Goal: Task Accomplishment & Management: Manage account settings

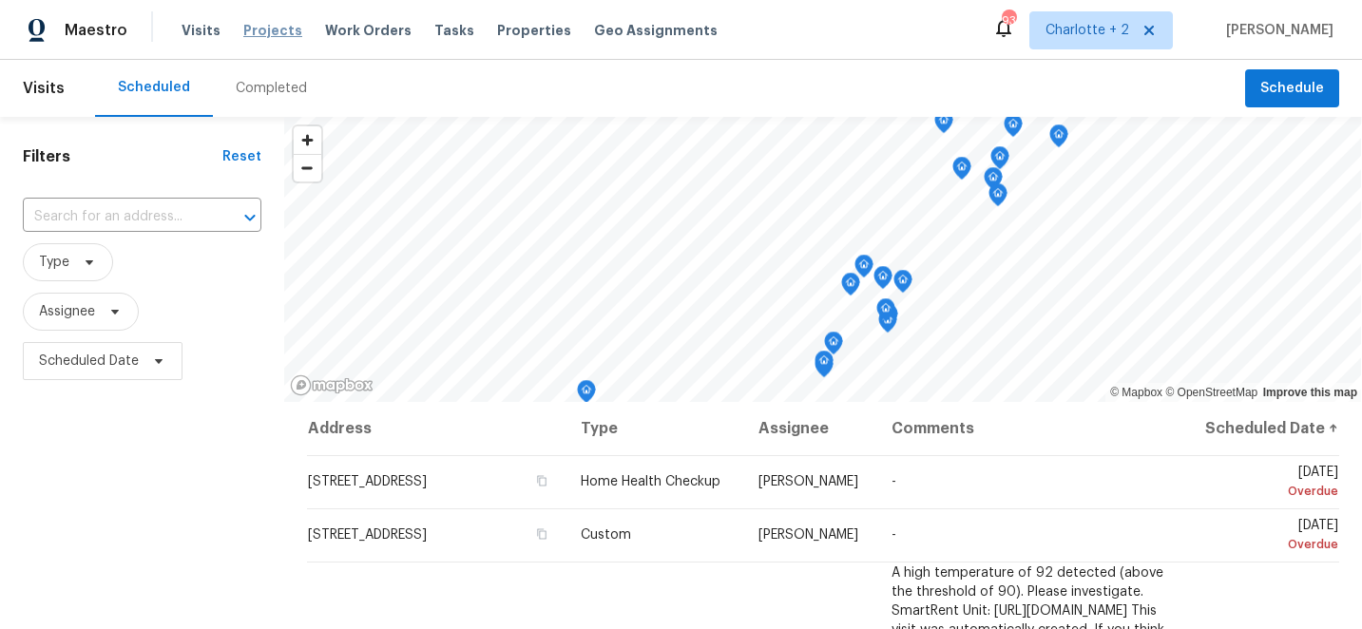
click at [259, 29] on span "Projects" at bounding box center [272, 30] width 59 height 19
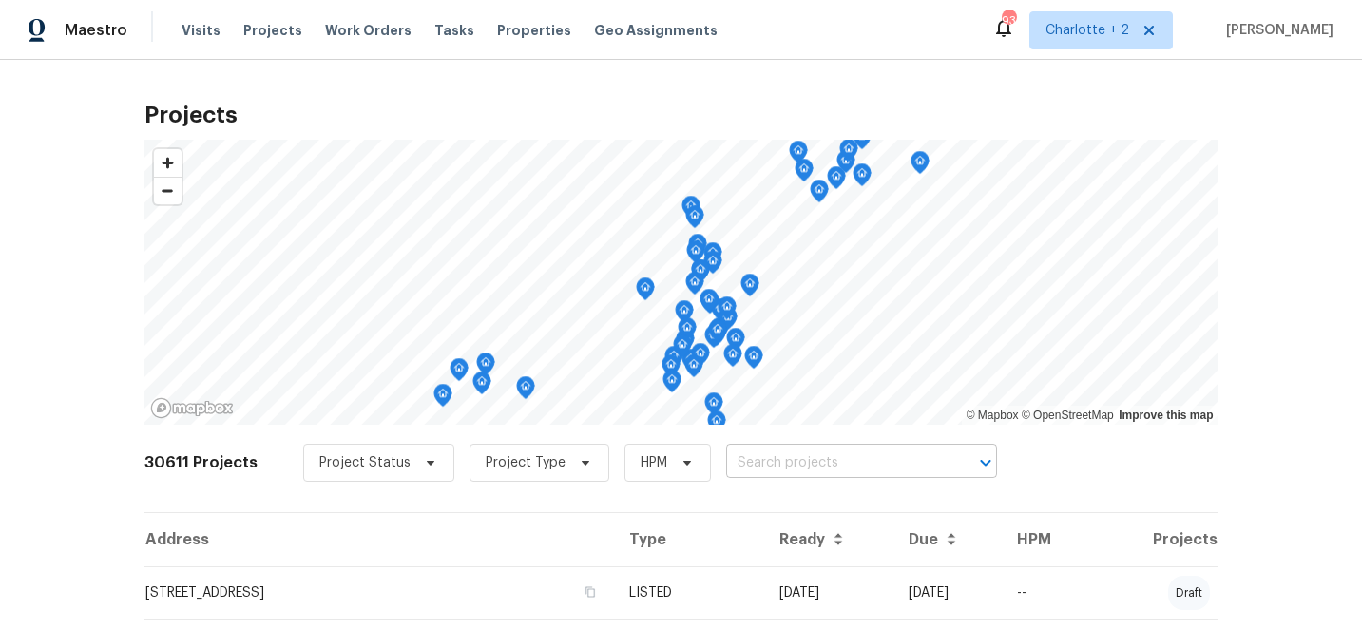
click at [751, 468] on input "text" at bounding box center [835, 463] width 218 height 29
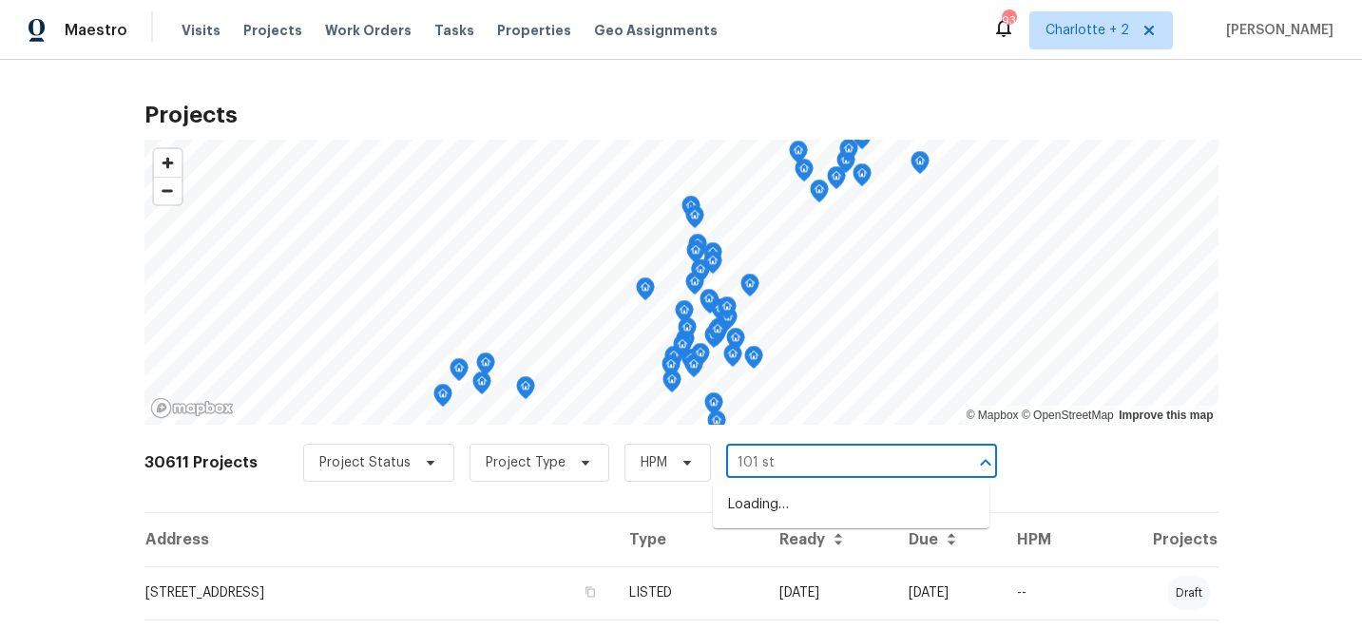
type input "101 sti"
click at [787, 505] on li "101 Still Water Cir, Gibsonville, NC 27249" at bounding box center [851, 505] width 277 height 31
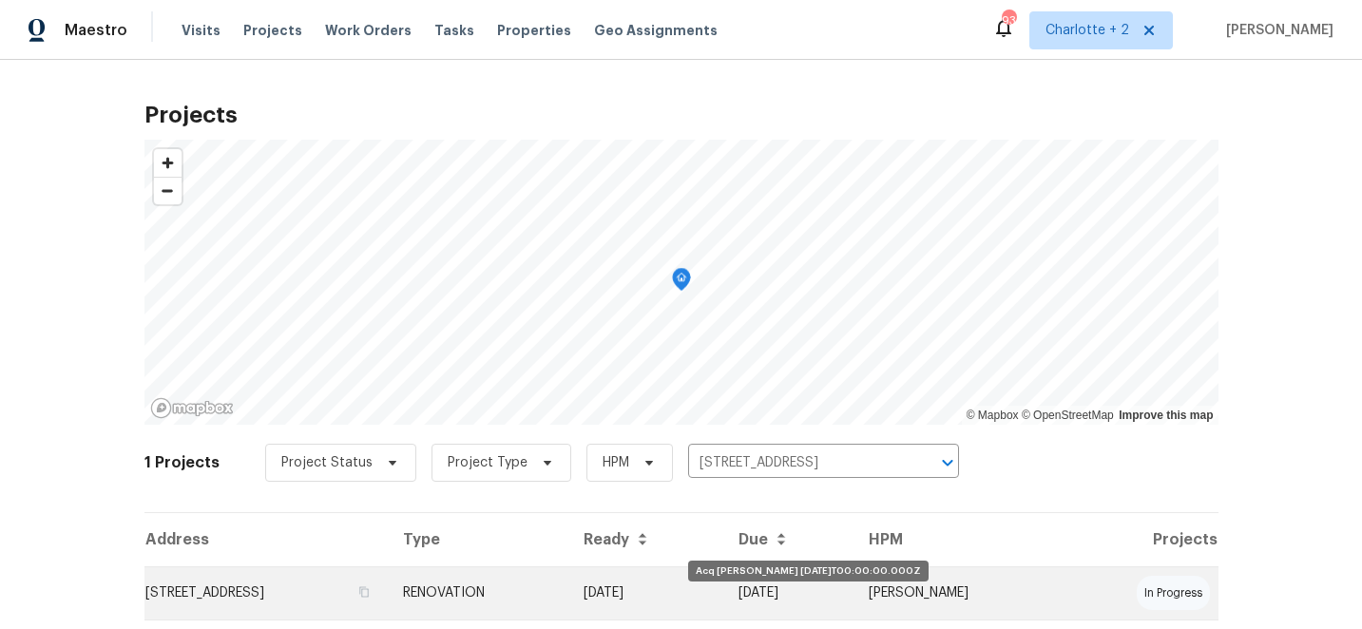
click at [692, 592] on td "[DATE]" at bounding box center [646, 593] width 156 height 53
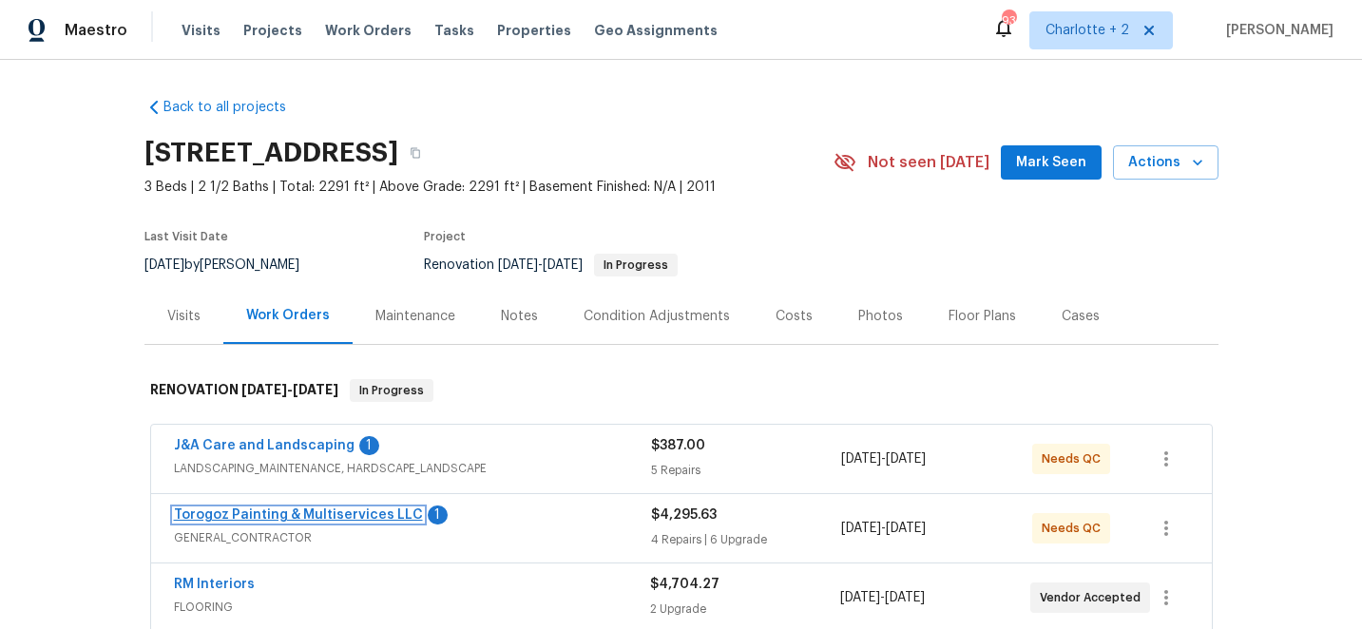
click at [293, 517] on link "Torogoz Painting & Multiservices LLC" at bounding box center [298, 515] width 249 height 13
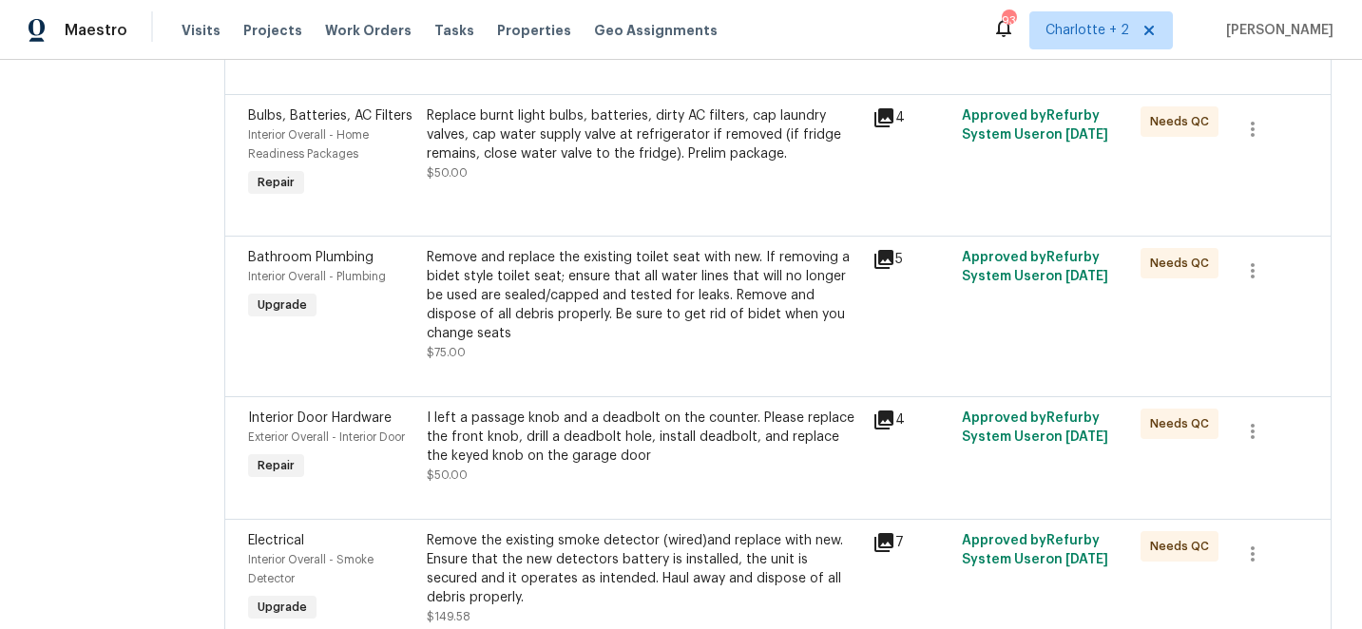
scroll to position [757, 0]
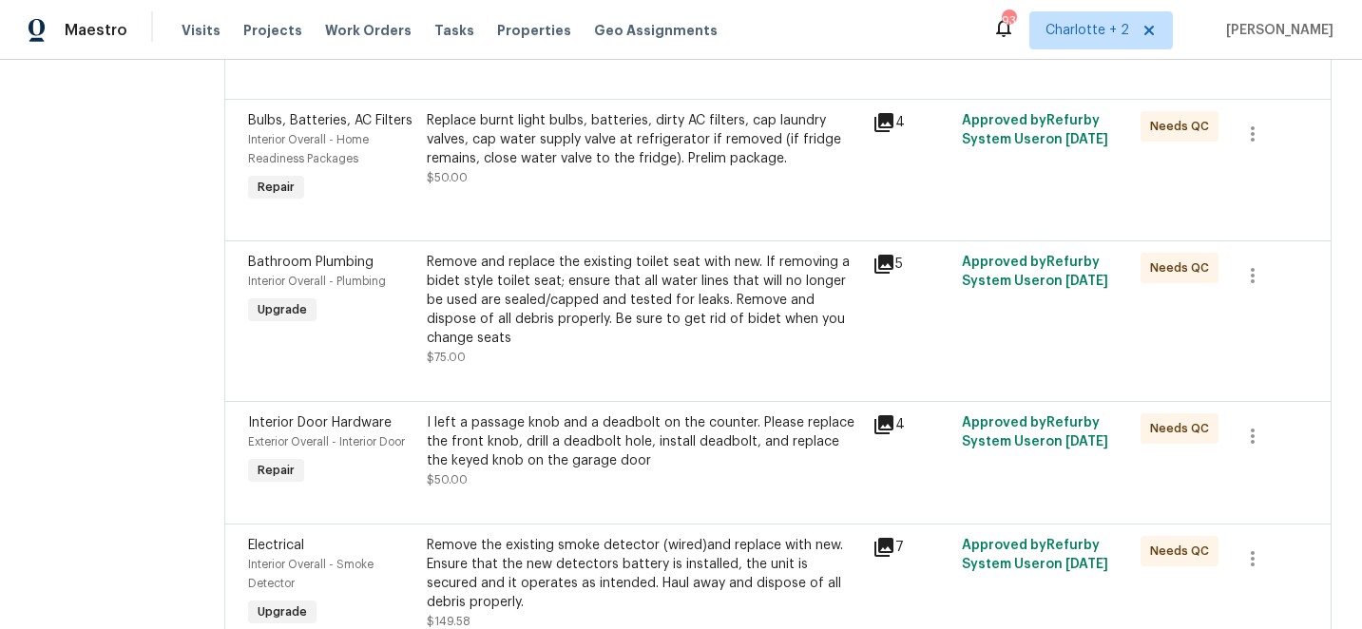
click at [600, 456] on div "I left a passage knob and a deadbolt on the counter. Please replace the front k…" at bounding box center [644, 441] width 435 height 57
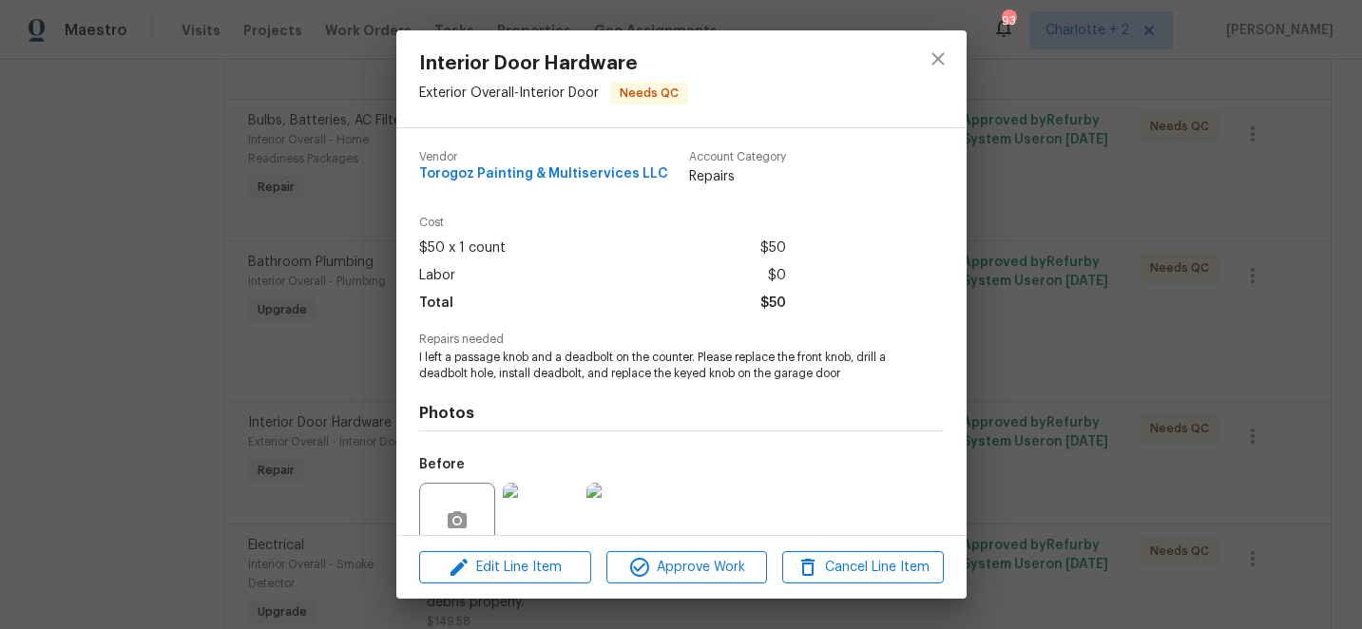
scroll to position [166, 0]
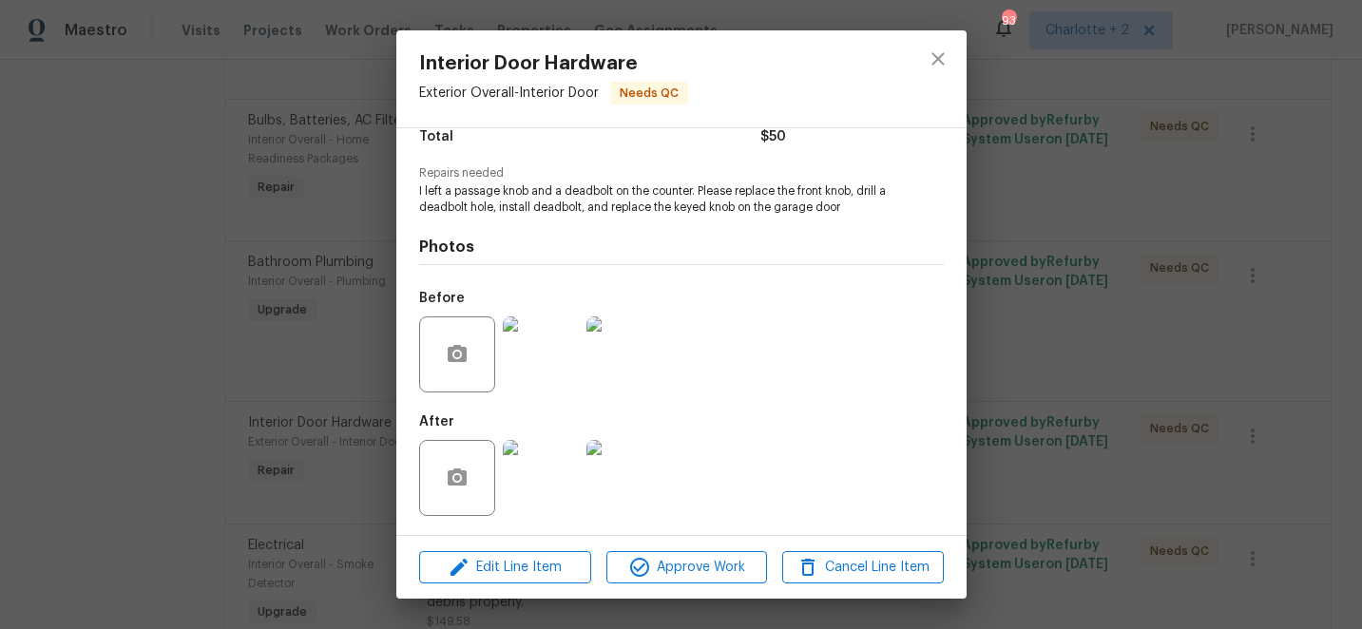
click at [540, 470] on img at bounding box center [541, 478] width 76 height 76
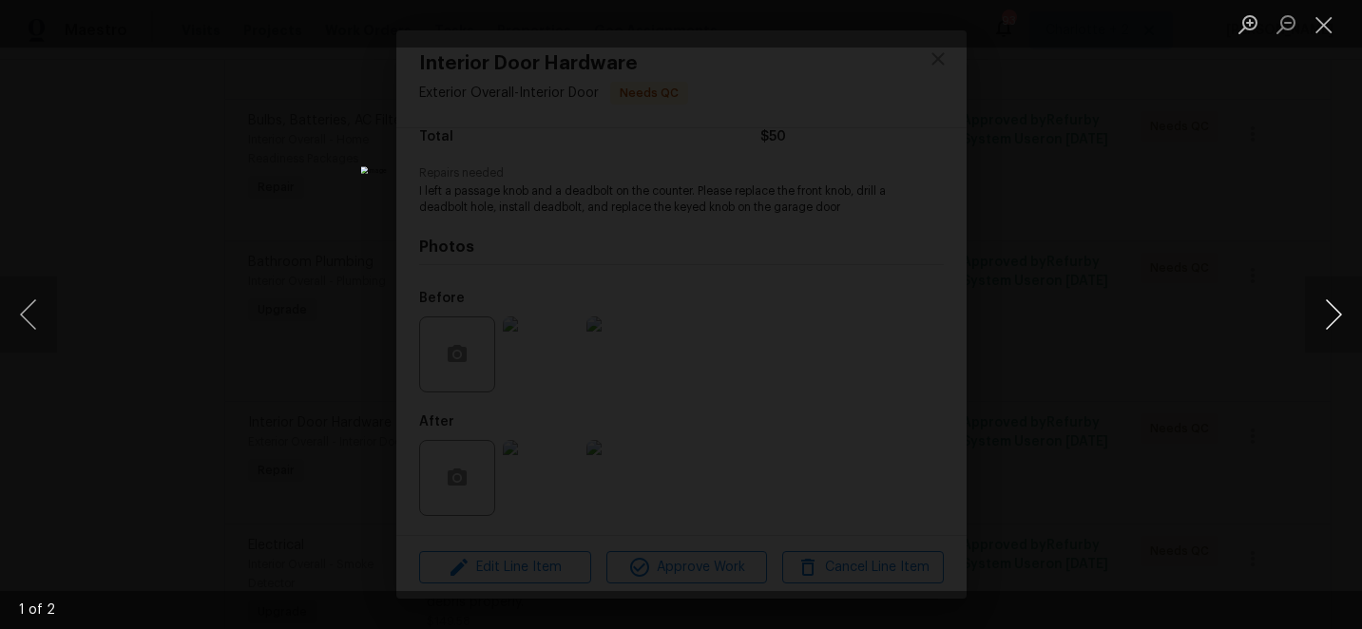
click at [1335, 318] on button "Next image" at bounding box center [1333, 315] width 57 height 76
click at [1326, 26] on button "Close lightbox" at bounding box center [1324, 24] width 38 height 33
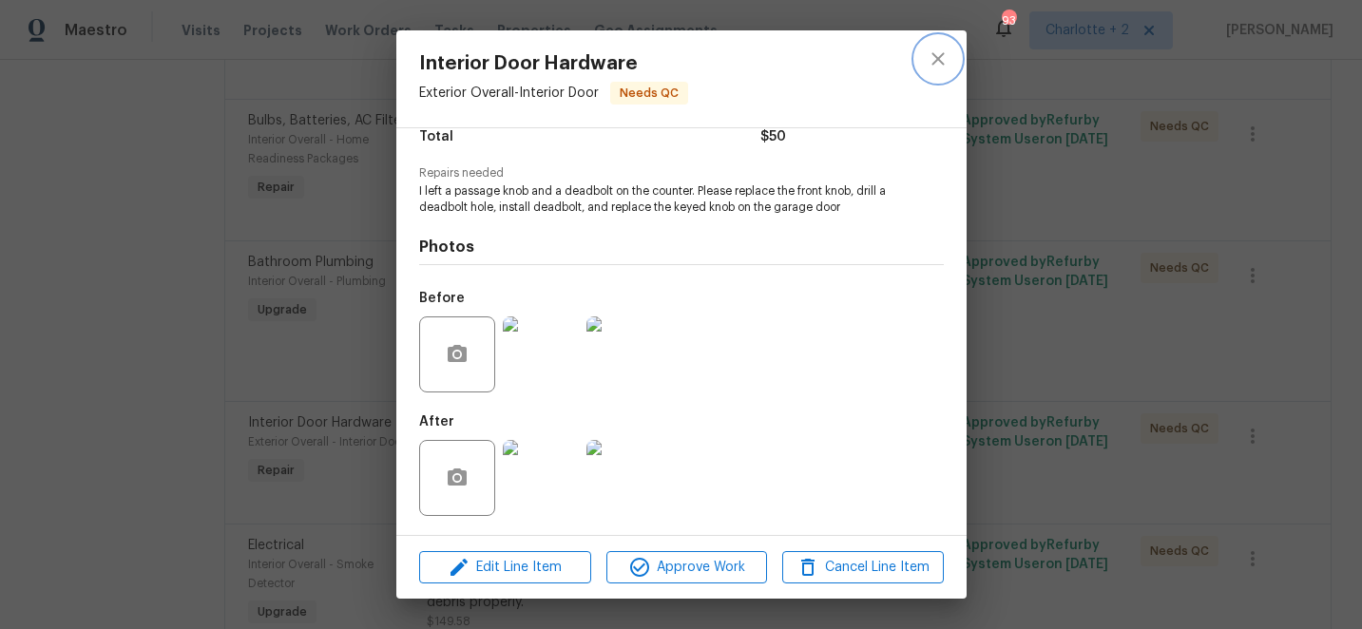
click at [941, 61] on icon "close" at bounding box center [938, 58] width 12 height 12
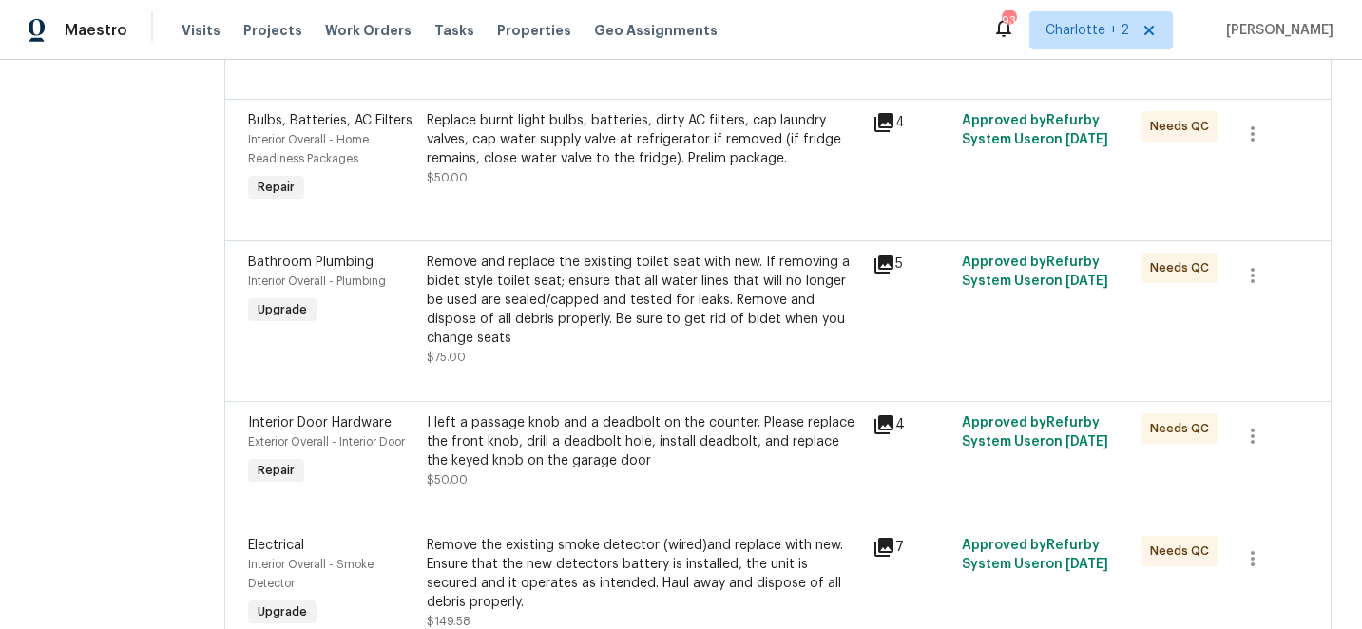
click at [597, 315] on div "Remove and replace the existing toilet seat with new. If removing a bidet style…" at bounding box center [644, 300] width 435 height 95
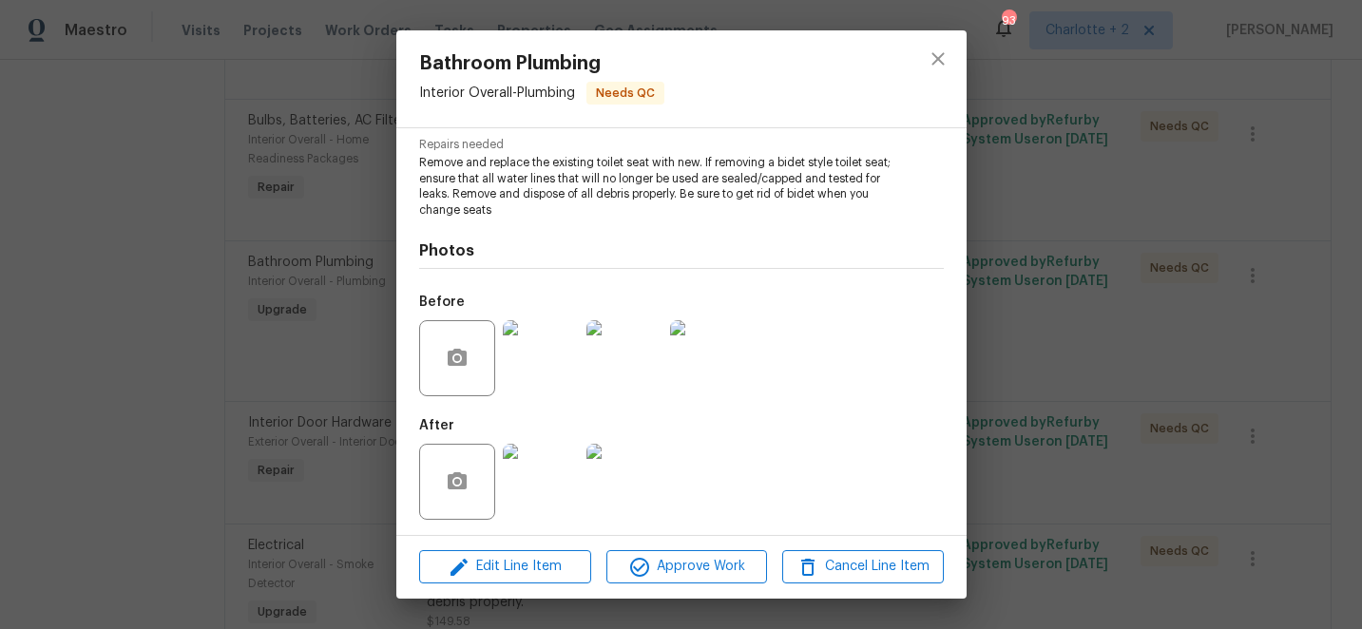
scroll to position [199, 0]
click at [540, 371] on img at bounding box center [541, 355] width 76 height 76
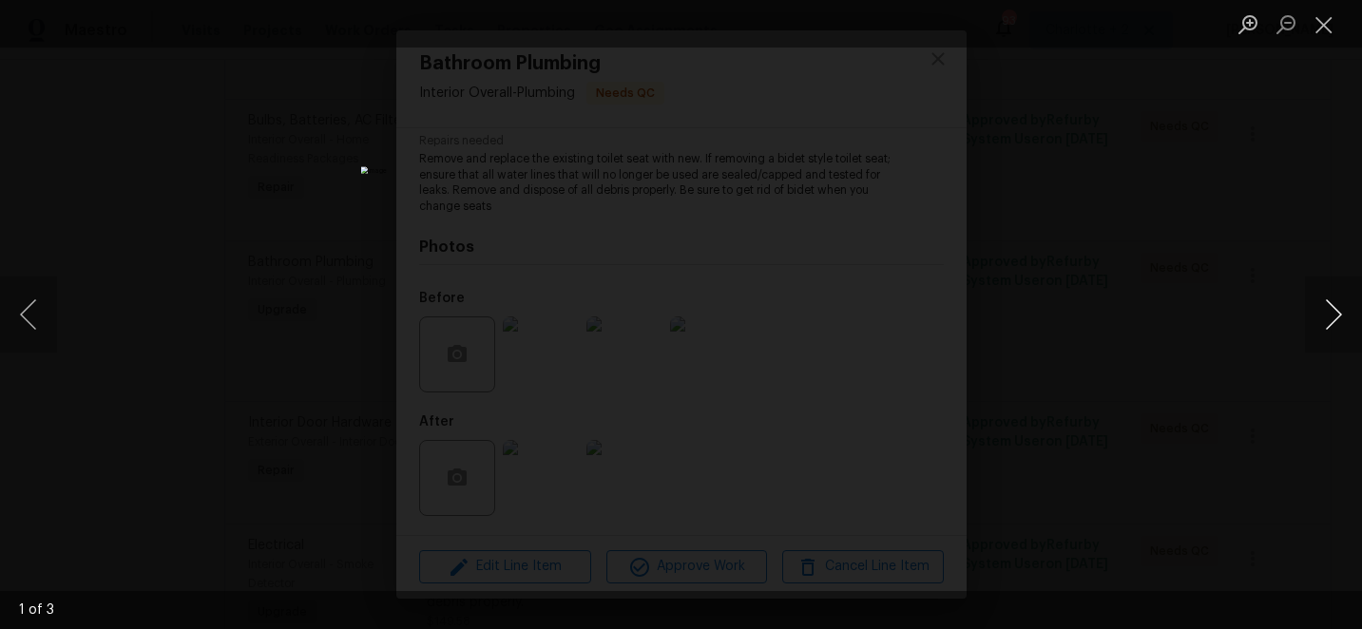
click at [1332, 311] on button "Next image" at bounding box center [1333, 315] width 57 height 76
click at [1326, 23] on button "Close lightbox" at bounding box center [1324, 24] width 38 height 33
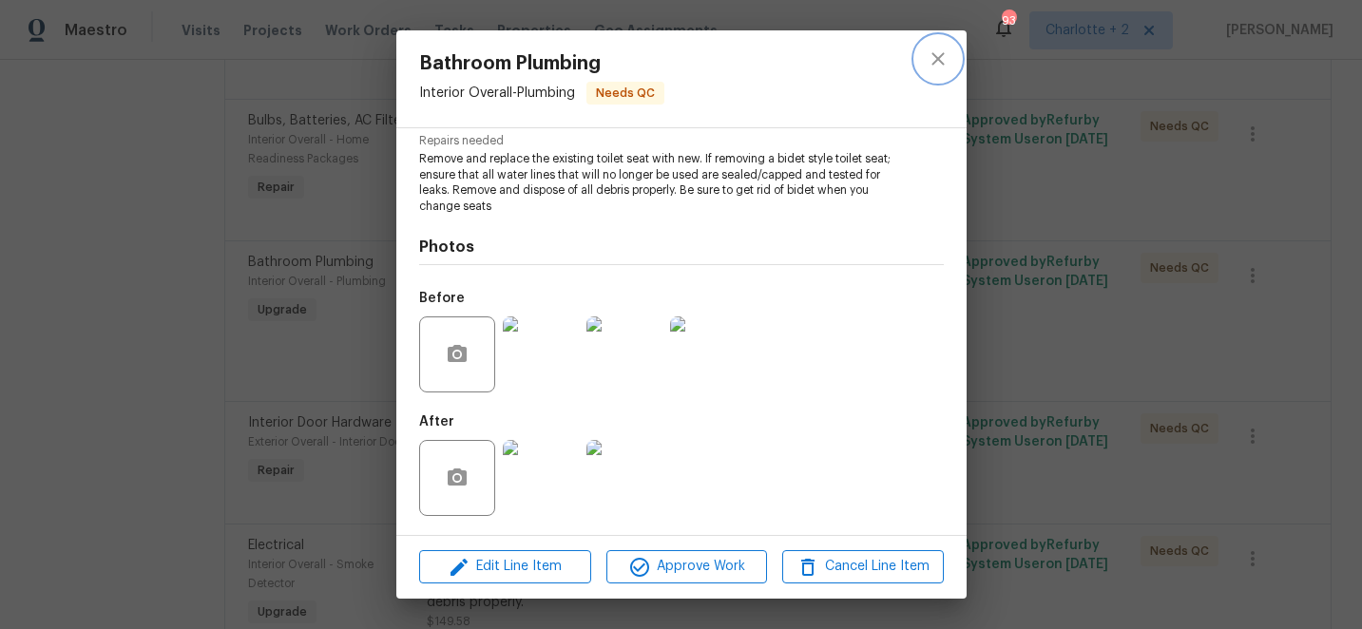
click at [937, 57] on icon "close" at bounding box center [938, 58] width 12 height 12
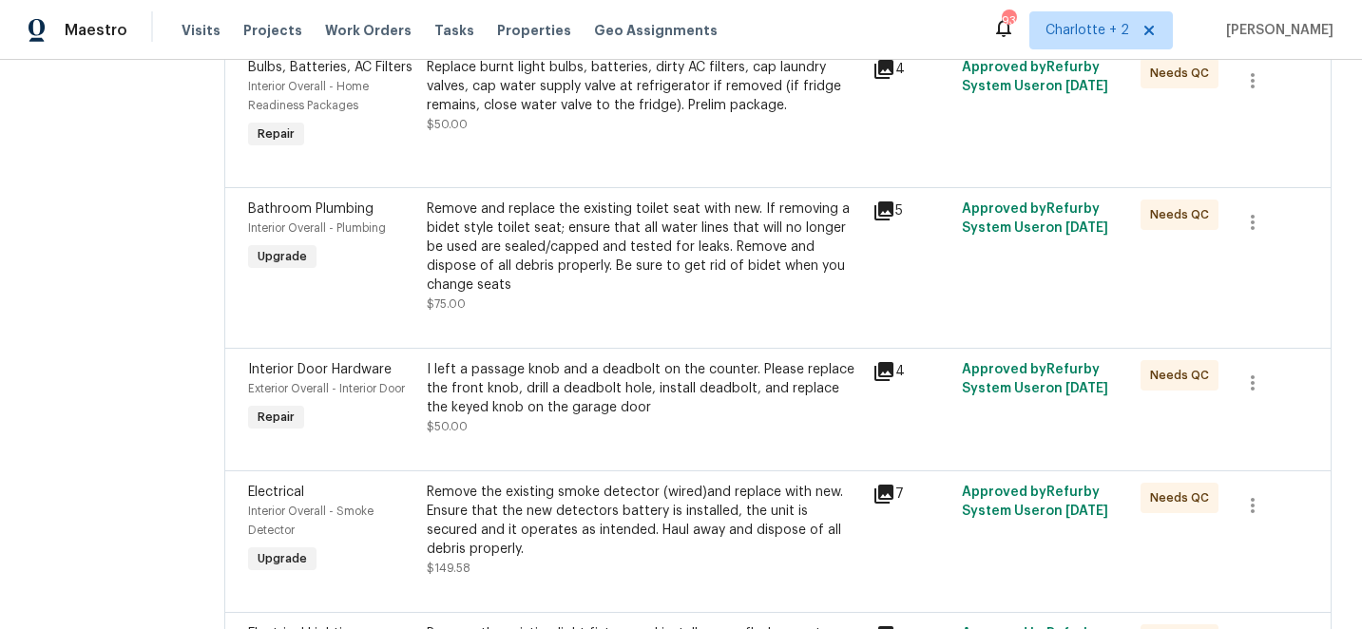
scroll to position [814, 0]
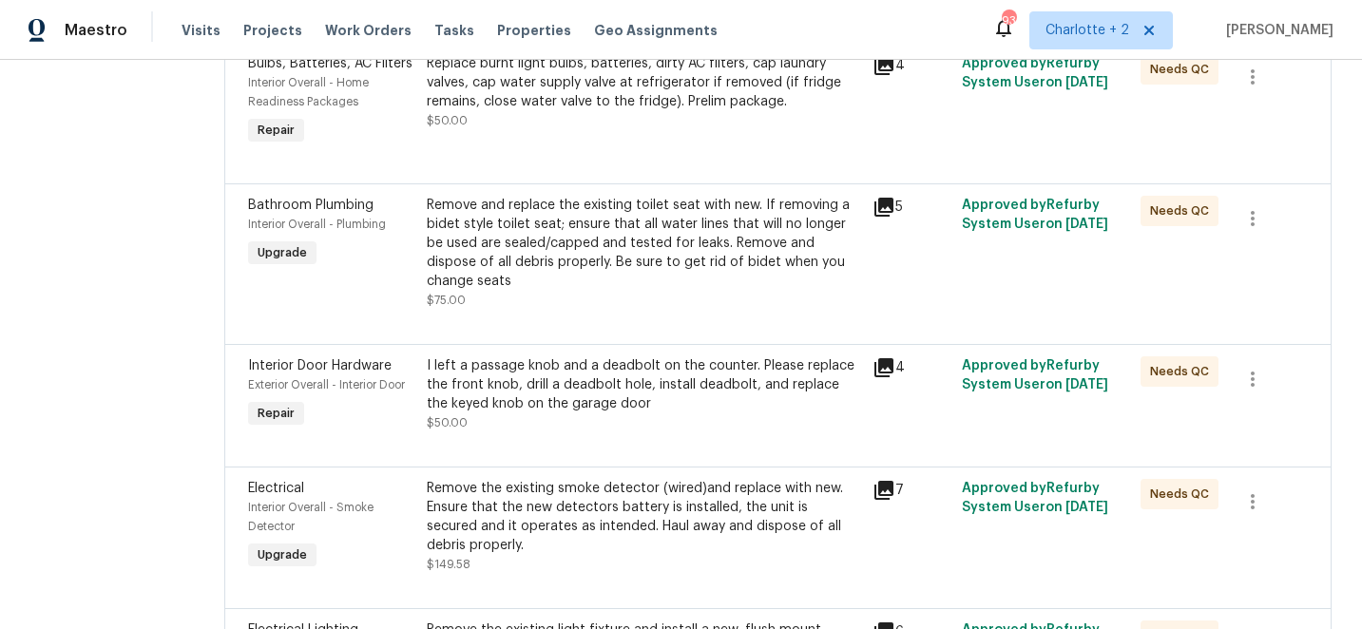
click at [635, 261] on div "Remove and replace the existing toilet seat with new. If removing a bidet style…" at bounding box center [644, 243] width 435 height 95
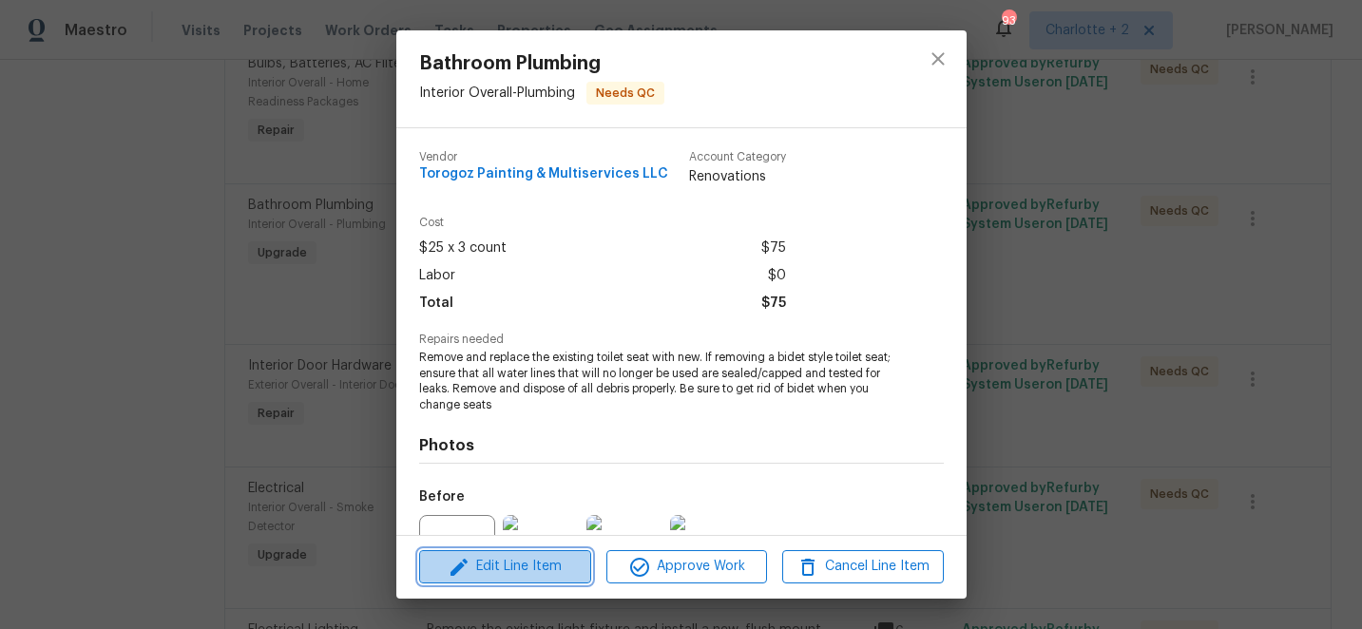
click at [518, 572] on span "Edit Line Item" at bounding box center [505, 567] width 161 height 24
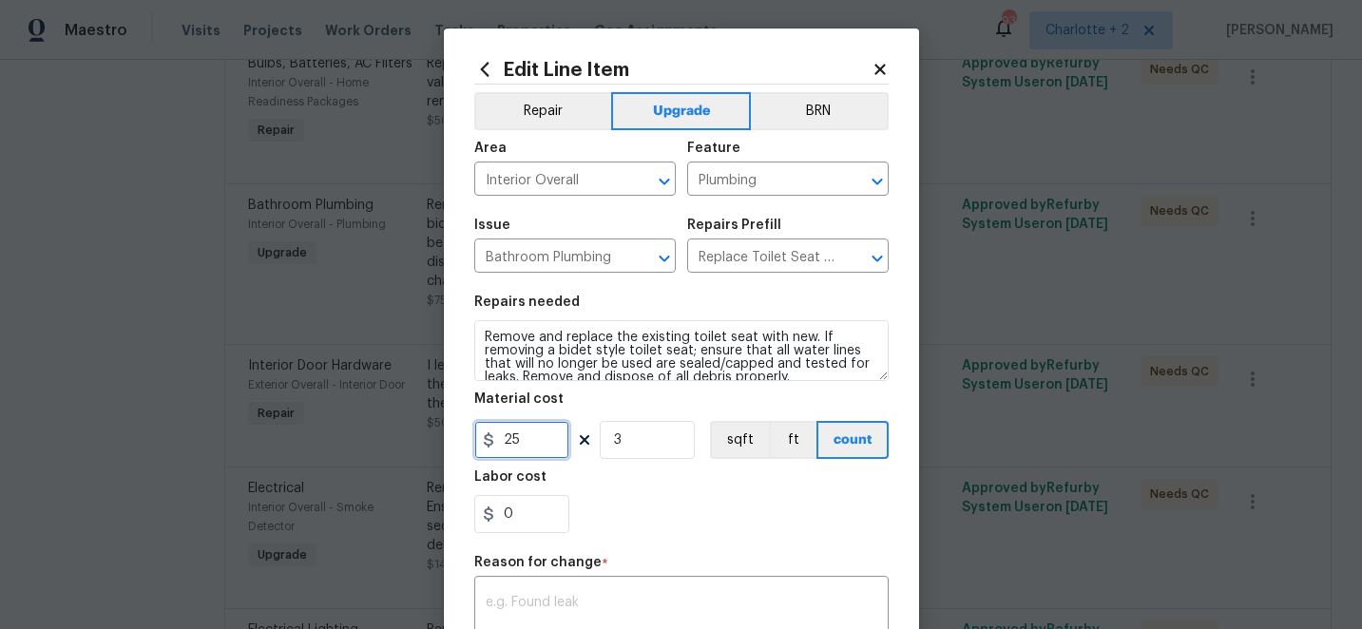
click at [536, 436] on input "25" at bounding box center [521, 440] width 95 height 38
click at [637, 443] on input "3" at bounding box center [647, 440] width 95 height 38
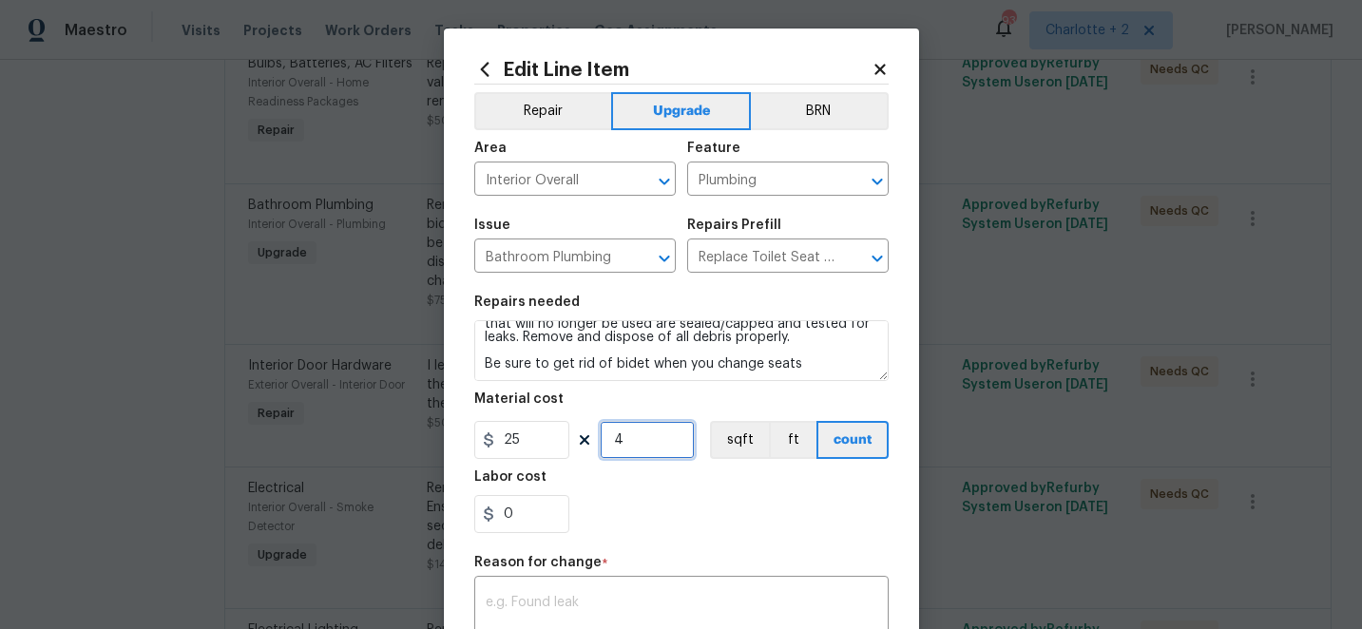
type input "4"
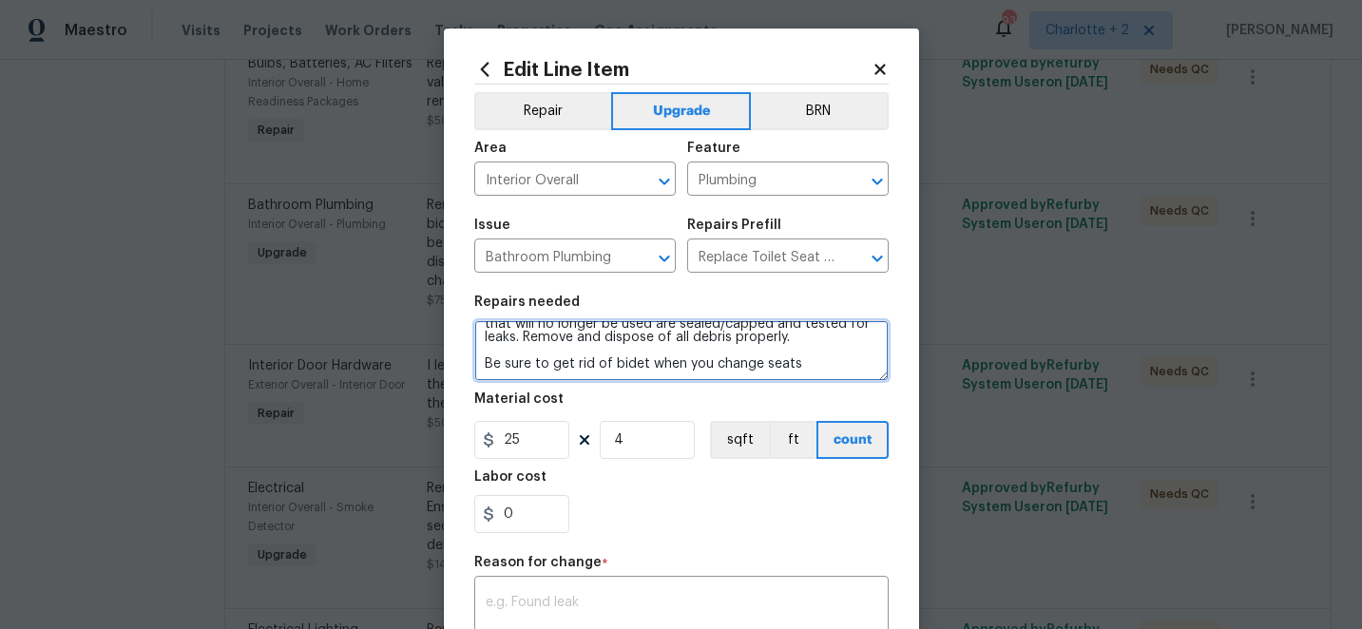
click at [803, 366] on textarea "Remove and replace the existing toilet seat with new. If removing a bidet style…" at bounding box center [681, 350] width 414 height 61
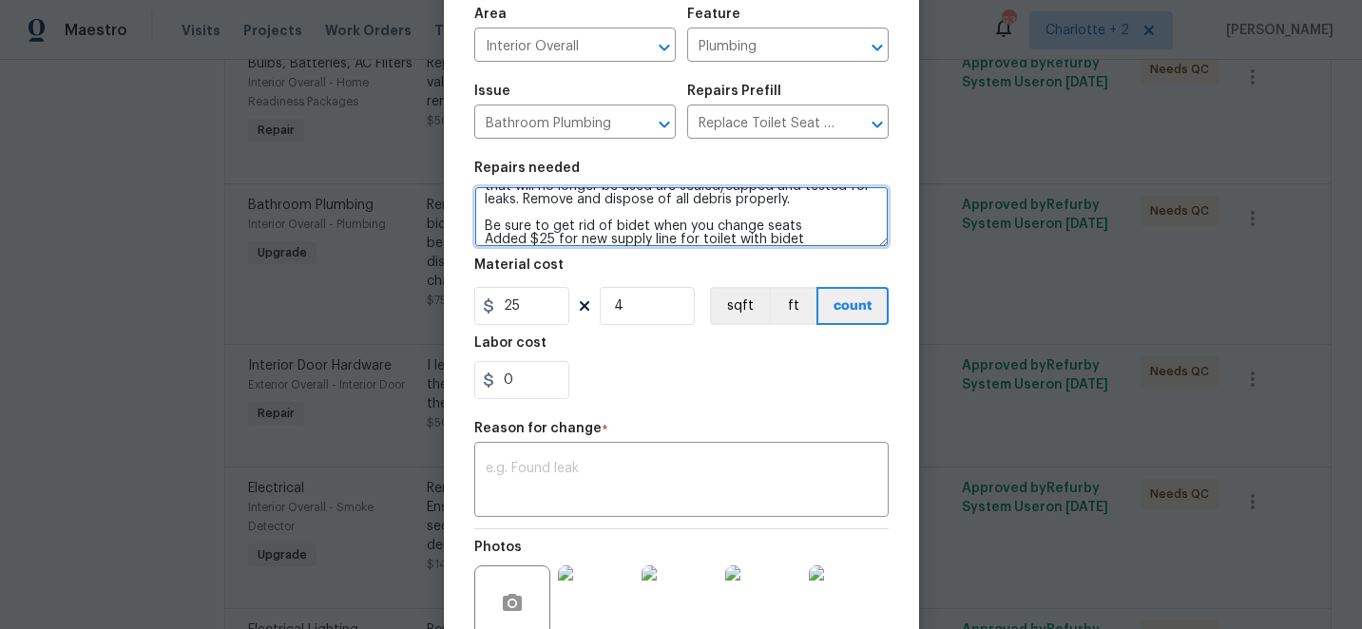
scroll to position [140, 0]
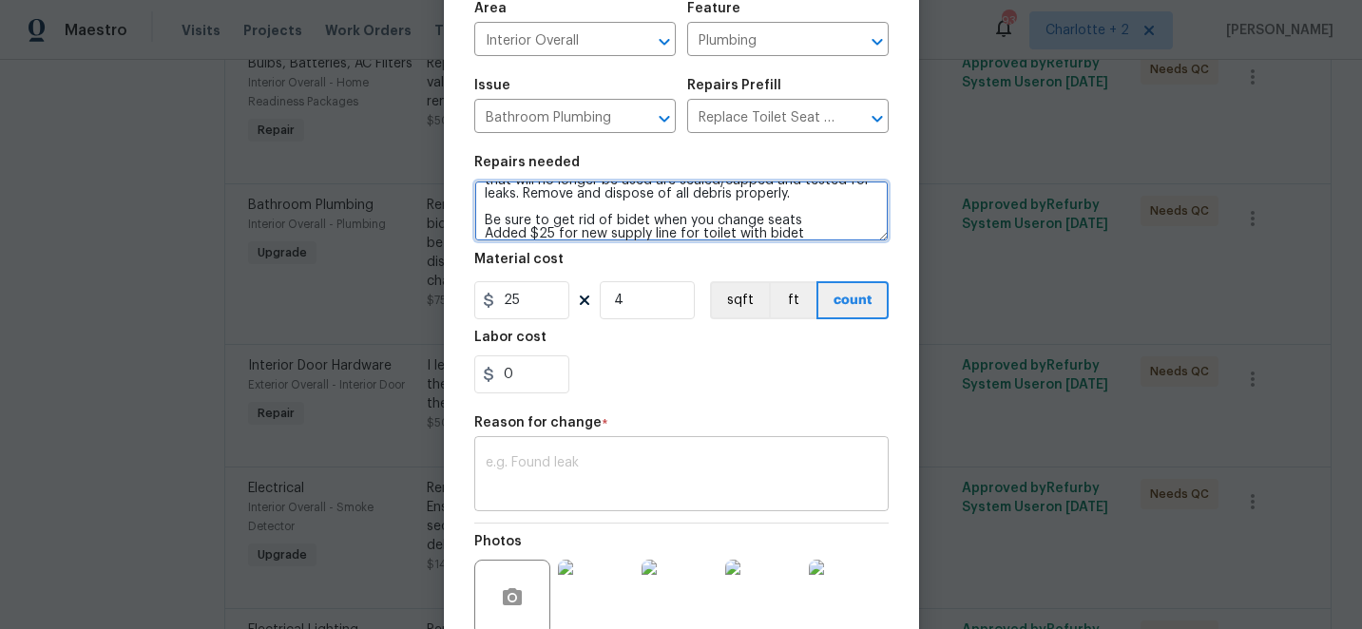
type textarea "Remove and replace the existing toilet seat with new. If removing a bidet style…"
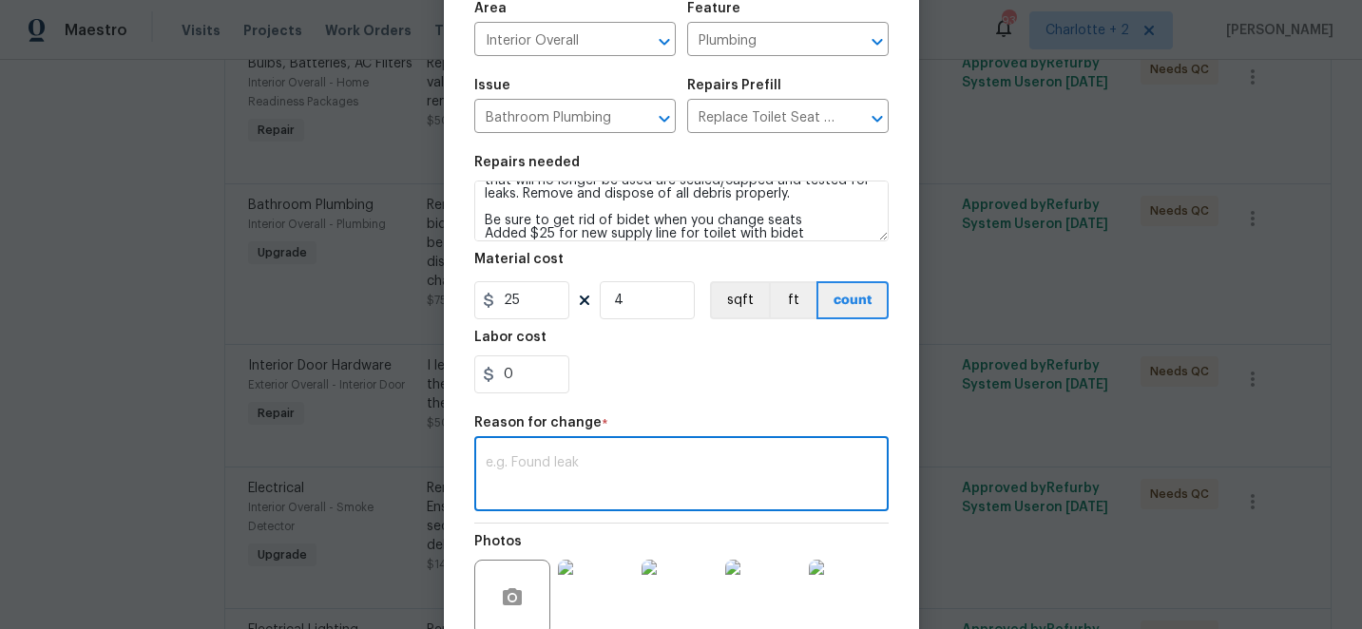
click at [597, 462] on textarea at bounding box center [682, 476] width 392 height 40
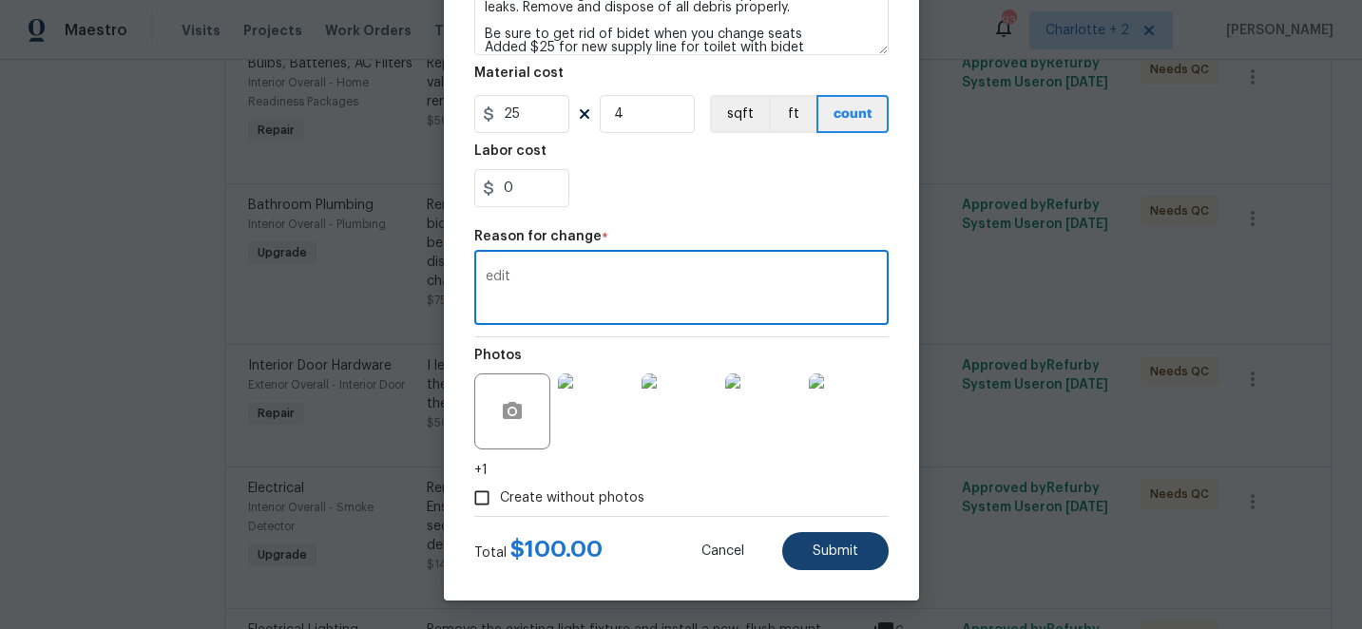
type textarea "edit"
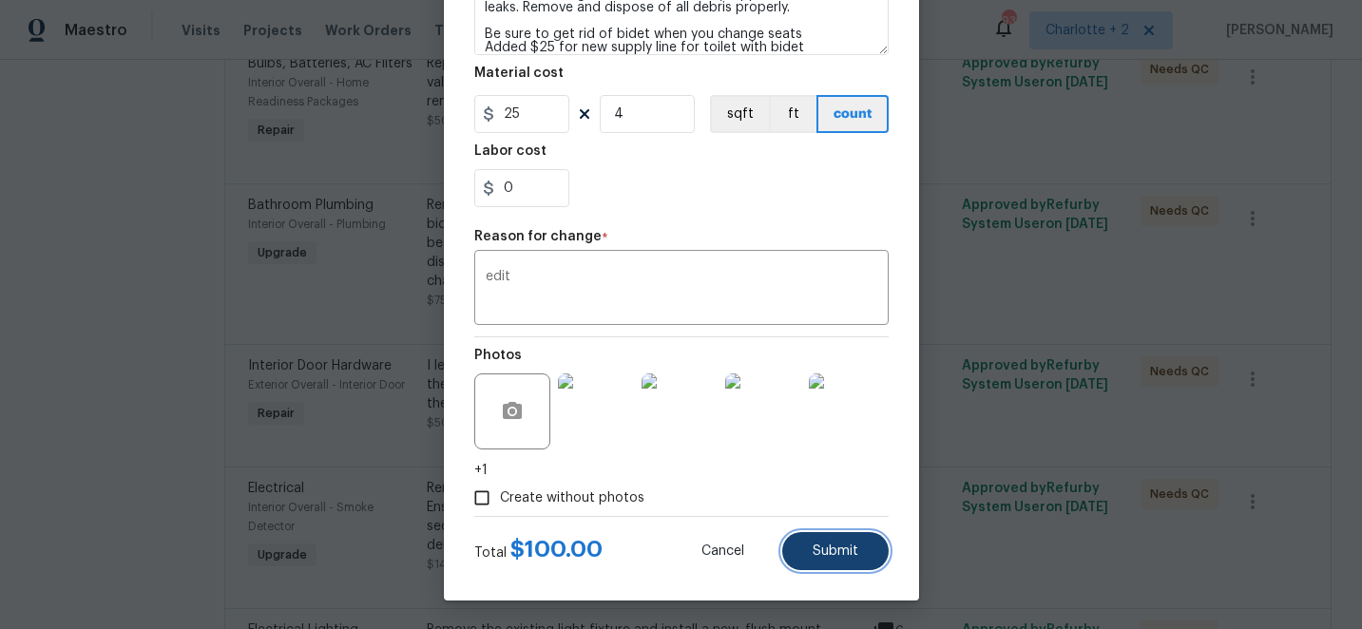
click at [854, 558] on button "Submit" at bounding box center [835, 551] width 106 height 38
type textarea "Remove and replace the existing toilet seat with new. If removing a bidet style…"
type input "3"
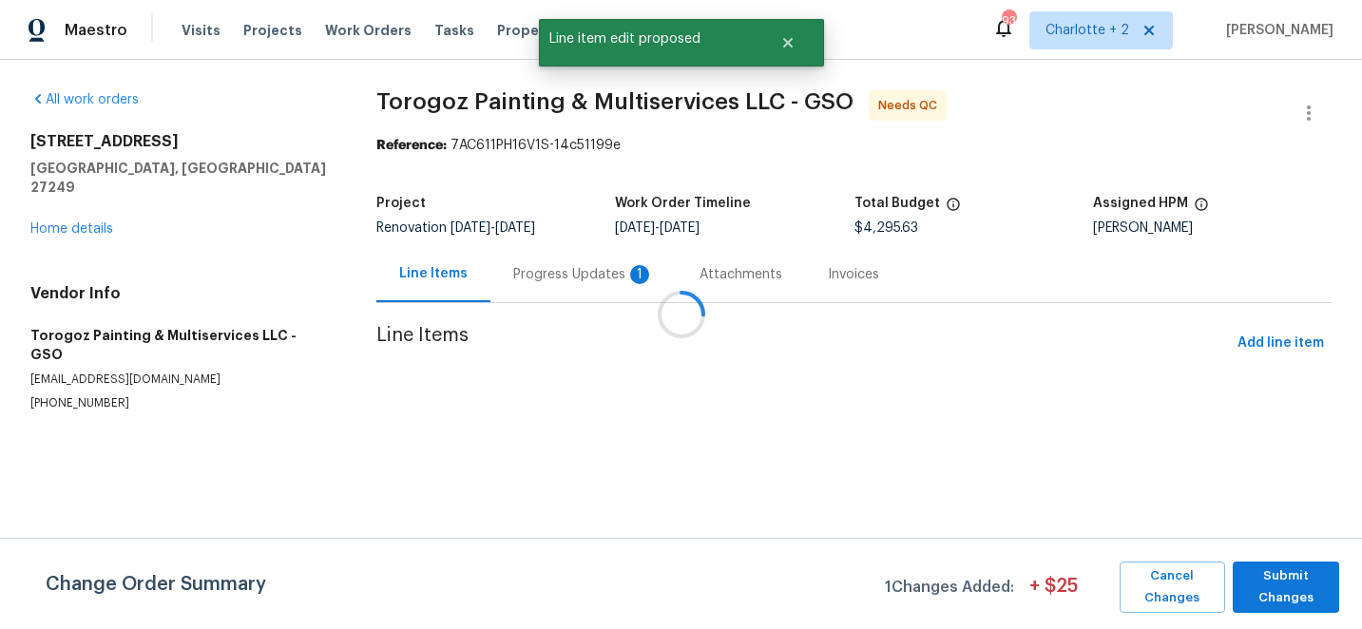
scroll to position [0, 0]
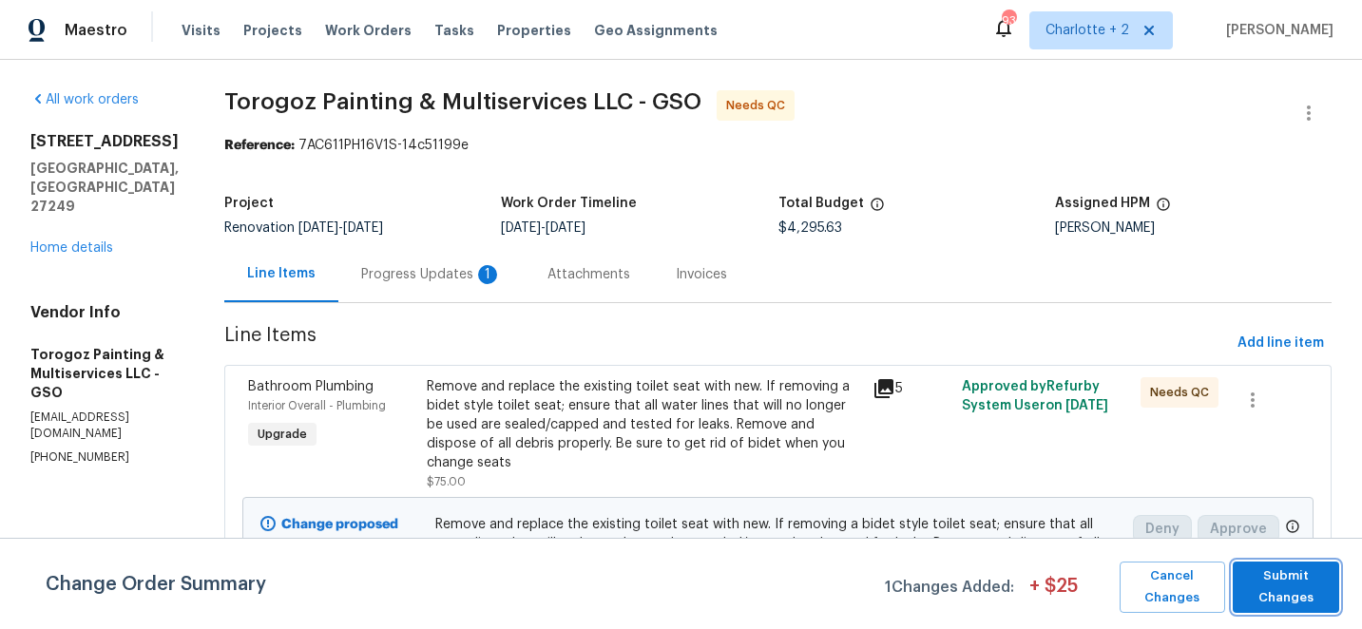
click at [1280, 582] on span "Submit Changes" at bounding box center [1285, 588] width 87 height 44
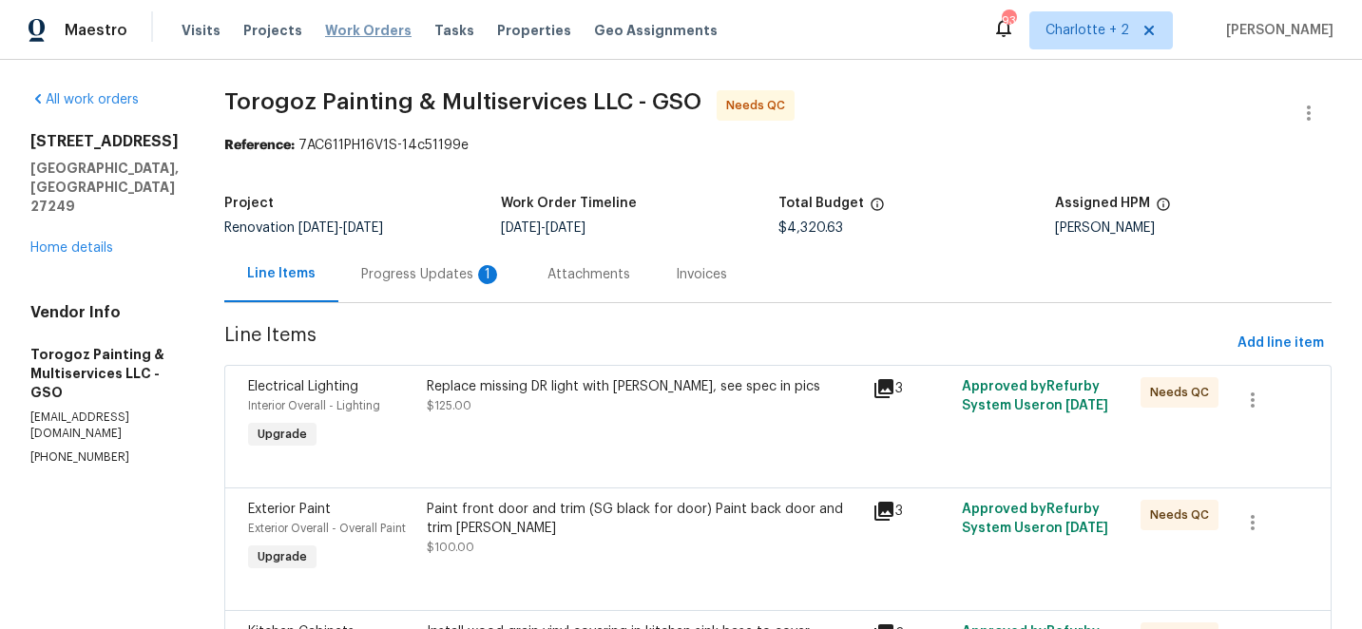
click at [347, 27] on span "Work Orders" at bounding box center [368, 30] width 86 height 19
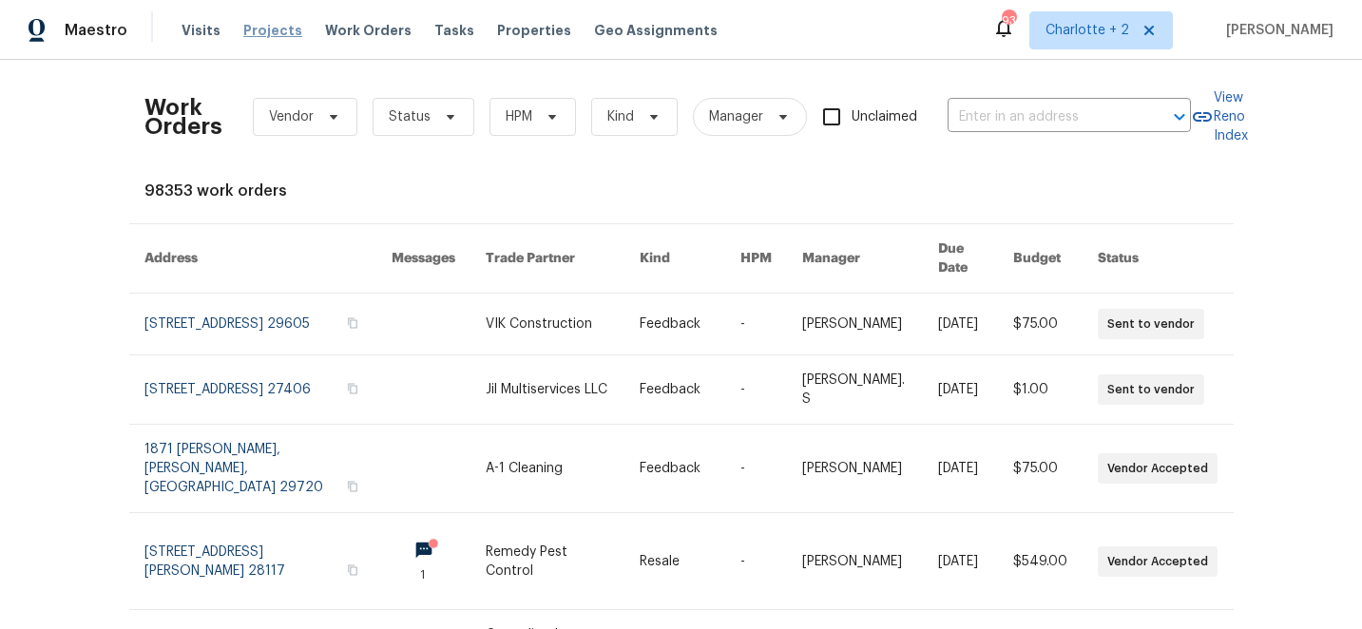
click at [260, 28] on span "Projects" at bounding box center [272, 30] width 59 height 19
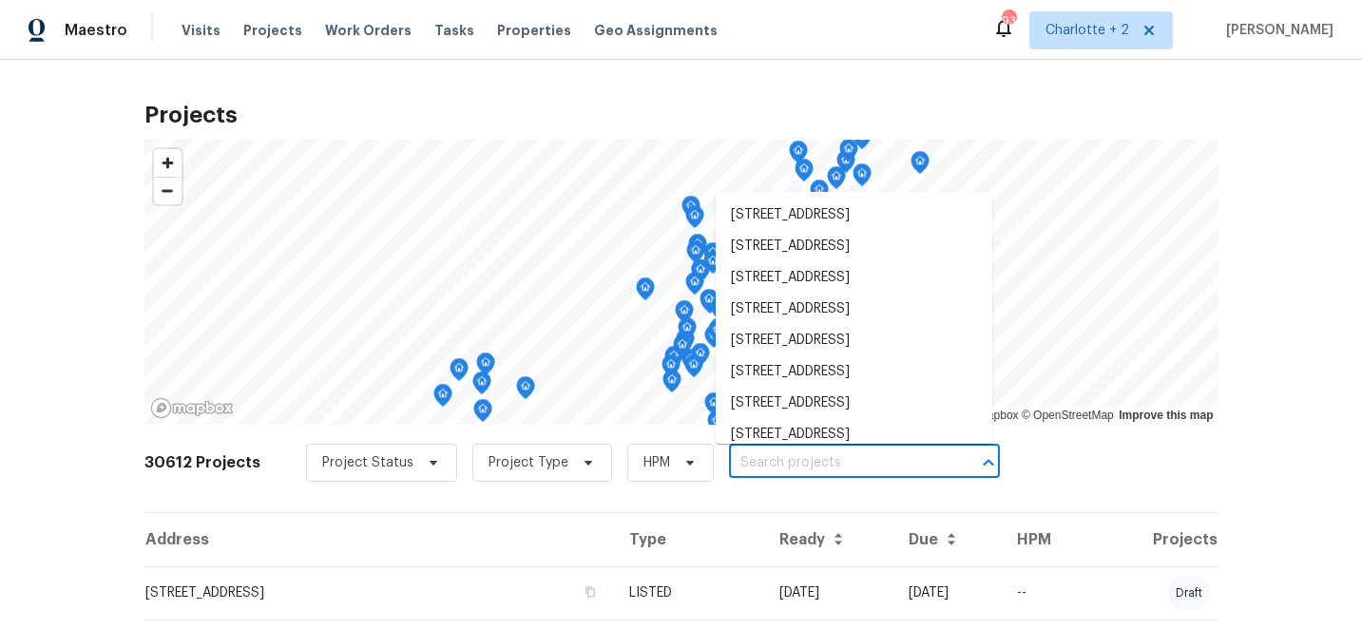
click at [779, 468] on input "text" at bounding box center [838, 463] width 218 height 29
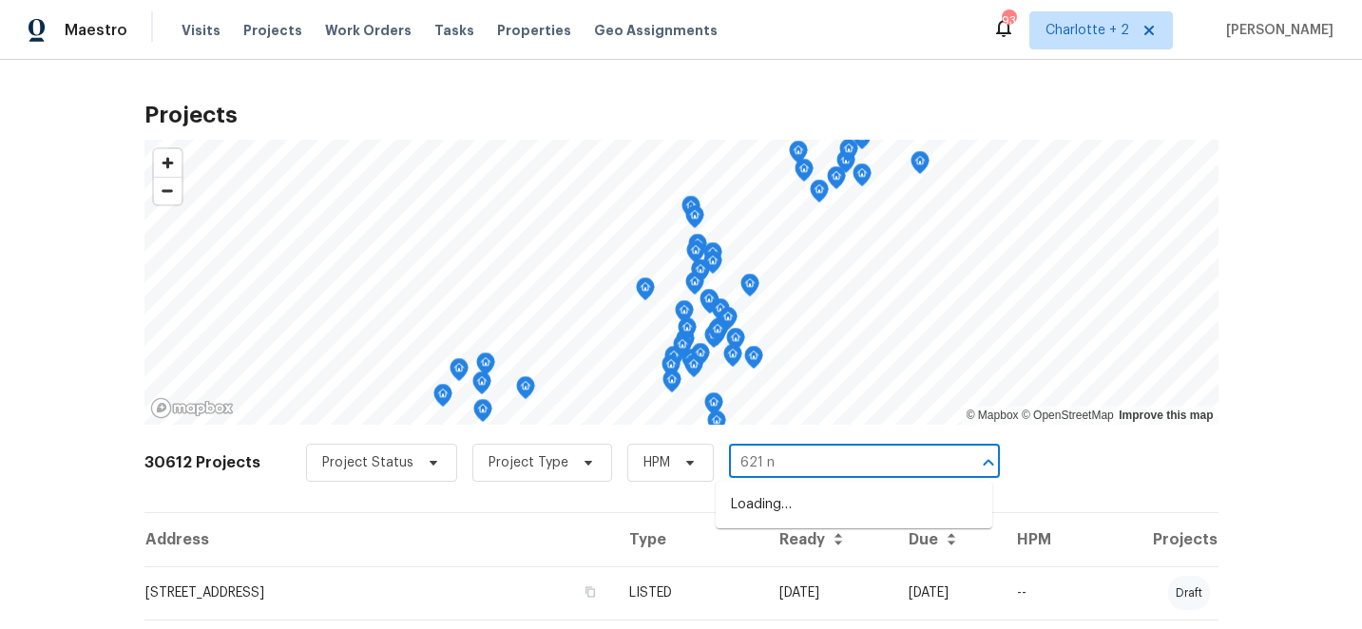
type input "621 n c"
click at [810, 507] on li "621 N Craige St, Salisbury, NC 28144" at bounding box center [854, 505] width 277 height 31
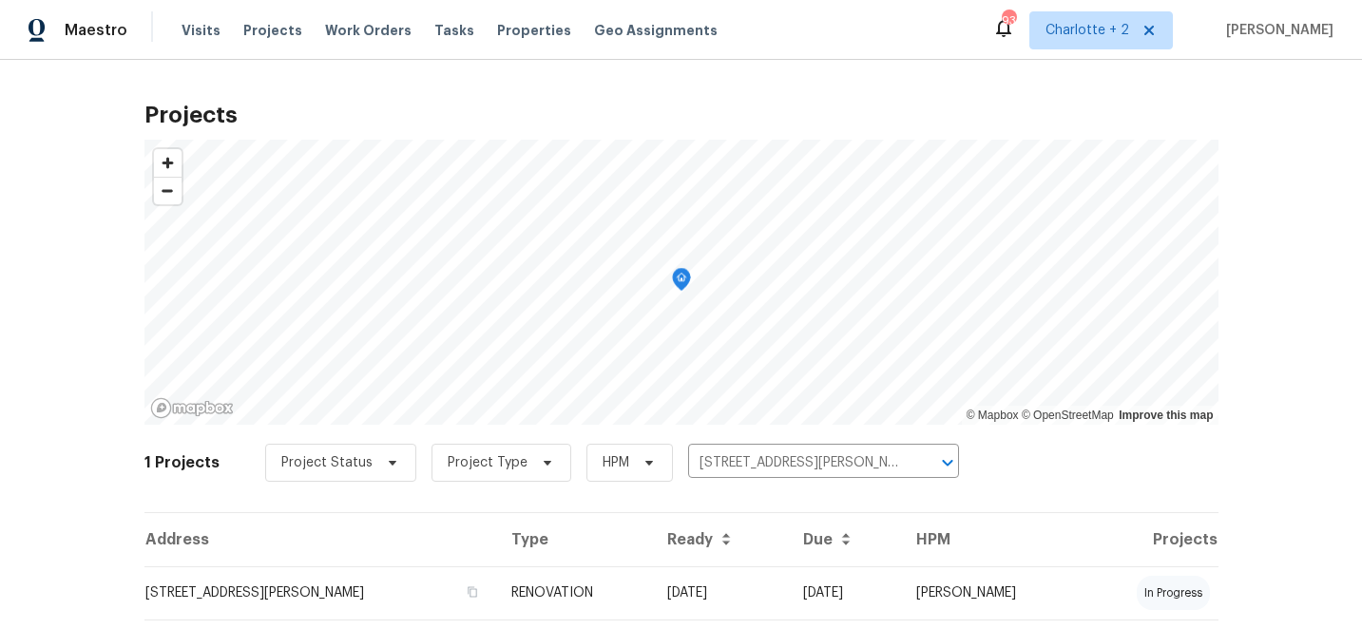
scroll to position [51, 0]
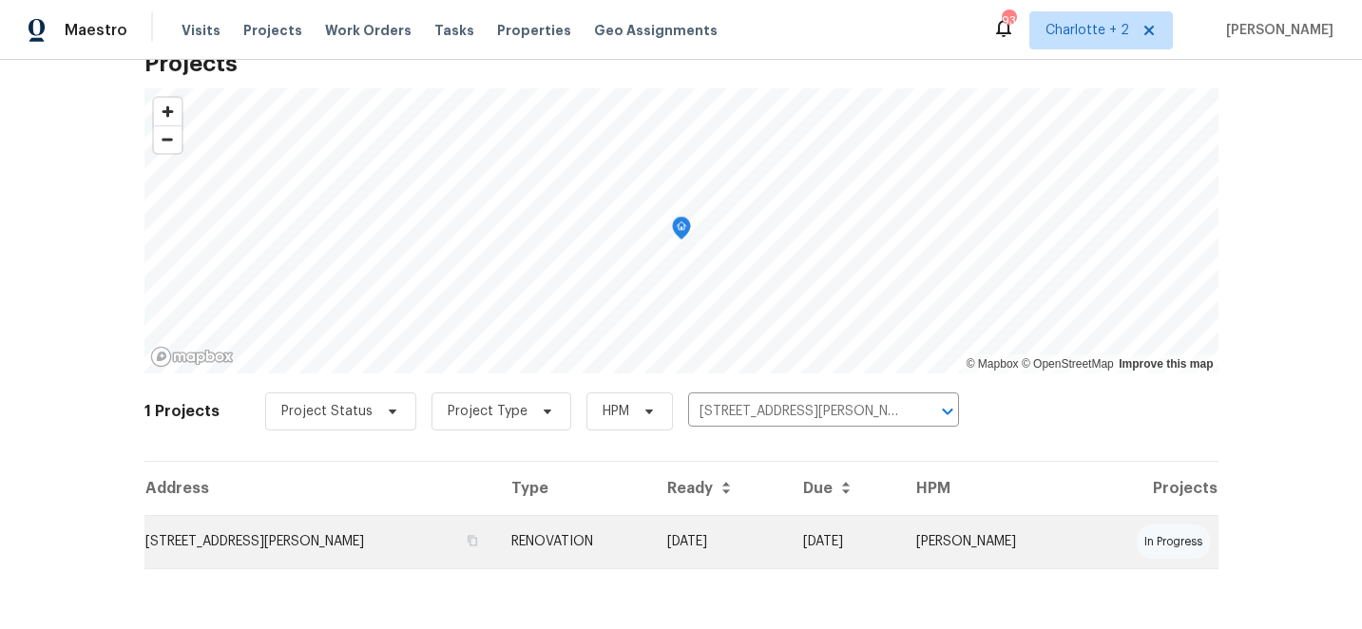
click at [642, 534] on td "RENOVATION" at bounding box center [574, 541] width 157 height 53
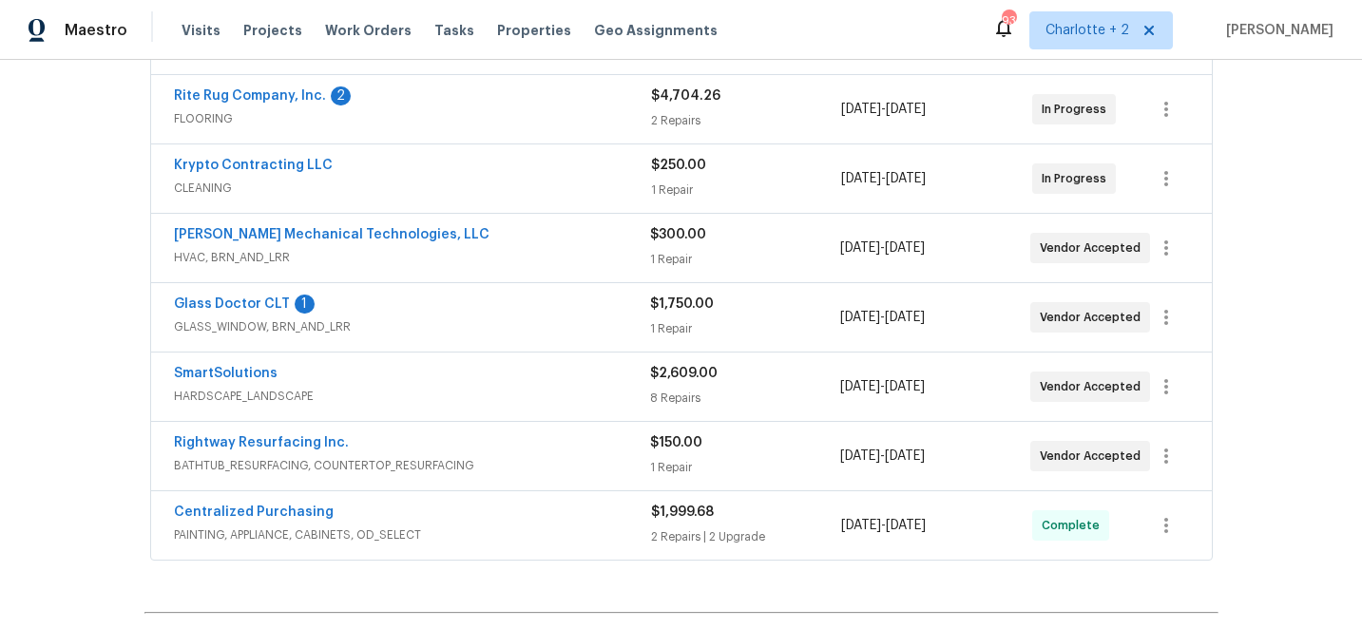
scroll to position [471, 0]
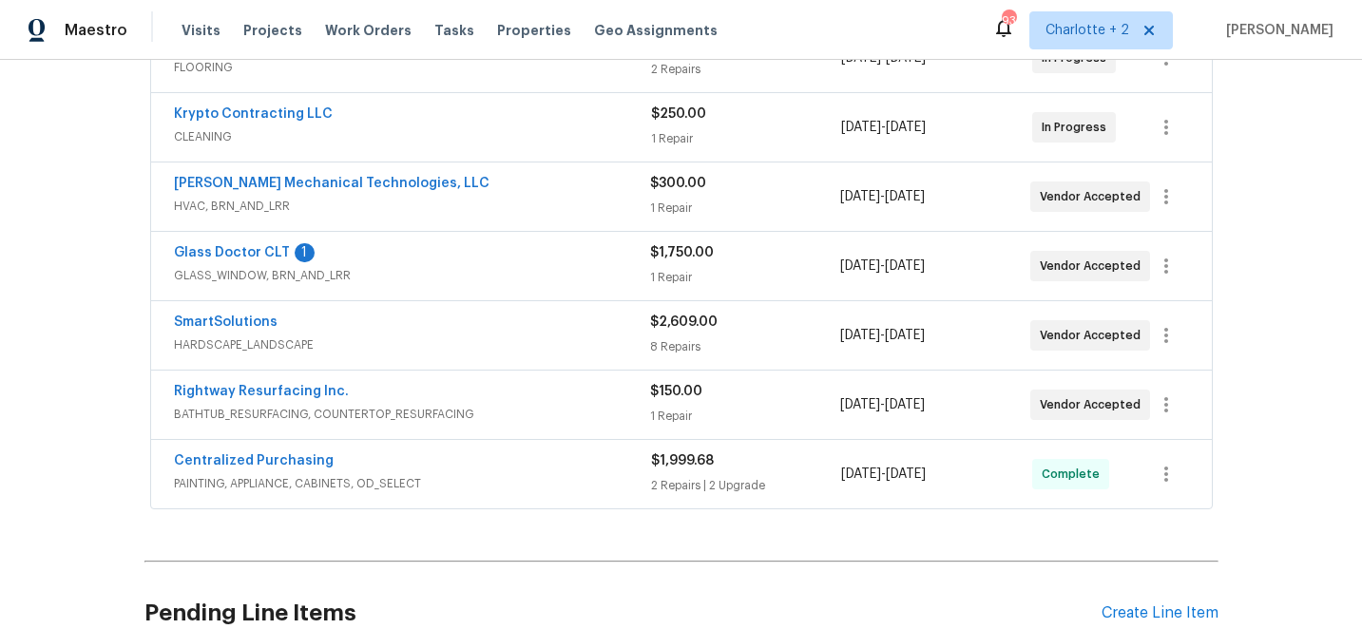
click at [247, 243] on span "Glass Doctor CLT" at bounding box center [232, 252] width 116 height 19
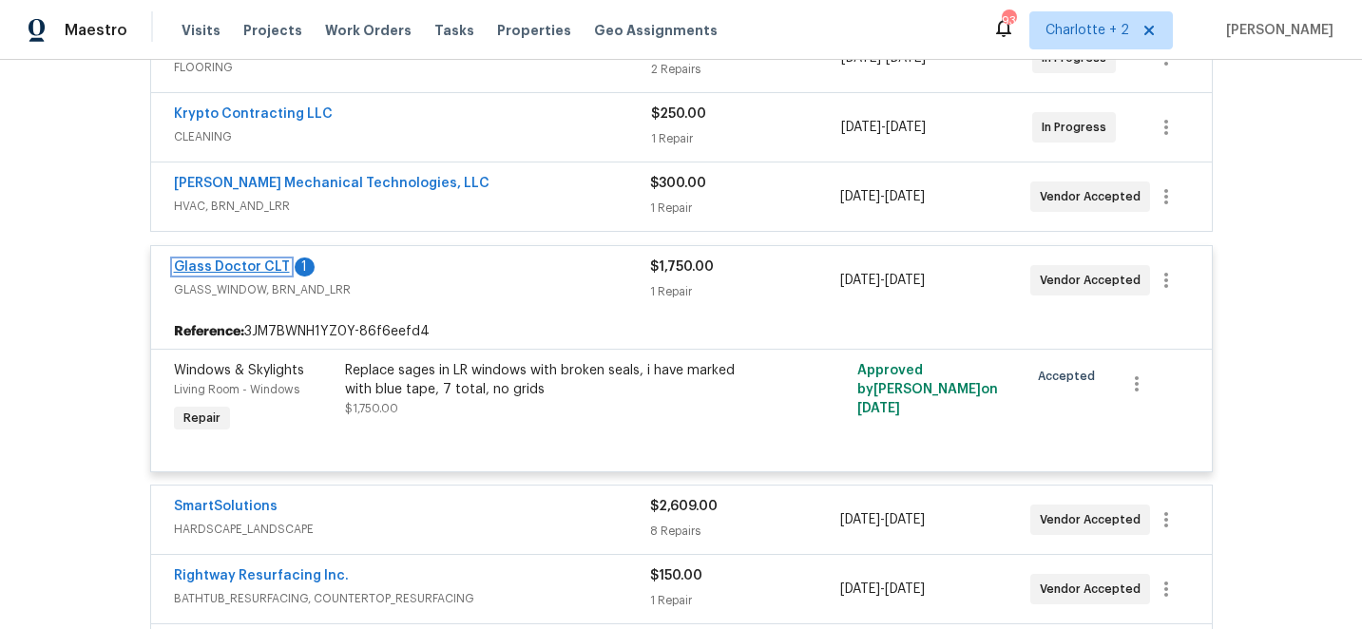
click at [239, 260] on link "Glass Doctor CLT" at bounding box center [232, 266] width 116 height 13
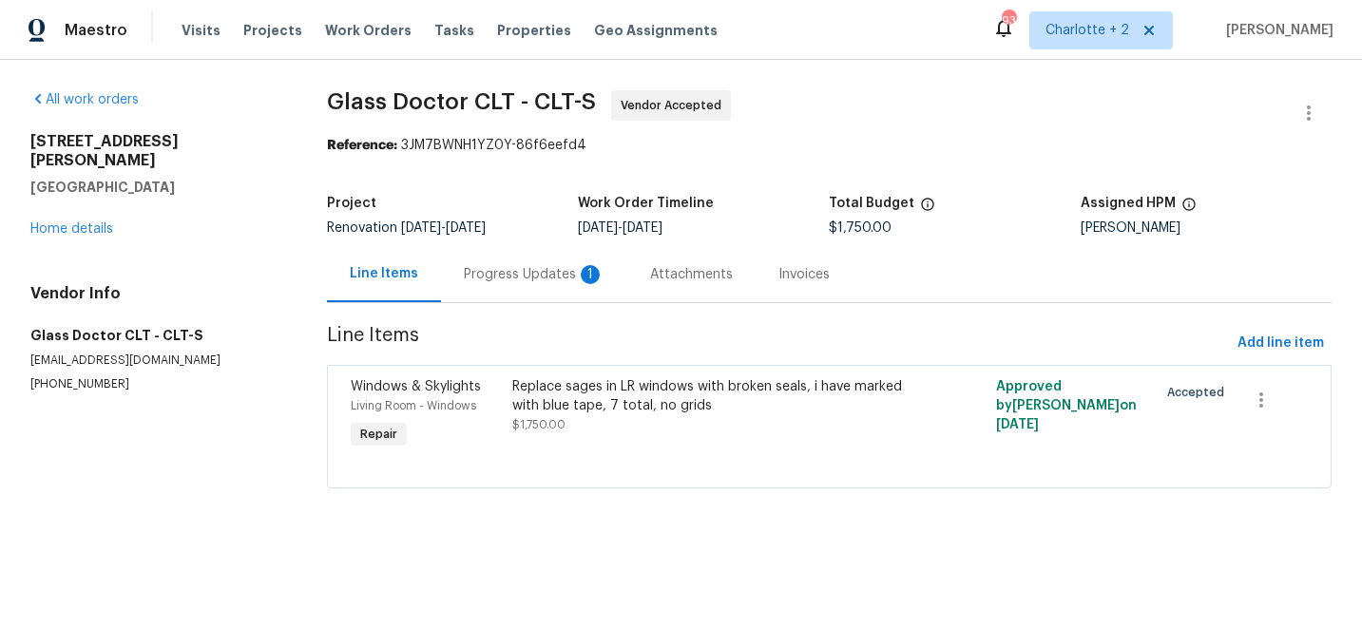
click at [584, 399] on div "Replace sages in LR windows with broken seals, i have marked with blue tape, 7 …" at bounding box center [708, 396] width 393 height 38
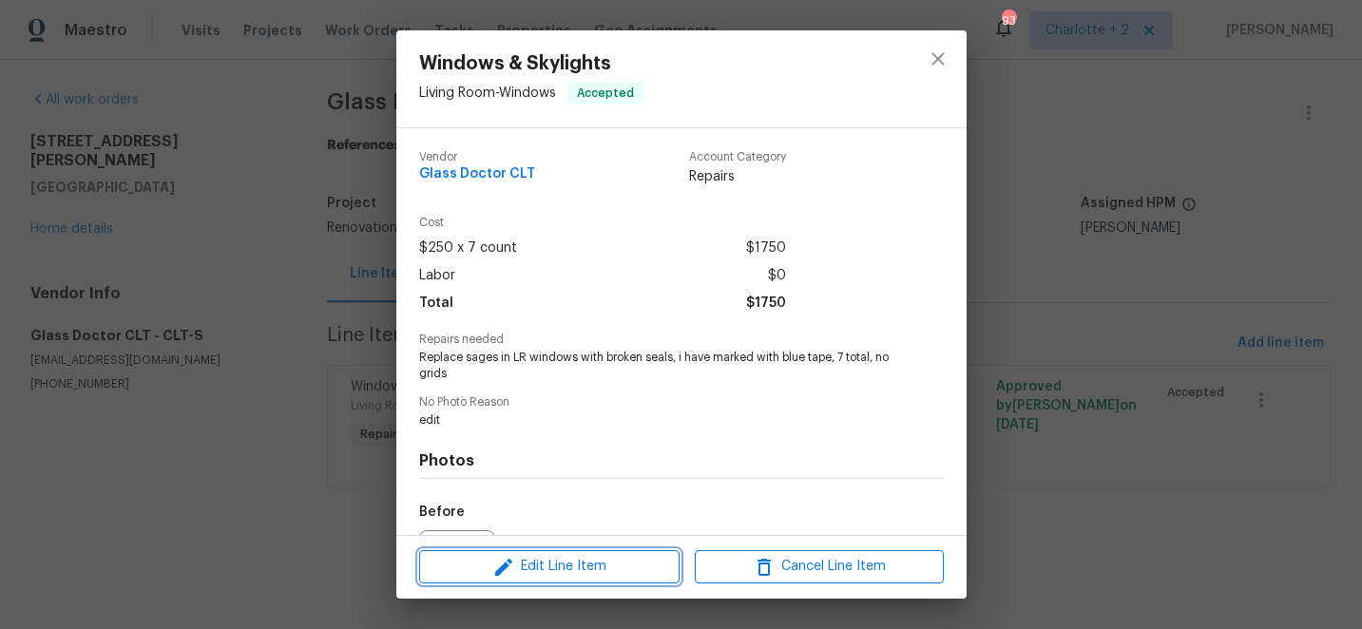
click at [535, 568] on span "Edit Line Item" at bounding box center [549, 567] width 249 height 24
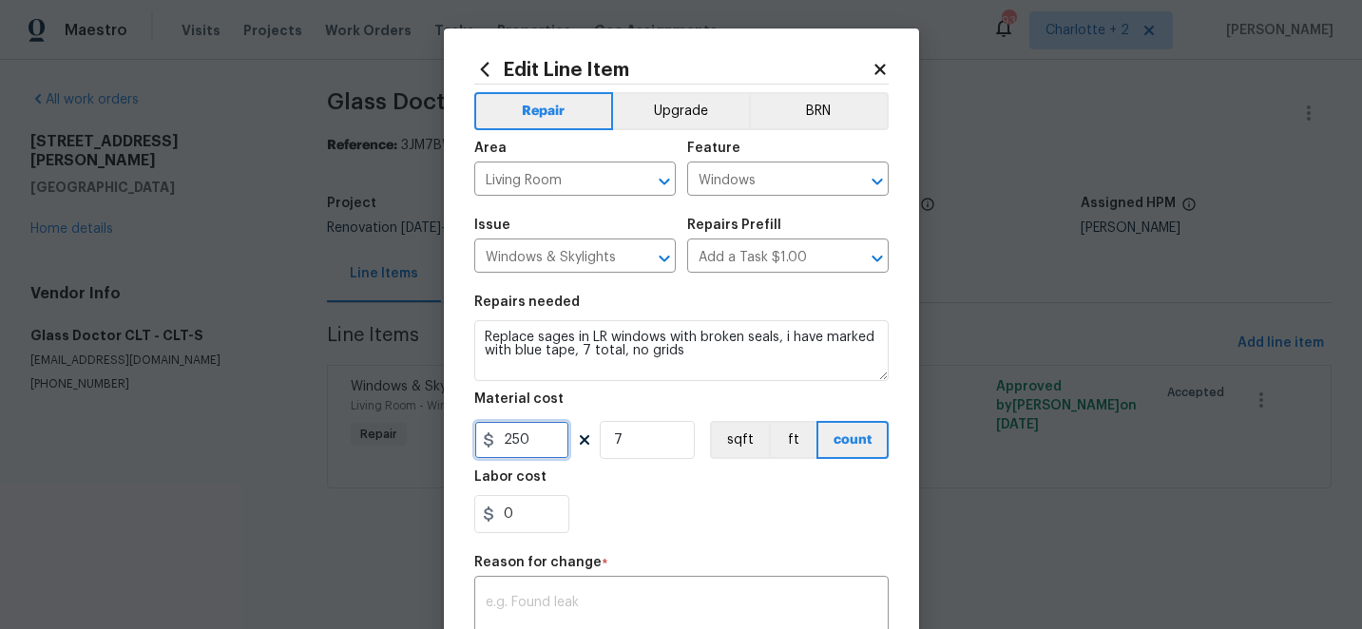
click at [542, 444] on input "250" at bounding box center [521, 440] width 95 height 38
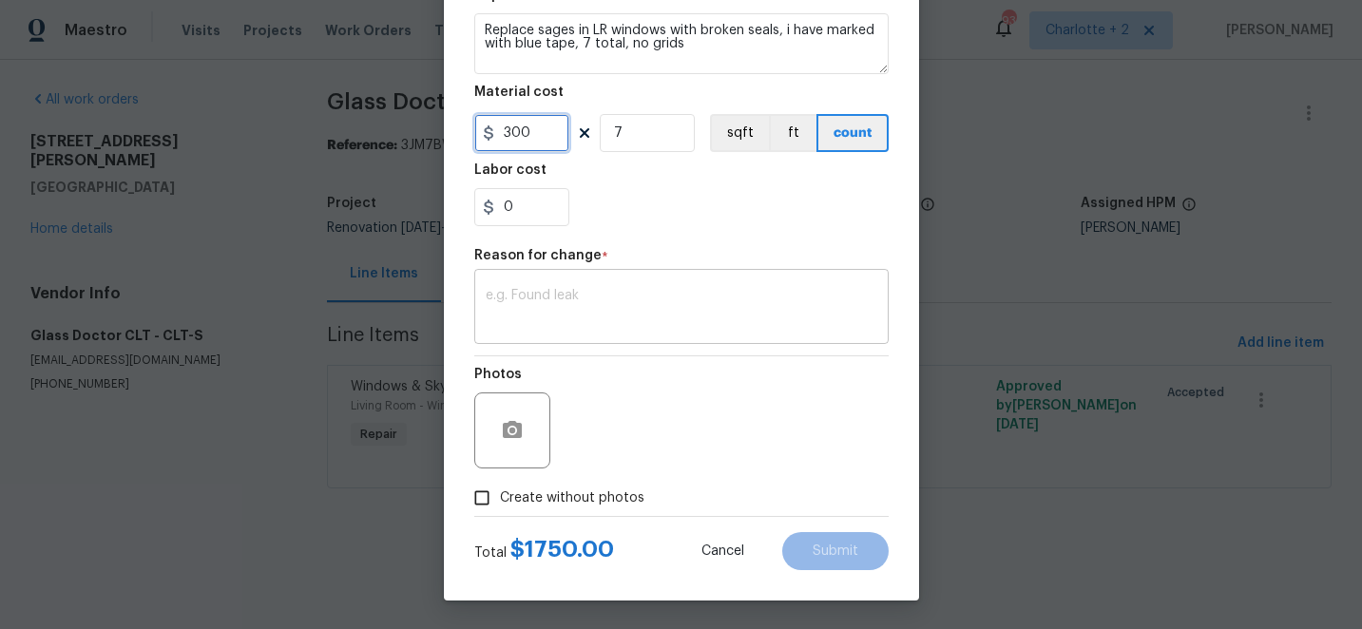
type input "300"
click at [641, 311] on textarea at bounding box center [682, 309] width 392 height 40
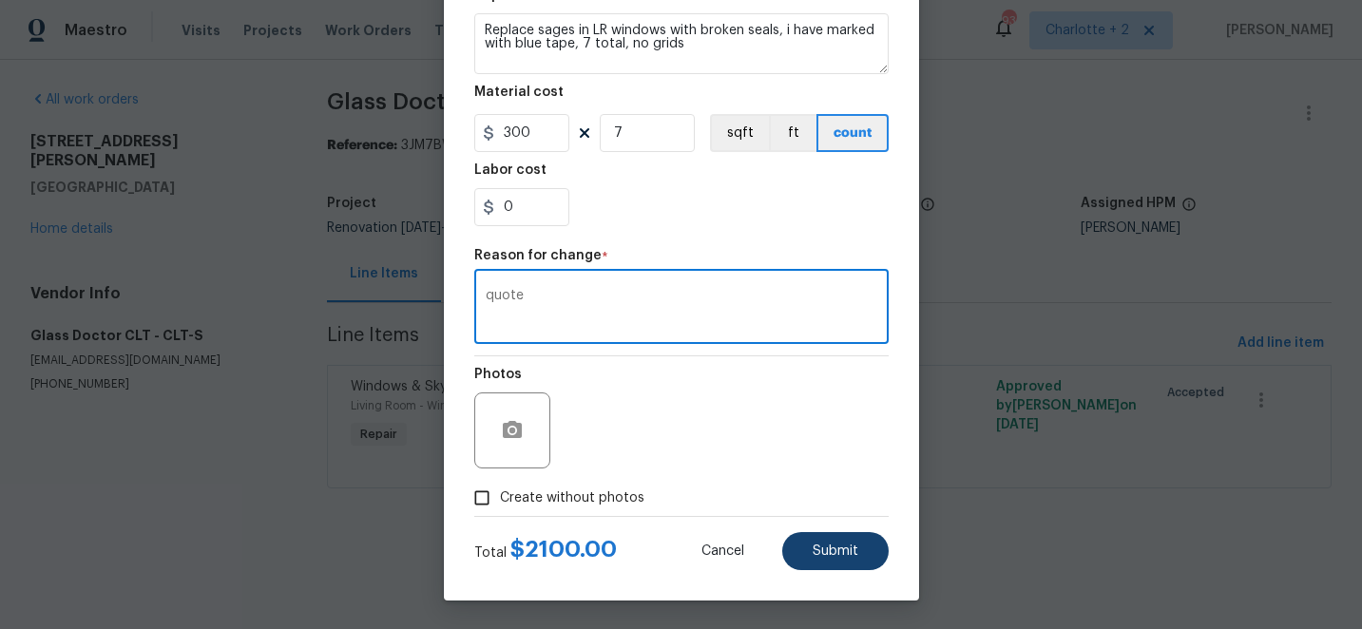
type textarea "quote"
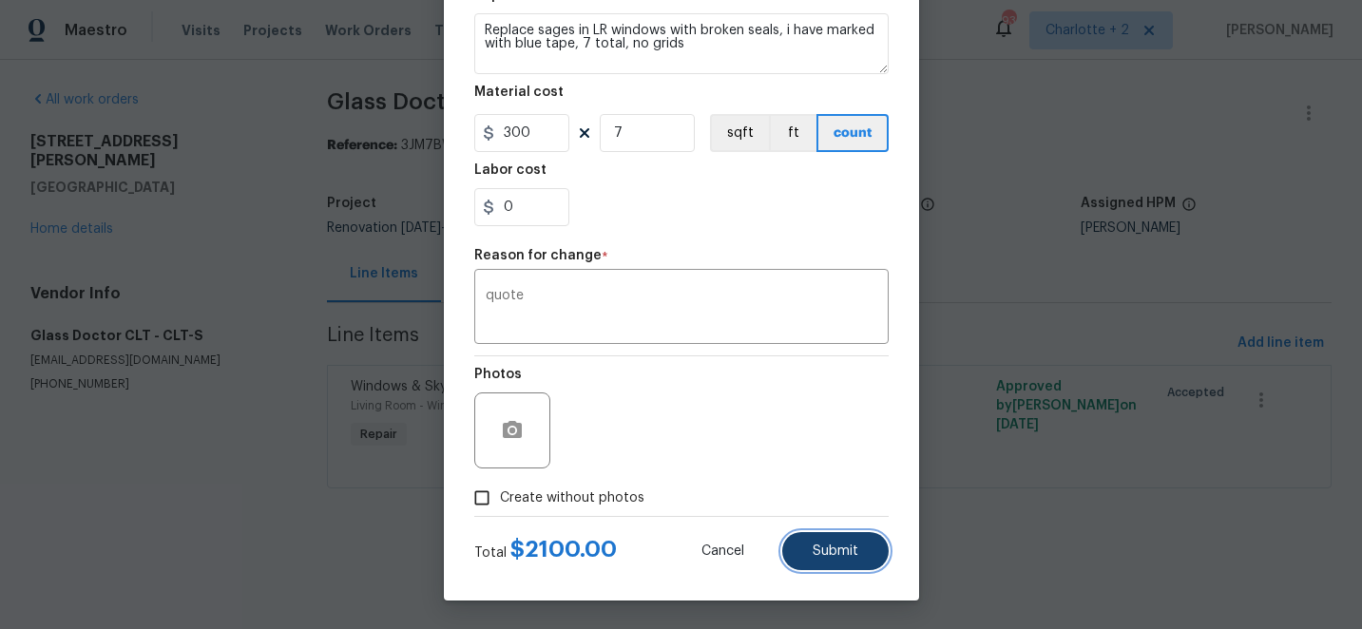
click at [824, 556] on span "Submit" at bounding box center [836, 552] width 46 height 14
type input "250"
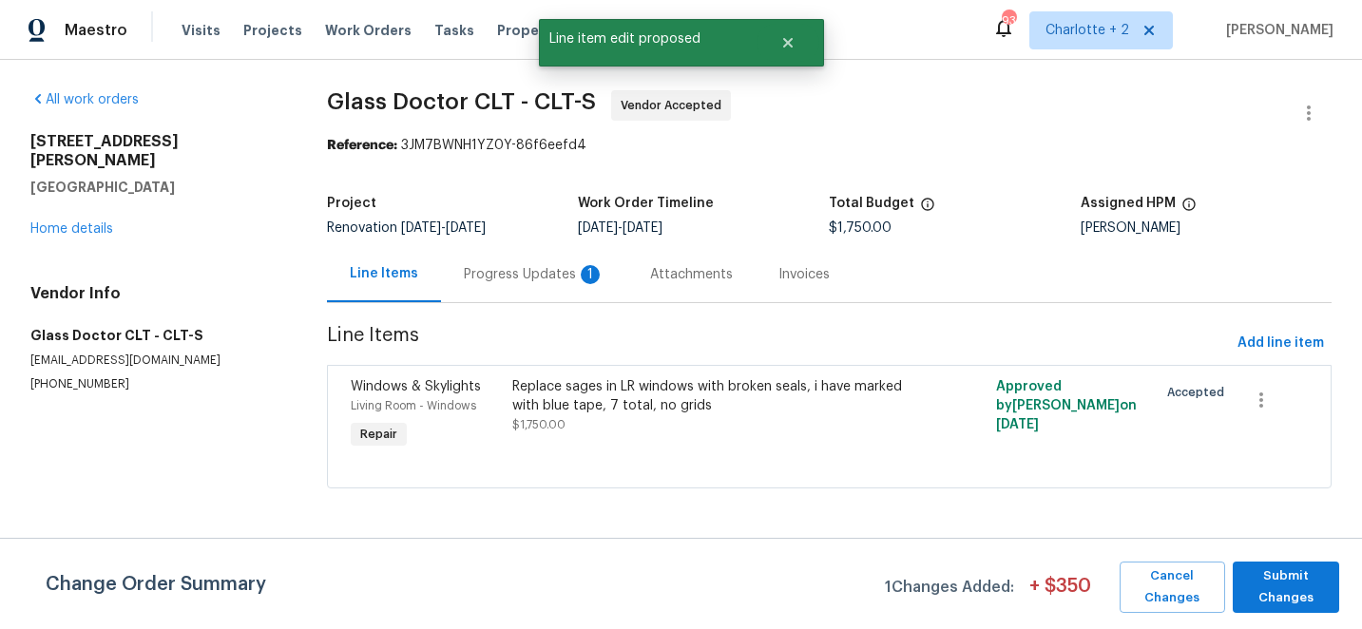
scroll to position [0, 0]
click at [1308, 585] on span "Submit Changes" at bounding box center [1285, 588] width 87 height 44
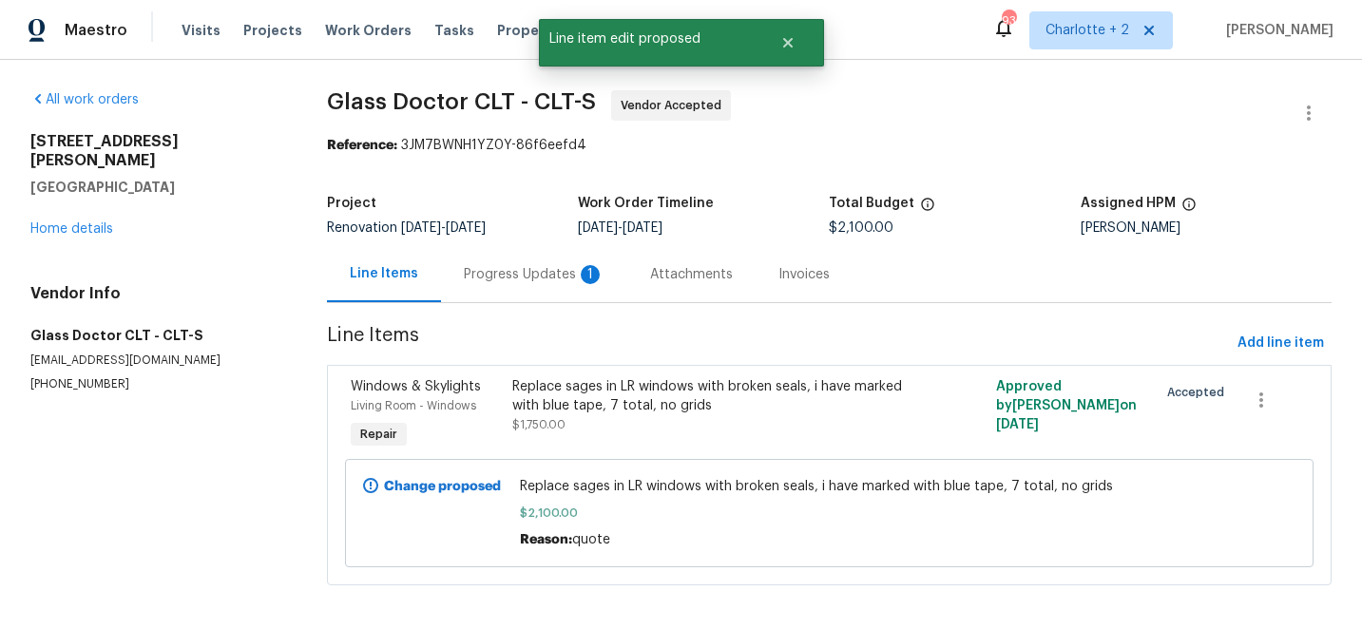
click at [514, 279] on div "Progress Updates 1" at bounding box center [534, 274] width 141 height 19
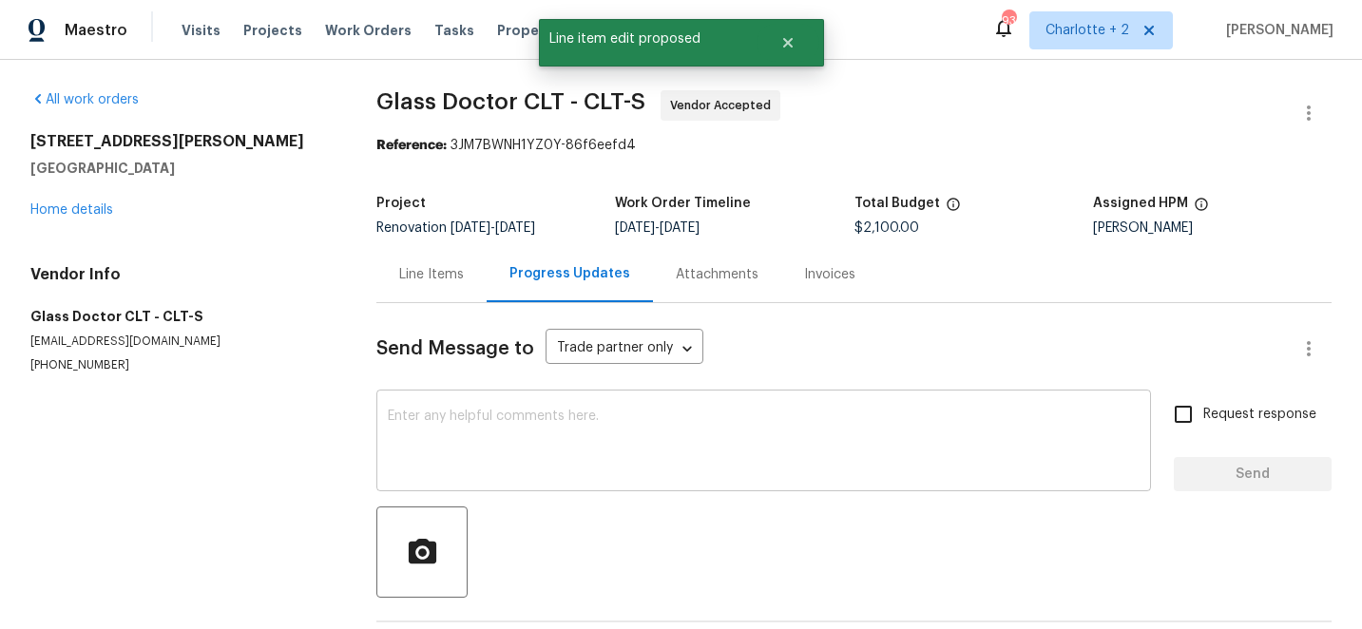
click at [660, 450] on textarea at bounding box center [764, 443] width 752 height 67
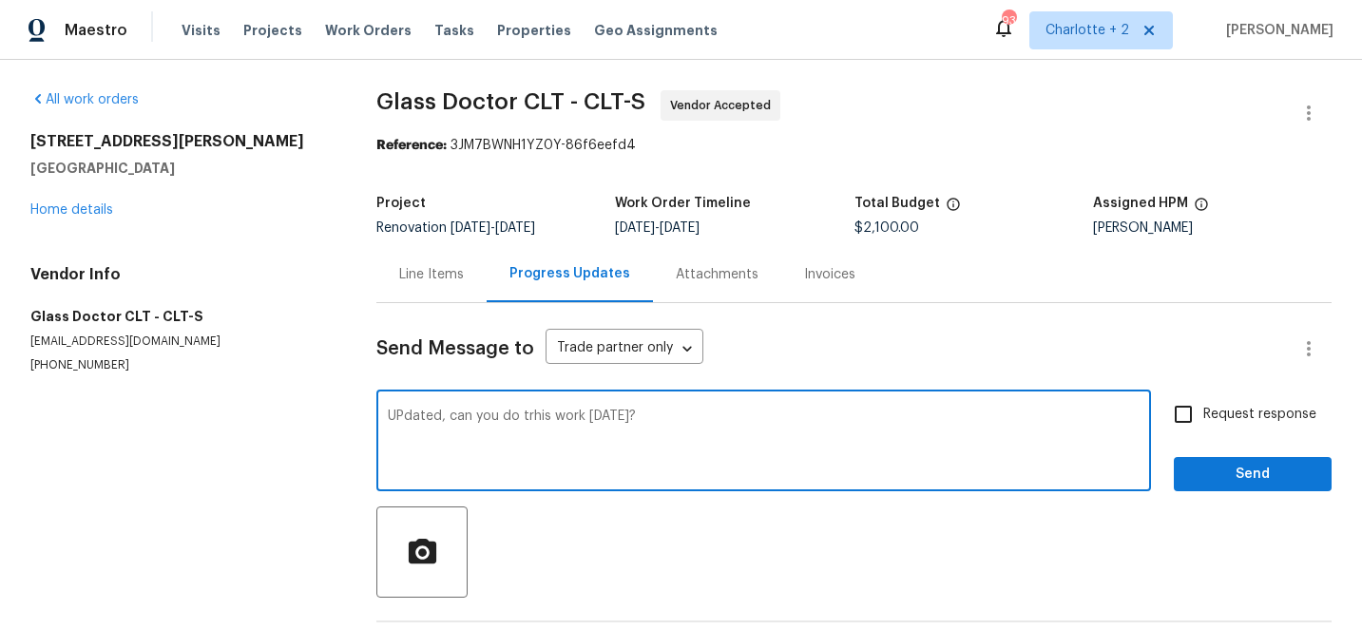
click at [528, 421] on textarea "UPdated, can you do trhis work tomorrow?" at bounding box center [764, 443] width 752 height 67
click at [402, 418] on textarea "UPdated, can you do this work tomorrow?" at bounding box center [764, 443] width 752 height 67
type textarea "Updated, can you do this work tomorrow?"
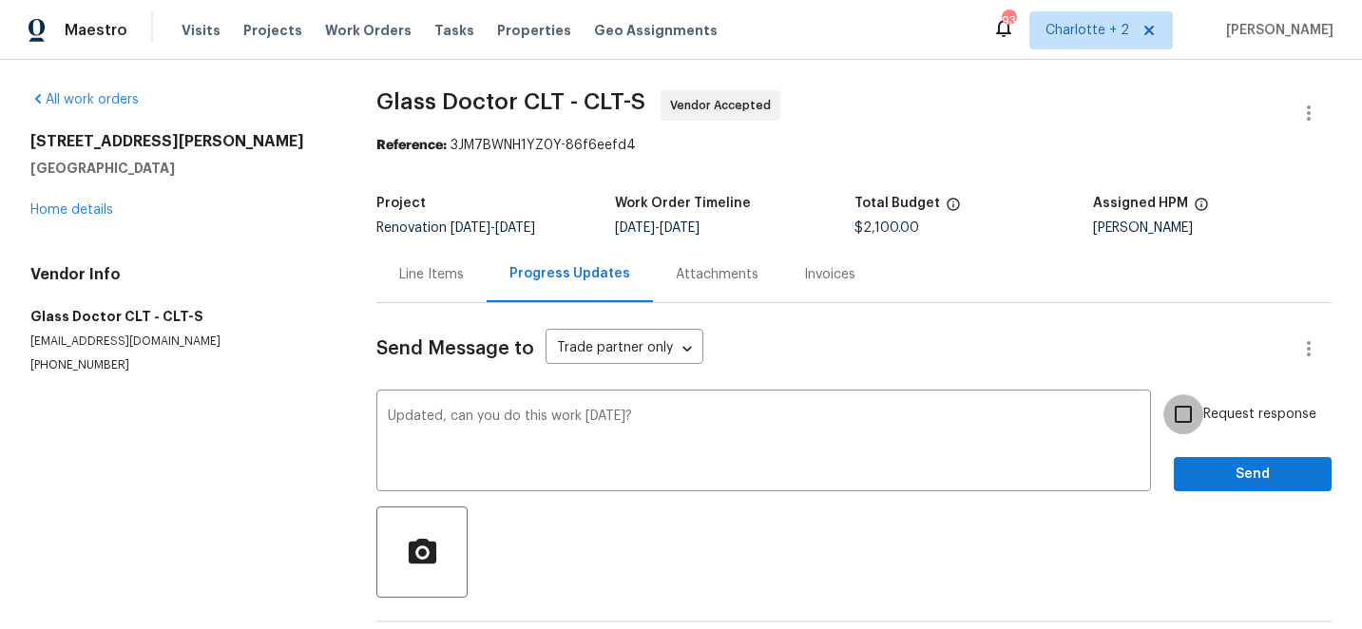
click at [1189, 414] on input "Request response" at bounding box center [1183, 414] width 40 height 40
checkbox input "true"
click at [1255, 479] on span "Send" at bounding box center [1252, 475] width 127 height 24
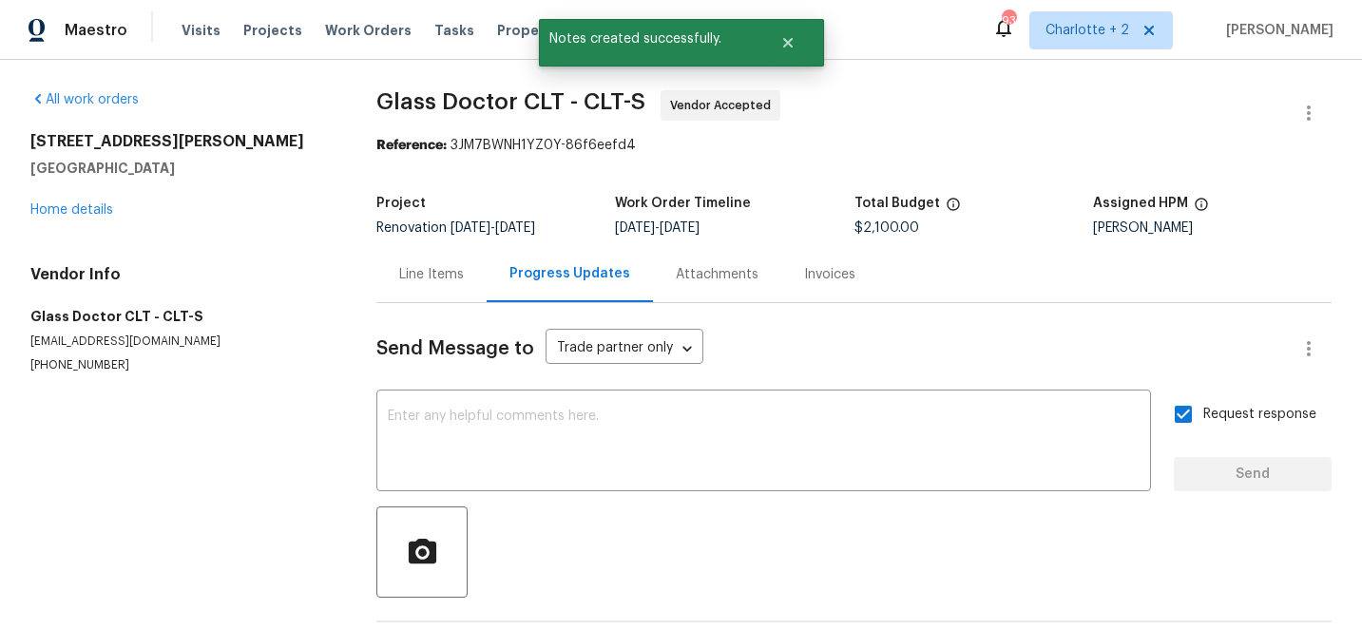
click at [58, 202] on div "621 N Craige St Salisbury, NC 28144 Home details" at bounding box center [180, 175] width 300 height 87
click at [58, 208] on link "Home details" at bounding box center [71, 209] width 83 height 13
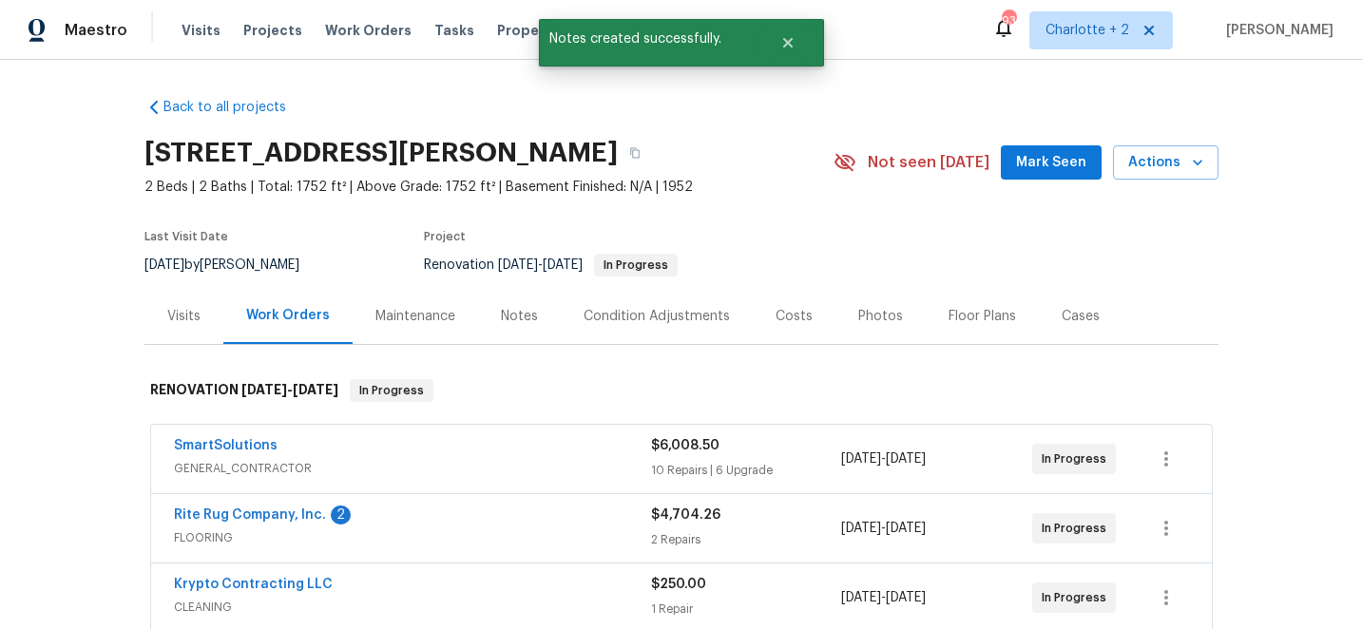
click at [788, 318] on div "Costs" at bounding box center [794, 316] width 37 height 19
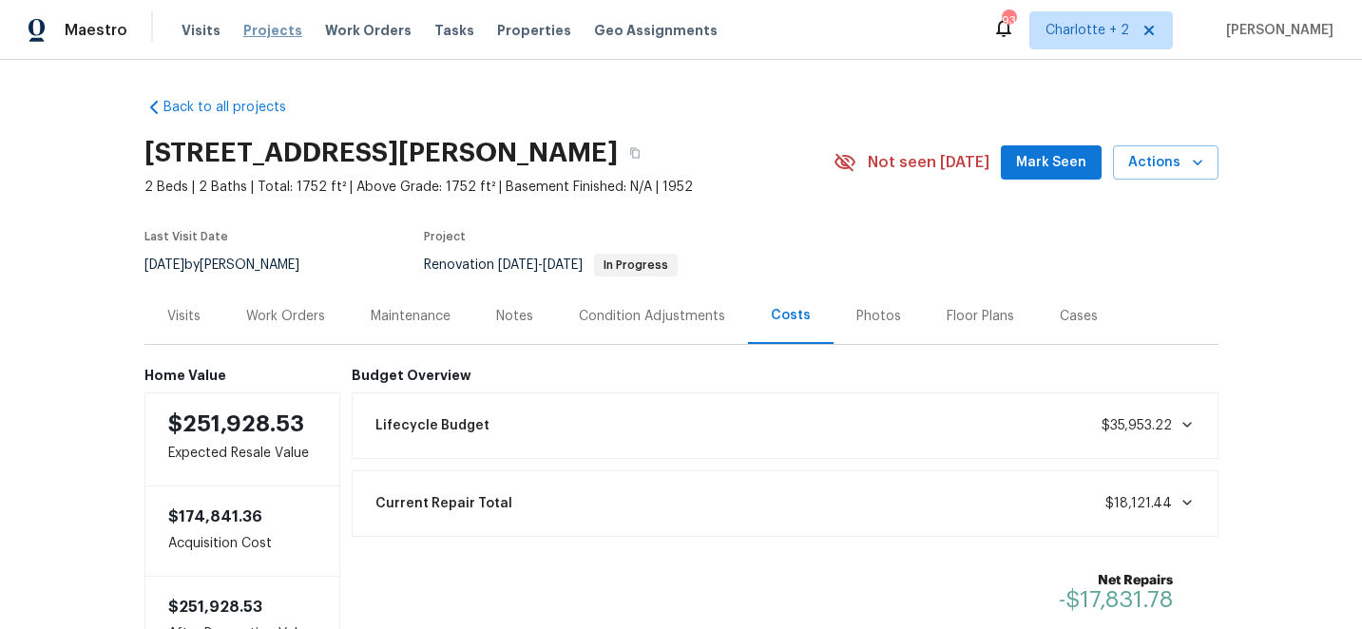
click at [251, 29] on span "Projects" at bounding box center [272, 30] width 59 height 19
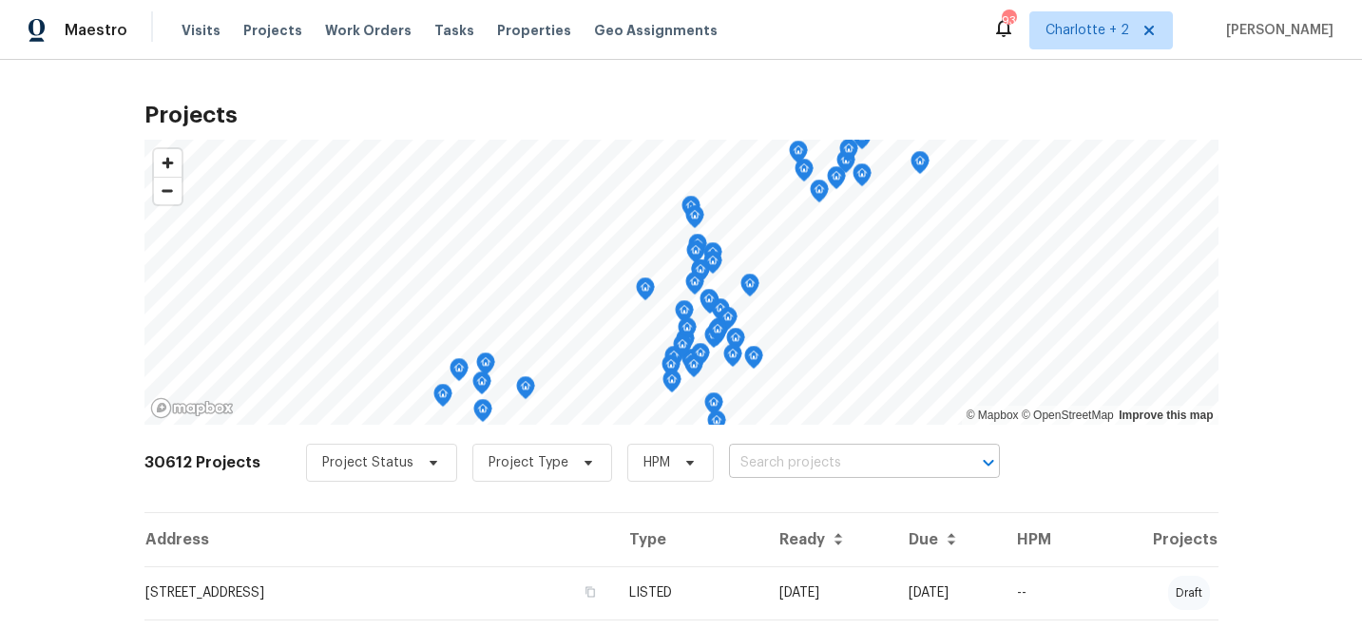
click at [759, 467] on input "text" at bounding box center [838, 463] width 218 height 29
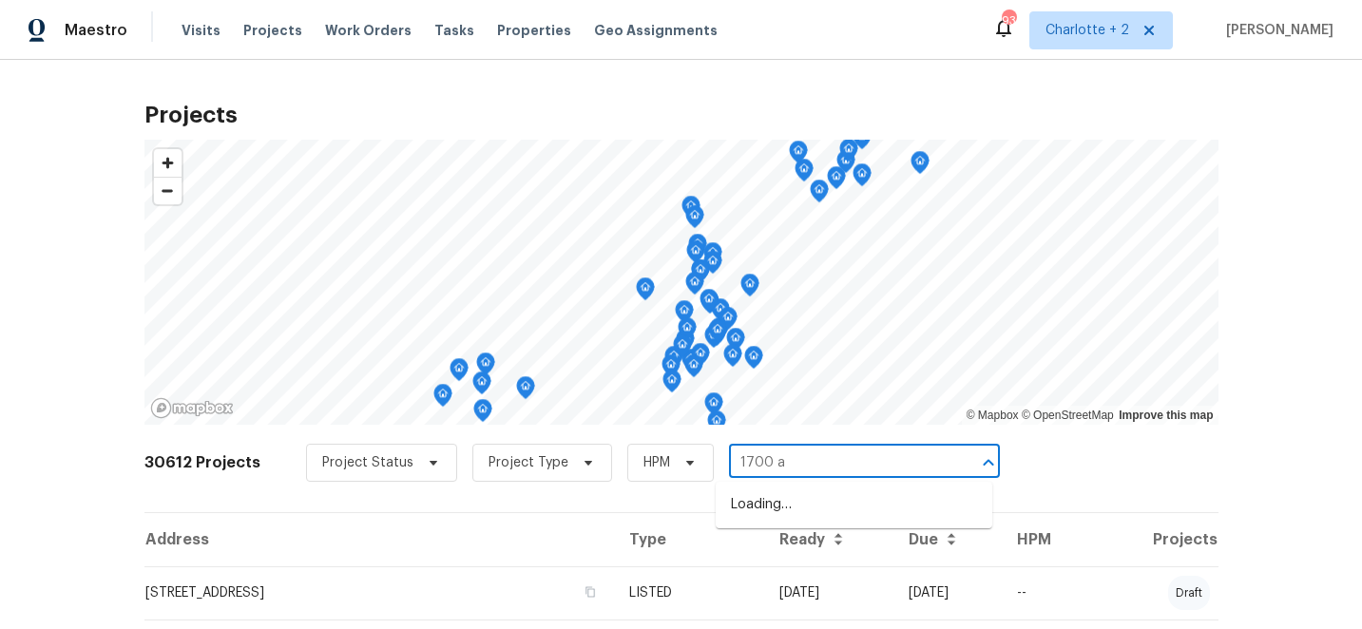
type input "1700 az"
click at [793, 520] on li "1700 Azalea Ave, Kannapolis, NC 28081" at bounding box center [854, 505] width 277 height 31
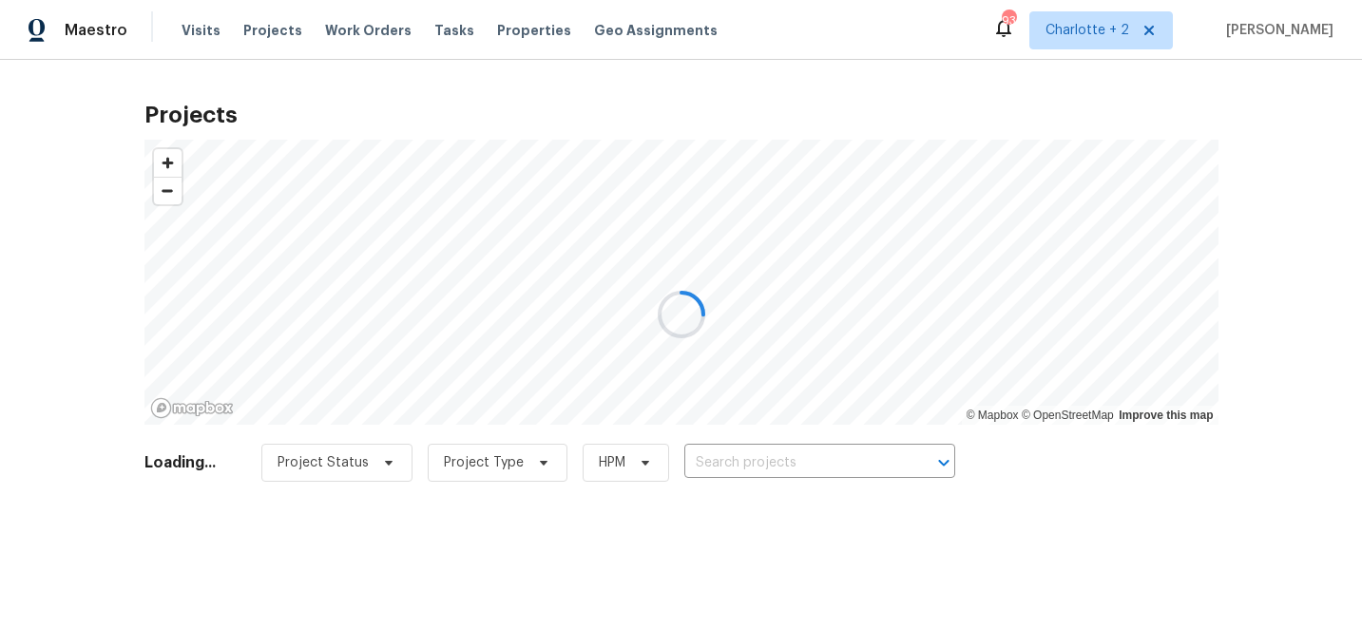
type input "1700 Azalea Ave, Kannapolis, NC 28081"
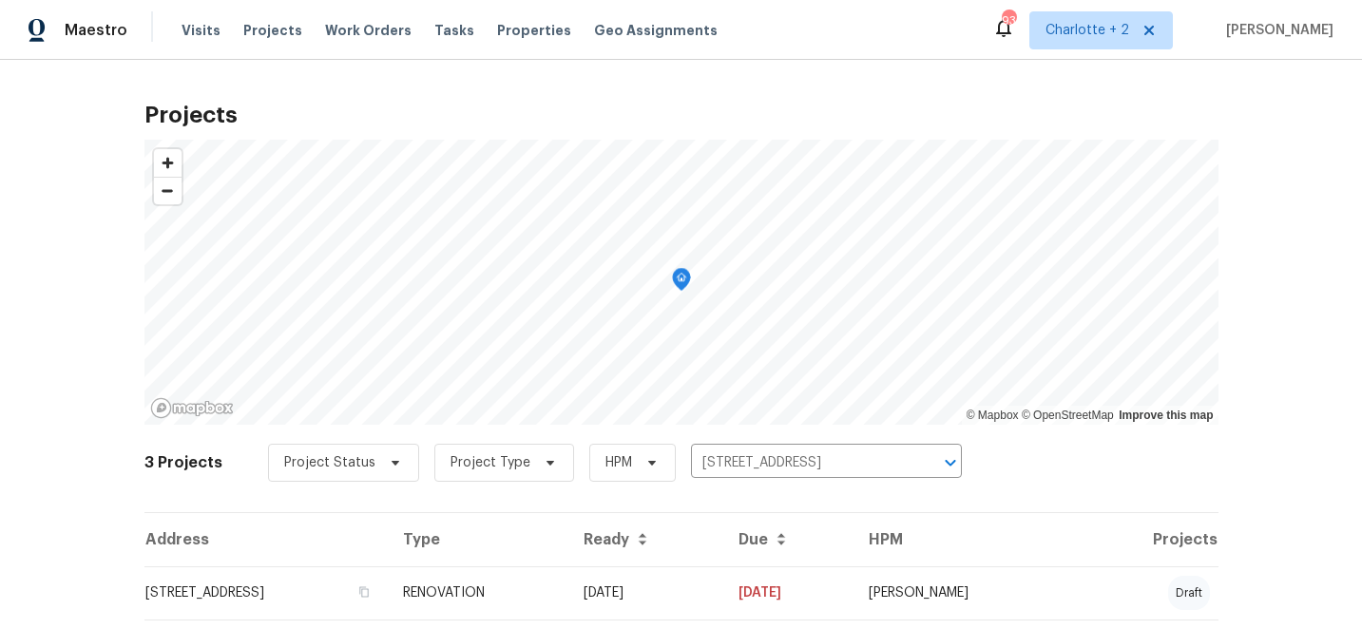
scroll to position [158, 0]
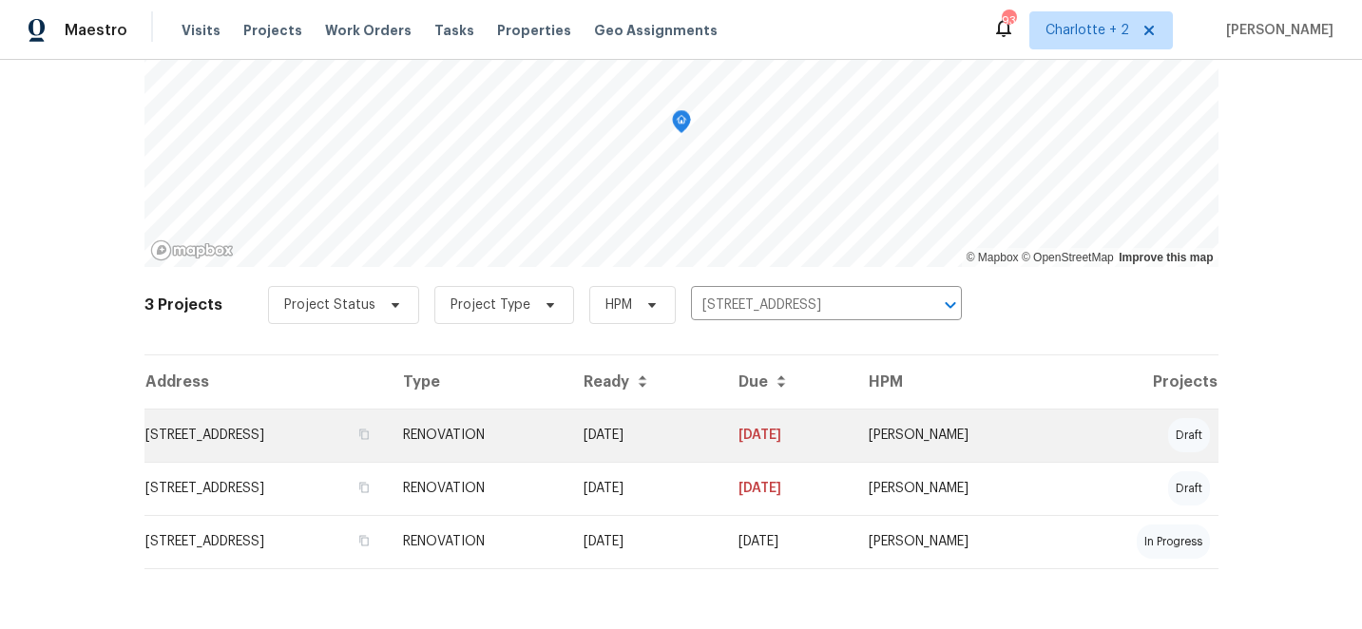
click at [567, 440] on td "RENOVATION" at bounding box center [478, 435] width 180 height 53
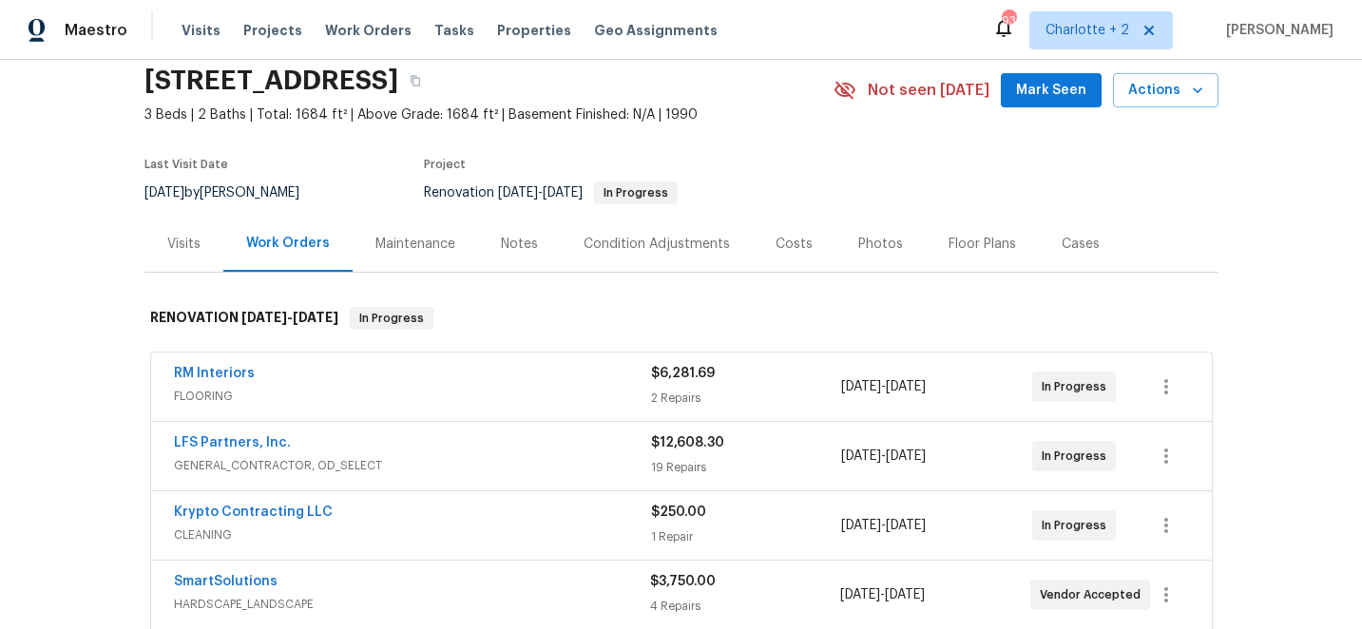
scroll to position [90, 0]
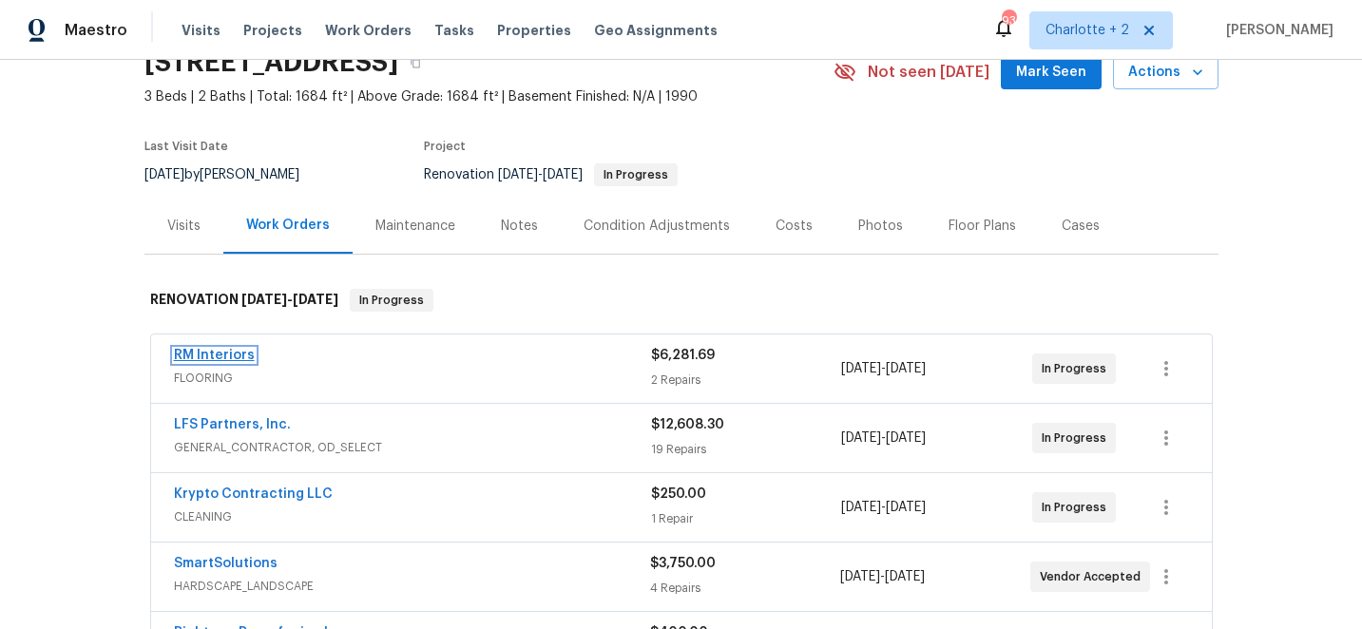
click at [199, 352] on link "RM Interiors" at bounding box center [214, 355] width 81 height 13
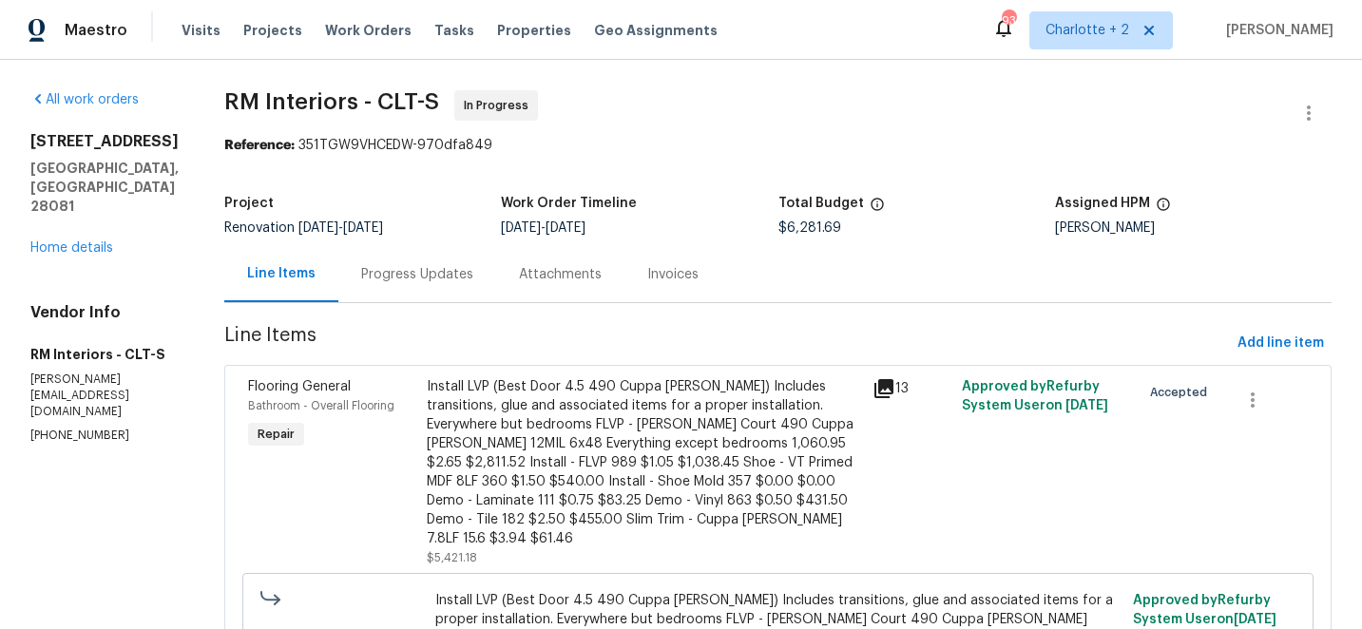
click at [393, 271] on div "Progress Updates" at bounding box center [417, 274] width 112 height 19
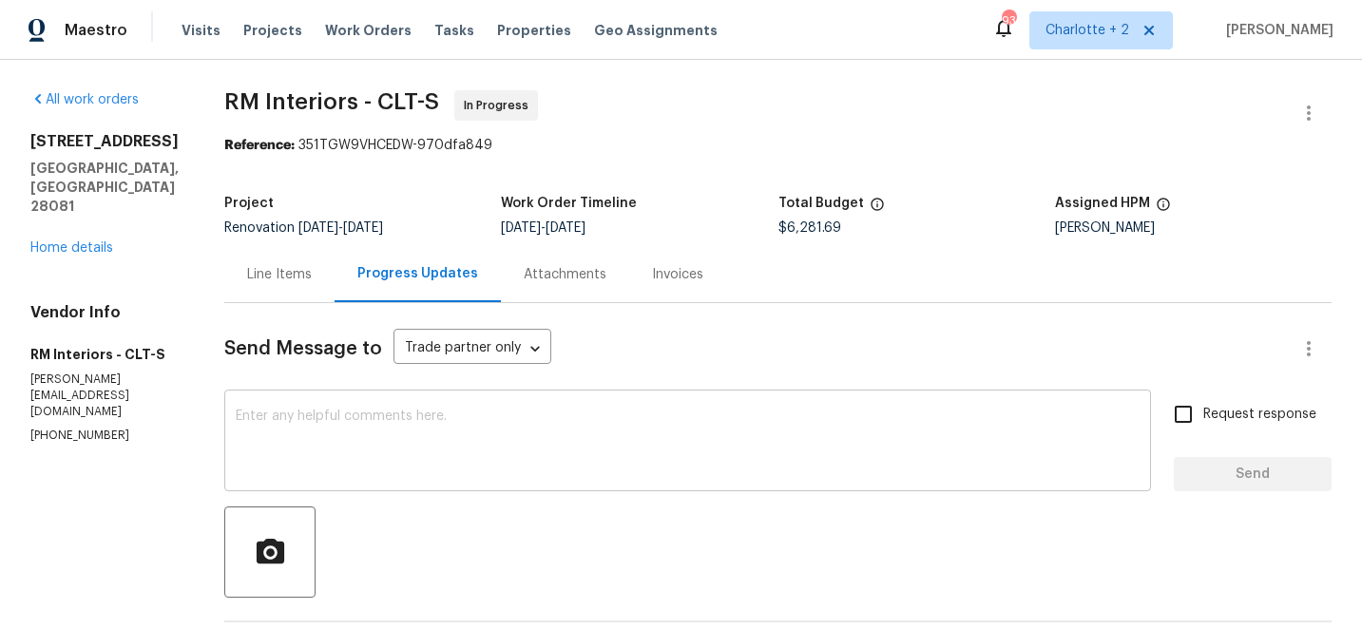
click at [625, 440] on textarea at bounding box center [688, 443] width 904 height 67
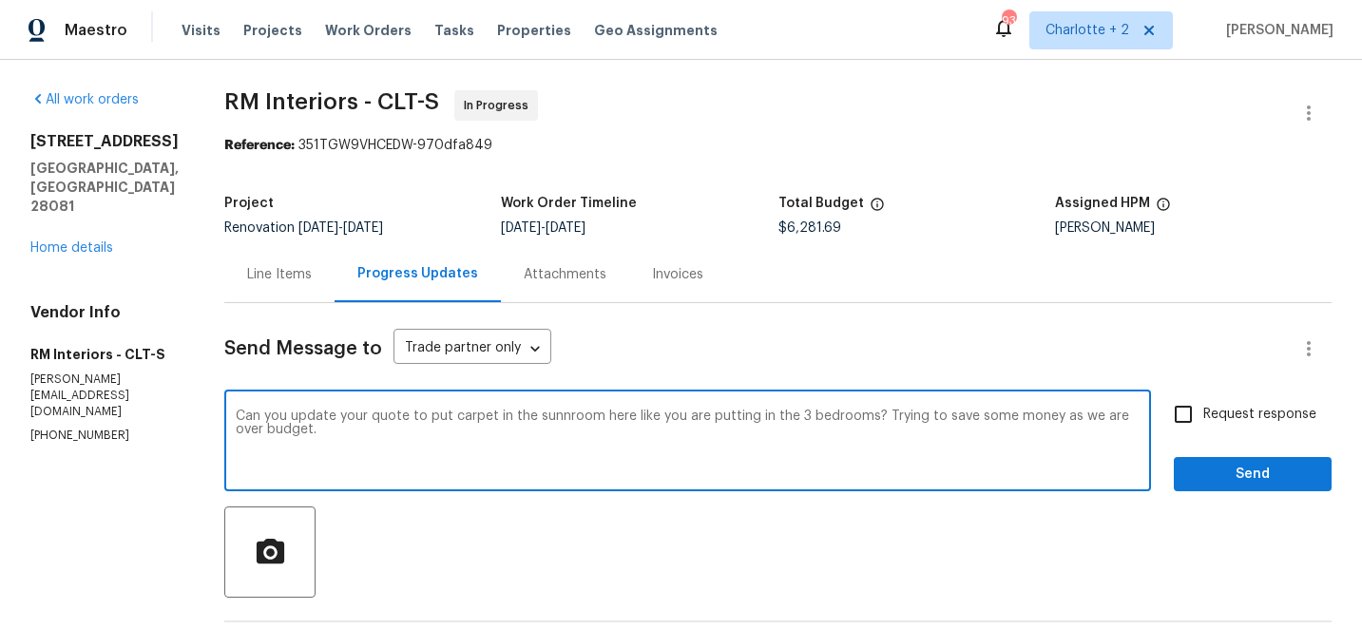
click at [553, 417] on textarea "Can you update your quote to put carpet in the sunnroom here like you are putti…" at bounding box center [688, 443] width 904 height 67
type textarea "Can you update your quote to put carpet in the sunroom here like you are puttin…"
click at [1187, 423] on input "Request response" at bounding box center [1183, 414] width 40 height 40
checkbox input "true"
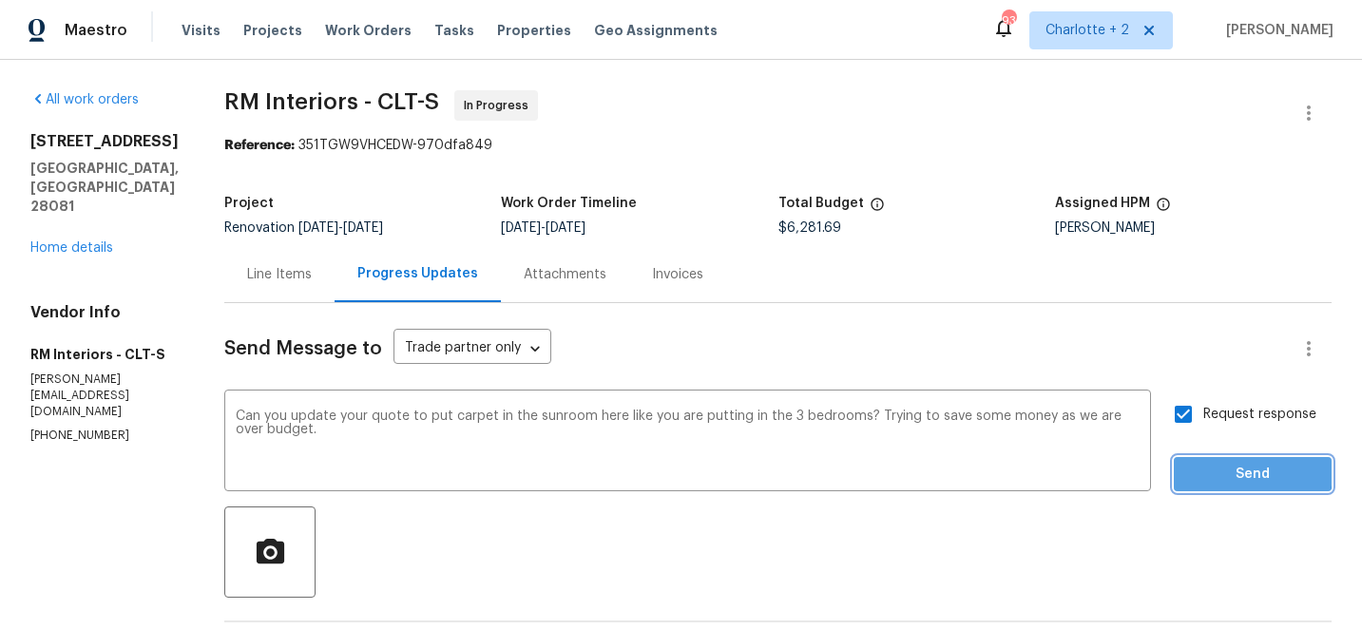
click at [1220, 471] on span "Send" at bounding box center [1252, 475] width 127 height 24
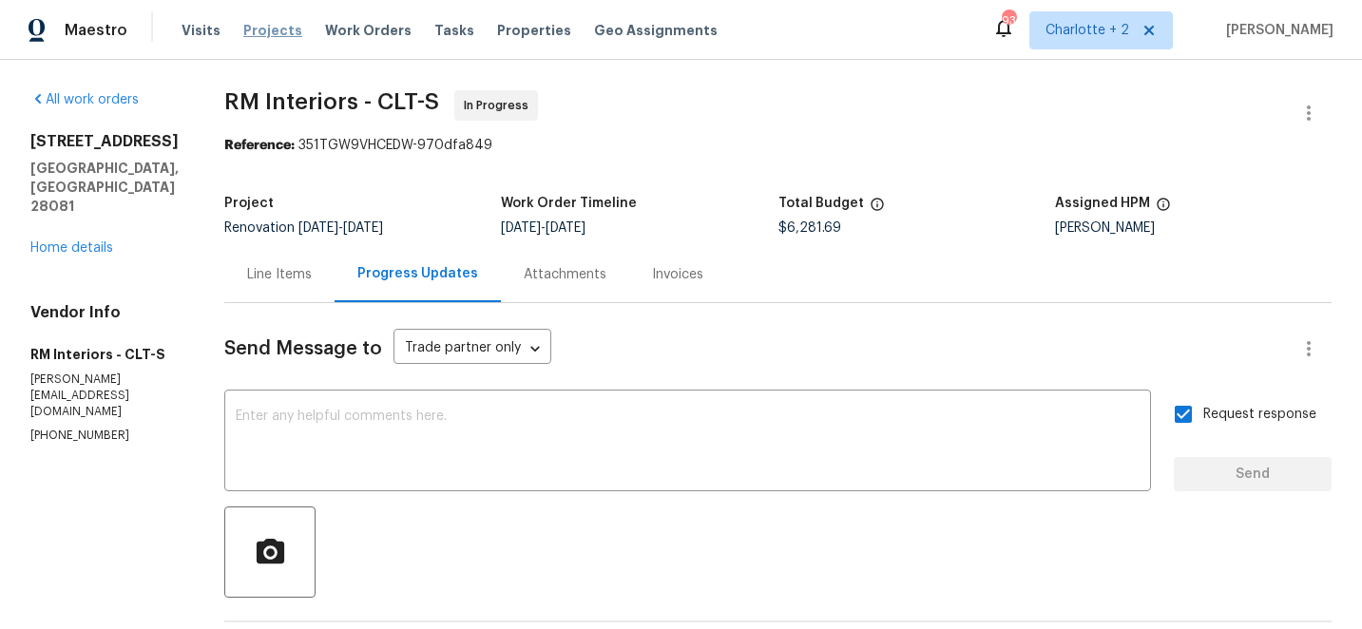
click at [256, 27] on span "Projects" at bounding box center [272, 30] width 59 height 19
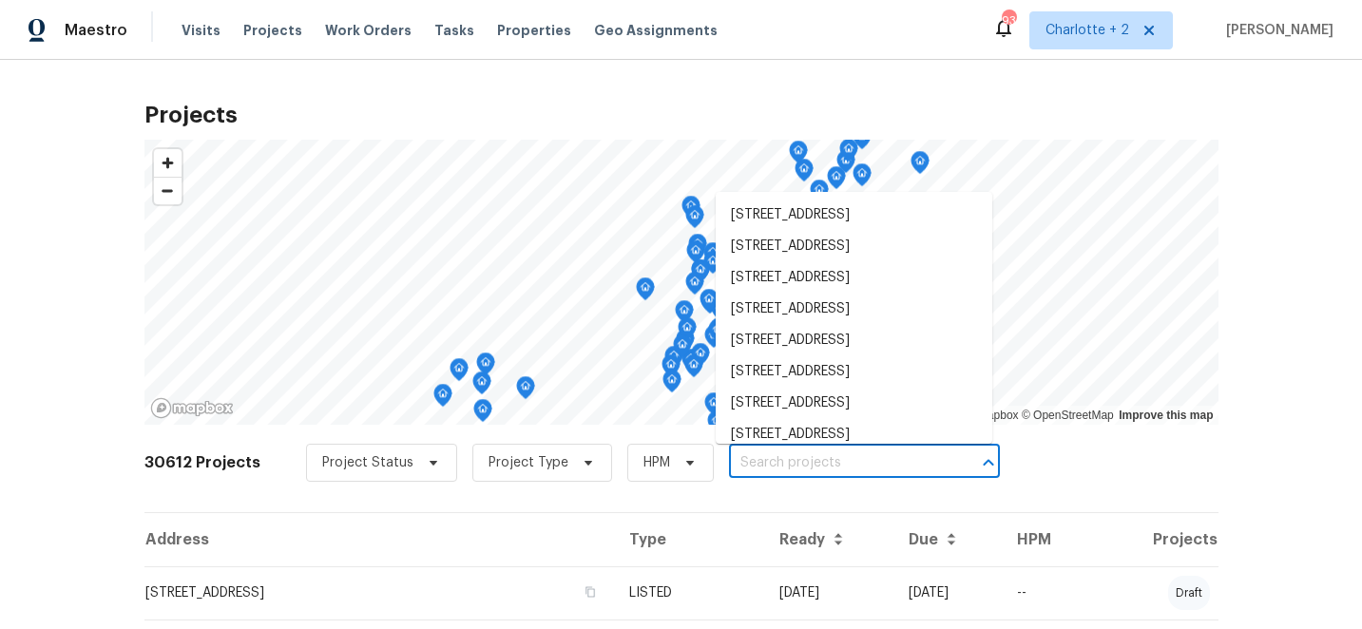
click at [773, 462] on input "text" at bounding box center [838, 463] width 218 height 29
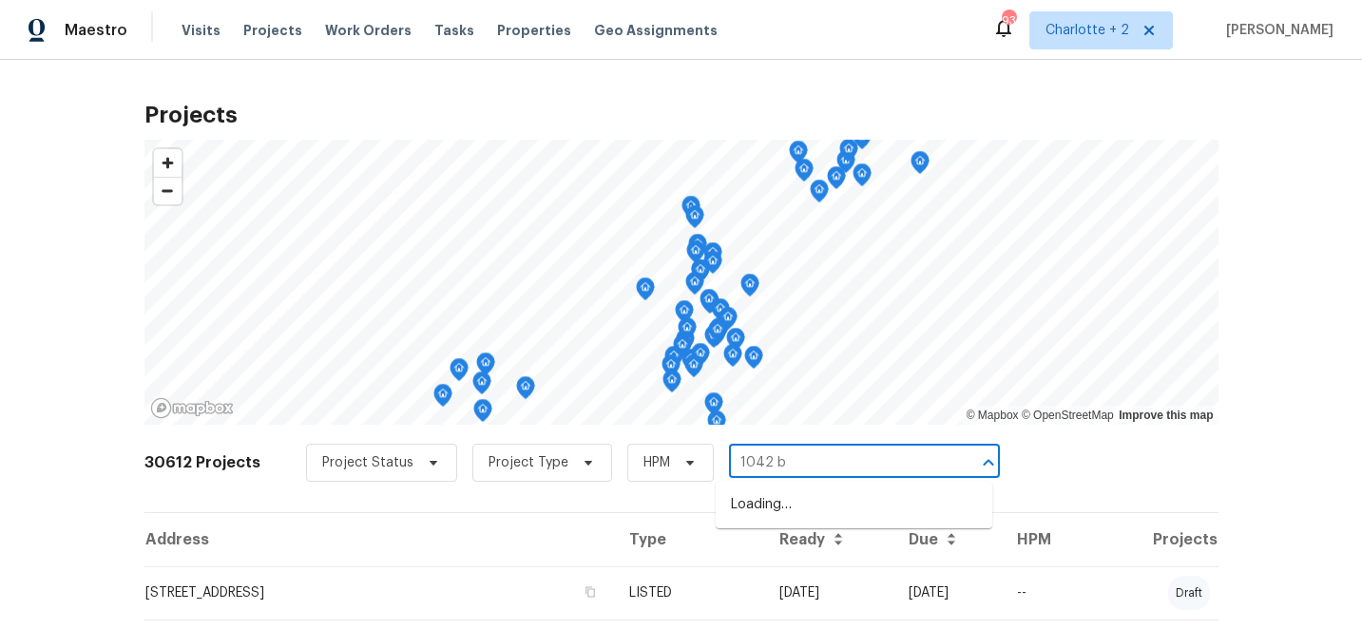
type input "1042 ba"
click at [788, 511] on li "1042 Ball Park Rd, Thomasville, NC 27360" at bounding box center [854, 505] width 277 height 31
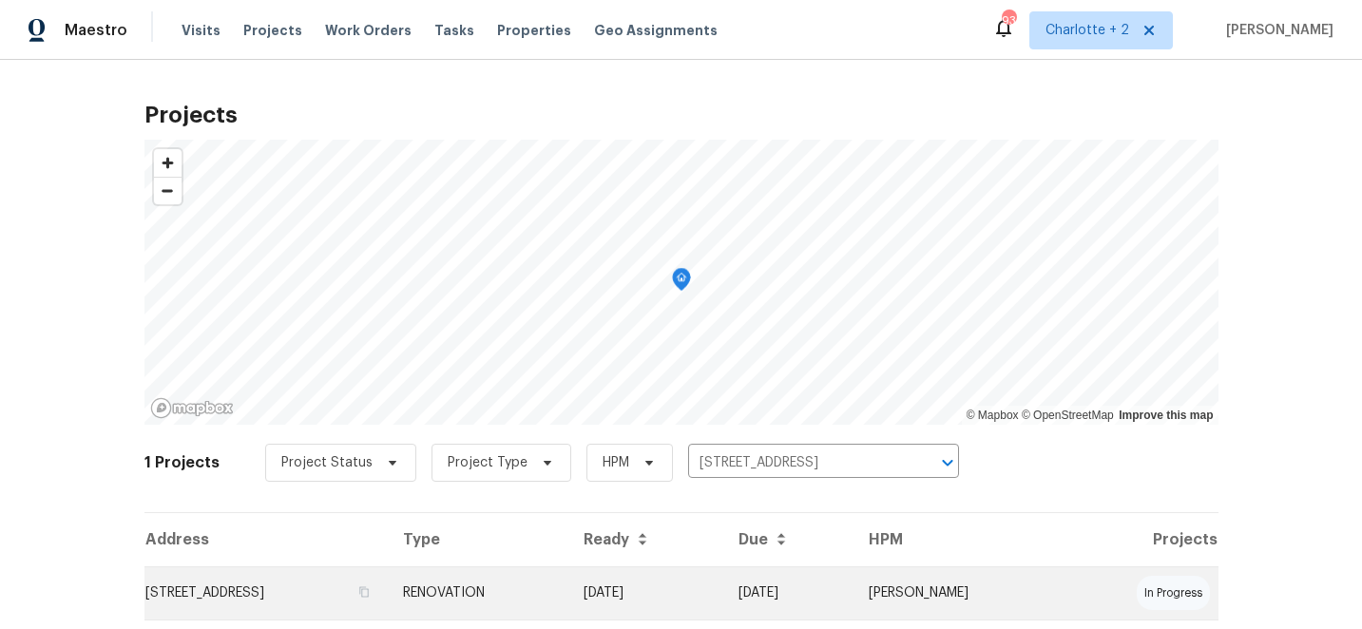
click at [567, 595] on td "RENOVATION" at bounding box center [478, 593] width 180 height 53
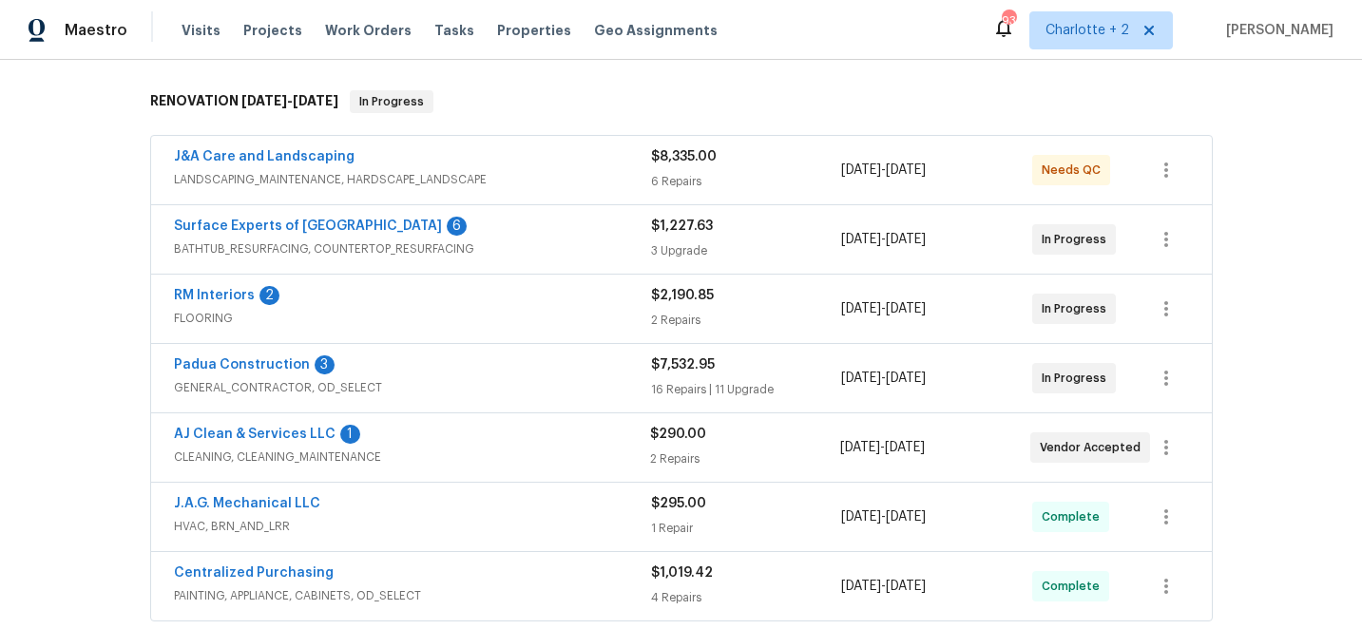
scroll to position [295, 0]
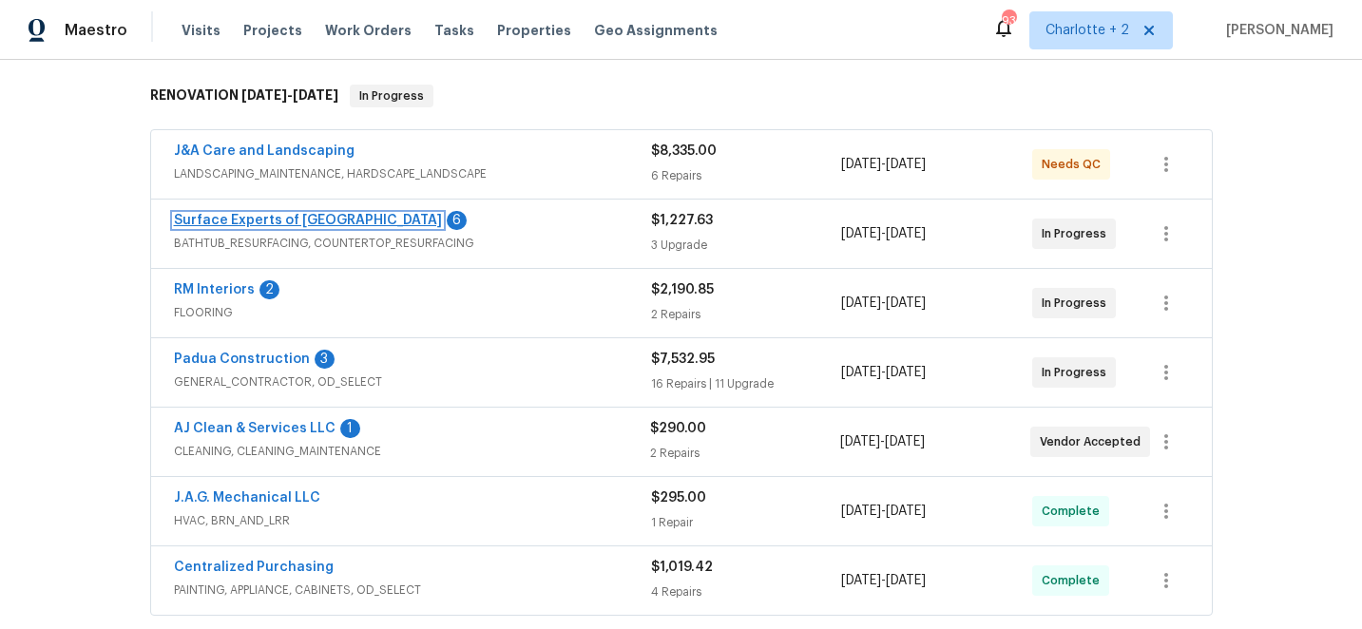
click at [343, 222] on link "Surface Experts of Winston-Salem" at bounding box center [308, 220] width 268 height 13
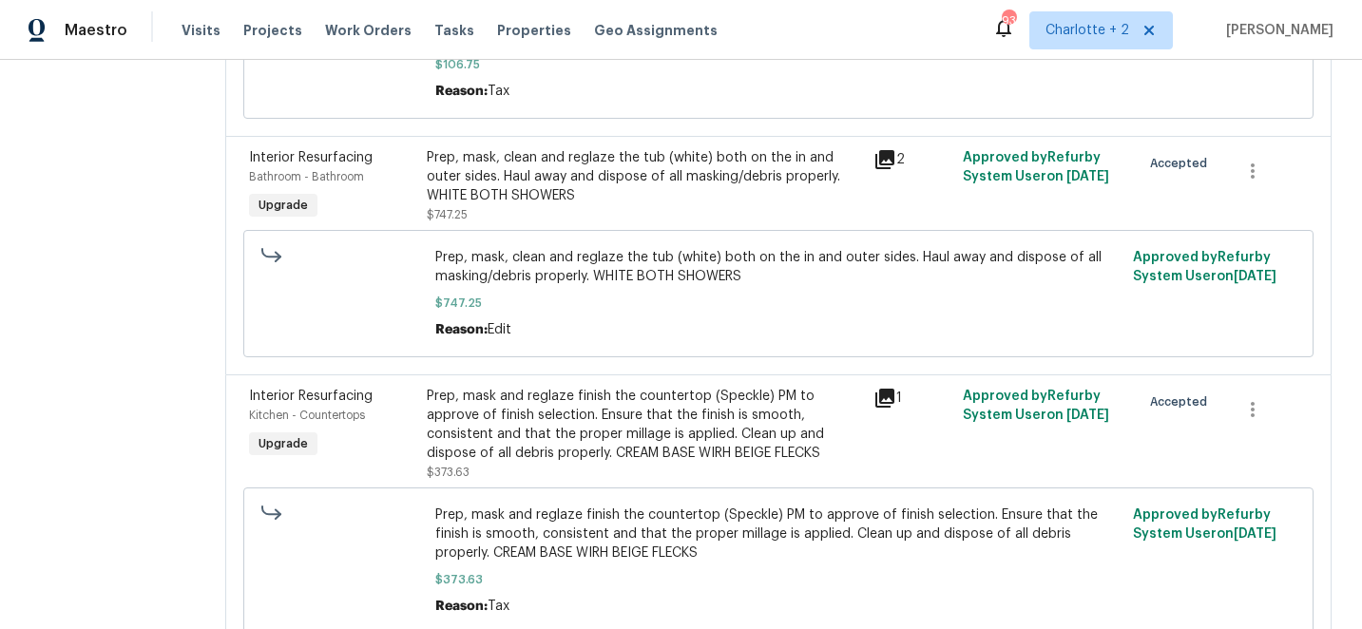
scroll to position [489, 0]
click at [541, 403] on div "Prep, mask and reglaze finish the countertop (Speckle) PM to approve of finish …" at bounding box center [644, 423] width 434 height 76
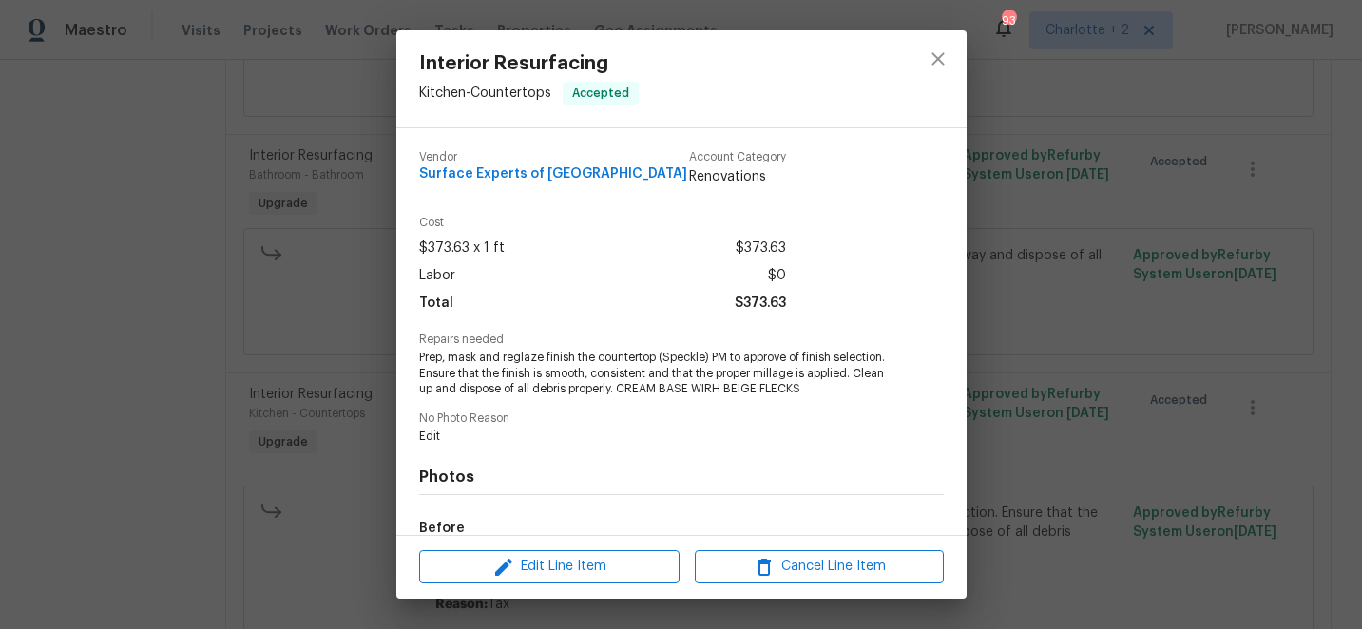
scroll to position [230, 0]
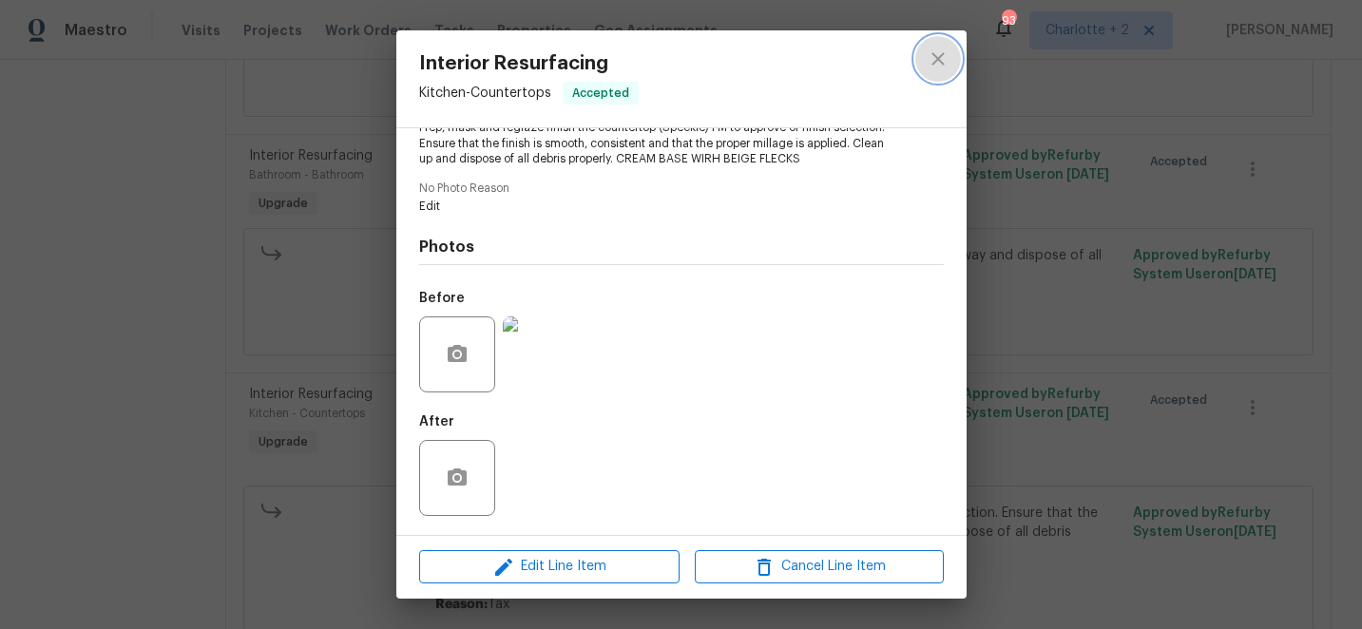
click at [942, 57] on icon "close" at bounding box center [938, 59] width 23 height 23
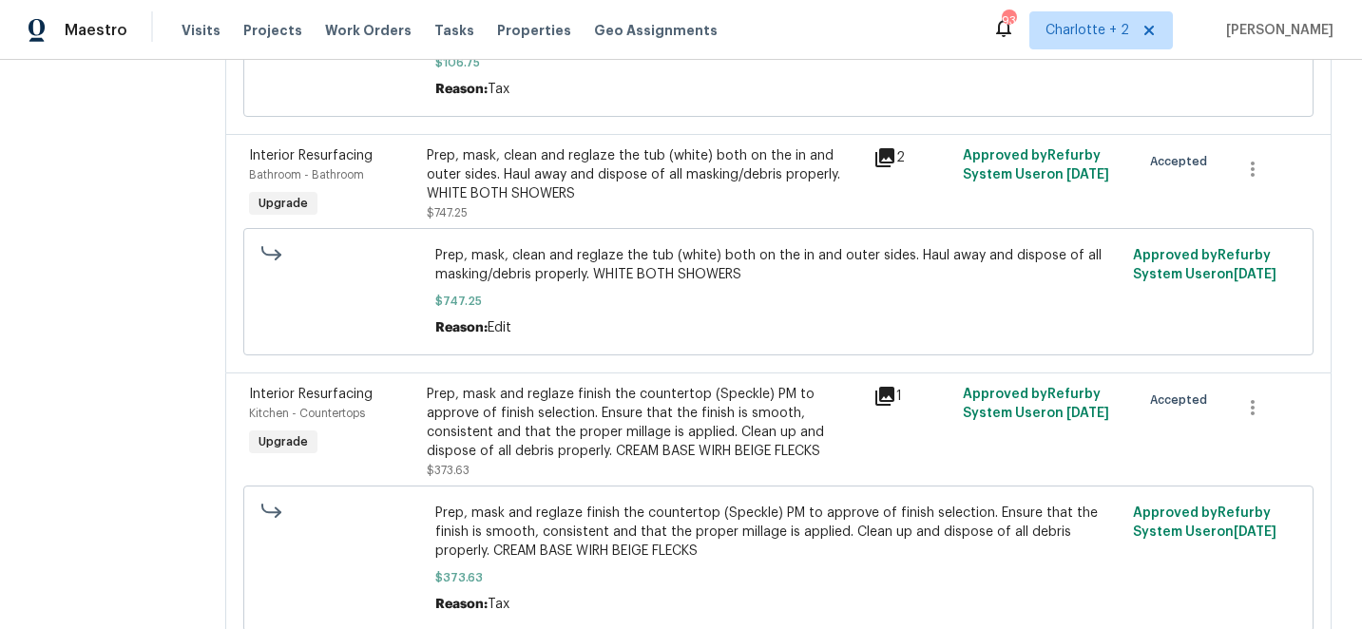
scroll to position [0, 0]
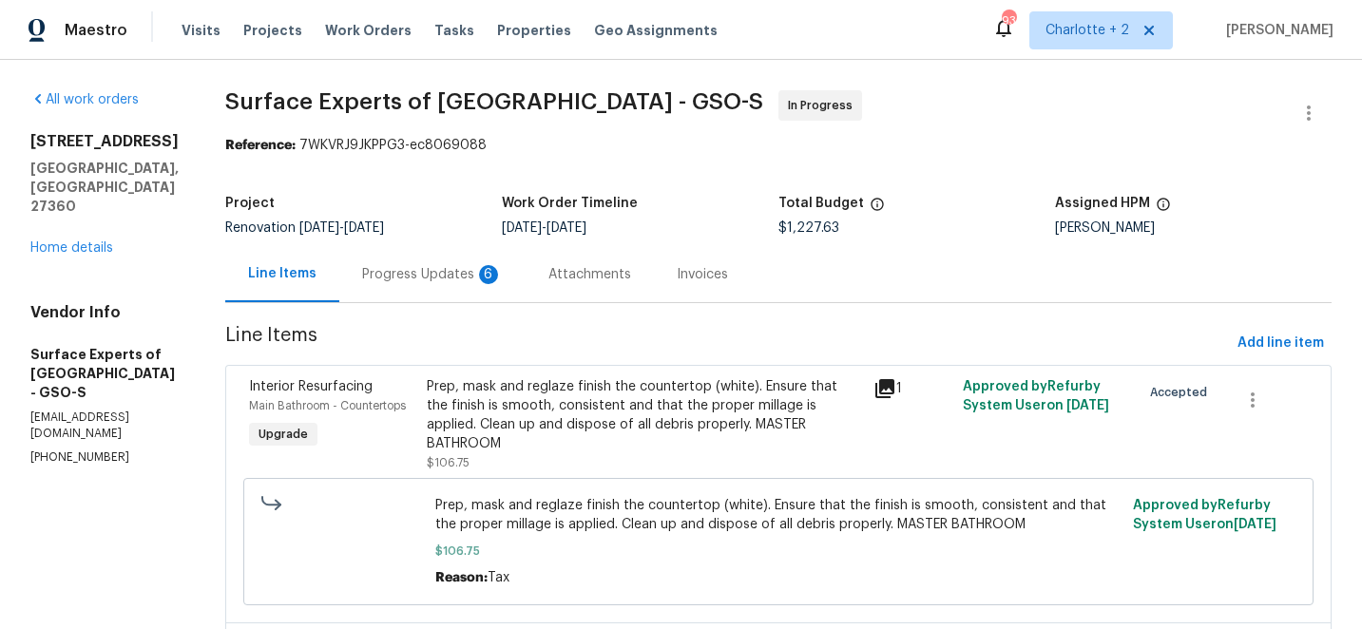
click at [438, 277] on div "Progress Updates 6" at bounding box center [432, 274] width 141 height 19
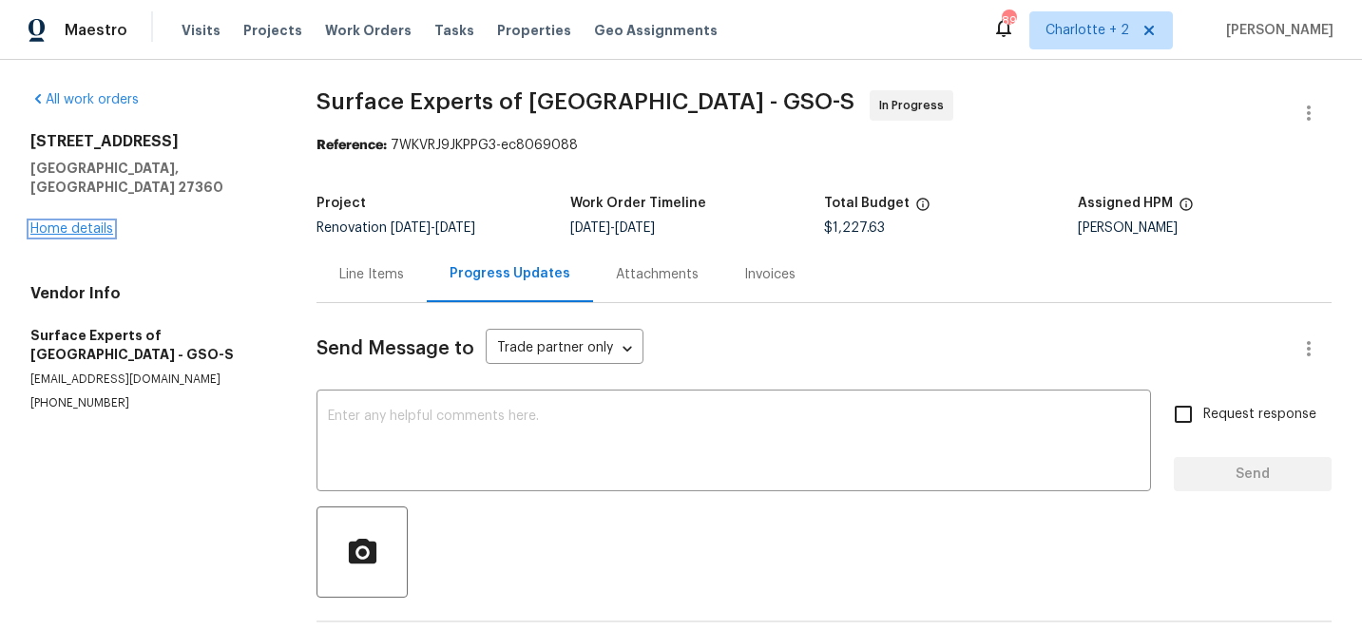
click at [83, 222] on link "Home details" at bounding box center [71, 228] width 83 height 13
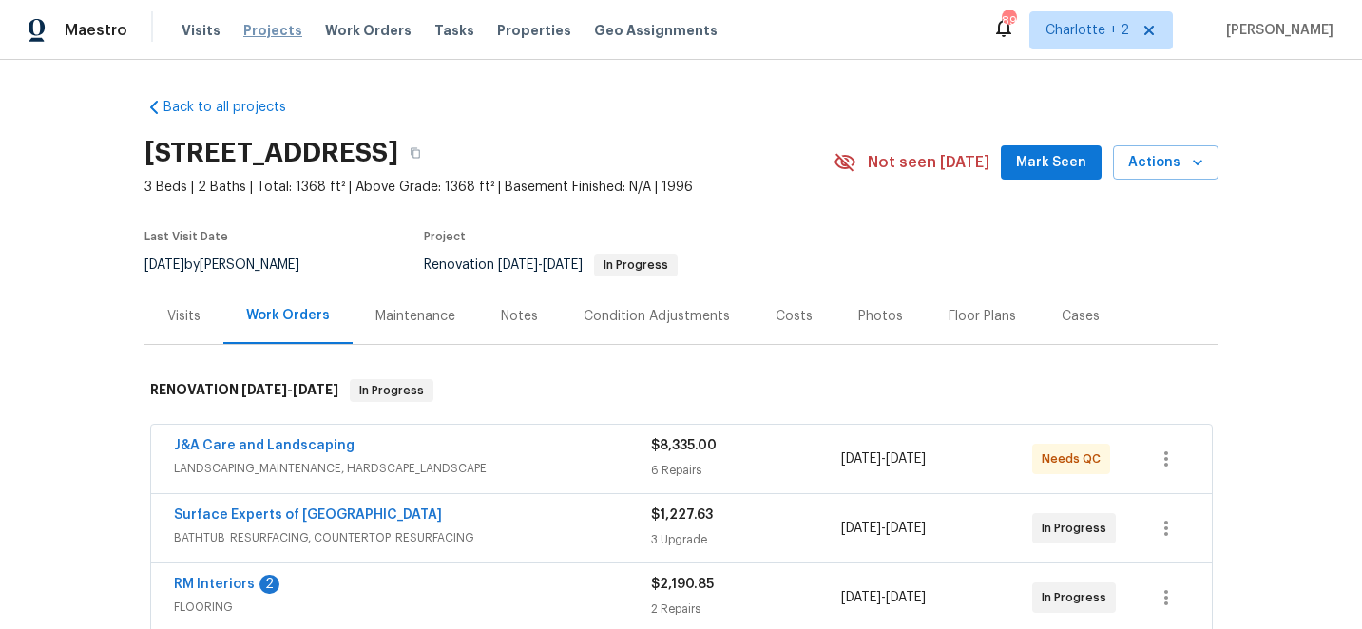
click at [264, 32] on span "Projects" at bounding box center [272, 30] width 59 height 19
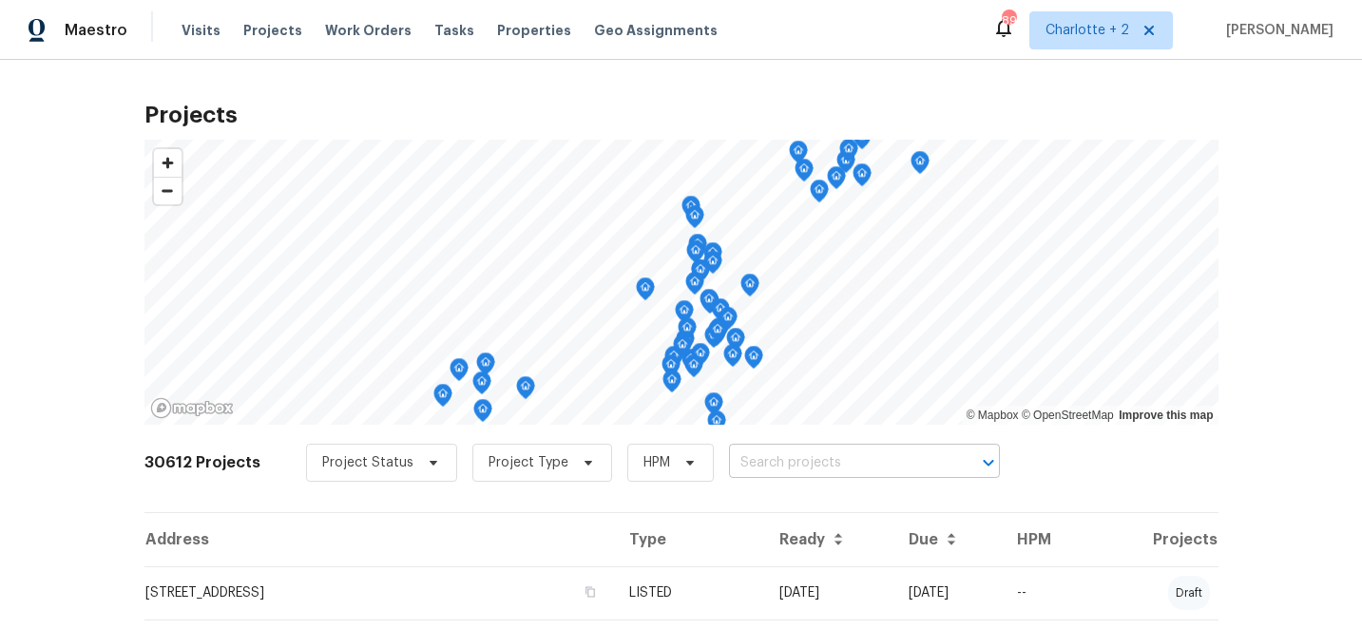
click at [749, 462] on input "text" at bounding box center [838, 463] width 218 height 29
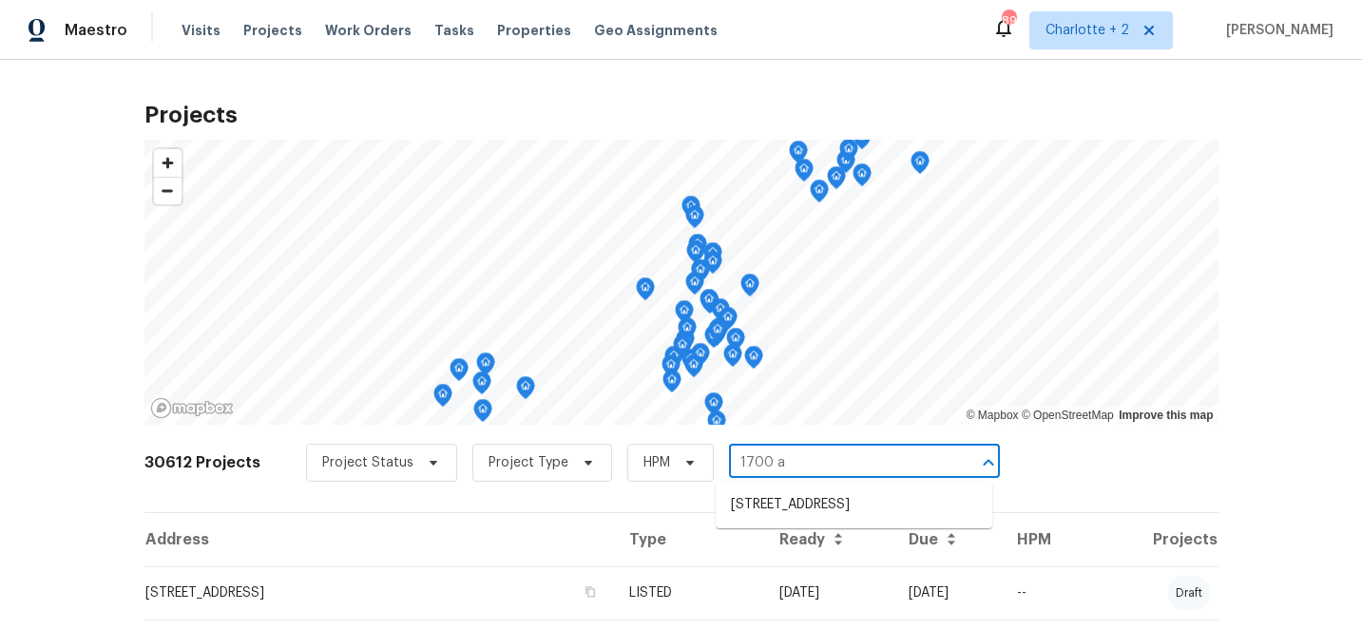
type input "1700 az"
click at [770, 509] on li "1700 Azalea Ave, Kannapolis, NC 28081" at bounding box center [854, 505] width 277 height 31
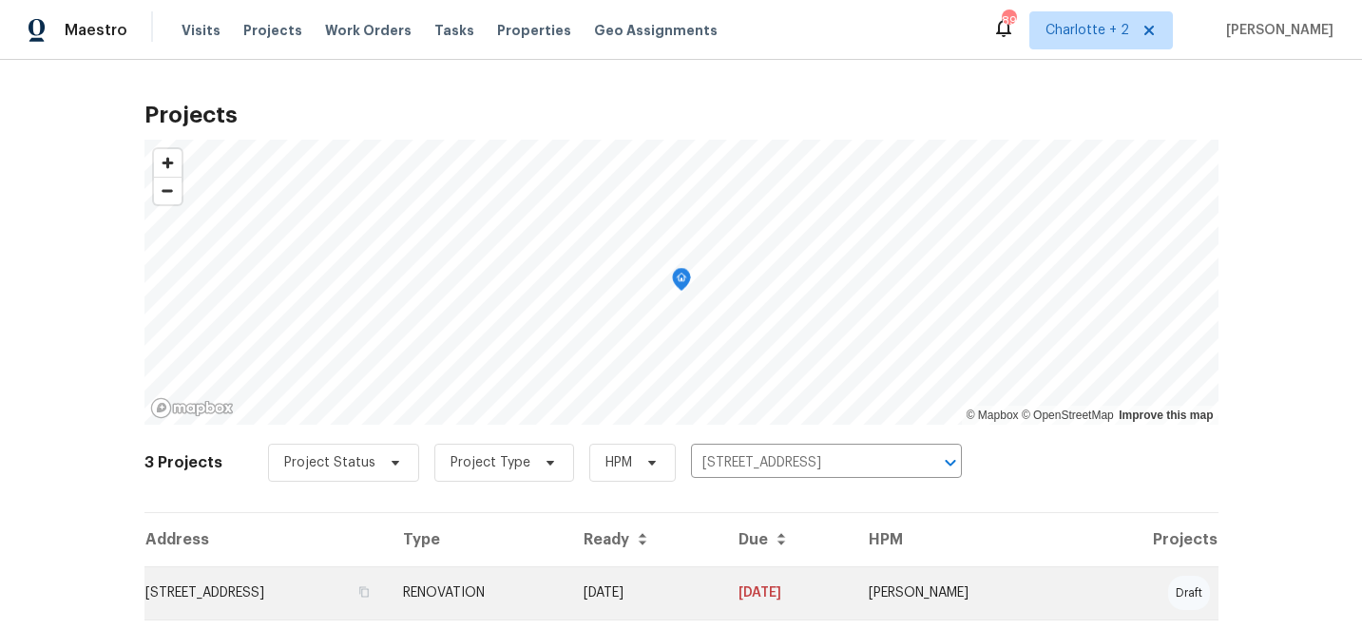
click at [567, 595] on td "RENOVATION" at bounding box center [478, 593] width 180 height 53
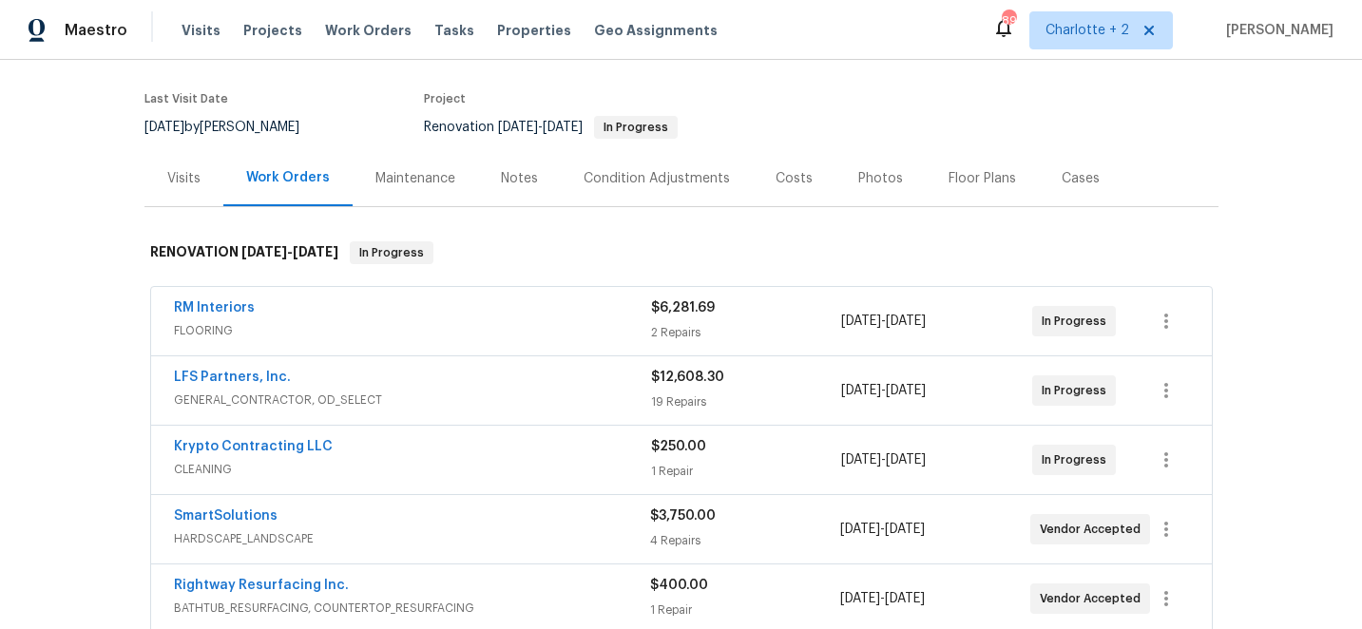
scroll to position [152, 0]
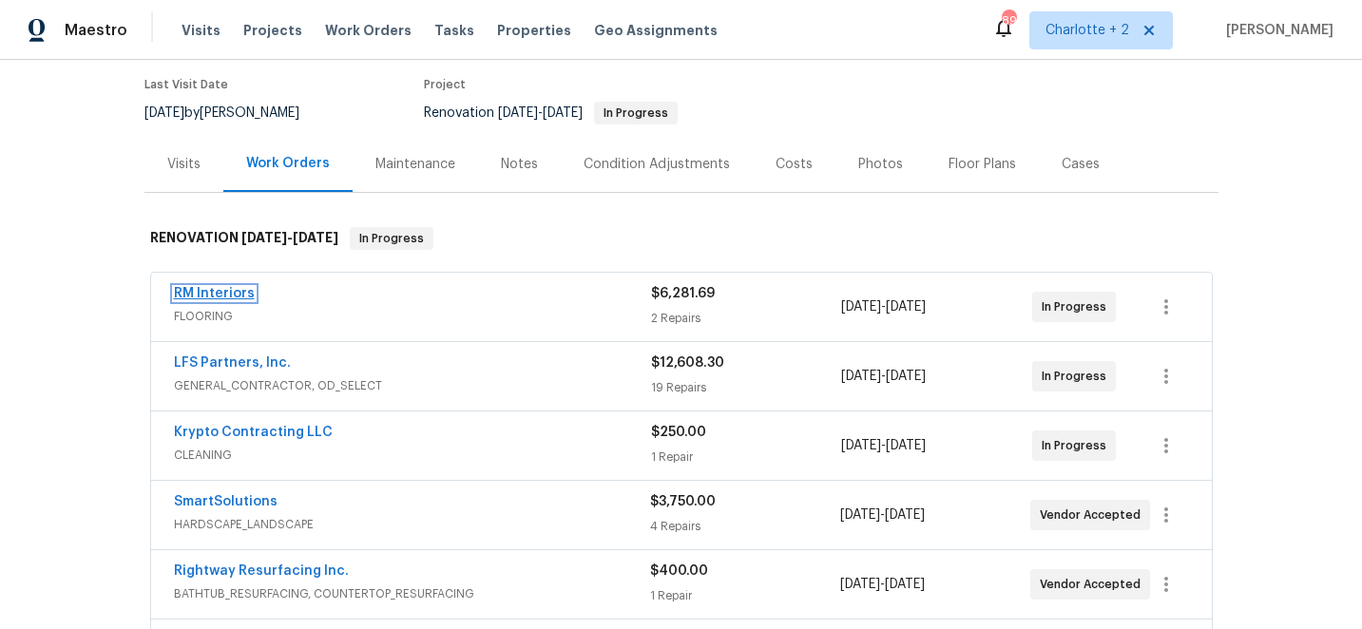
click at [207, 292] on link "RM Interiors" at bounding box center [214, 293] width 81 height 13
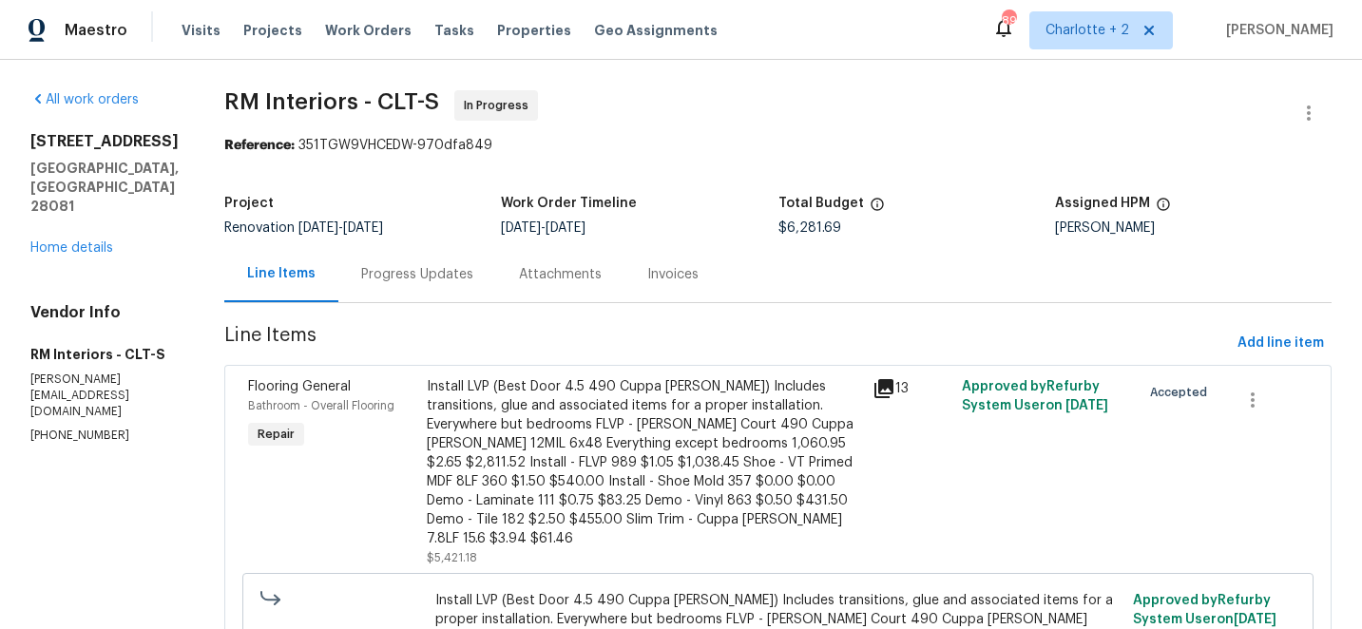
click at [531, 402] on div "Install LVP (Best Door 4.5 490 Cuppa Joe) Includes transitions, glue and associ…" at bounding box center [644, 462] width 435 height 171
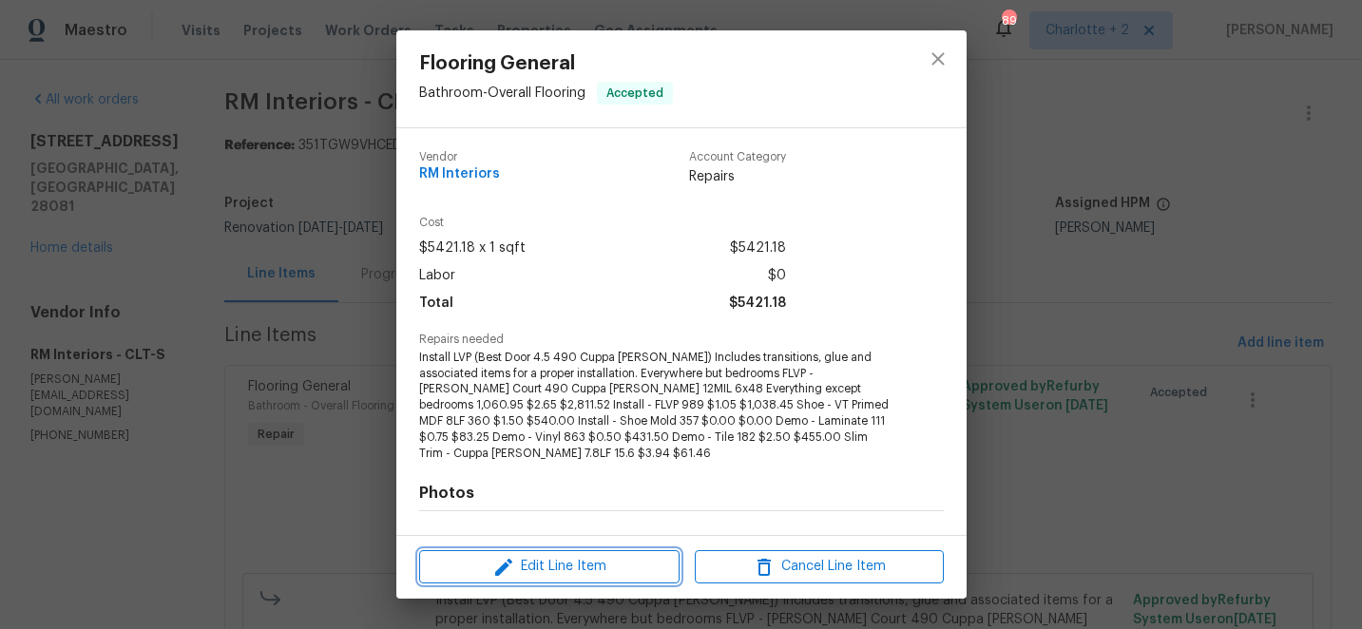
click at [522, 565] on span "Edit Line Item" at bounding box center [549, 567] width 249 height 24
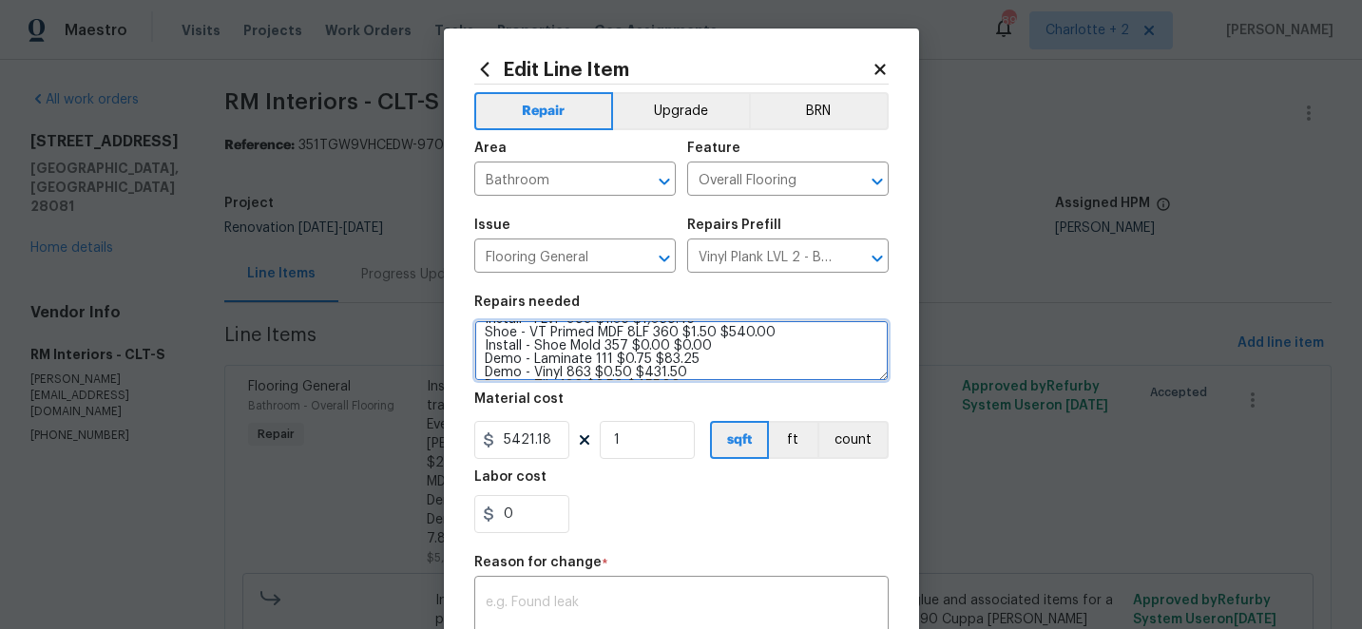
scroll to position [146, 0]
drag, startPoint x: 483, startPoint y: 353, endPoint x: 573, endPoint y: 382, distance: 95.0
click at [573, 382] on section "Repairs needed Install LVP (Best Door 4.5 490 Cuppa Joe) Includes transitions, …" at bounding box center [681, 414] width 414 height 260
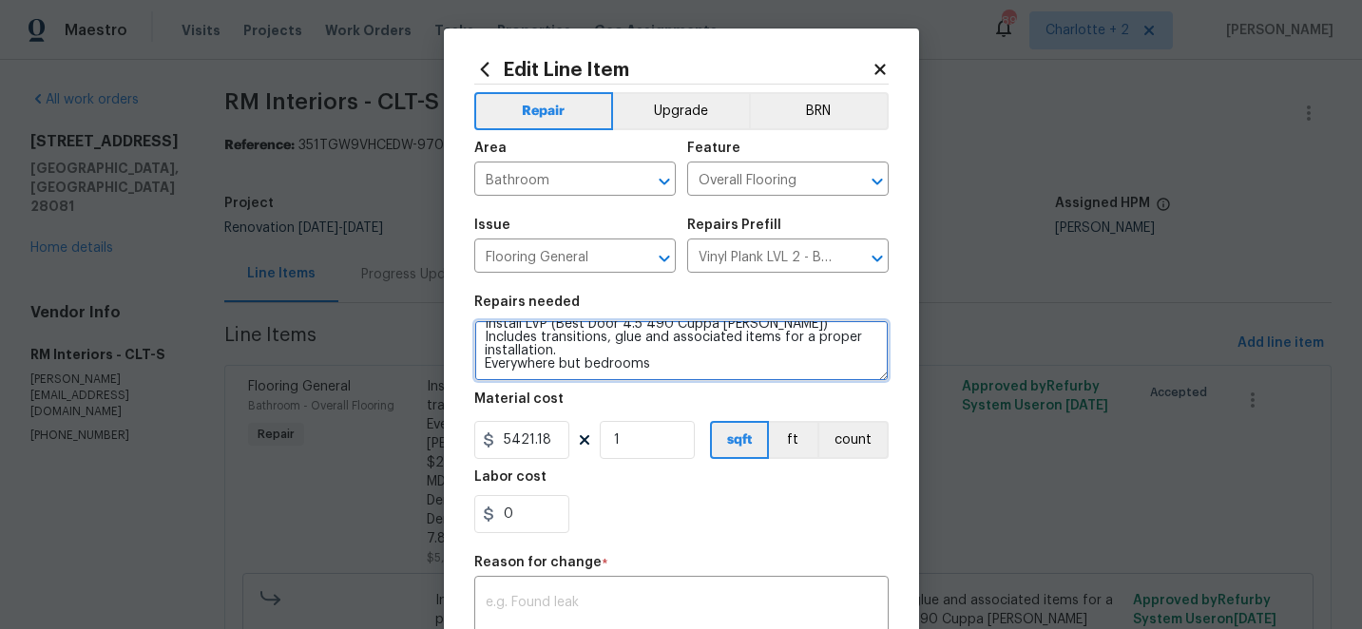
scroll to position [4, 0]
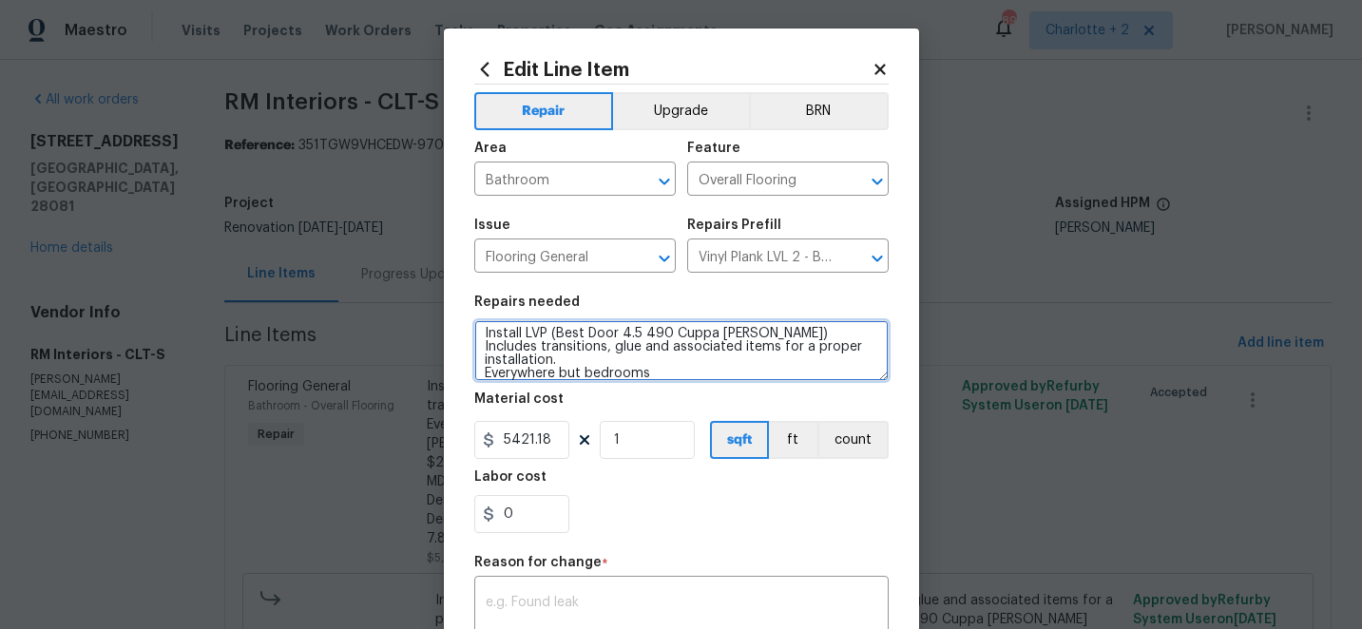
paste textarea "FLVP - IH Brewton Court 490 Cuppa Joe 12MIL 6x48 Everything except bedrooms 771…"
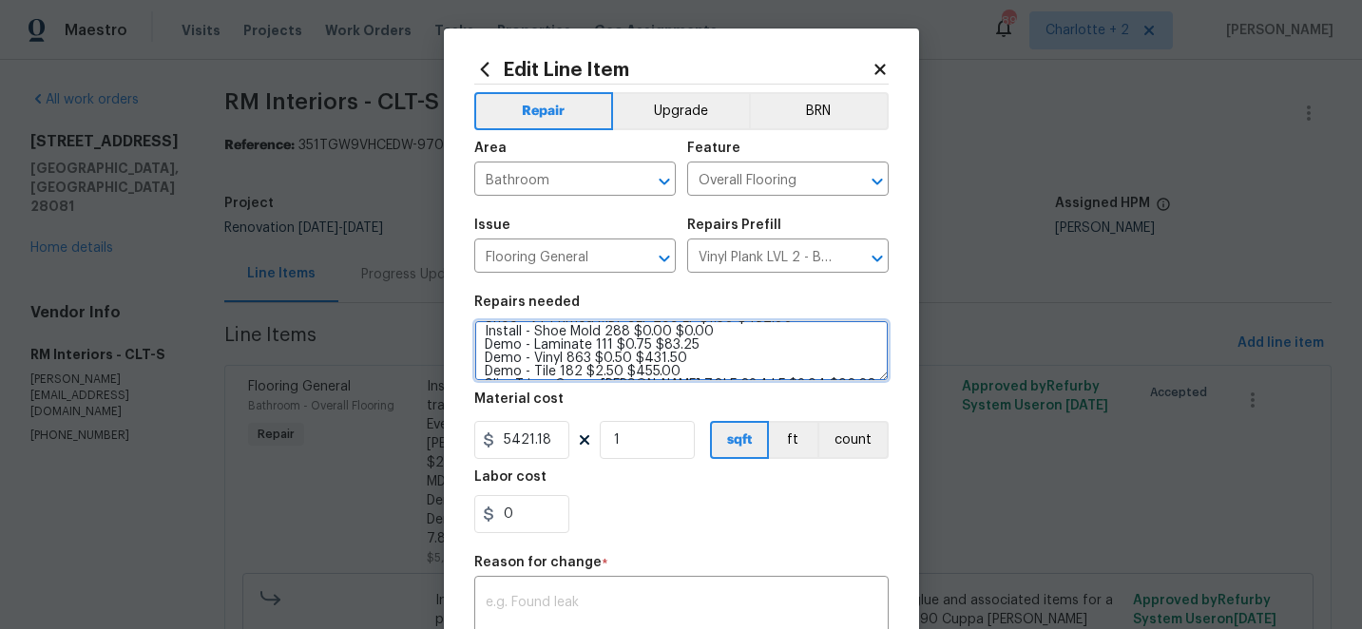
scroll to position [146, 0]
type textarea "Install LVP (Best Door 4.5 490 Cuppa Joe) Includes transitions, glue and associ…"
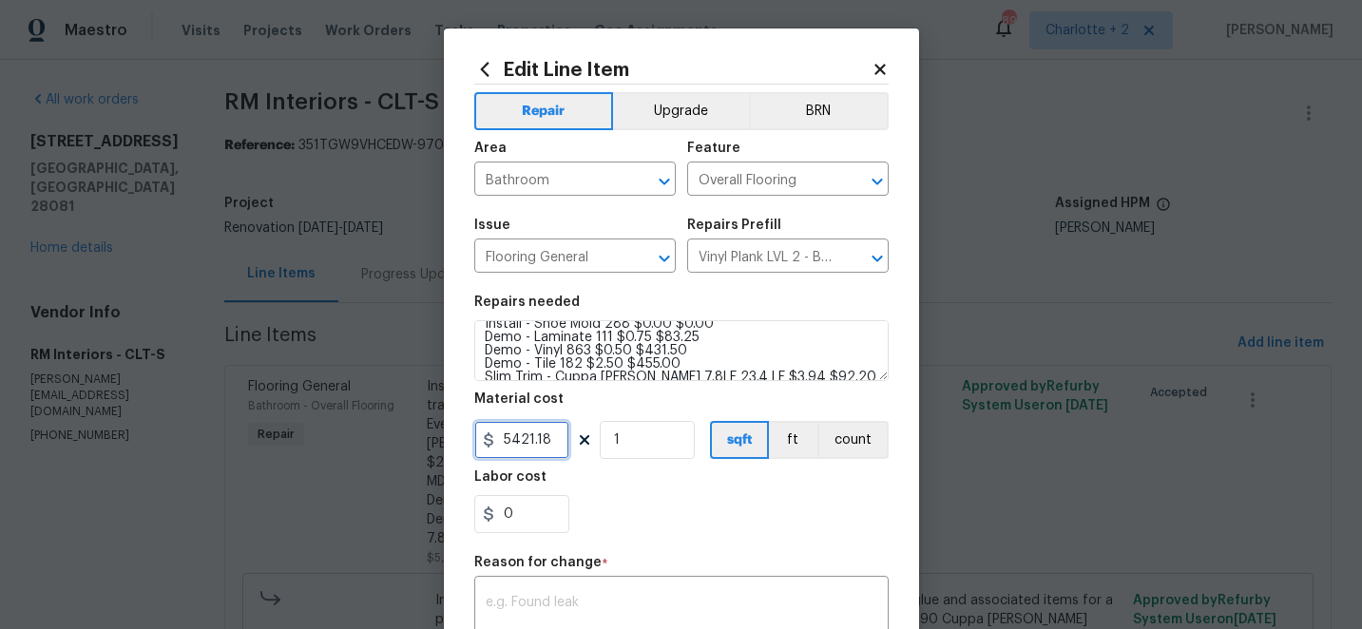
click at [562, 439] on input "5421.18" at bounding box center [521, 440] width 95 height 38
type input "4332.86"
click at [569, 605] on textarea at bounding box center [682, 616] width 392 height 40
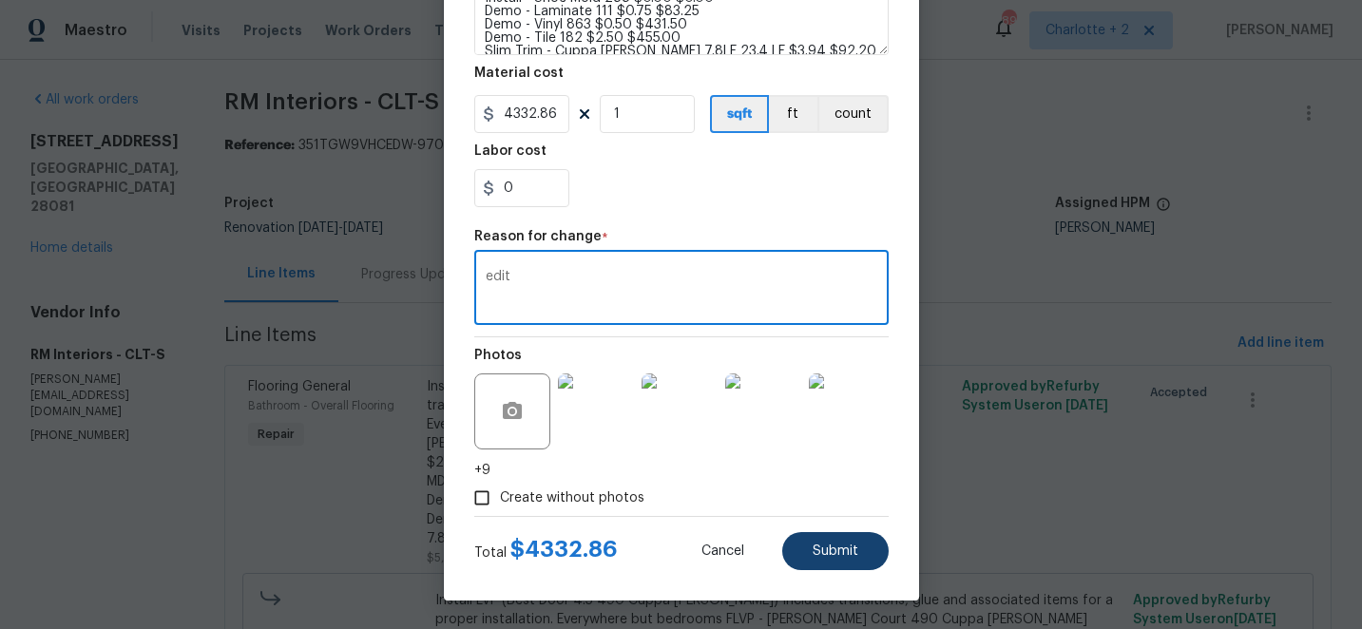
type textarea "edit"
click at [824, 550] on span "Submit" at bounding box center [836, 552] width 46 height 14
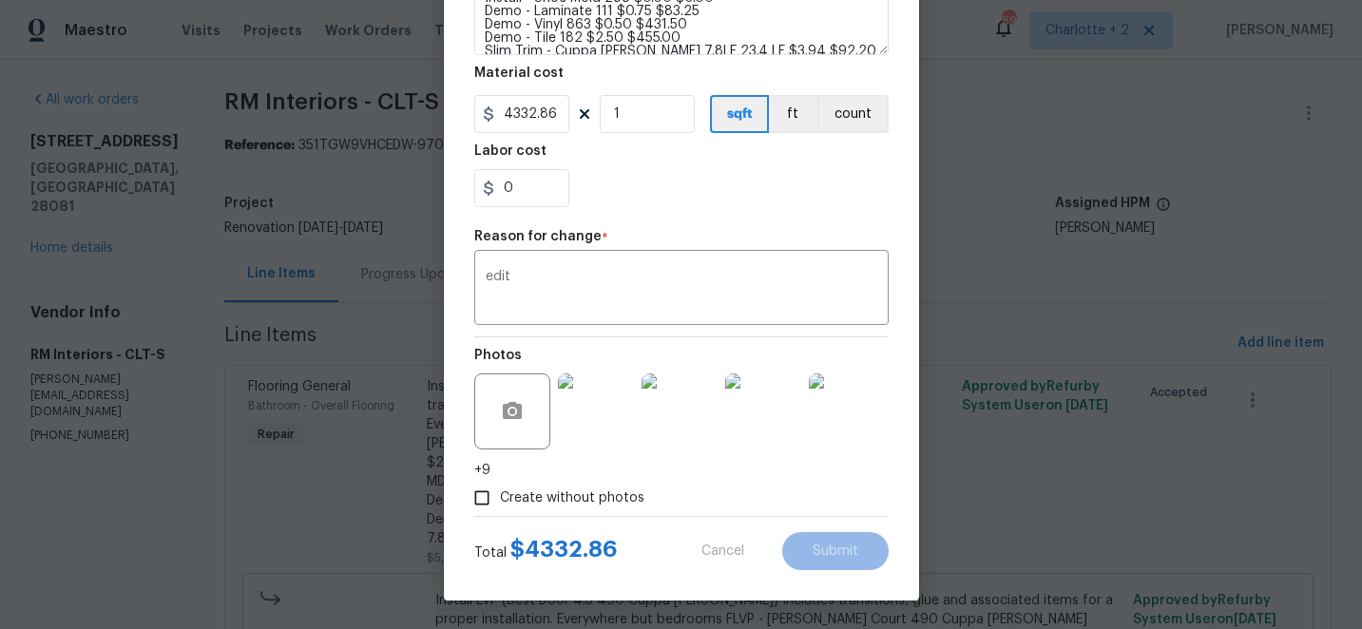
type textarea "Install LVP (Best Door 4.5 490 Cuppa Joe) Includes transitions, glue and associ…"
type input "5421.18"
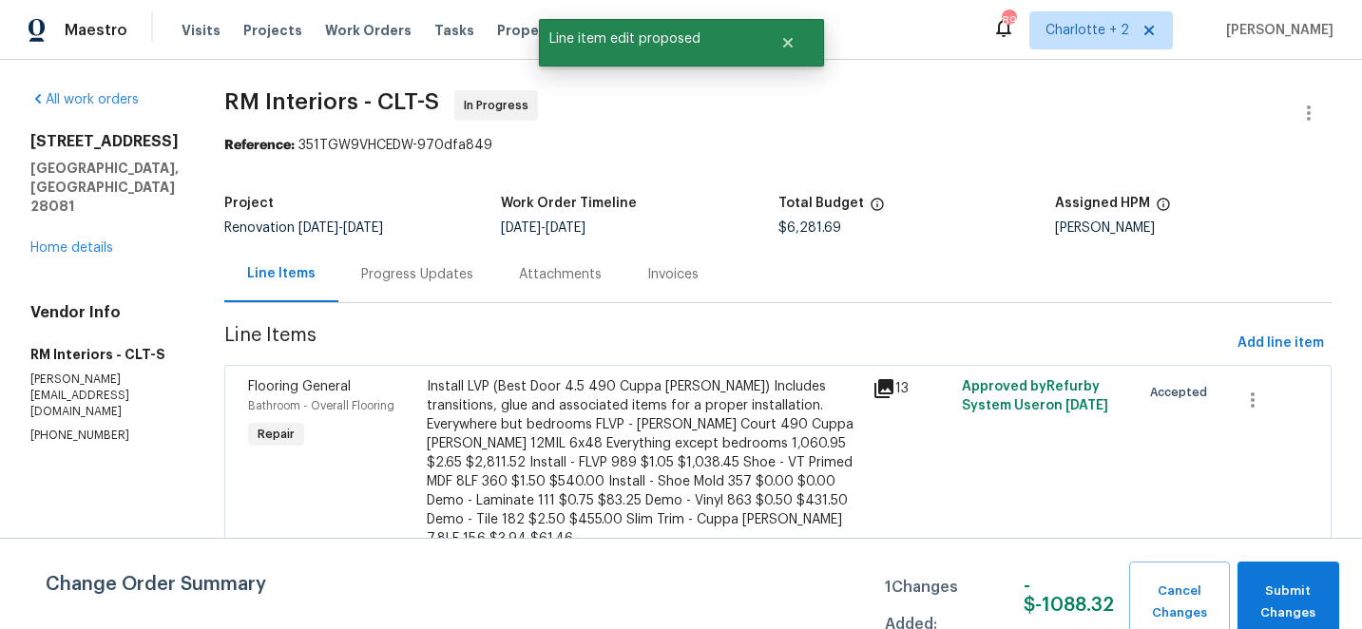
scroll to position [0, 0]
click at [1282, 586] on span "Submit Changes" at bounding box center [1288, 603] width 83 height 44
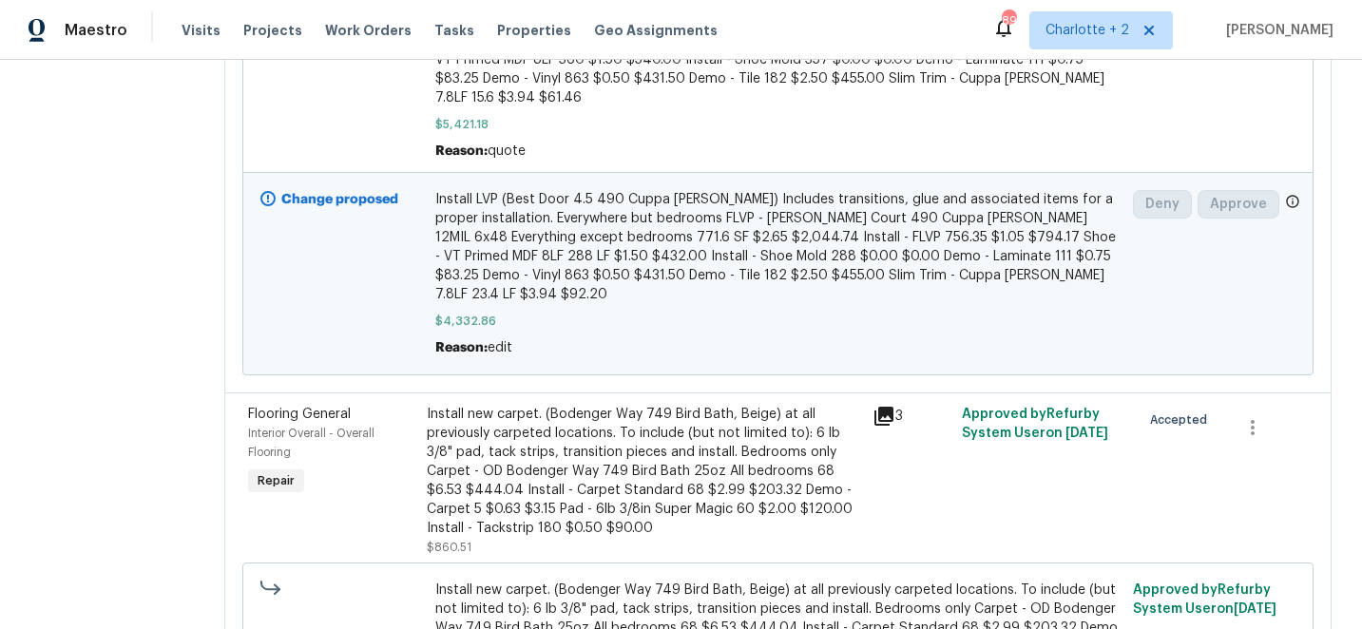
scroll to position [604, 0]
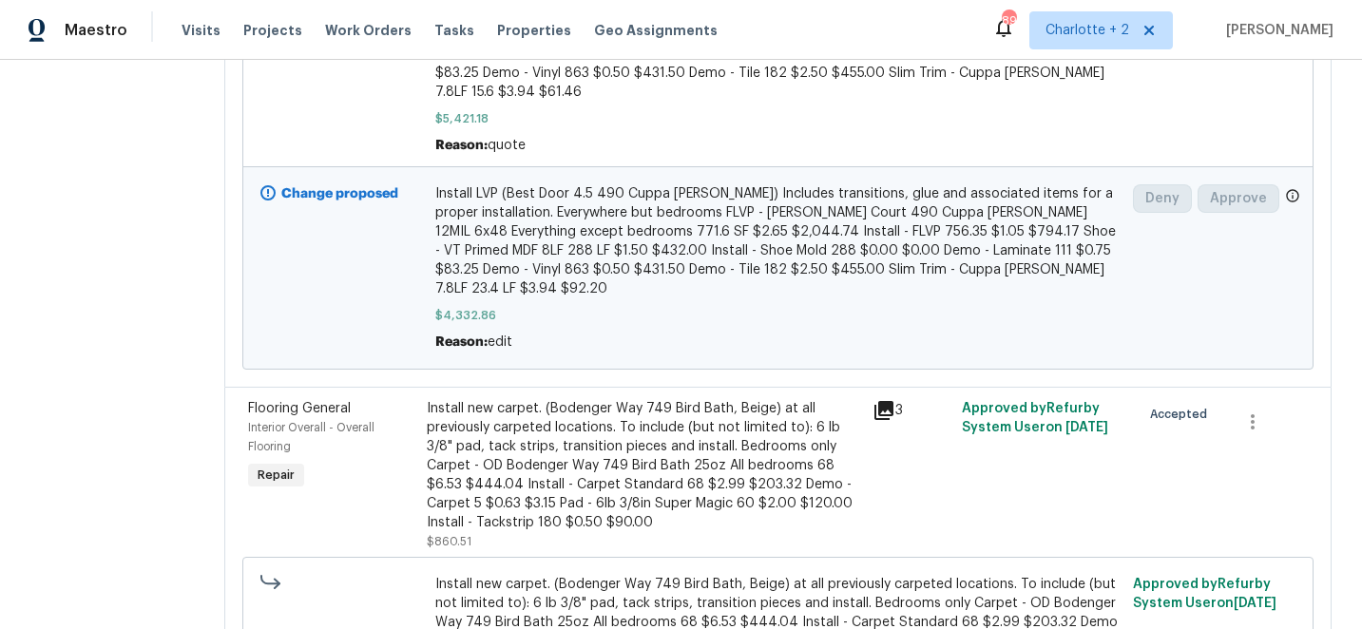
click at [619, 412] on div "Install new carpet. (Bodenger Way 749 Bird Bath, Beige) at all previously carpe…" at bounding box center [644, 465] width 435 height 133
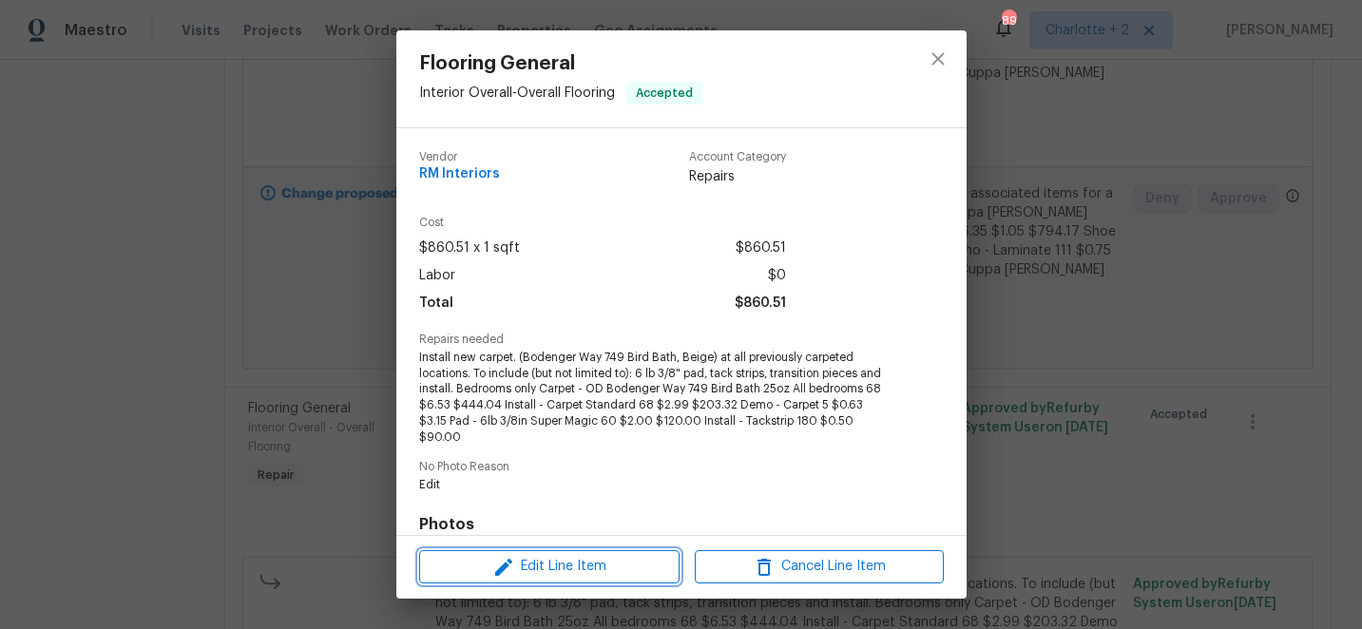
click at [575, 566] on span "Edit Line Item" at bounding box center [549, 567] width 249 height 24
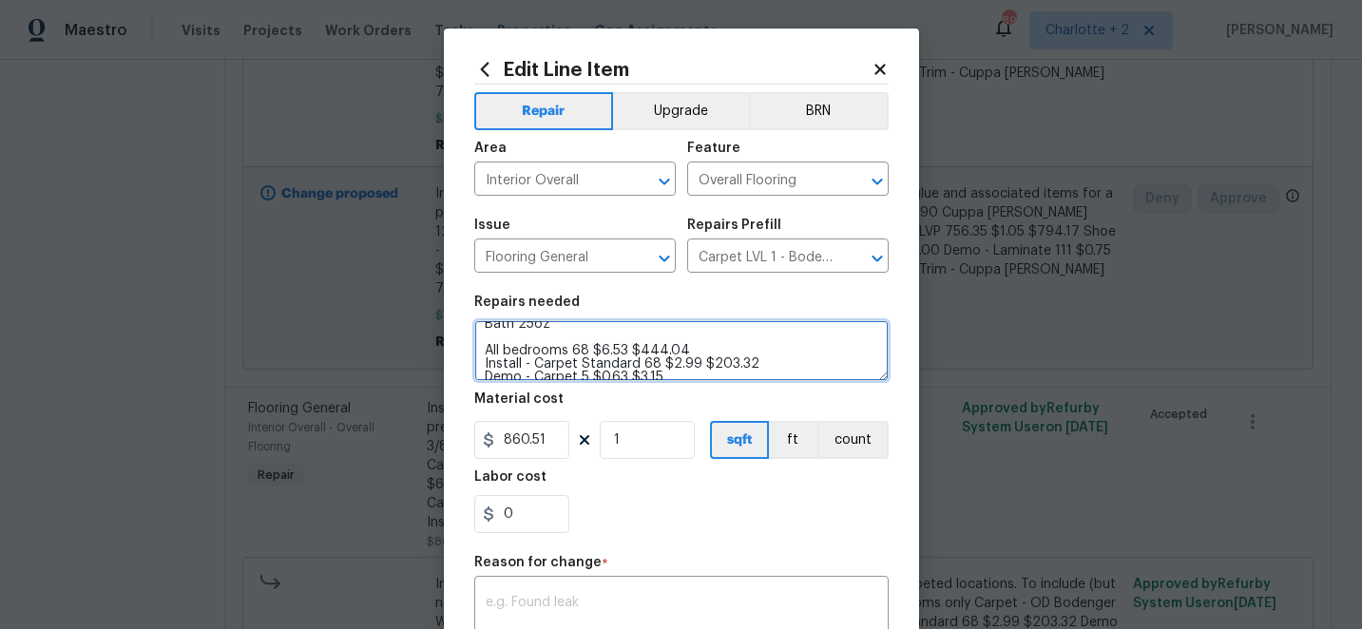
scroll to position [67, 0]
drag, startPoint x: 713, startPoint y: 364, endPoint x: 480, endPoint y: 347, distance: 233.5
click at [480, 347] on textarea "Install new carpet. (Bodenger Way 749 Bird Bath, Beige) at all previously carpe…" at bounding box center [681, 350] width 414 height 61
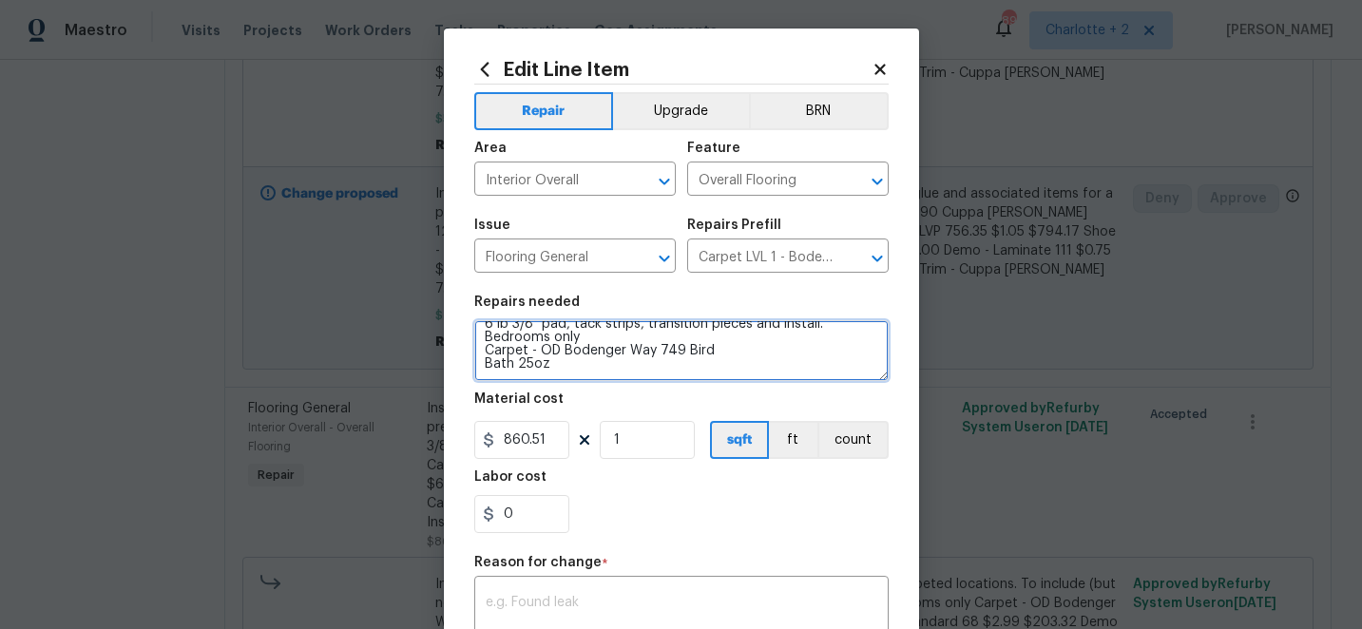
scroll to position [53, 0]
paste textarea "Carpet - OD Bodenger Way 749 Bird Bath 25oz All bedrooms 105 SY $6.53 $685.65 I…"
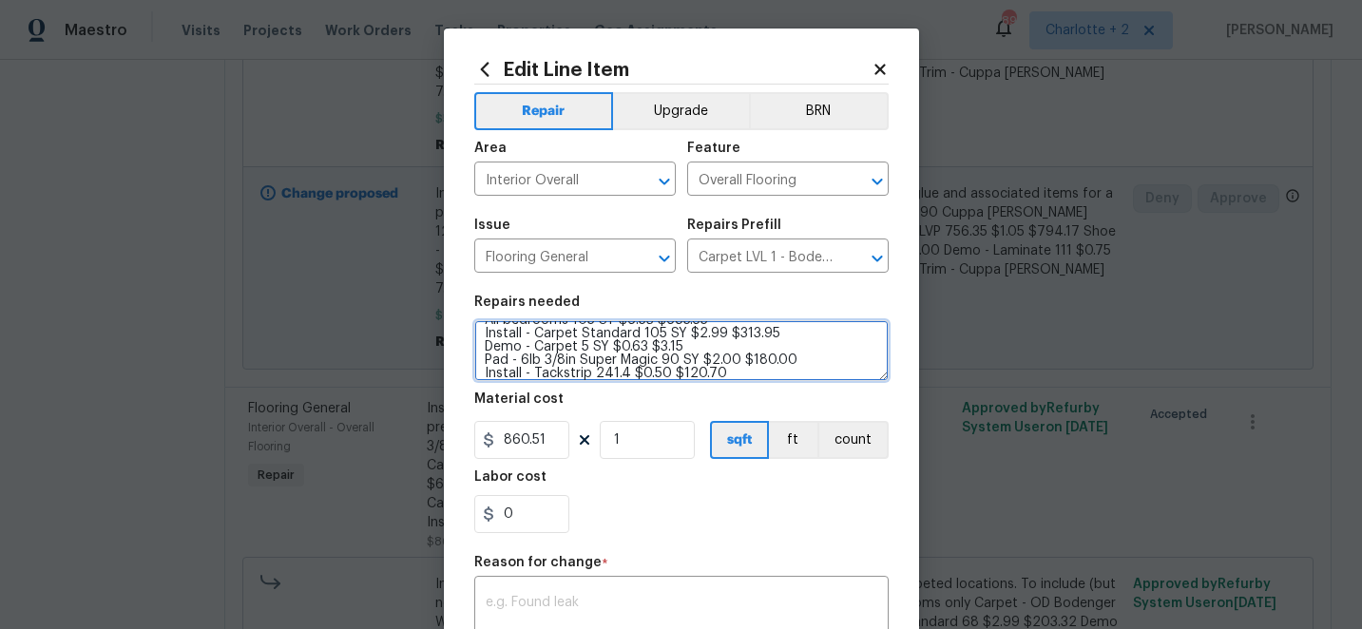
type textarea "Install new carpet. (Bodenger Way 749 Bird Bath, Beige) at all previously carpe…"
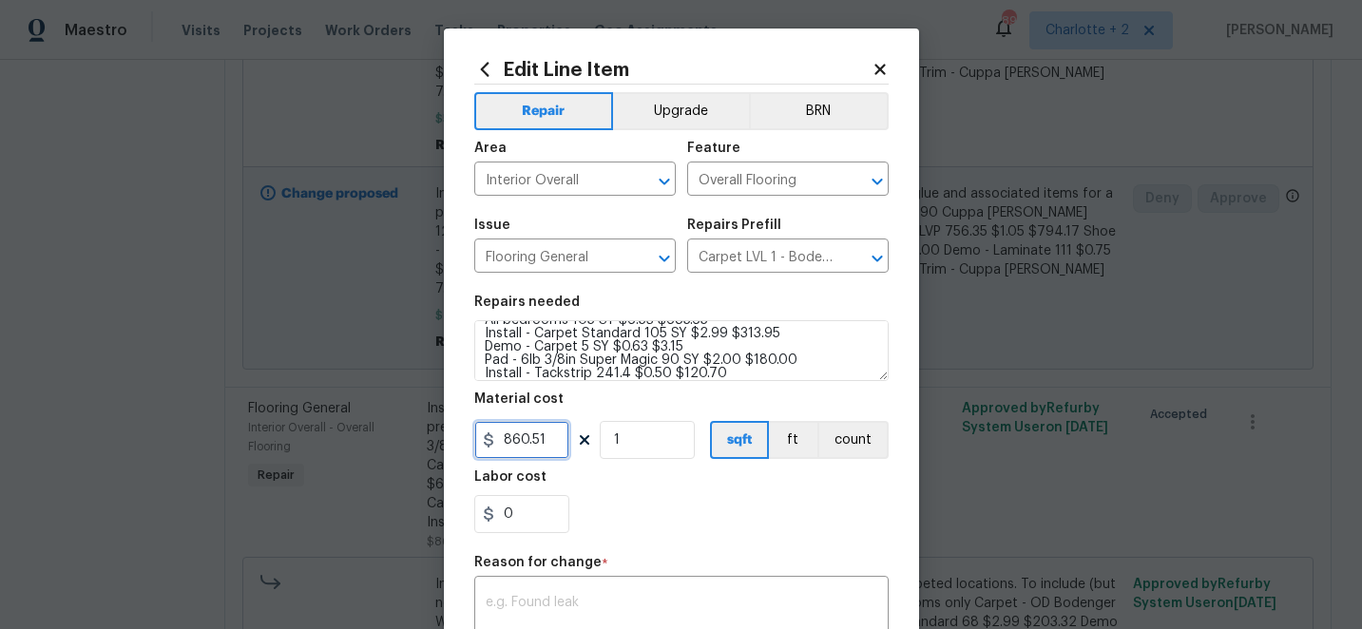
click at [554, 446] on input "860.51" at bounding box center [521, 440] width 95 height 38
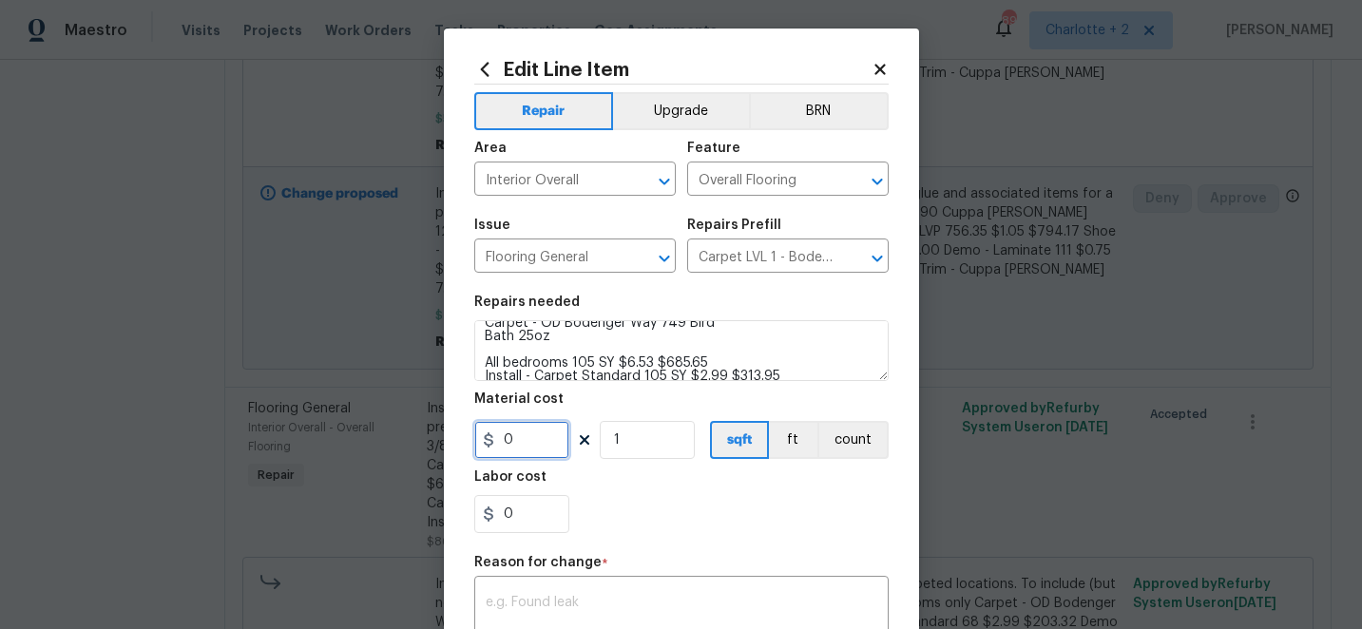
scroll to position [105, 0]
type input "0"
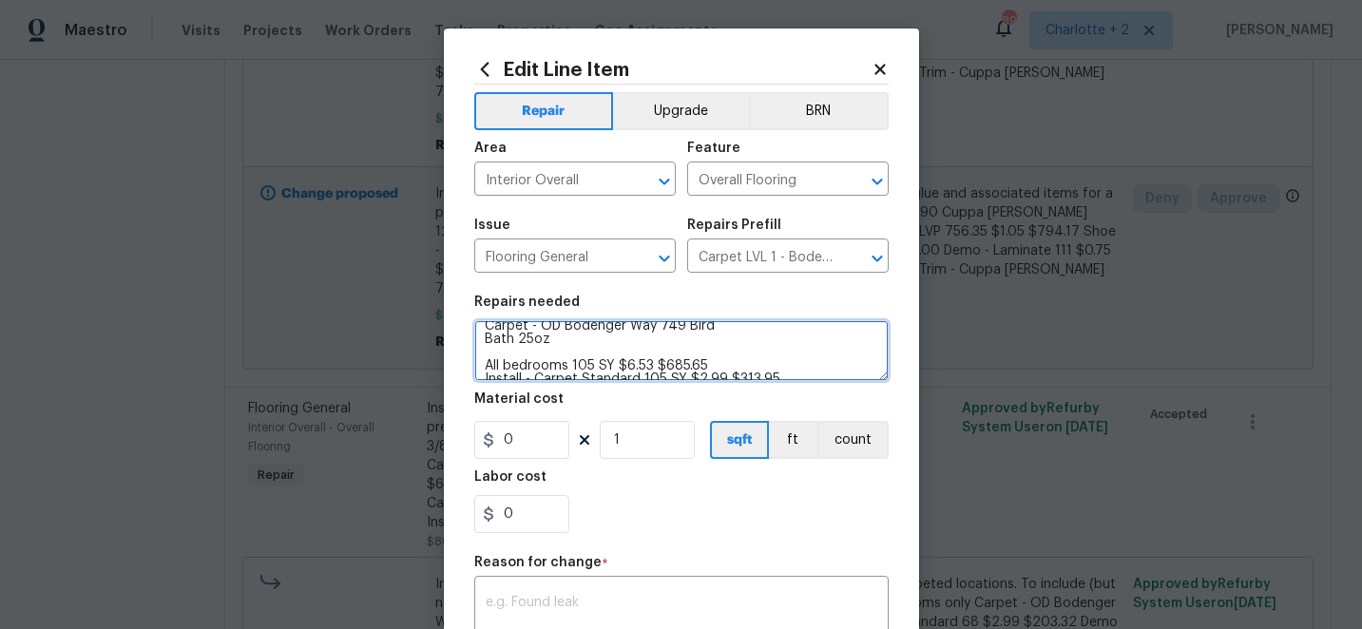
click at [567, 370] on textarea "Install new carpet. (Bodenger Way 749 Bird Bath, Beige) at all previously carpe…" at bounding box center [681, 350] width 414 height 61
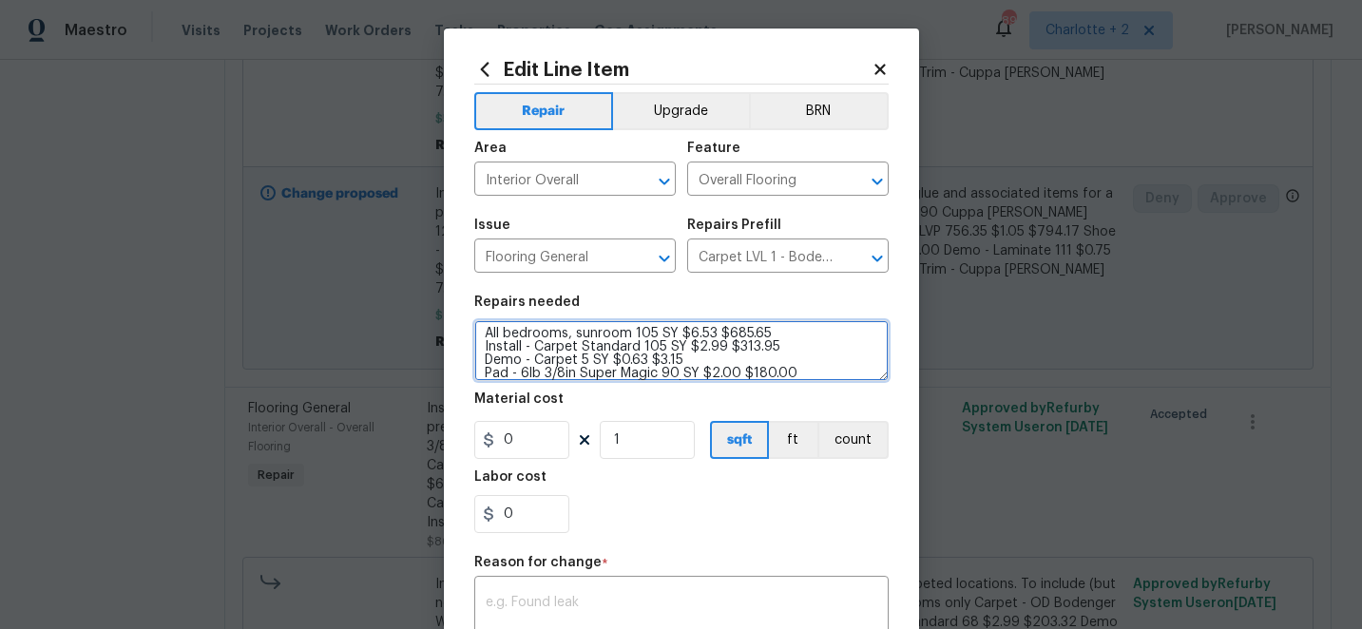
scroll to position [160, 0]
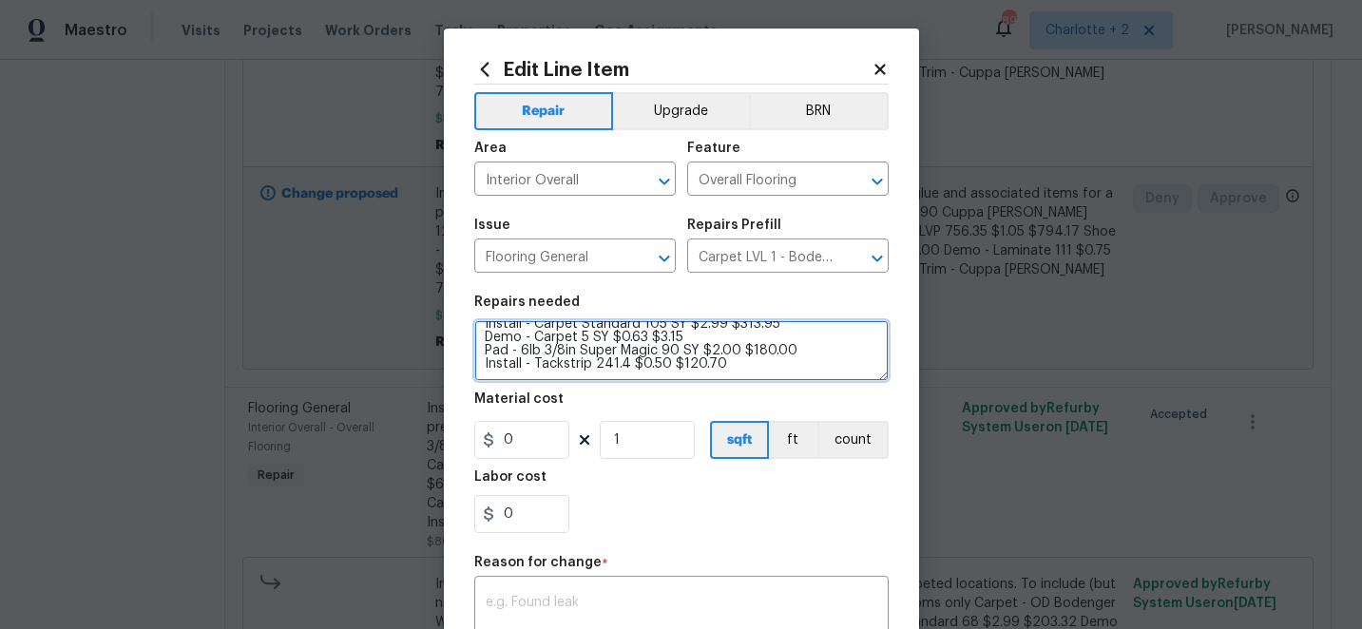
type textarea "Install new carpet. (Bodenger Way 749 Bird Bath, Beige) at all previously carpe…"
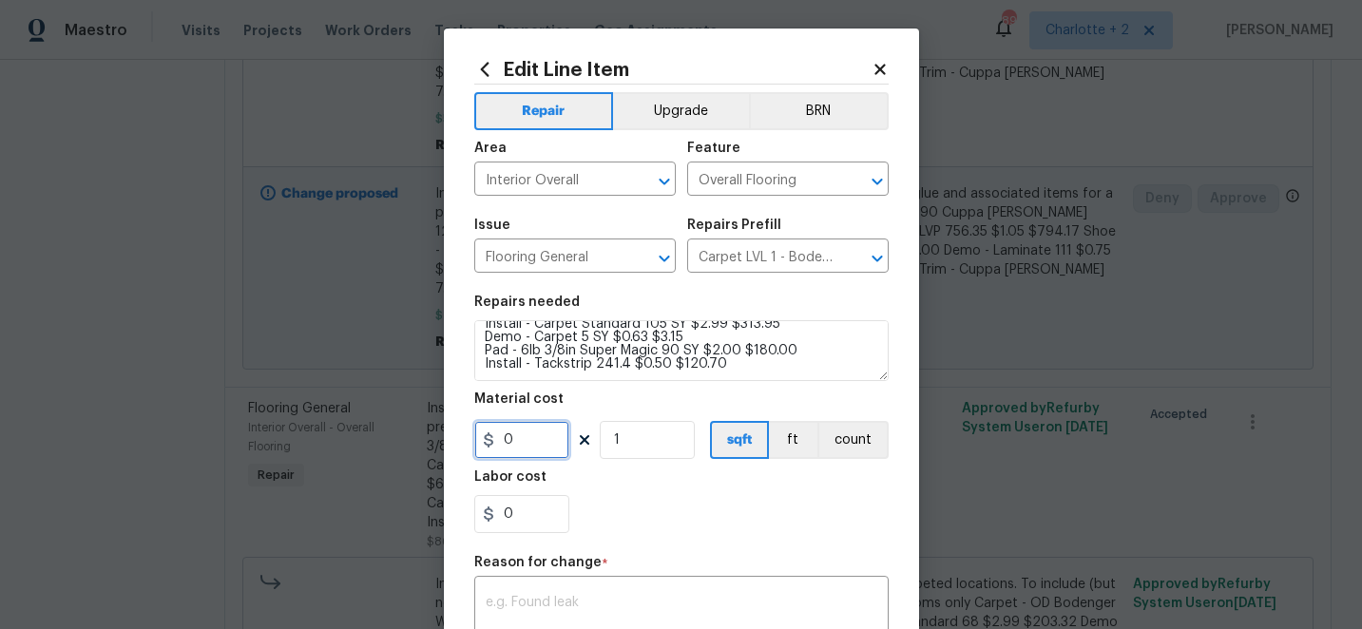
click at [535, 450] on input "0" at bounding box center [521, 440] width 95 height 38
type input "1303.45"
click at [549, 601] on textarea at bounding box center [682, 616] width 392 height 40
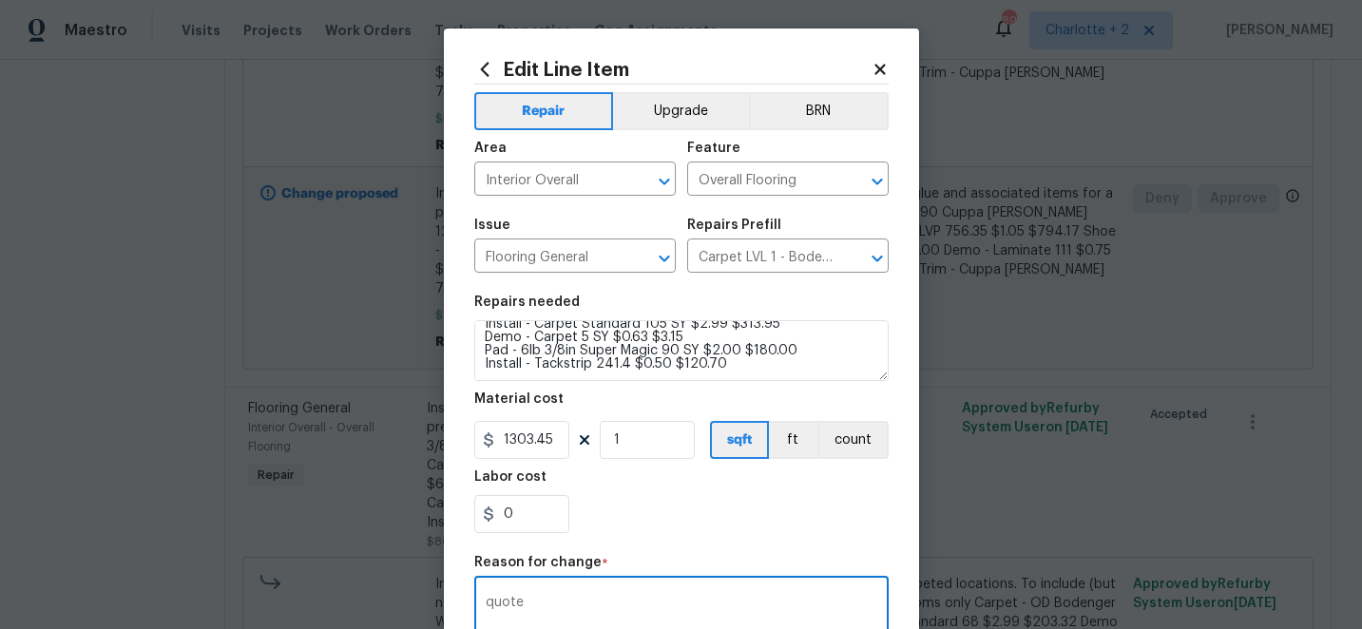
scroll to position [308, 0]
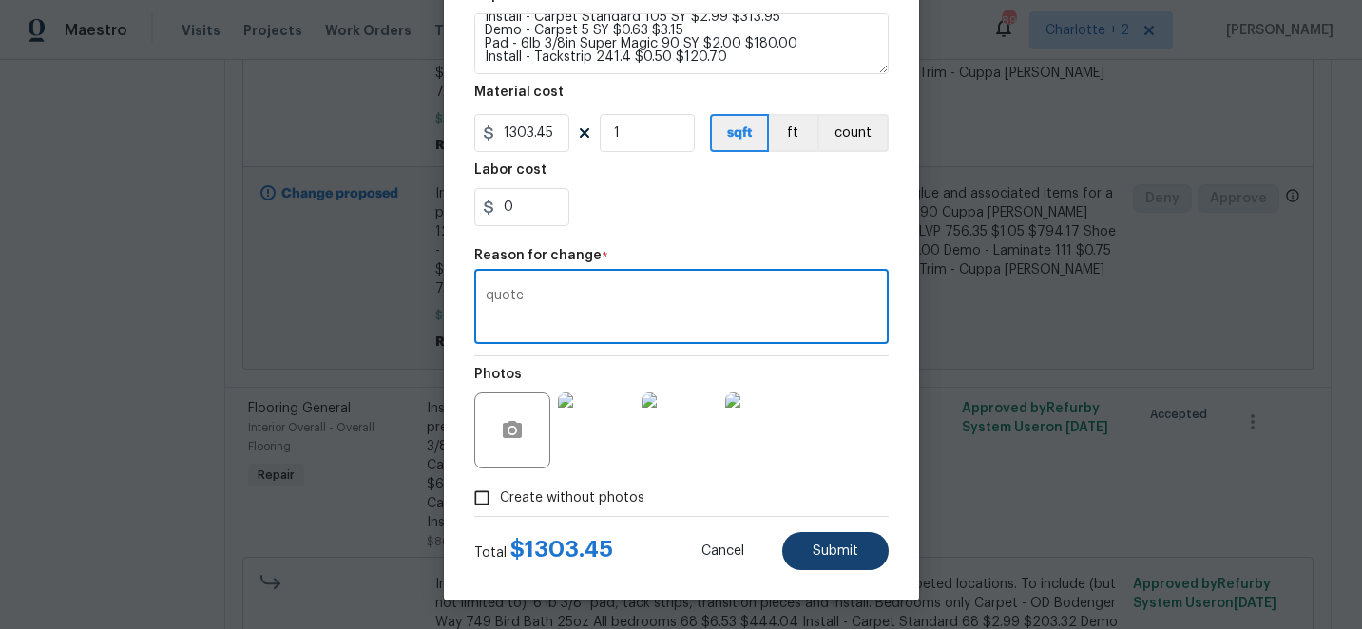
type textarea "quote"
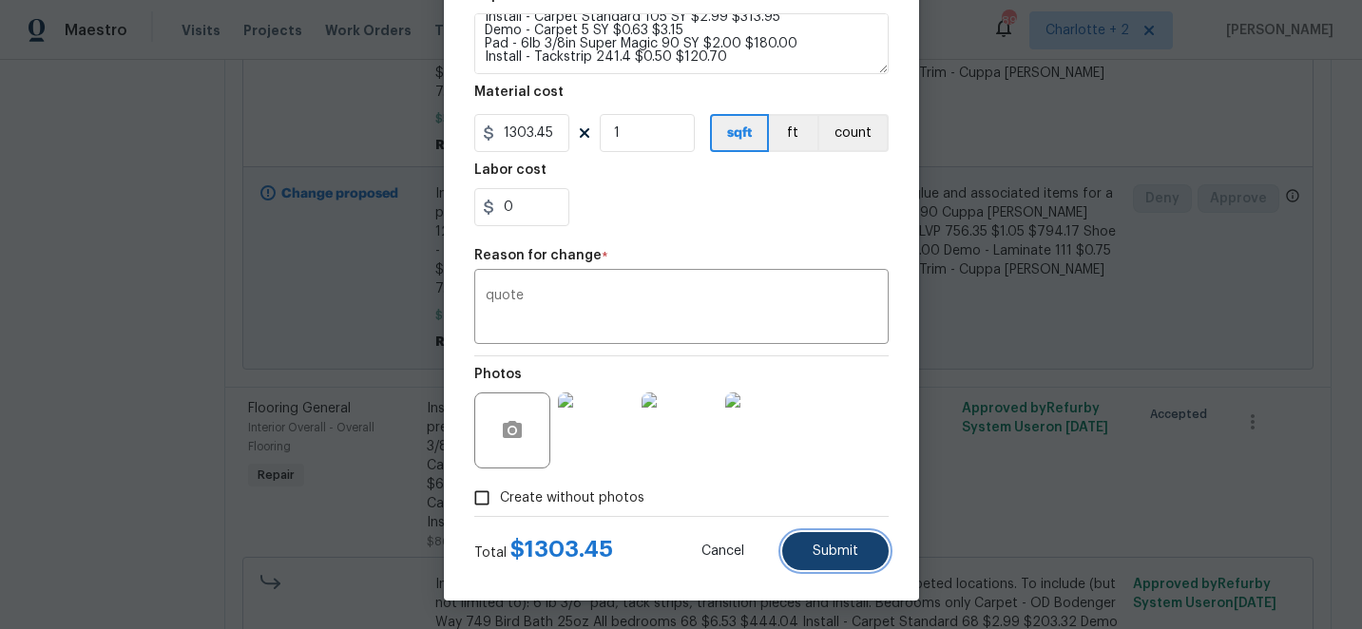
click at [830, 553] on span "Submit" at bounding box center [836, 552] width 46 height 14
type textarea "Install new carpet. (Bodenger Way 749 Bird Bath, Beige) at all previously carpe…"
type input "860.51"
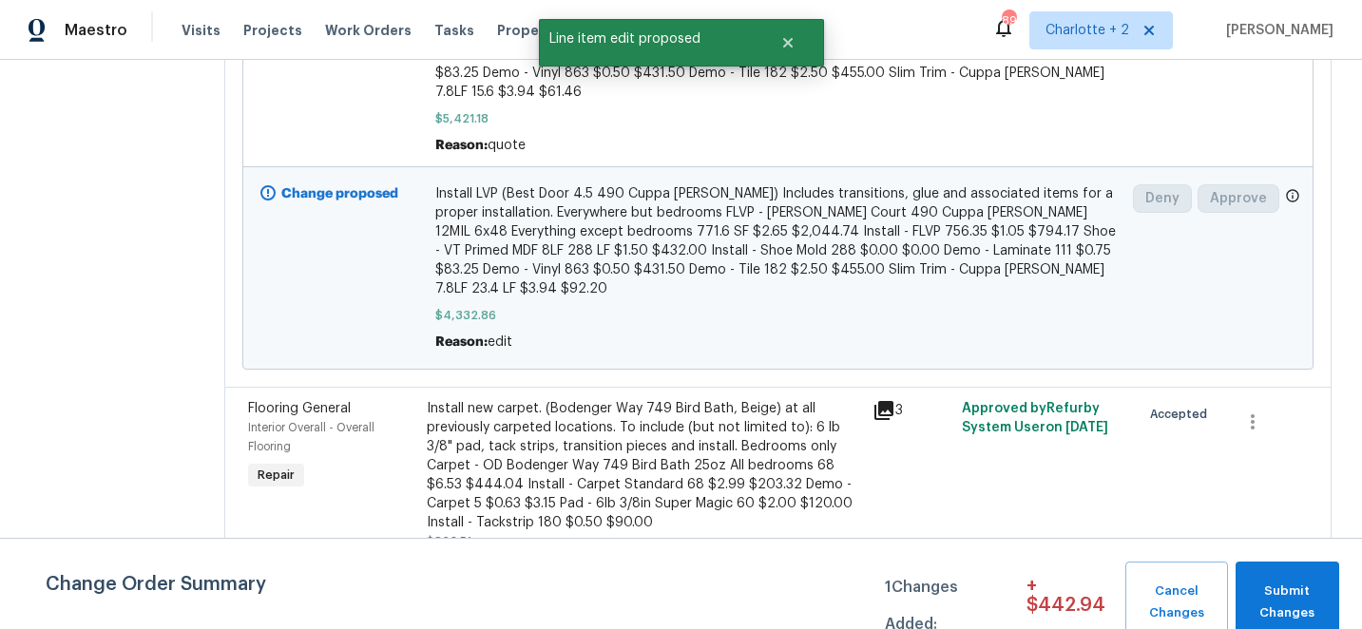
scroll to position [0, 0]
click at [1269, 599] on span "Submit Changes" at bounding box center [1287, 603] width 85 height 44
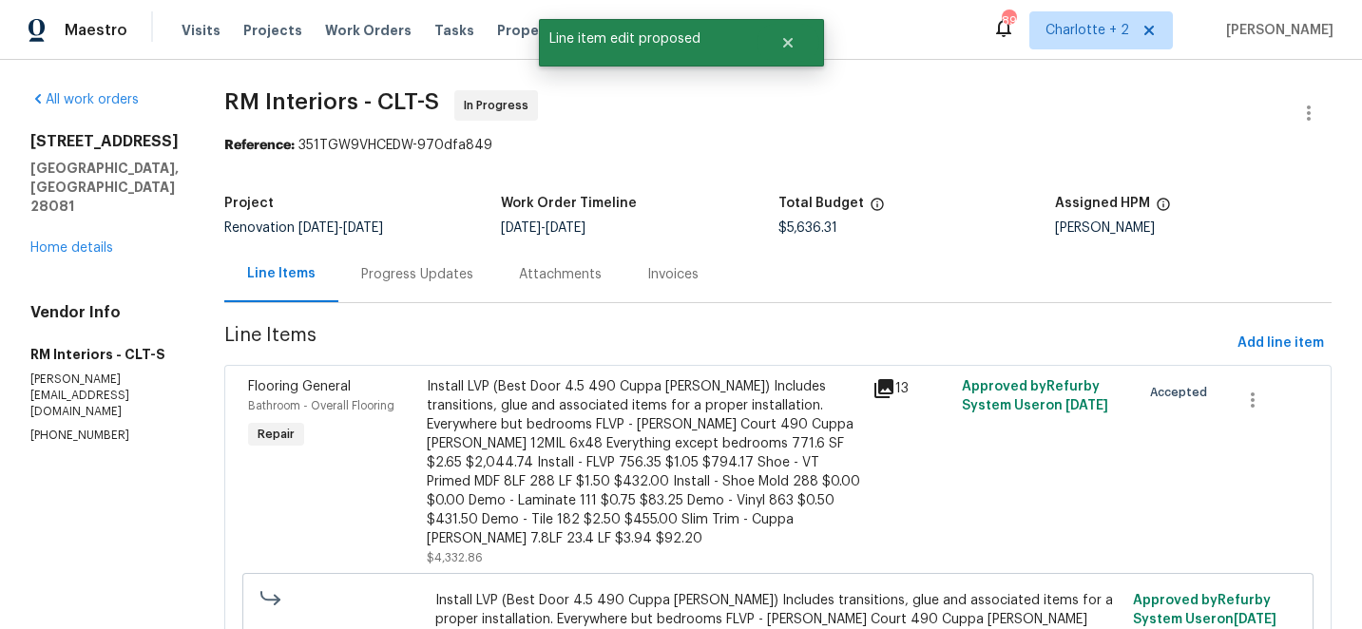
click at [572, 422] on div "Install LVP (Best Door 4.5 490 Cuppa Joe) Includes transitions, glue and associ…" at bounding box center [644, 462] width 435 height 171
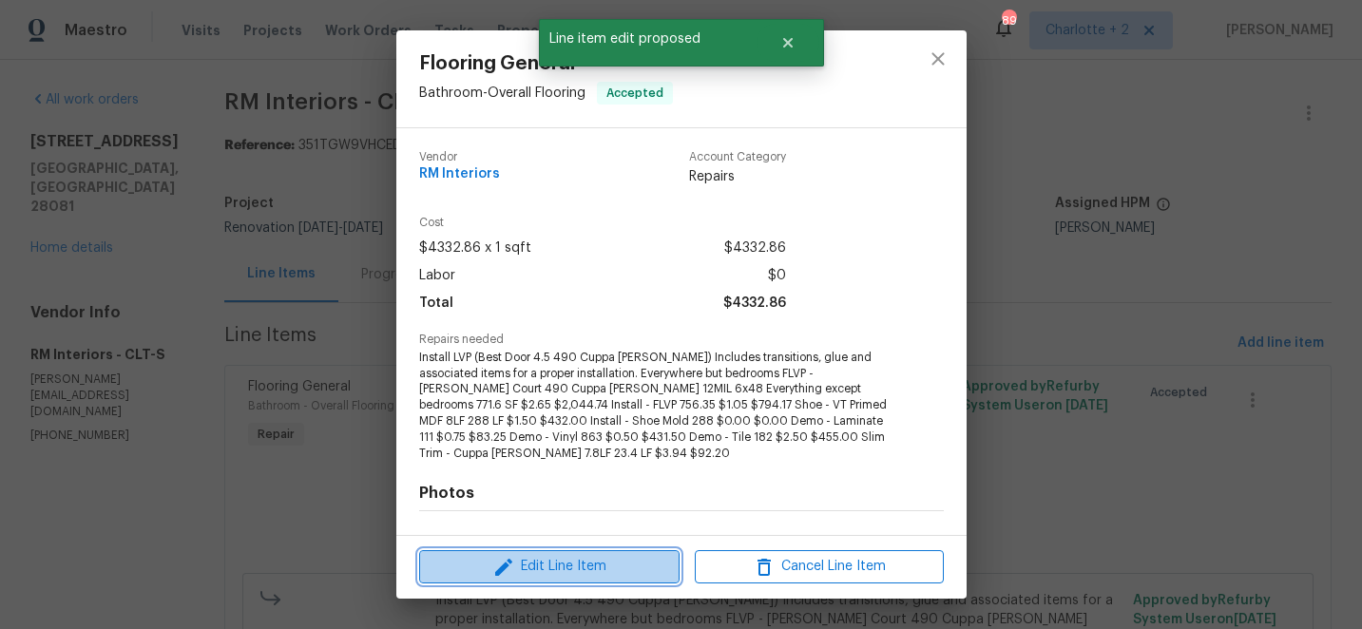
click at [553, 560] on span "Edit Line Item" at bounding box center [549, 567] width 249 height 24
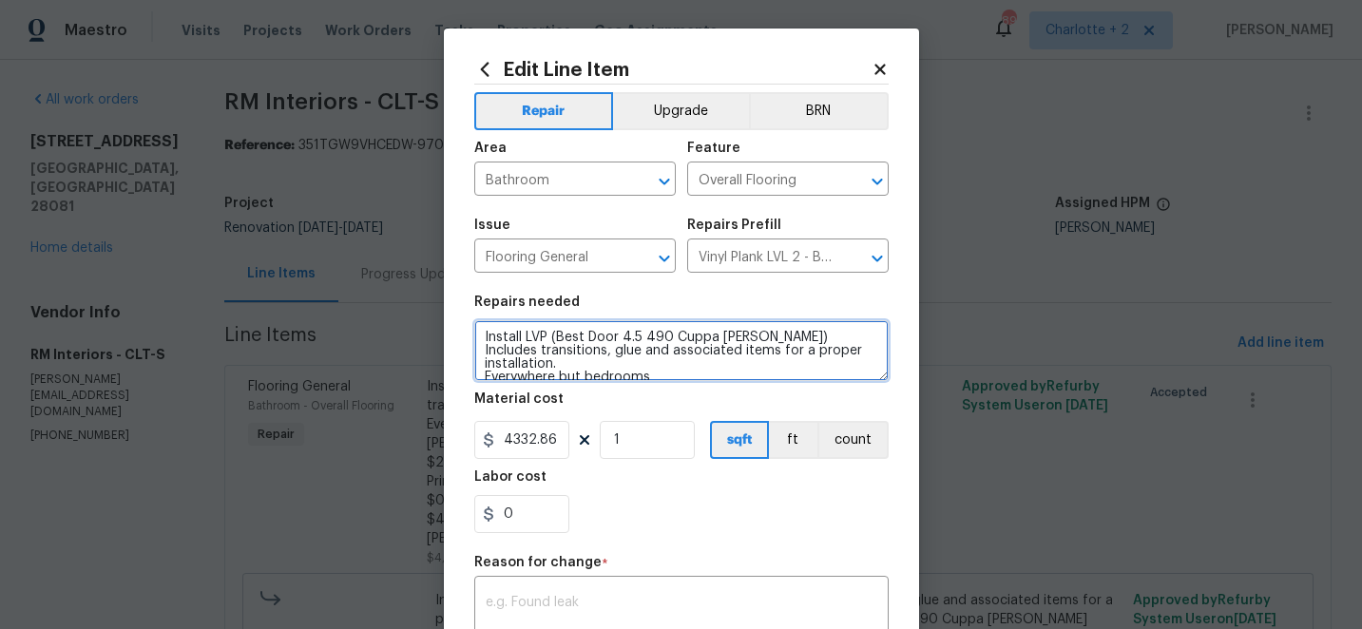
click at [647, 363] on textarea "Install LVP (Best Door 4.5 490 Cuppa Joe) Includes transitions, glue and associ…" at bounding box center [681, 350] width 414 height 61
type textarea "Install LVP (Best Door 4.5 490 Cuppa Joe) Includes transitions, glue and associ…"
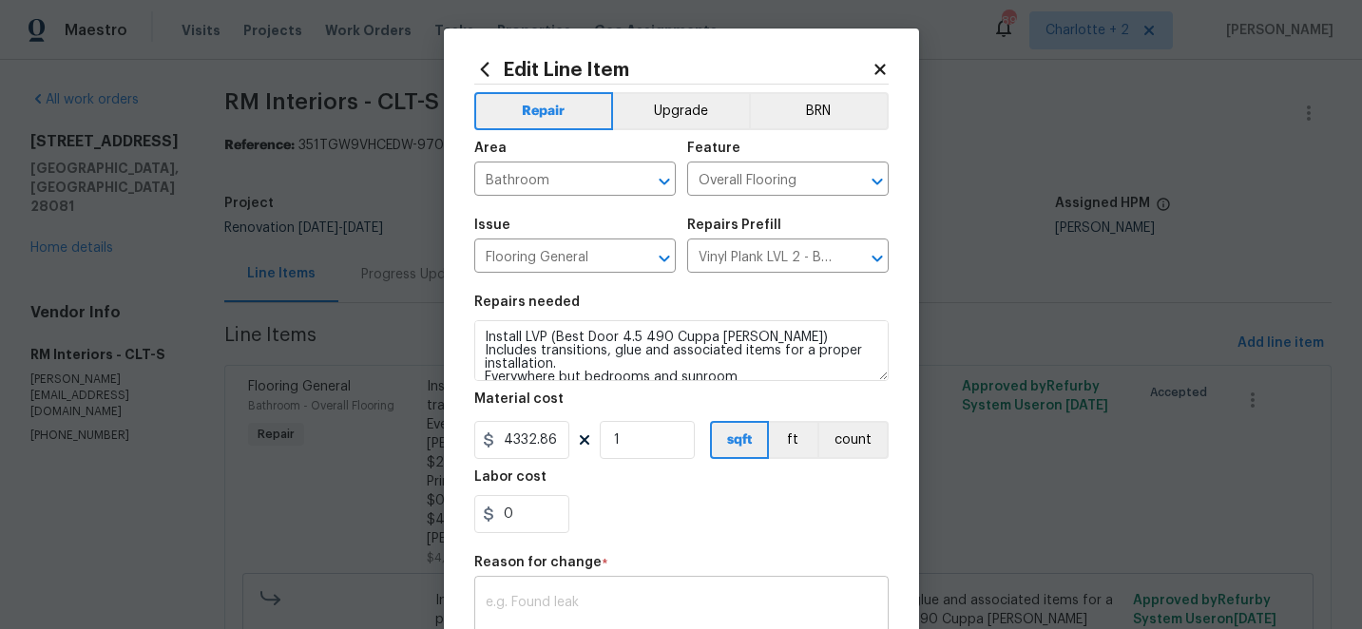
click at [583, 598] on textarea at bounding box center [682, 616] width 392 height 40
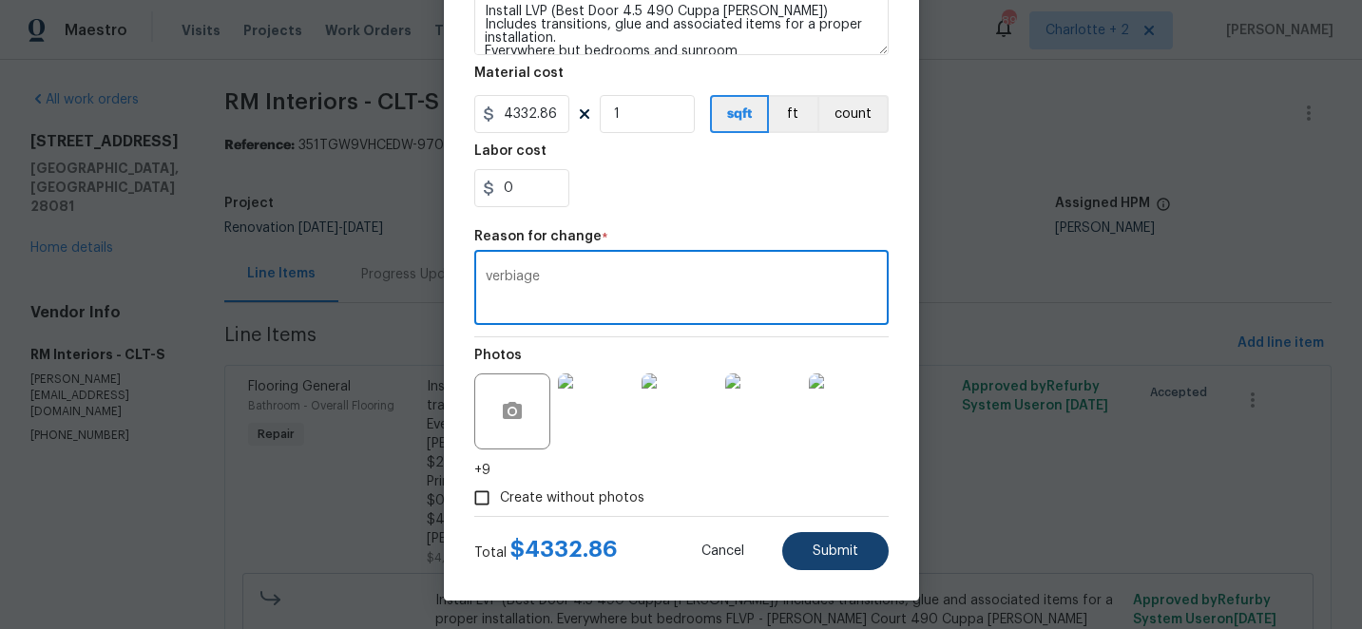
type textarea "verbiage"
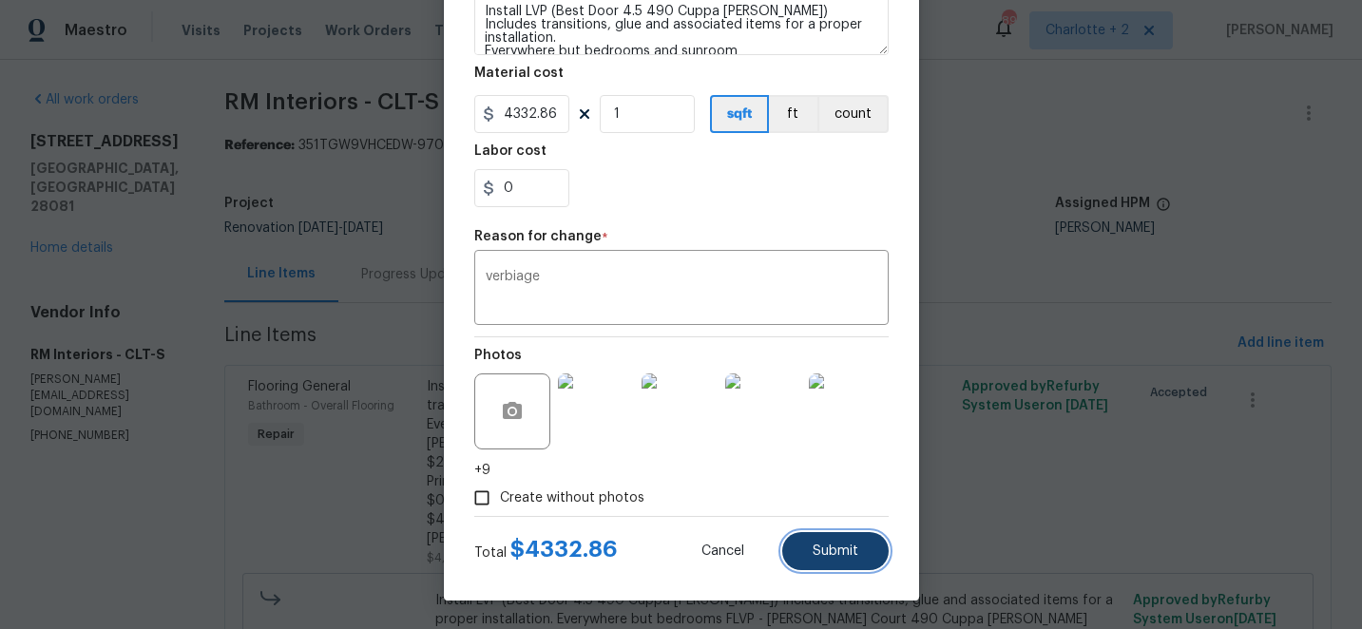
click at [852, 558] on button "Submit" at bounding box center [835, 551] width 106 height 38
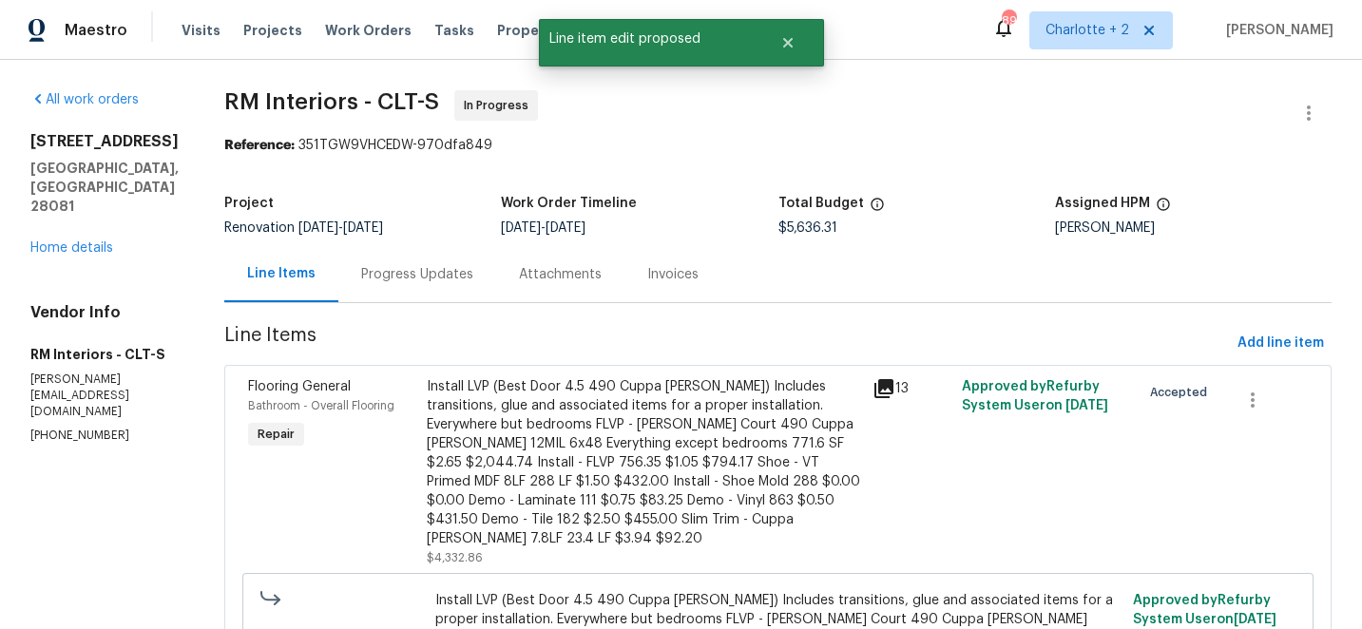
scroll to position [0, 0]
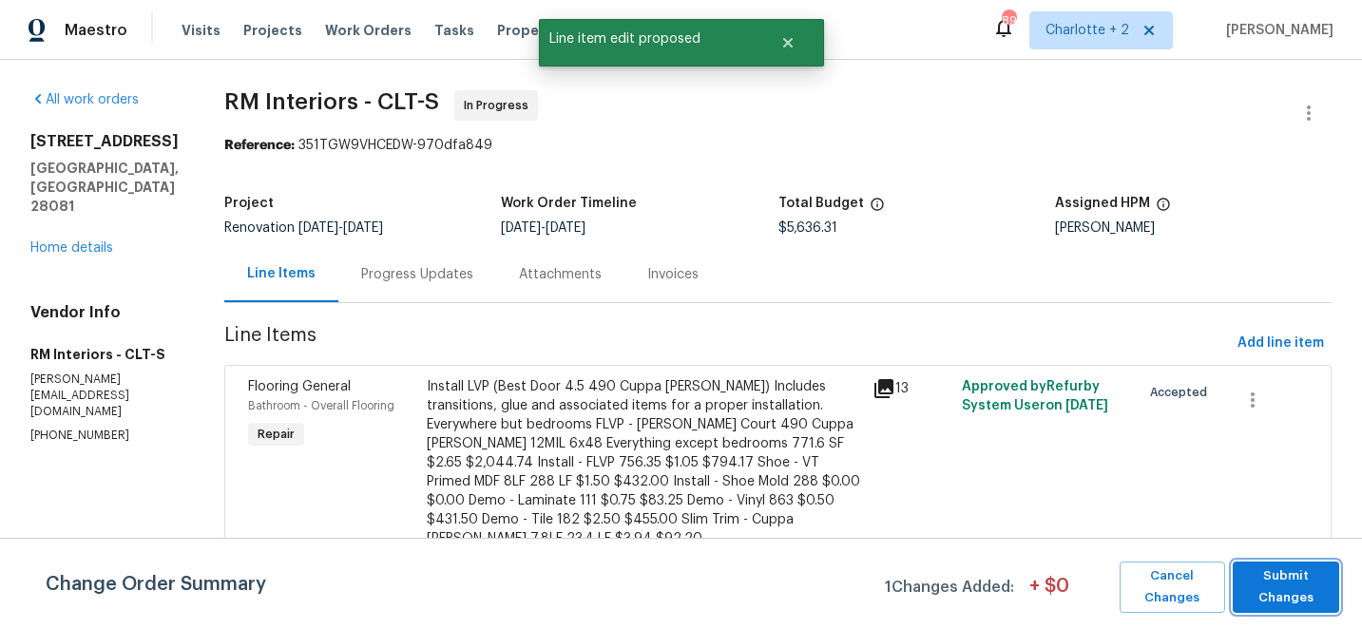
click at [1294, 588] on span "Submit Changes" at bounding box center [1285, 588] width 87 height 44
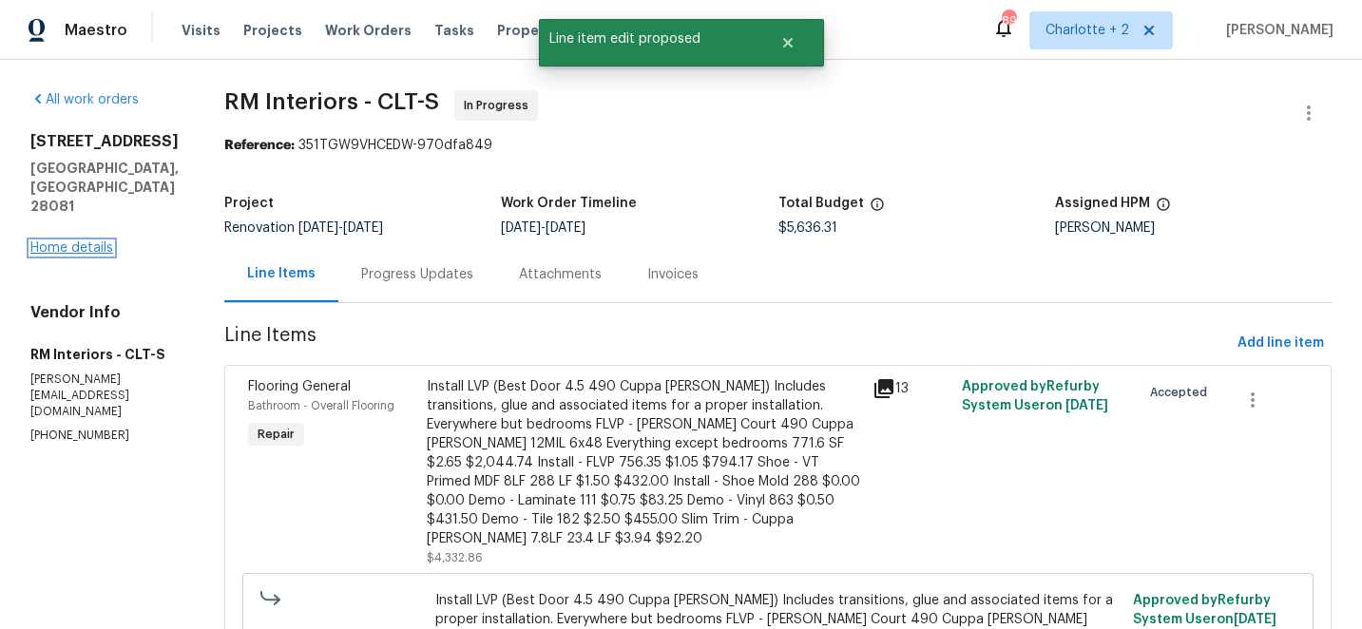
click at [81, 241] on link "Home details" at bounding box center [71, 247] width 83 height 13
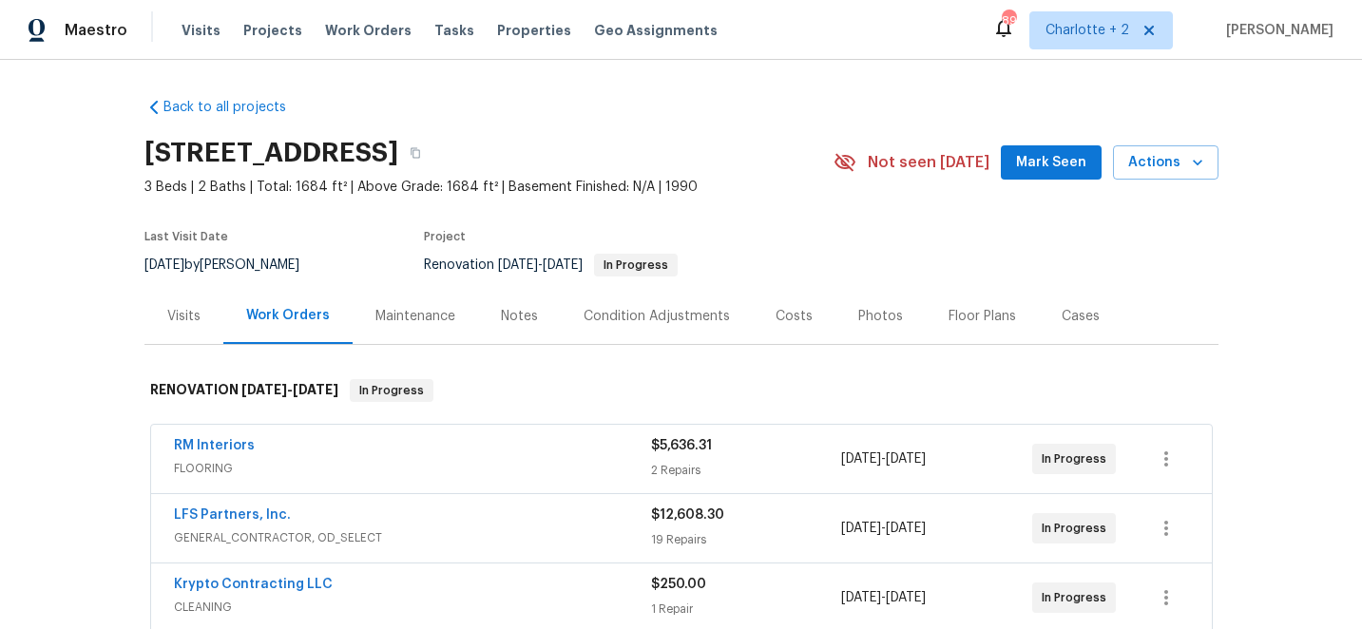
click at [784, 316] on div "Costs" at bounding box center [794, 316] width 37 height 19
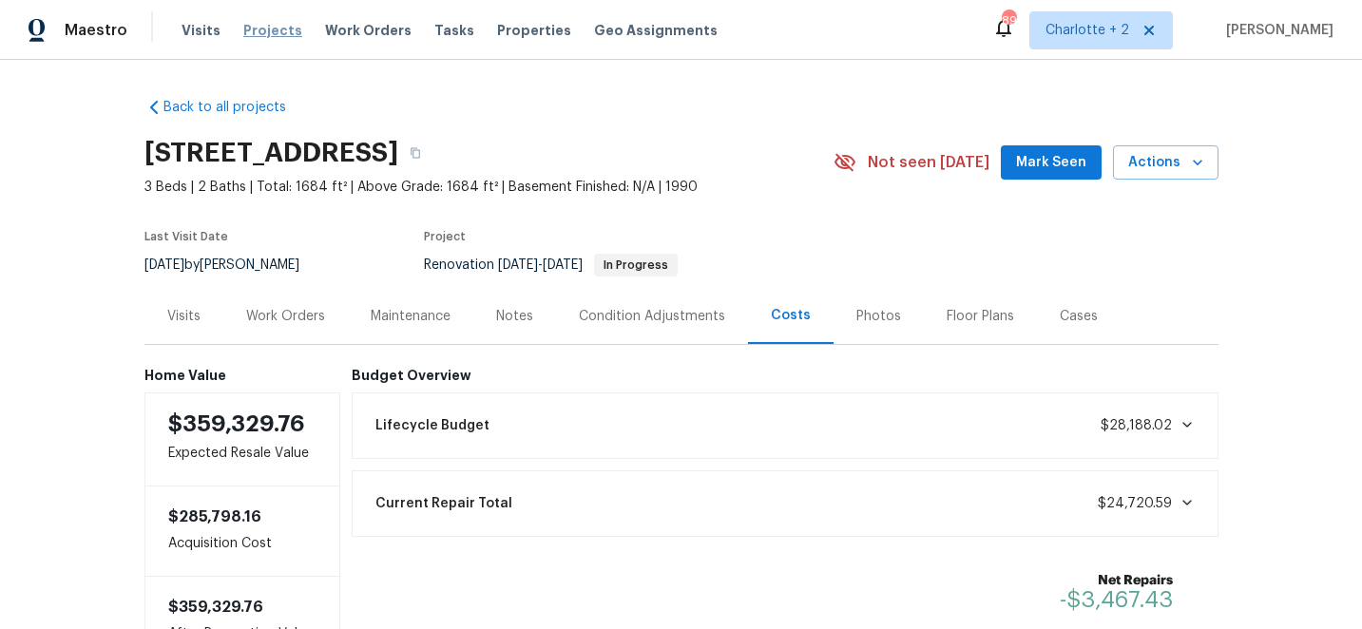
click at [267, 36] on span "Projects" at bounding box center [272, 30] width 59 height 19
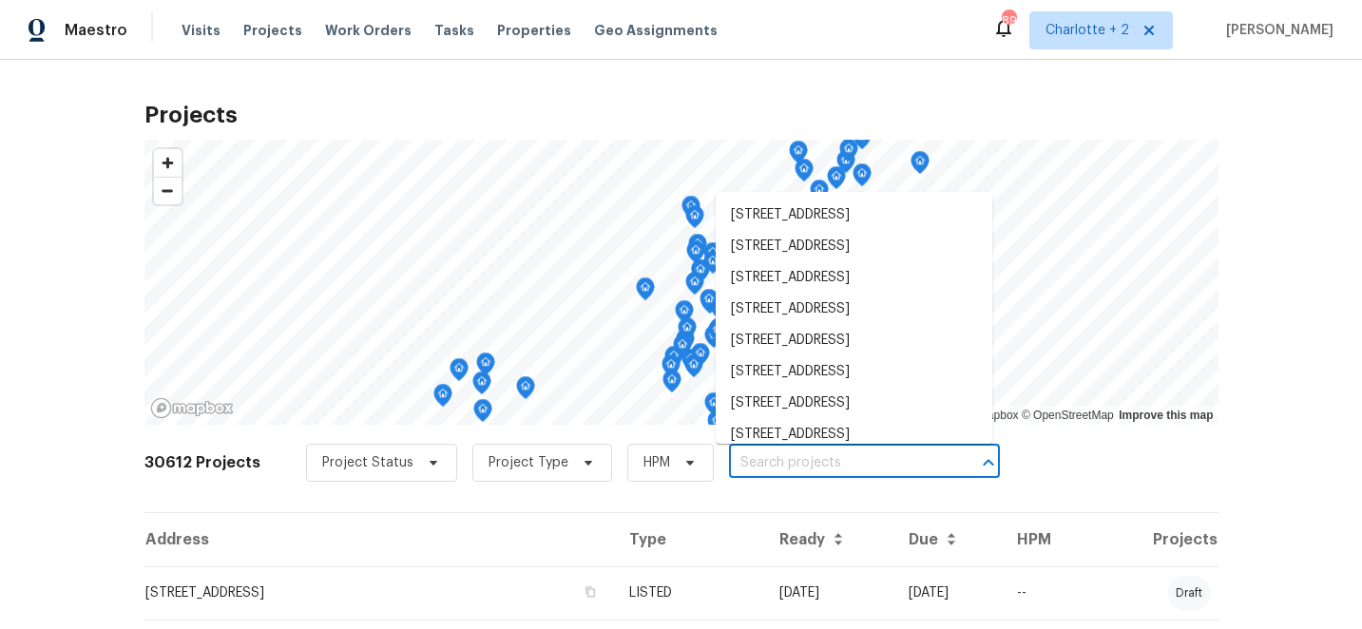
click at [771, 460] on input "text" at bounding box center [838, 463] width 218 height 29
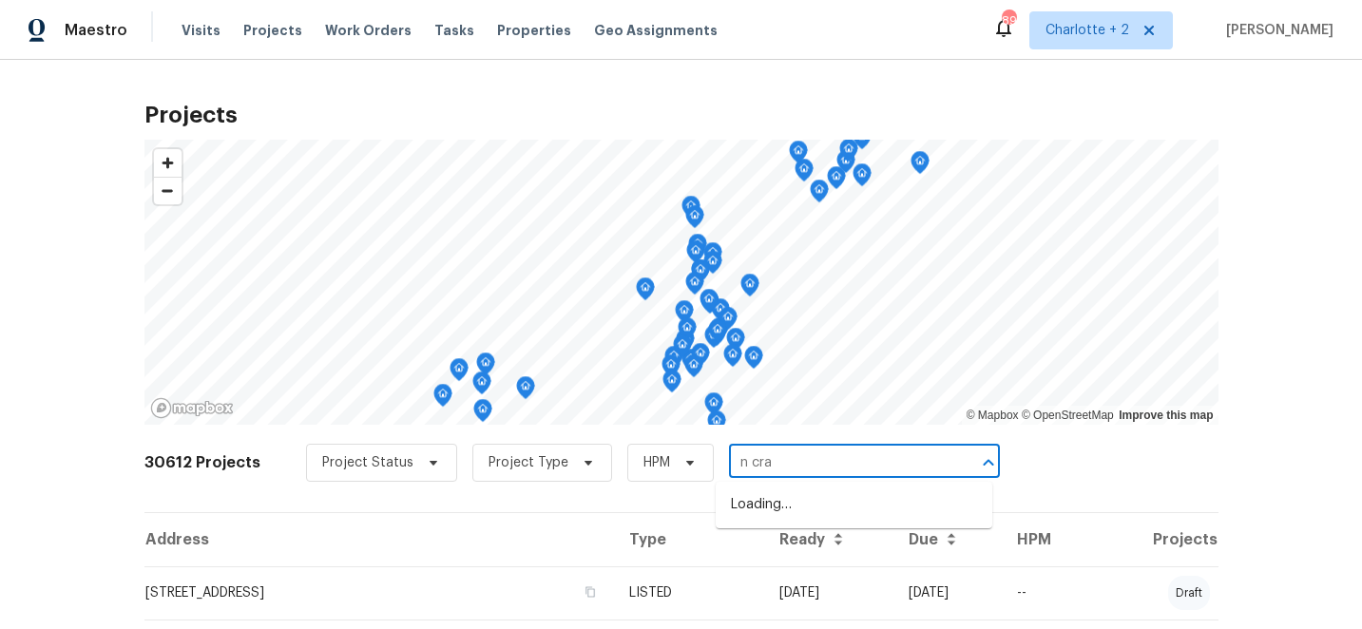
type input "n crai"
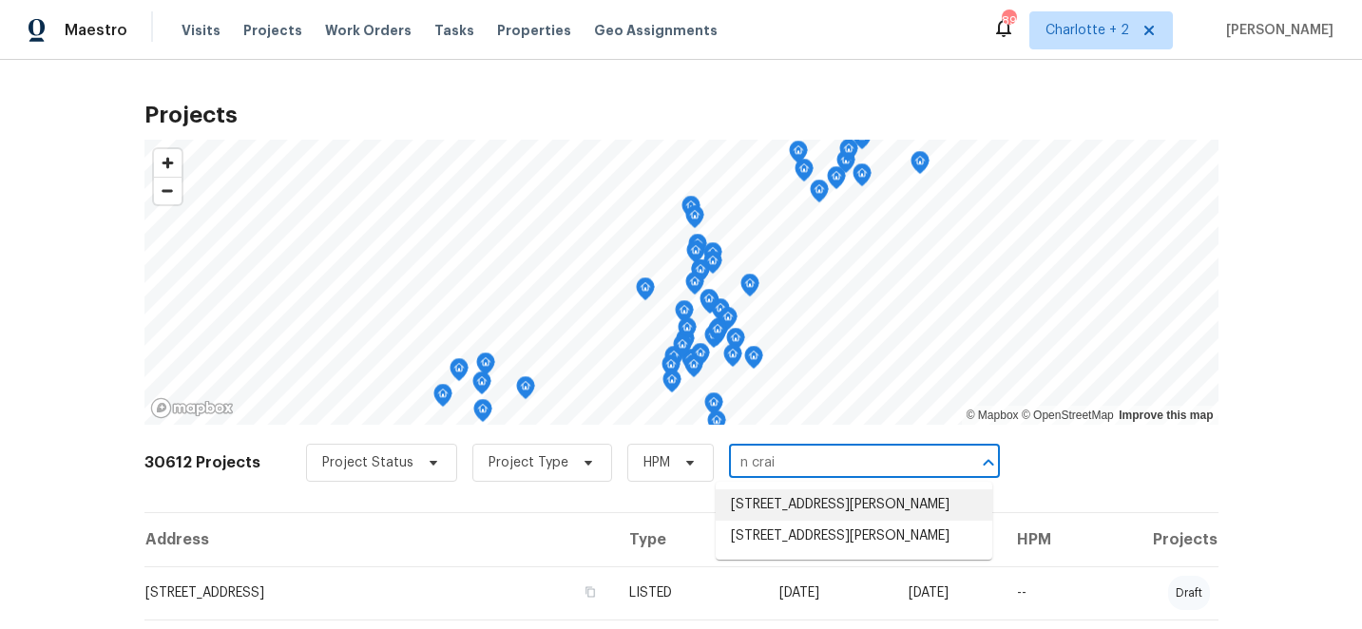
click at [836, 504] on li "621 N Craige St, Salisbury, NC 28144" at bounding box center [854, 505] width 277 height 31
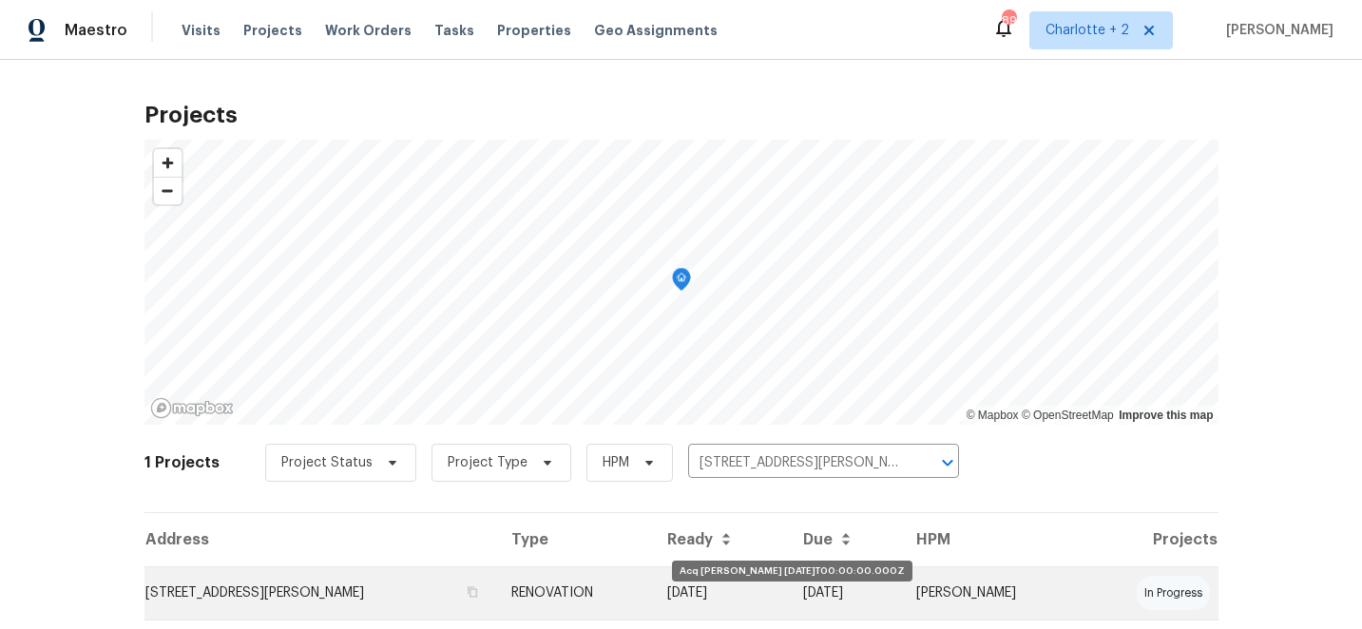
click at [781, 587] on td "[DATE]" at bounding box center [719, 593] width 135 height 53
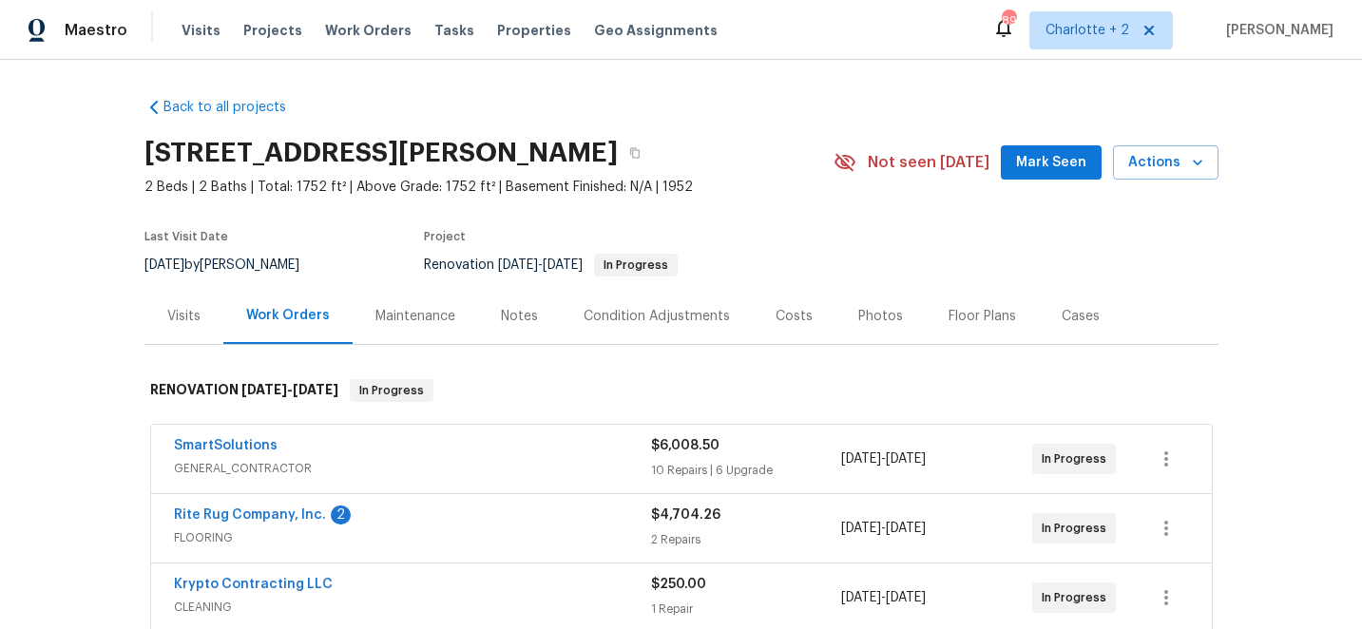
click at [790, 320] on div "Costs" at bounding box center [794, 316] width 37 height 19
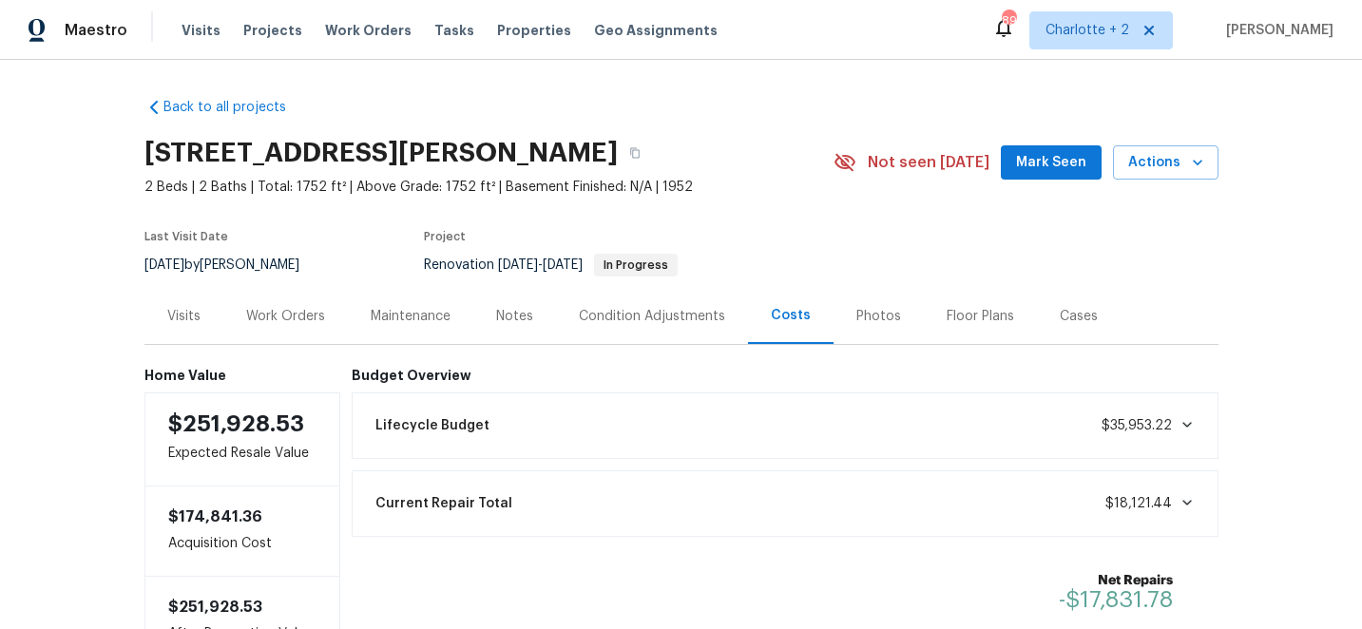
click at [176, 22] on div "Maestro Visits Projects Work Orders Tasks Properties Geo Assignments" at bounding box center [370, 30] width 740 height 38
click at [197, 27] on span "Visits" at bounding box center [201, 30] width 39 height 19
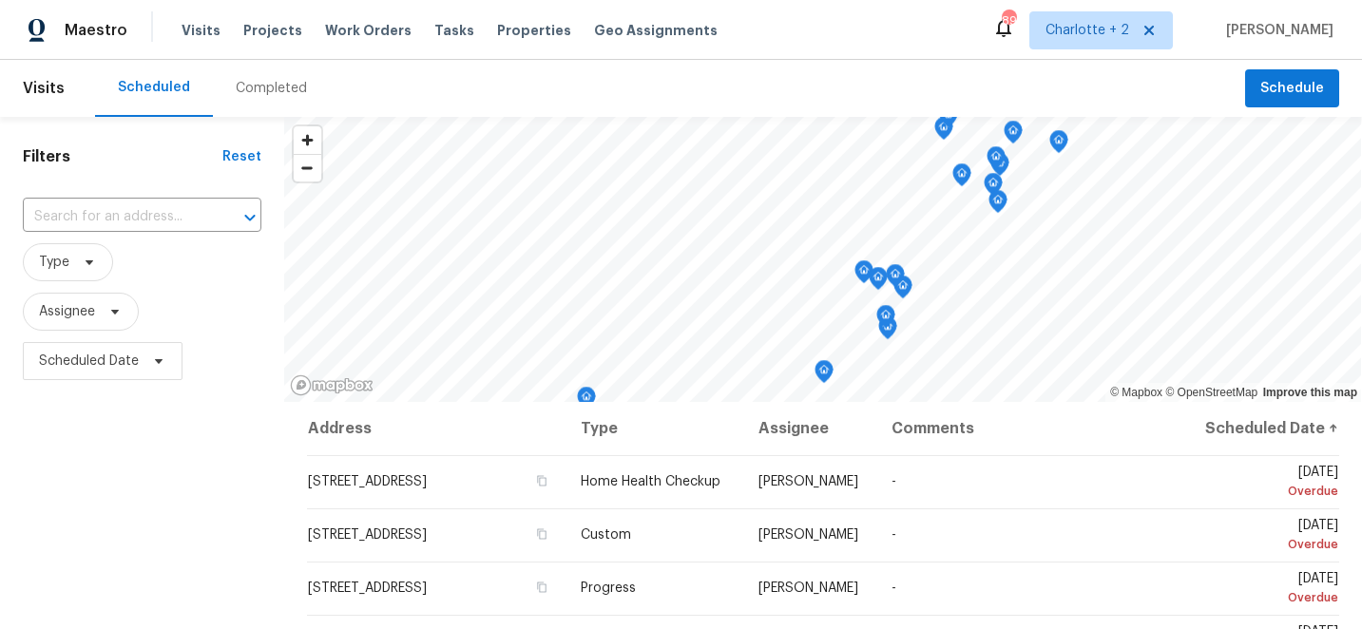
click at [251, 84] on div "Completed" at bounding box center [271, 88] width 71 height 19
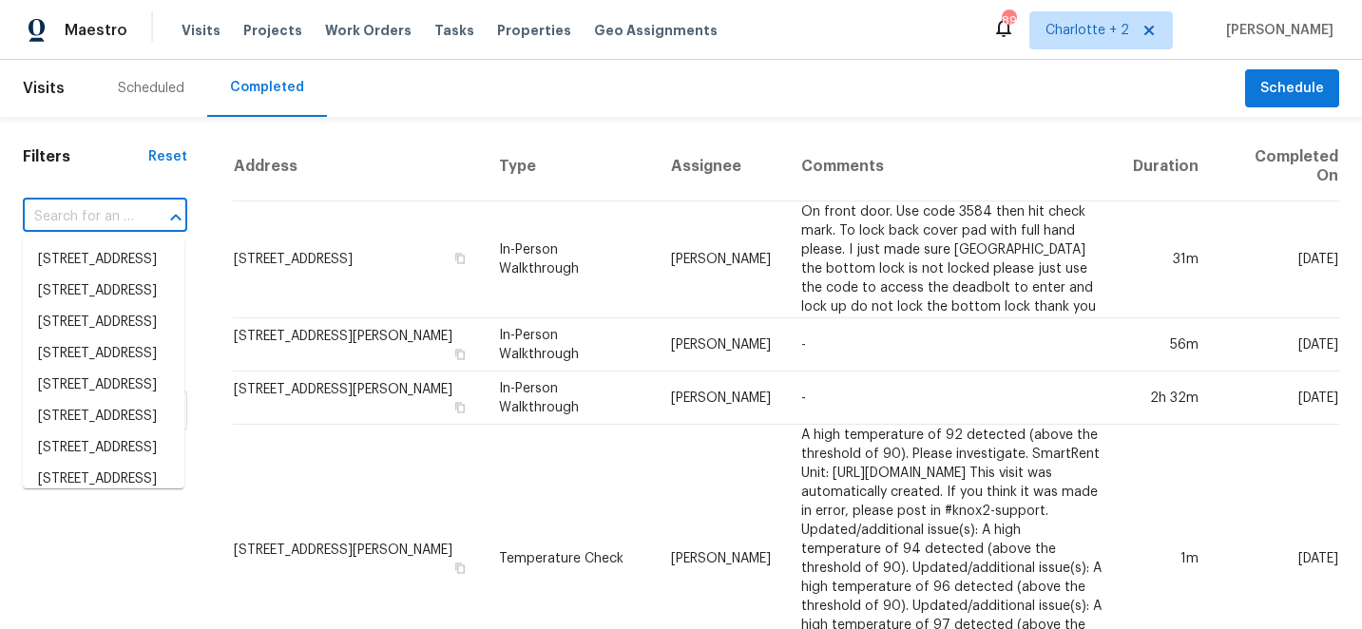
click at [66, 215] on input "text" at bounding box center [78, 216] width 111 height 29
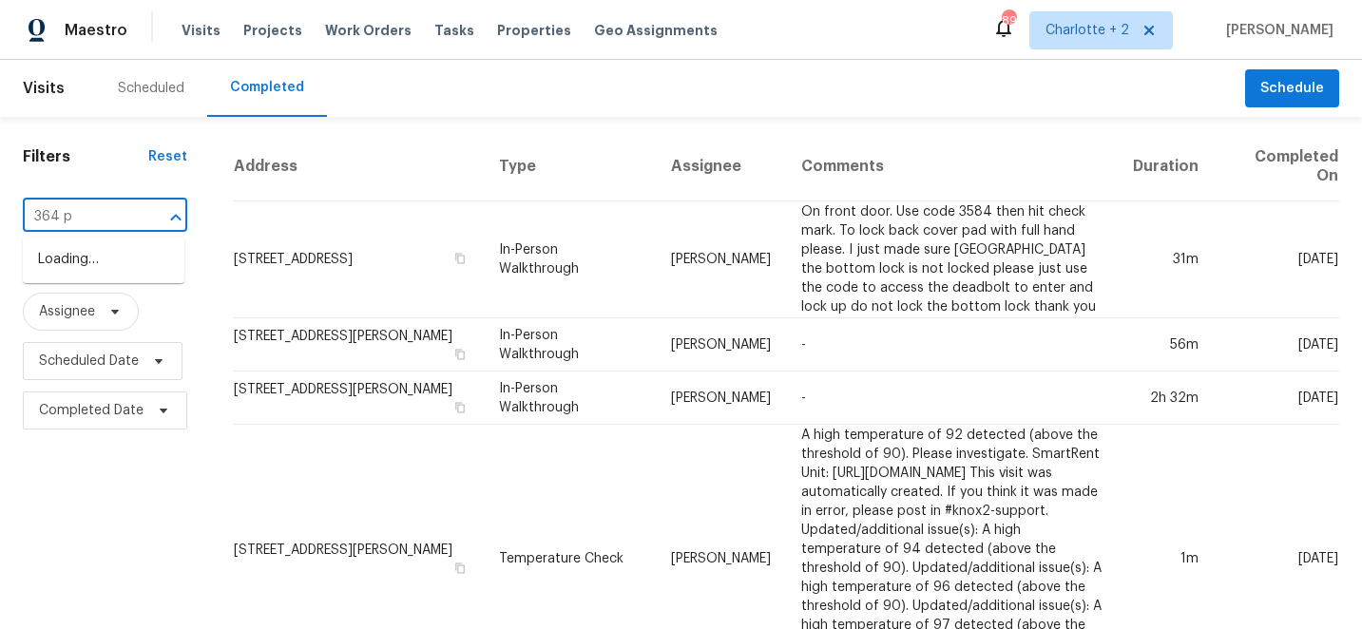
type input "364 pa"
click at [48, 267] on li "364 Palmer Cir, Rockwell, NC 28138" at bounding box center [104, 269] width 162 height 51
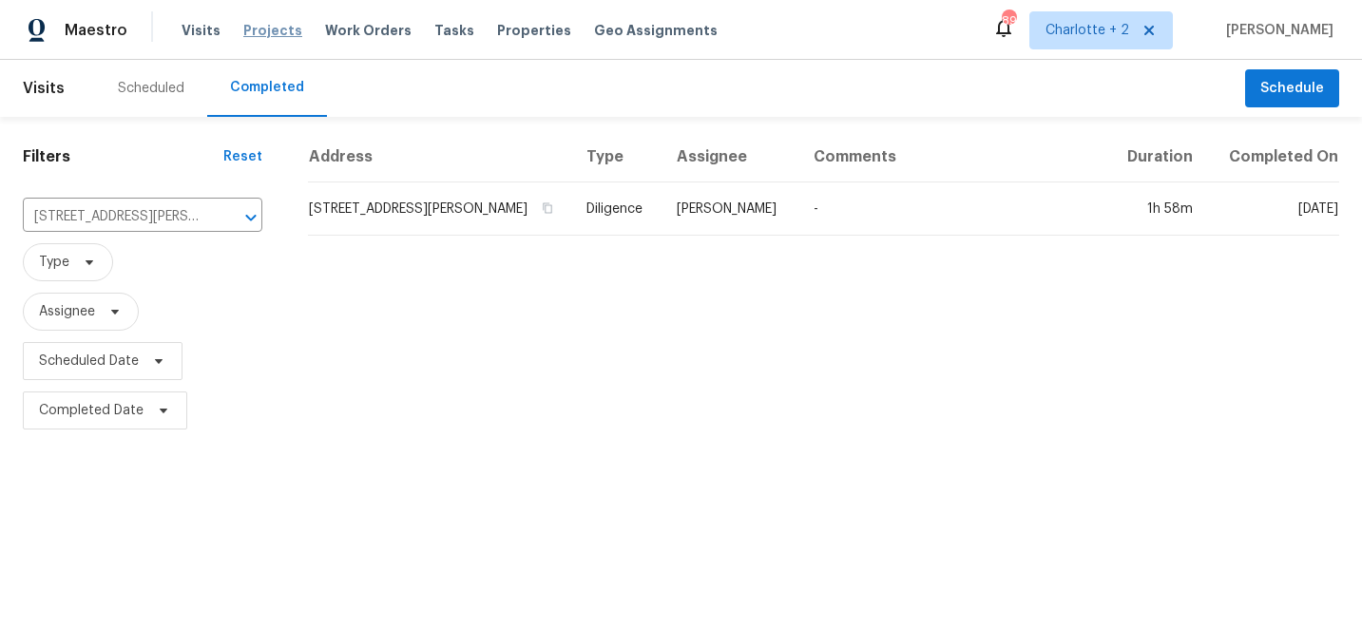
click at [265, 37] on span "Projects" at bounding box center [272, 30] width 59 height 19
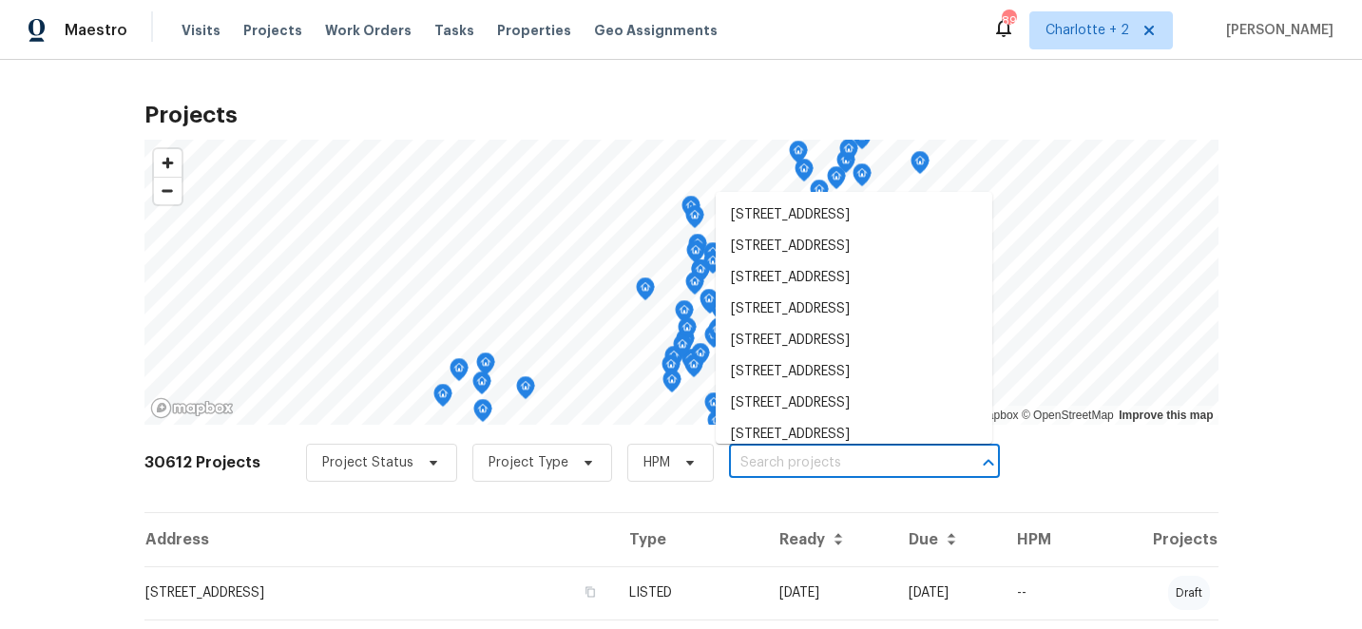
click at [766, 462] on input "text" at bounding box center [838, 463] width 218 height 29
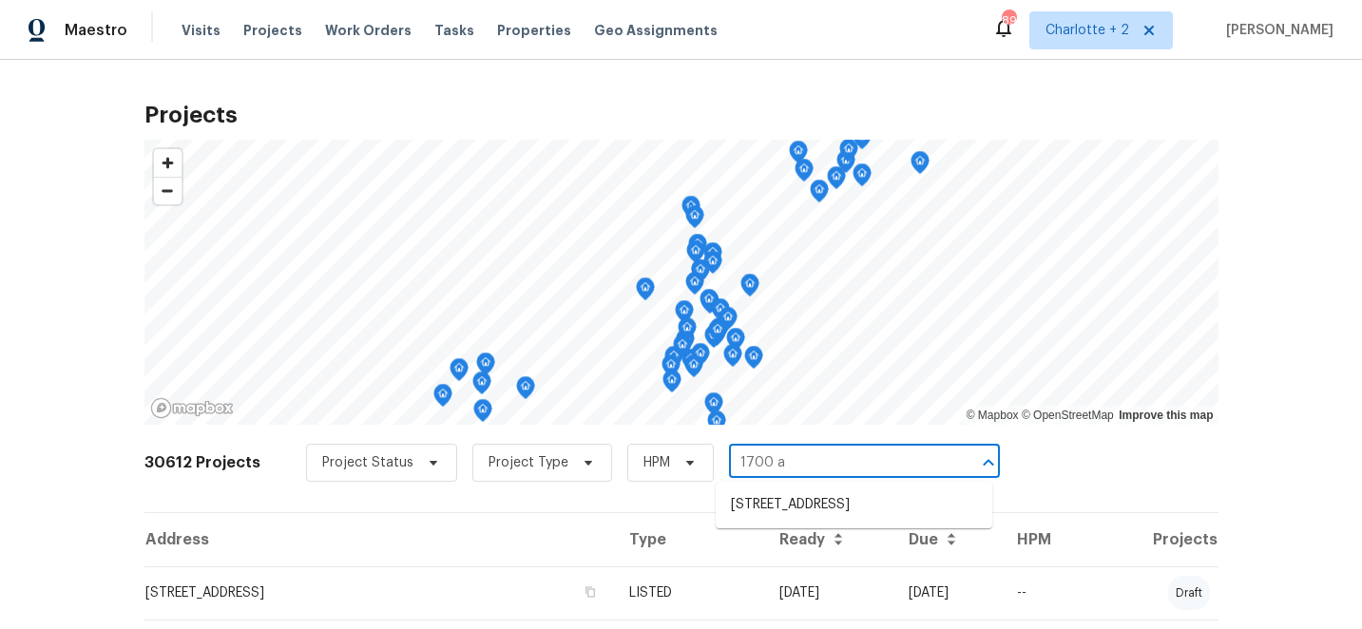
type input "1700 az"
click at [794, 504] on li "1700 Azalea Ave, Kannapolis, NC 28081" at bounding box center [854, 505] width 277 height 31
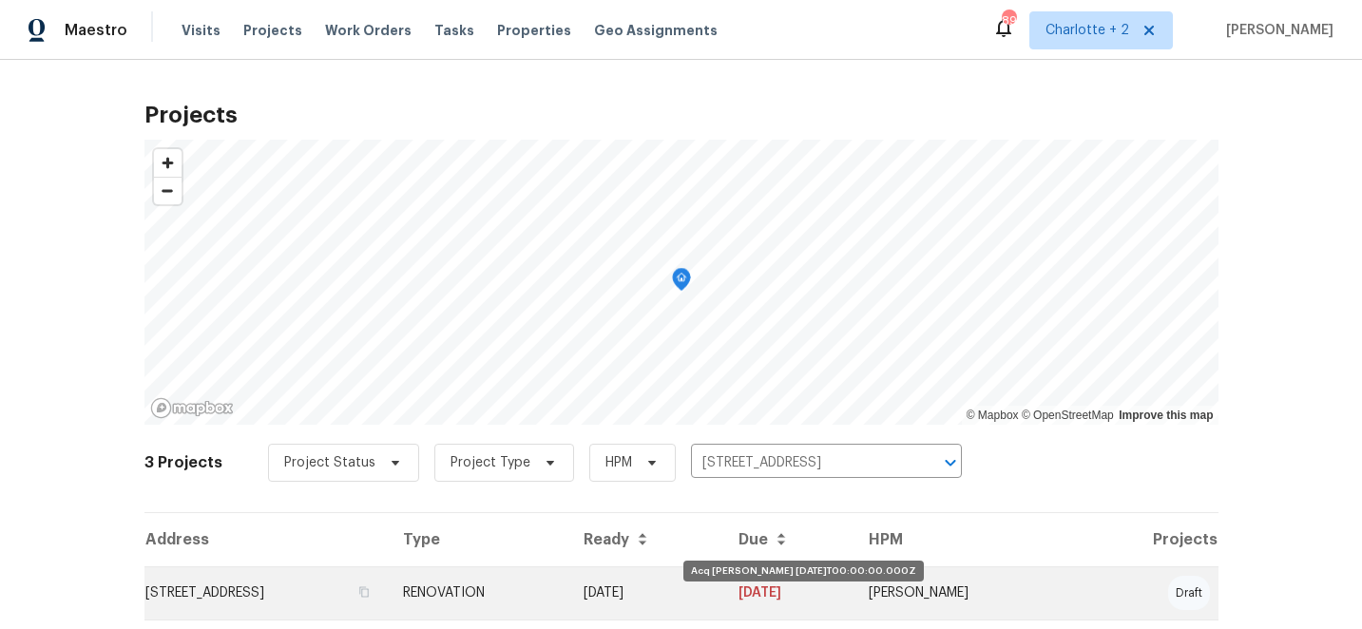
click at [686, 586] on td "[DATE]" at bounding box center [646, 593] width 156 height 53
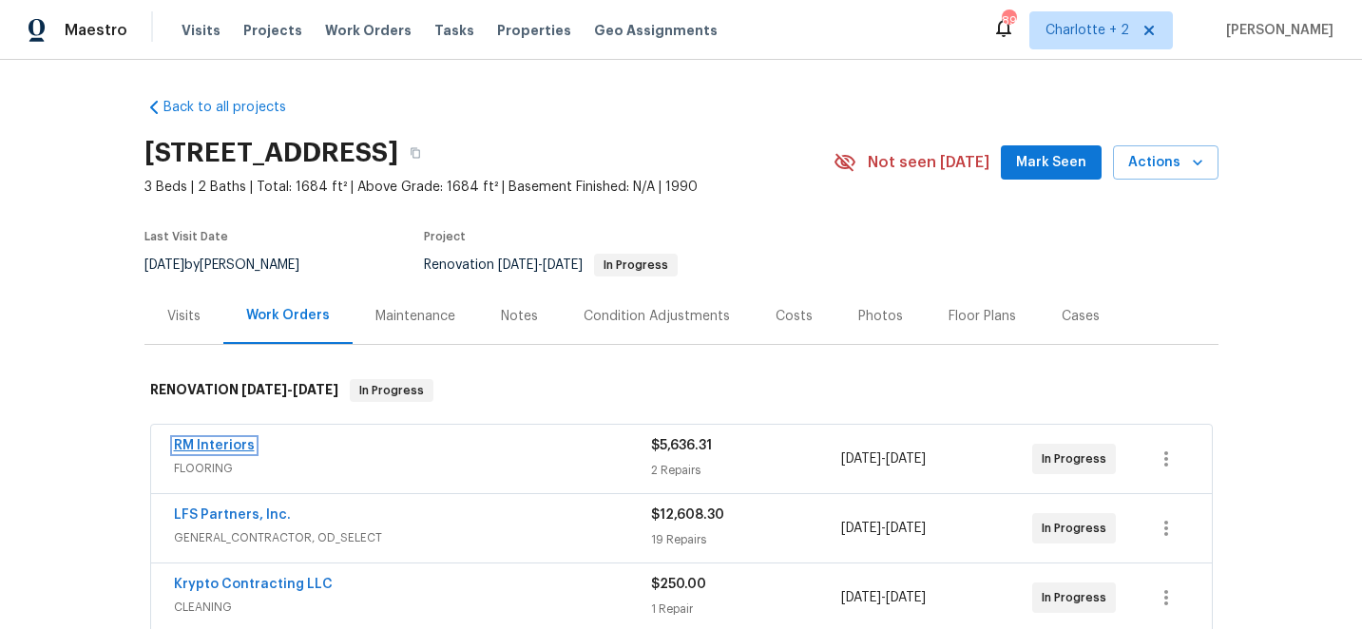
click at [226, 441] on link "RM Interiors" at bounding box center [214, 445] width 81 height 13
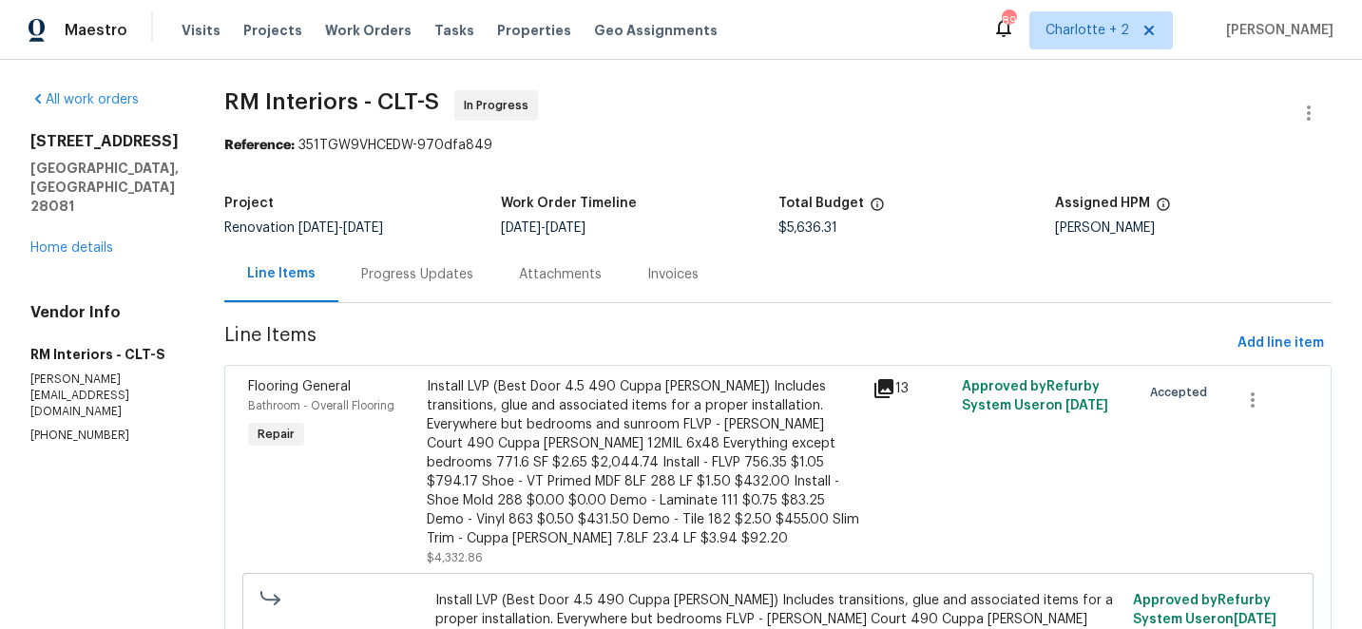
click at [418, 276] on div "Progress Updates" at bounding box center [417, 274] width 112 height 19
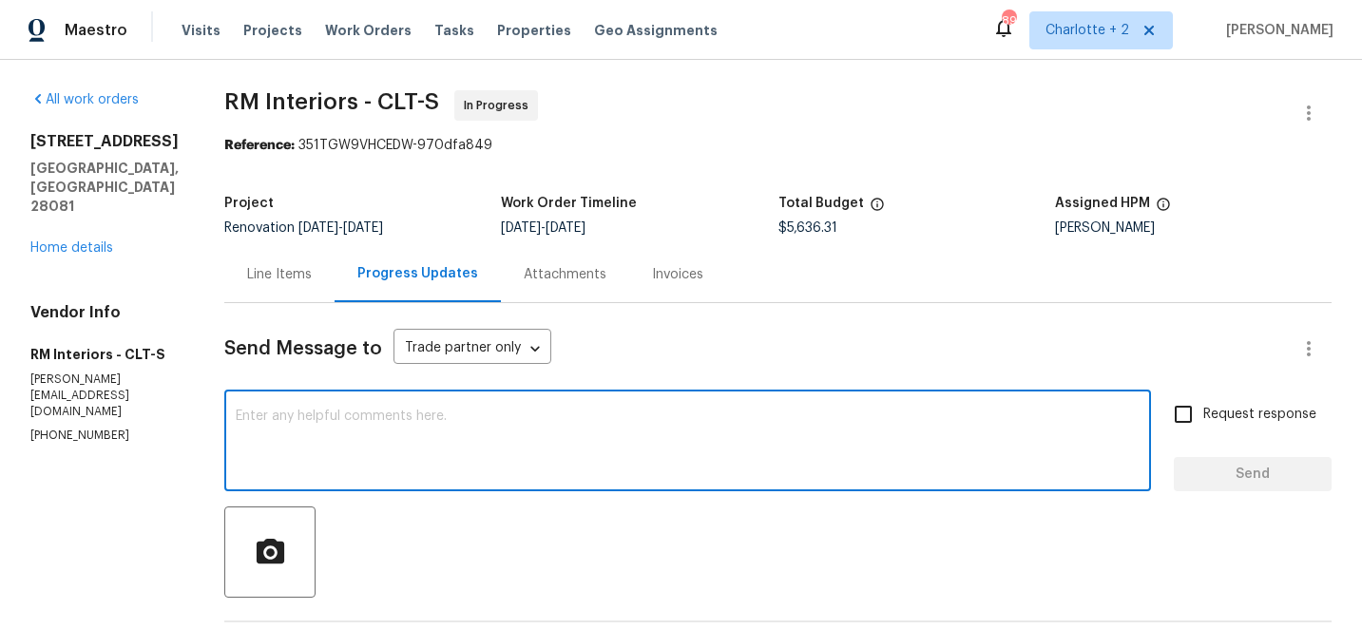
click at [494, 423] on textarea at bounding box center [688, 443] width 904 height 67
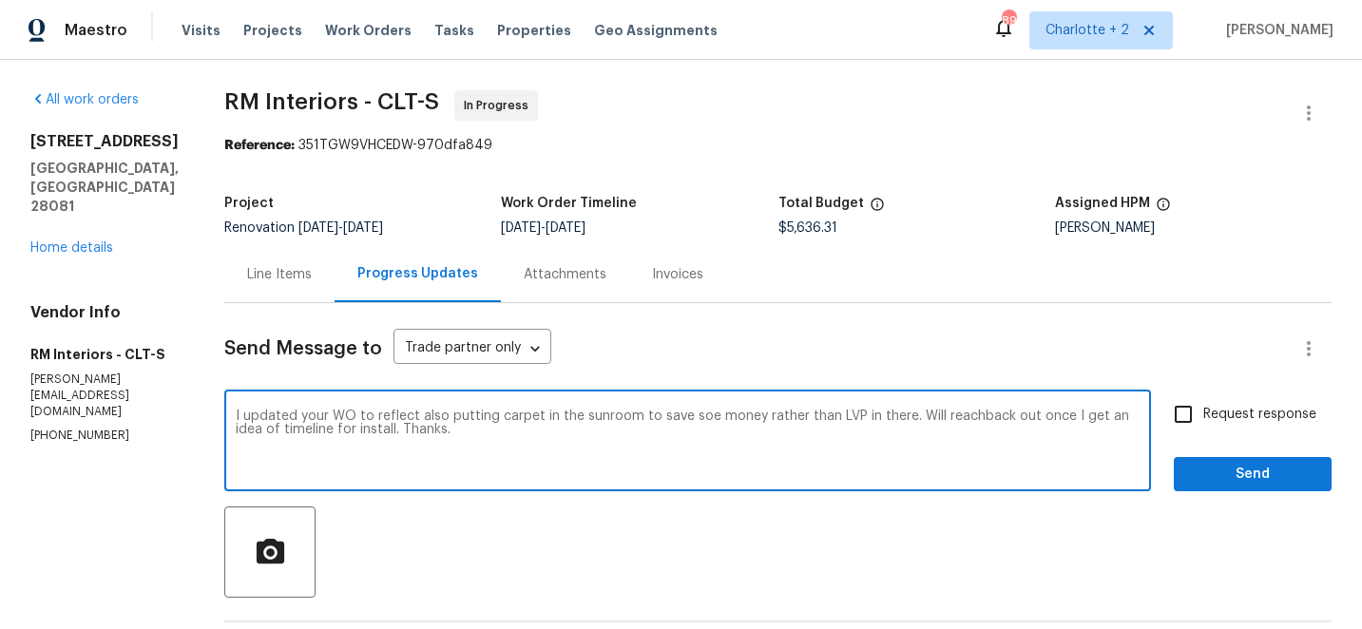
click at [964, 418] on textarea "I updated your WO to reflect also putting carpet in the sunroom to save soe mon…" at bounding box center [688, 443] width 904 height 67
type textarea "I updated your WO to reflect also putting carpet in the sunroom to save soe mon…"
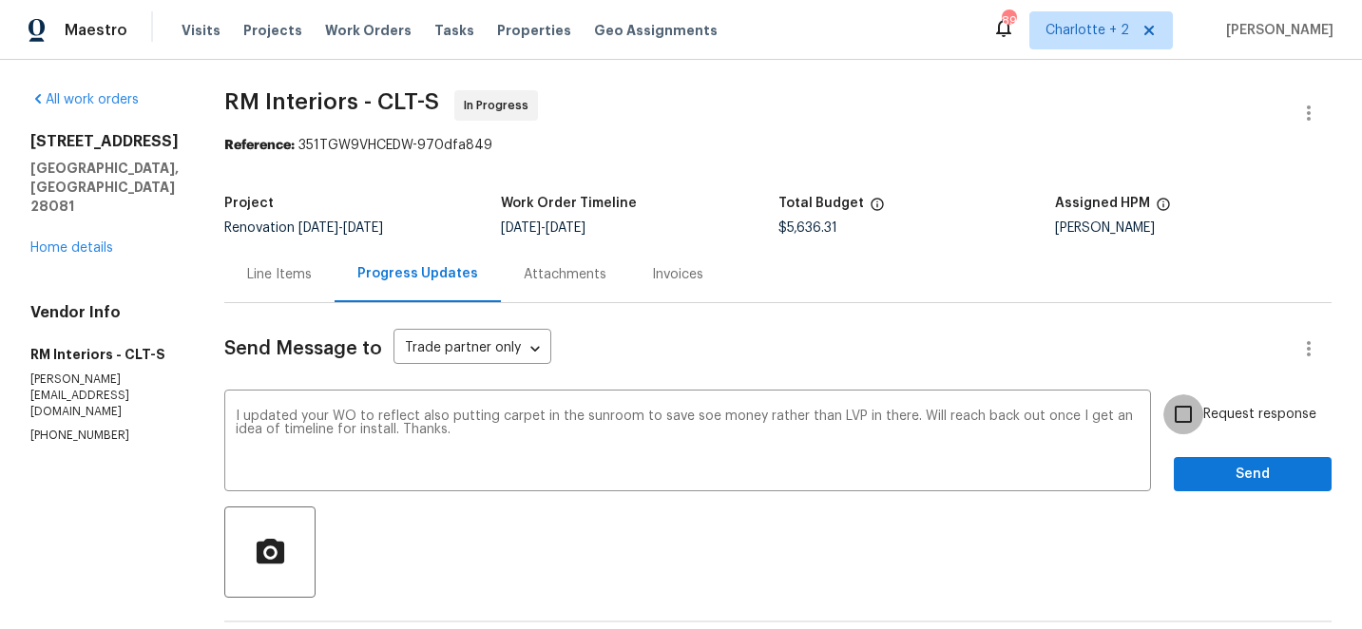
click at [1185, 420] on input "Request response" at bounding box center [1183, 414] width 40 height 40
checkbox input "true"
click at [1228, 474] on span "Send" at bounding box center [1252, 475] width 127 height 24
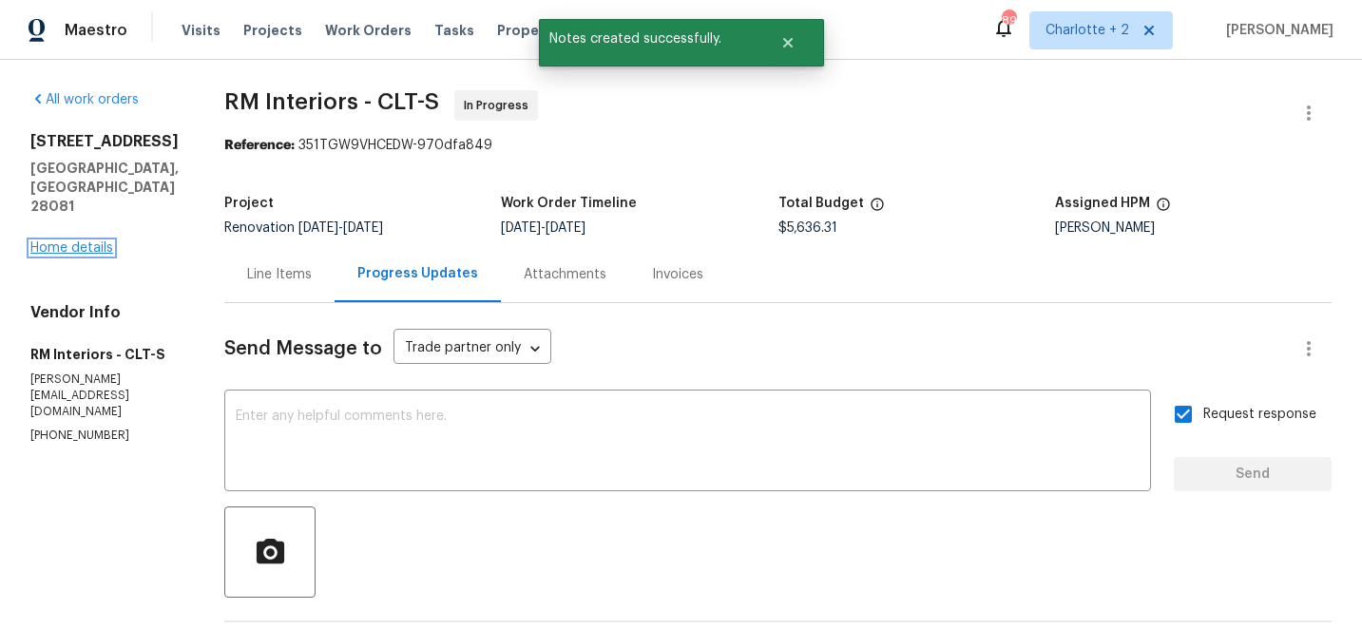
click at [89, 241] on link "Home details" at bounding box center [71, 247] width 83 height 13
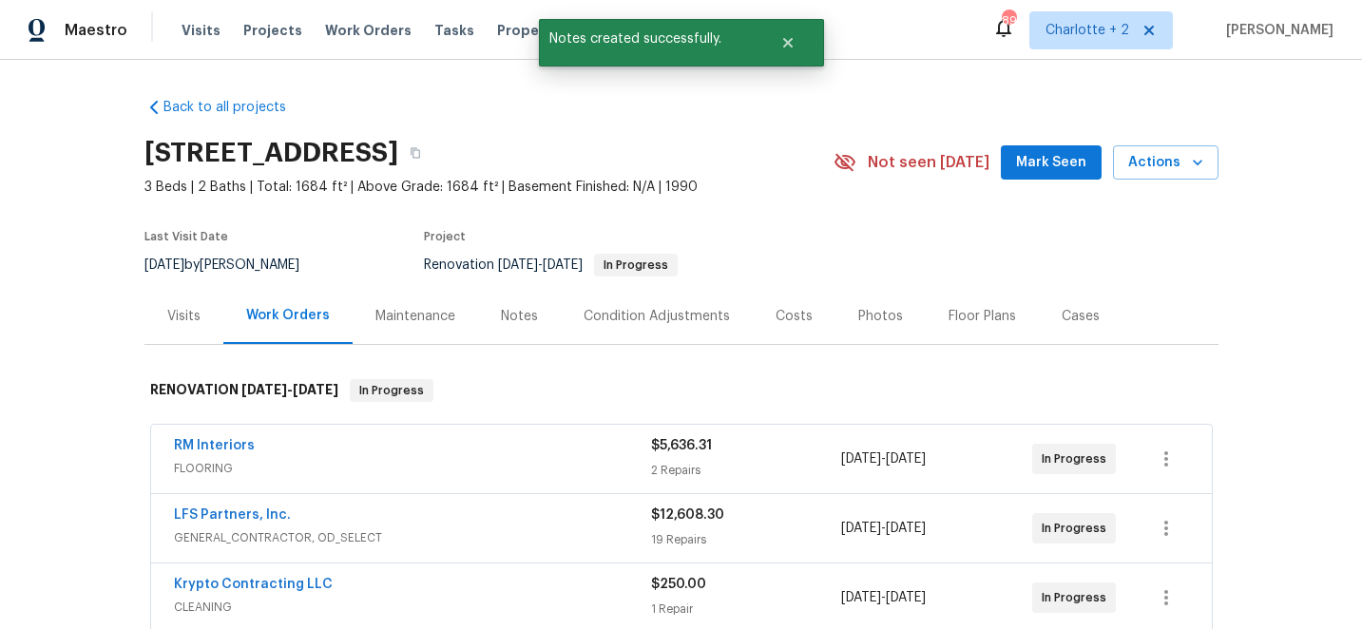
click at [793, 317] on div "Costs" at bounding box center [794, 316] width 37 height 19
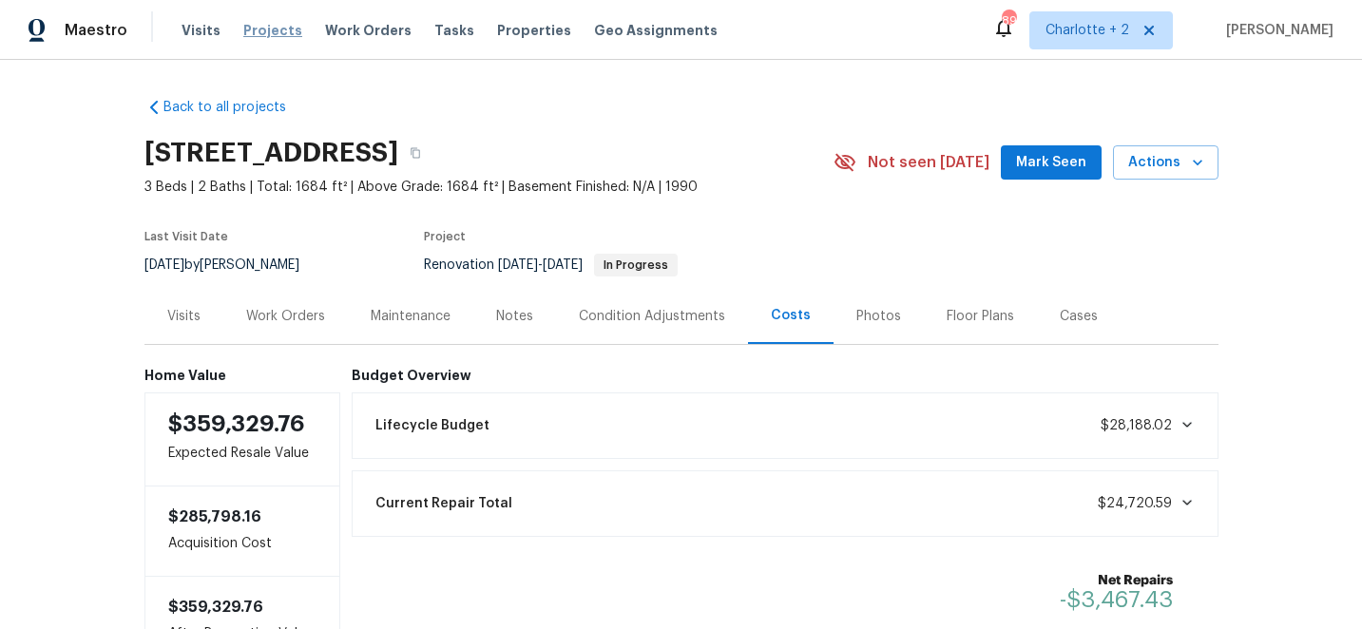
click at [257, 29] on span "Projects" at bounding box center [272, 30] width 59 height 19
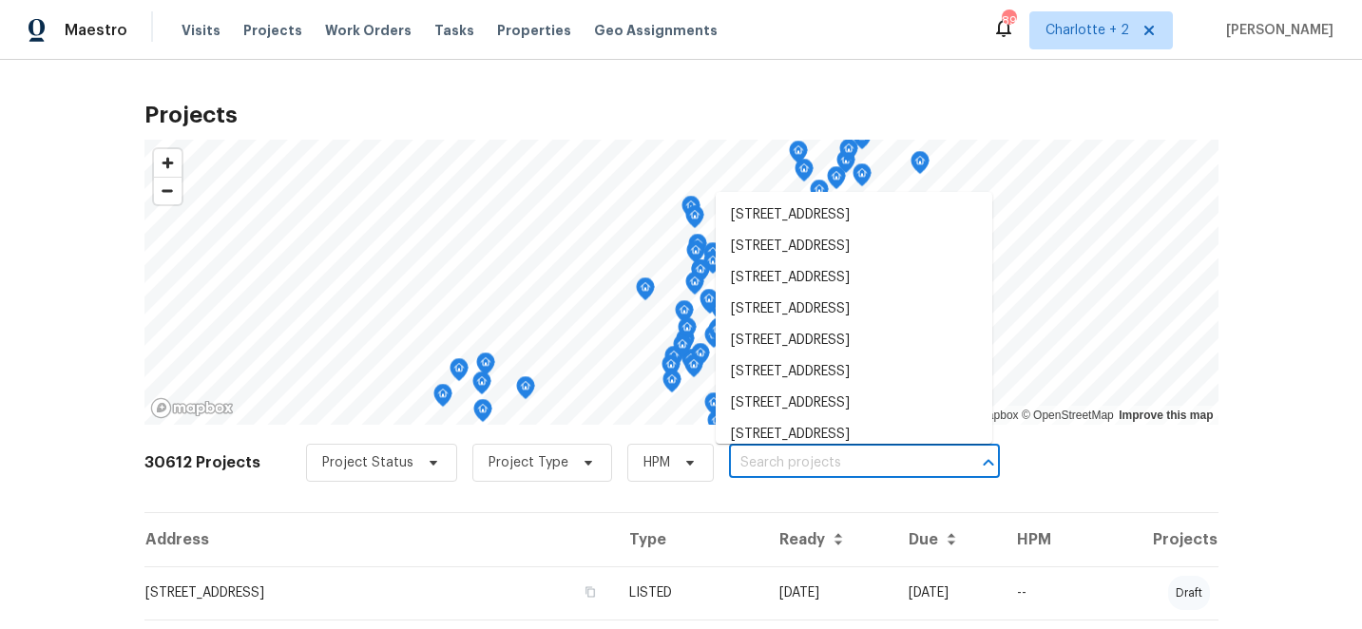
click at [753, 462] on input "text" at bounding box center [838, 463] width 218 height 29
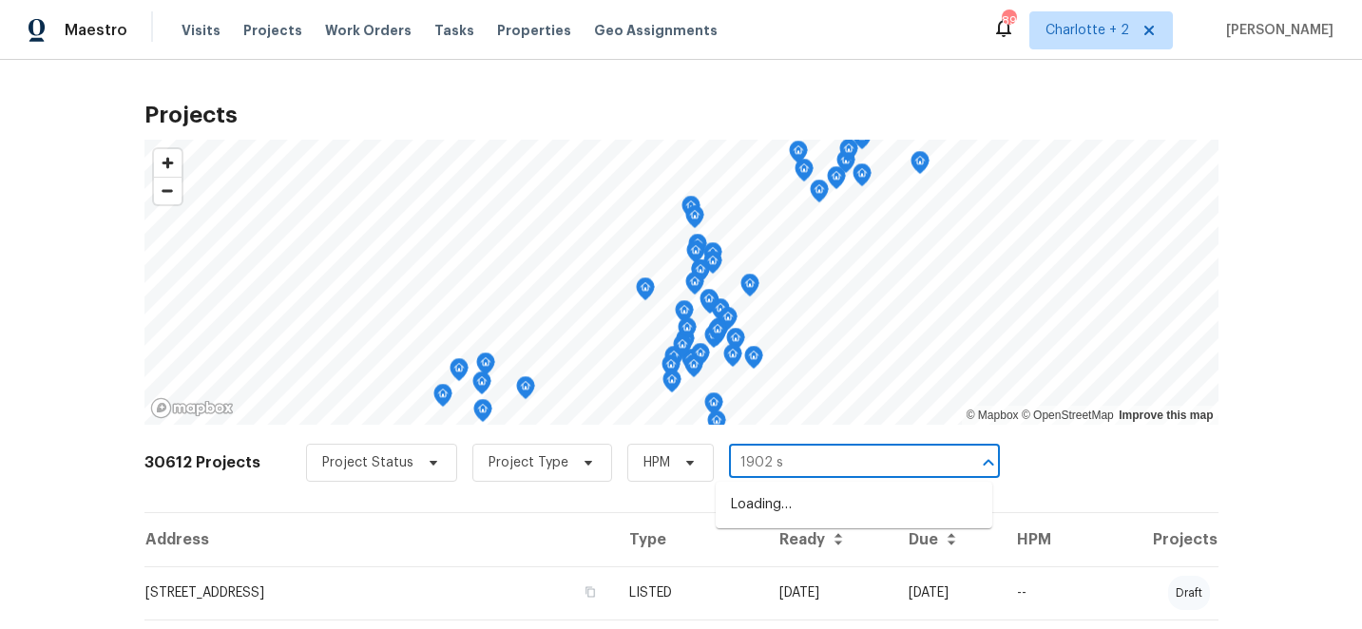
type input "1902 st"
click at [785, 507] on li "1902 Stonewyck Ave, Kannapolis, NC 28081" at bounding box center [854, 505] width 277 height 31
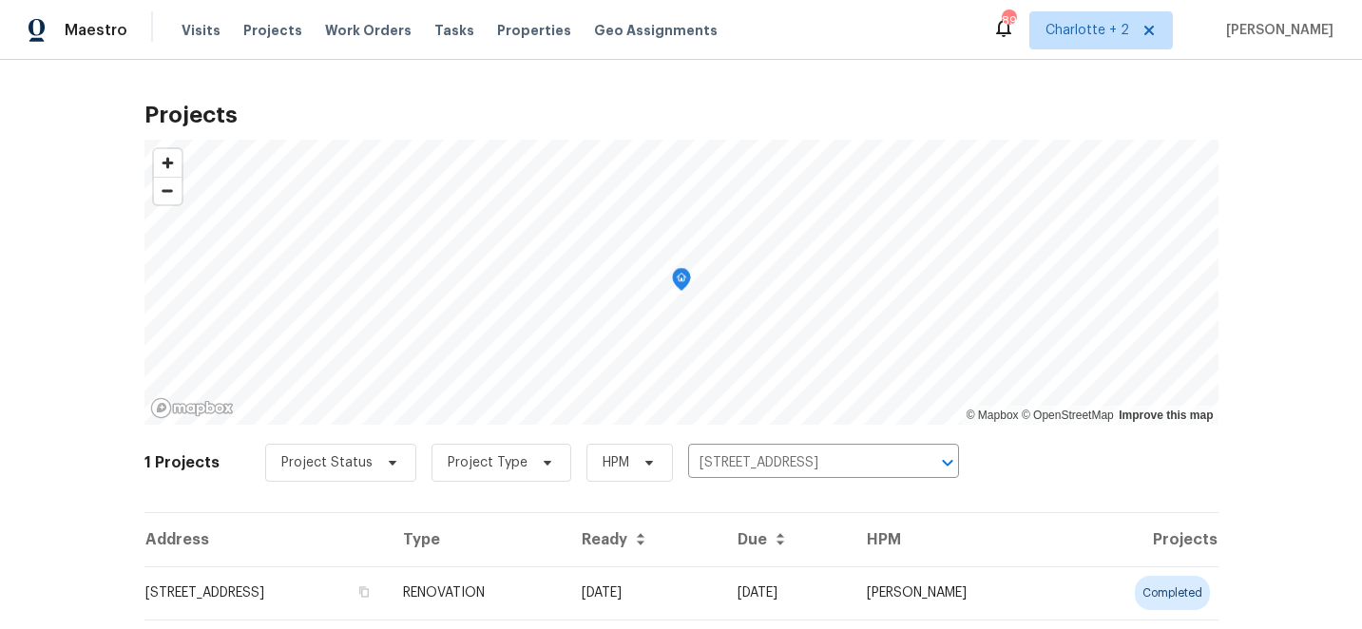
scroll to position [51, 0]
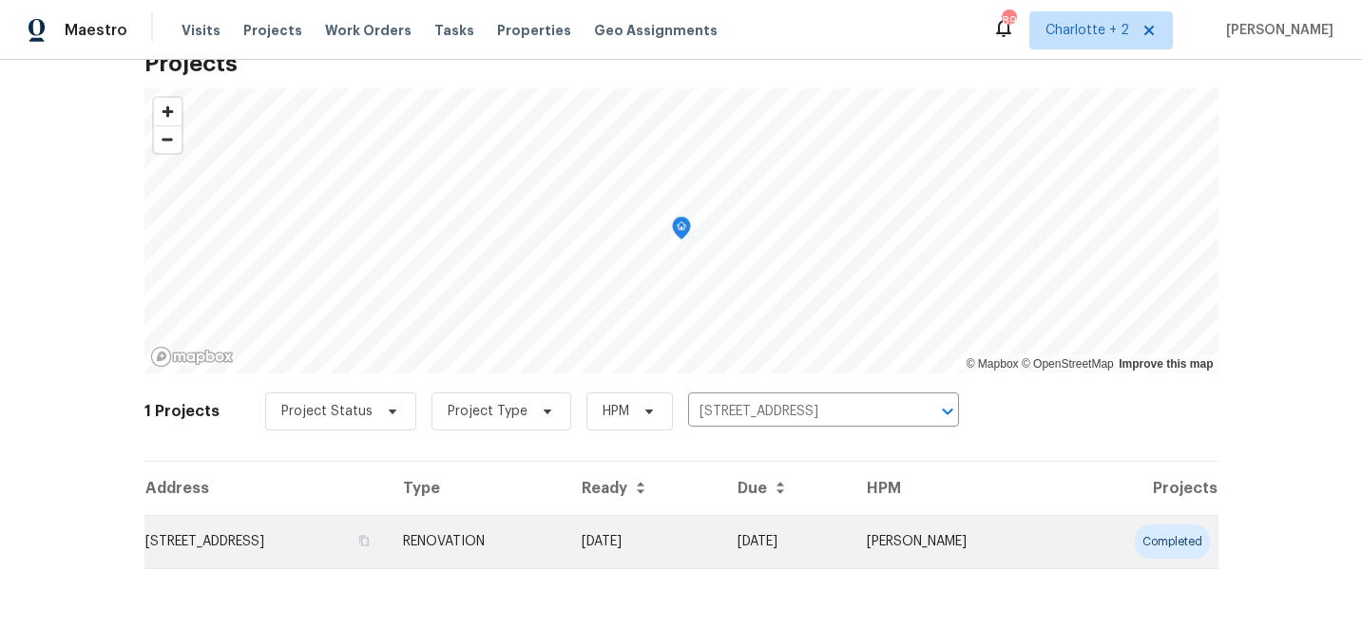
click at [335, 531] on td "1902 Stonewyck Ave, Kannapolis, NC 28081" at bounding box center [265, 541] width 243 height 53
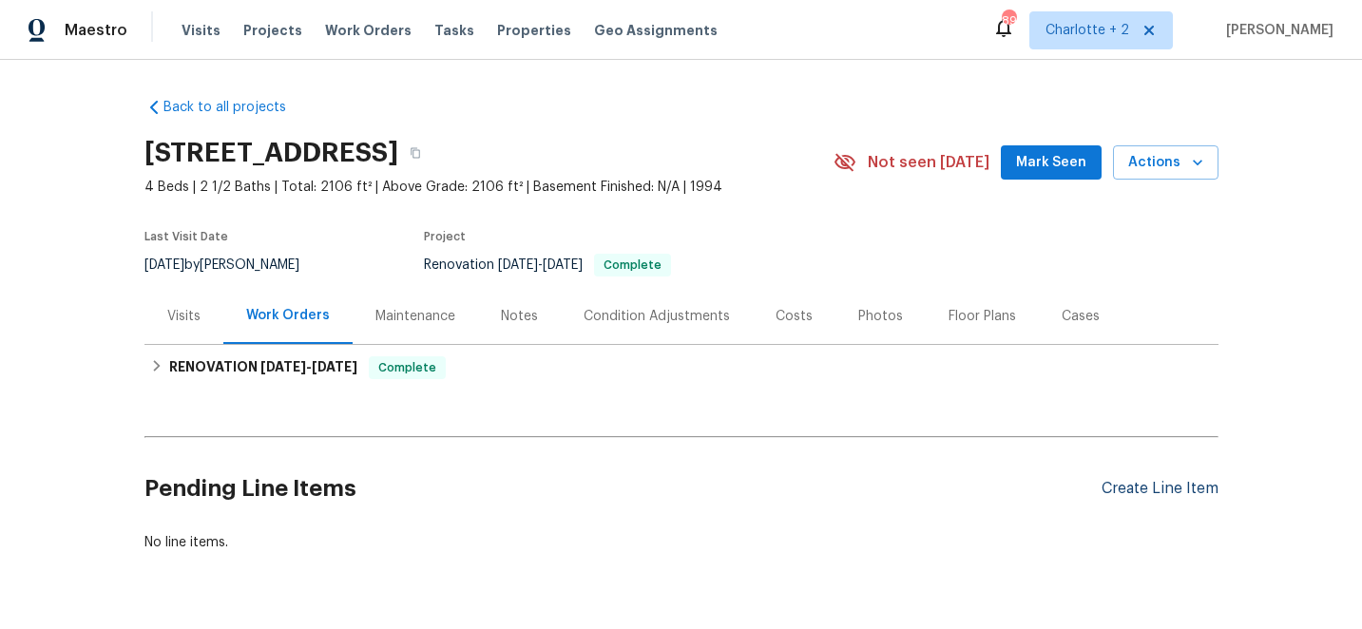
click at [1167, 482] on div "Create Line Item" at bounding box center [1160, 489] width 117 height 18
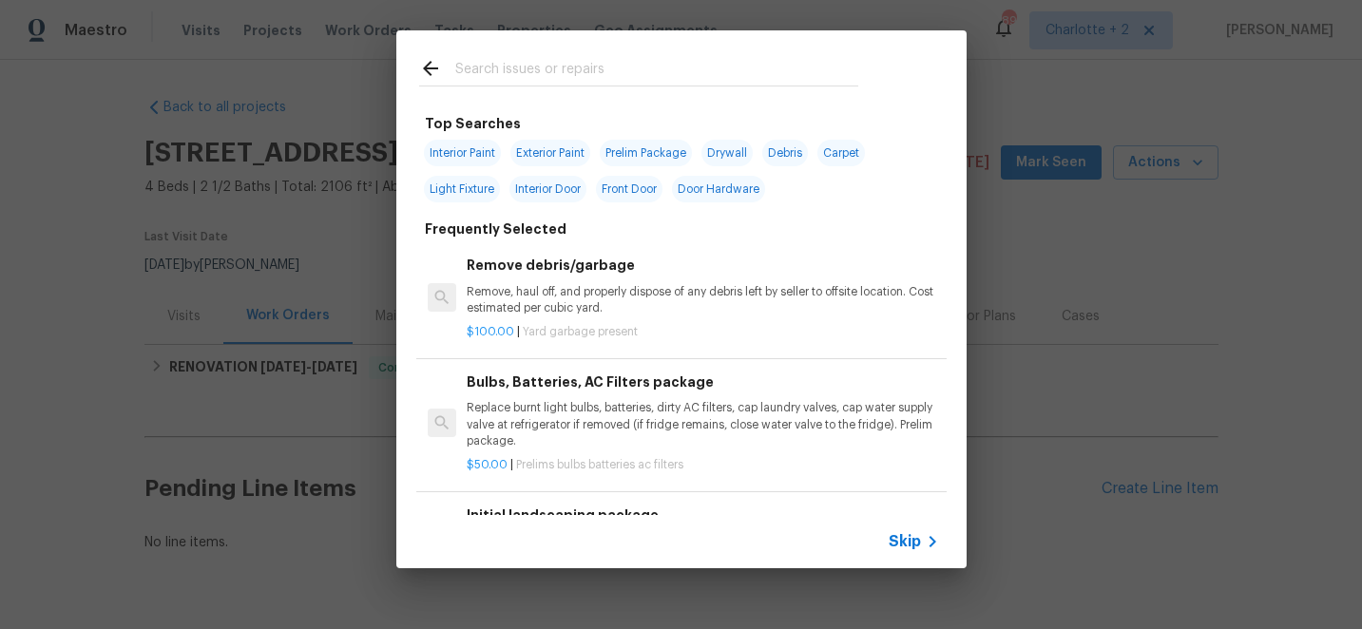
click at [471, 73] on input "text" at bounding box center [656, 71] width 403 height 29
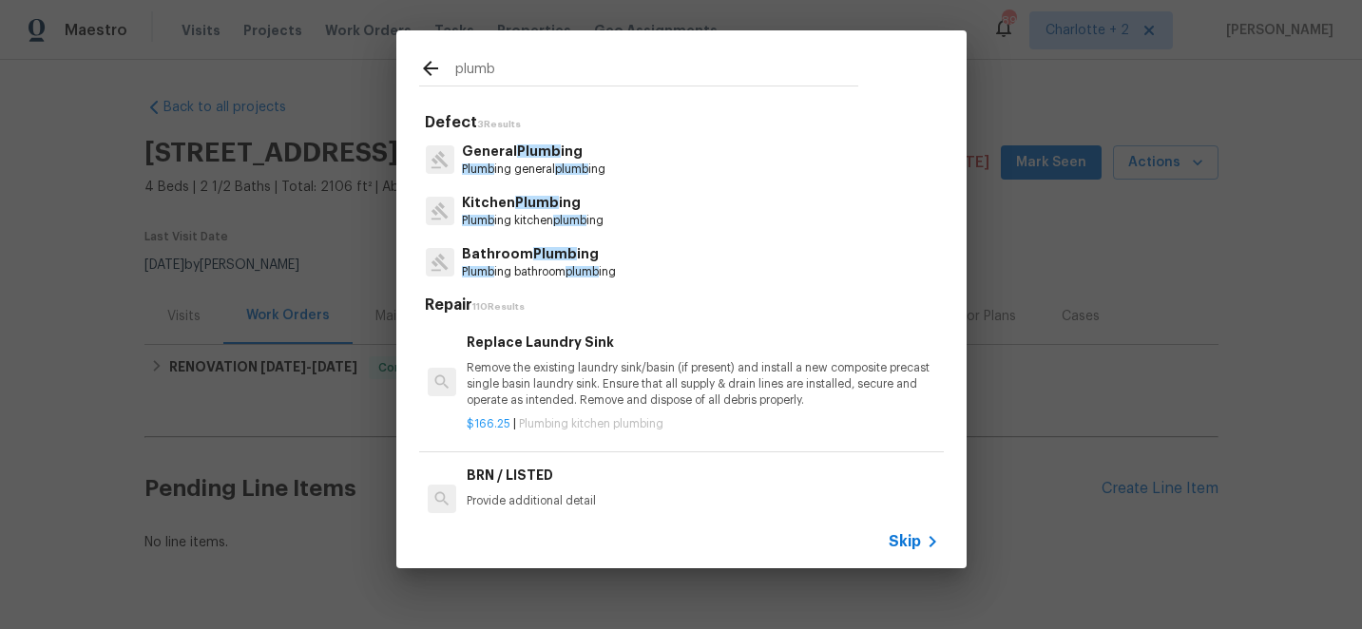
type input "plumb"
click at [538, 258] on span "Plumb" at bounding box center [555, 253] width 44 height 13
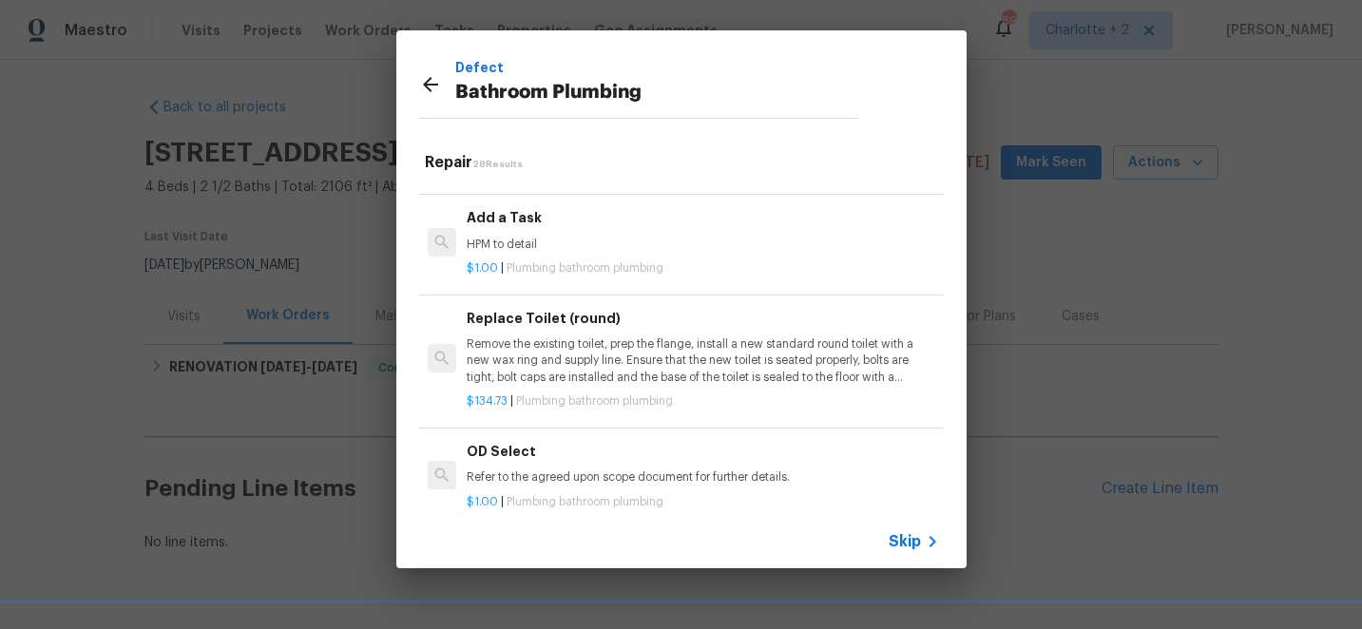
scroll to position [2993, 0]
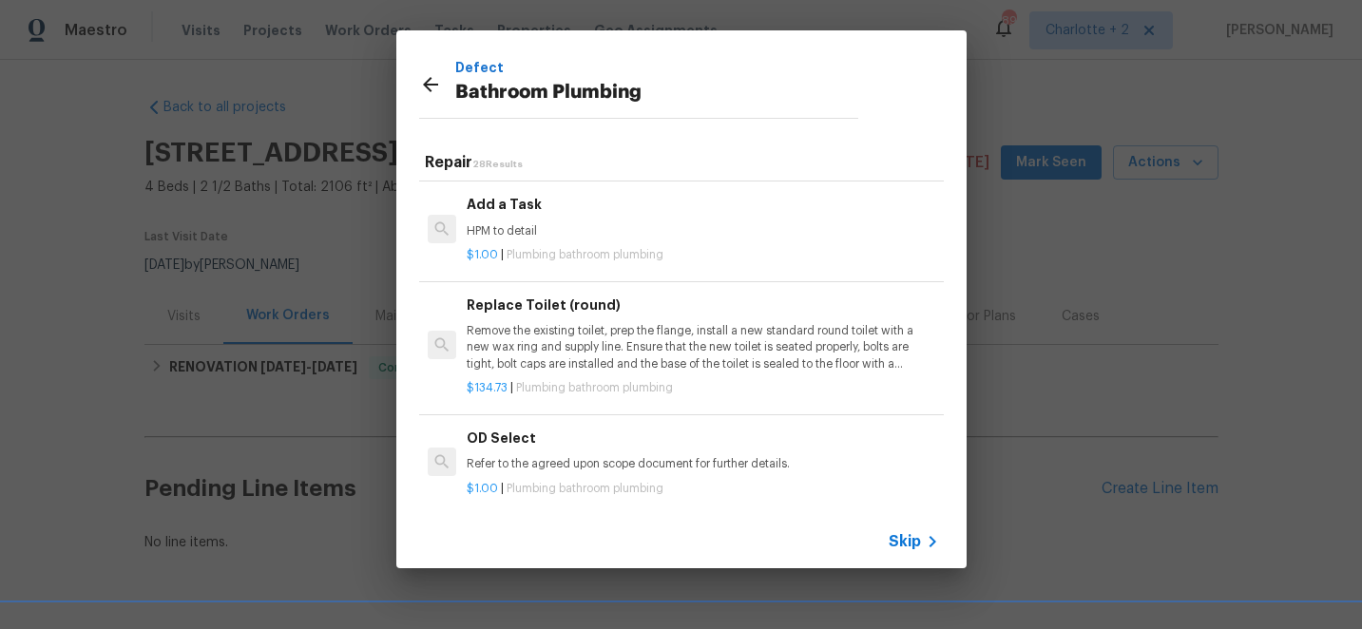
click at [489, 209] on h6 "Add a Task" at bounding box center [702, 204] width 471 height 21
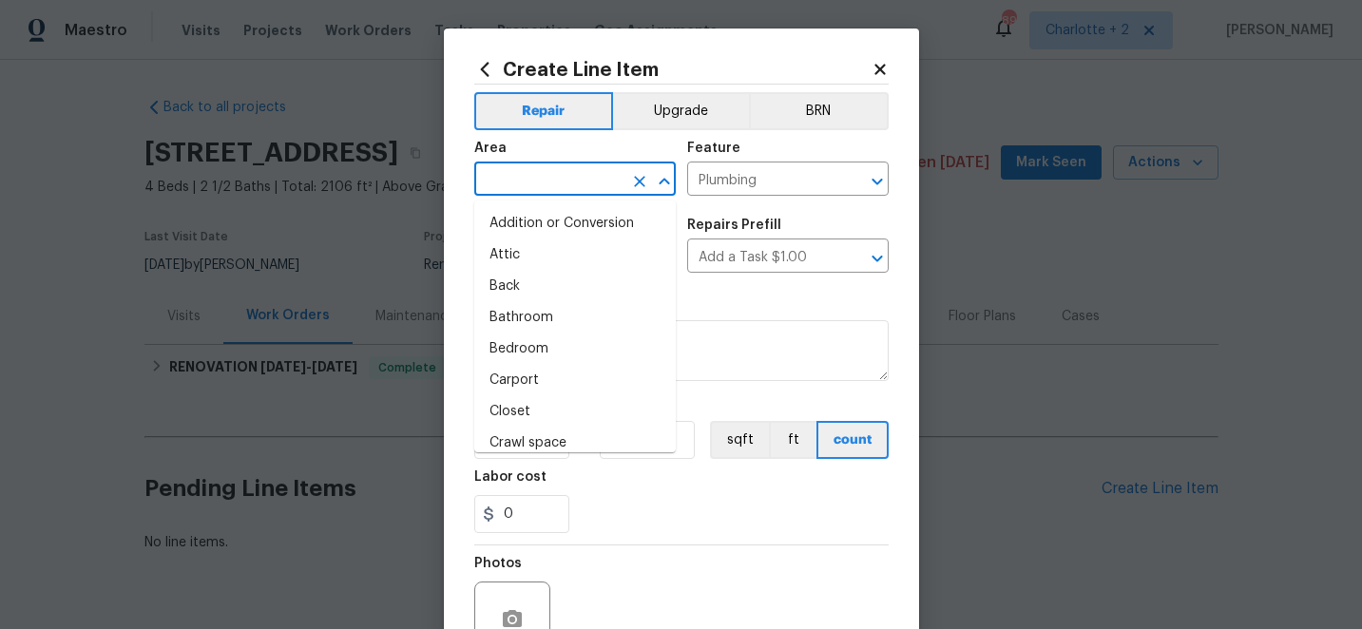
click at [533, 181] on input "text" at bounding box center [548, 180] width 148 height 29
click at [520, 312] on li "Bathroom" at bounding box center [575, 317] width 202 height 31
type input "Bathroom"
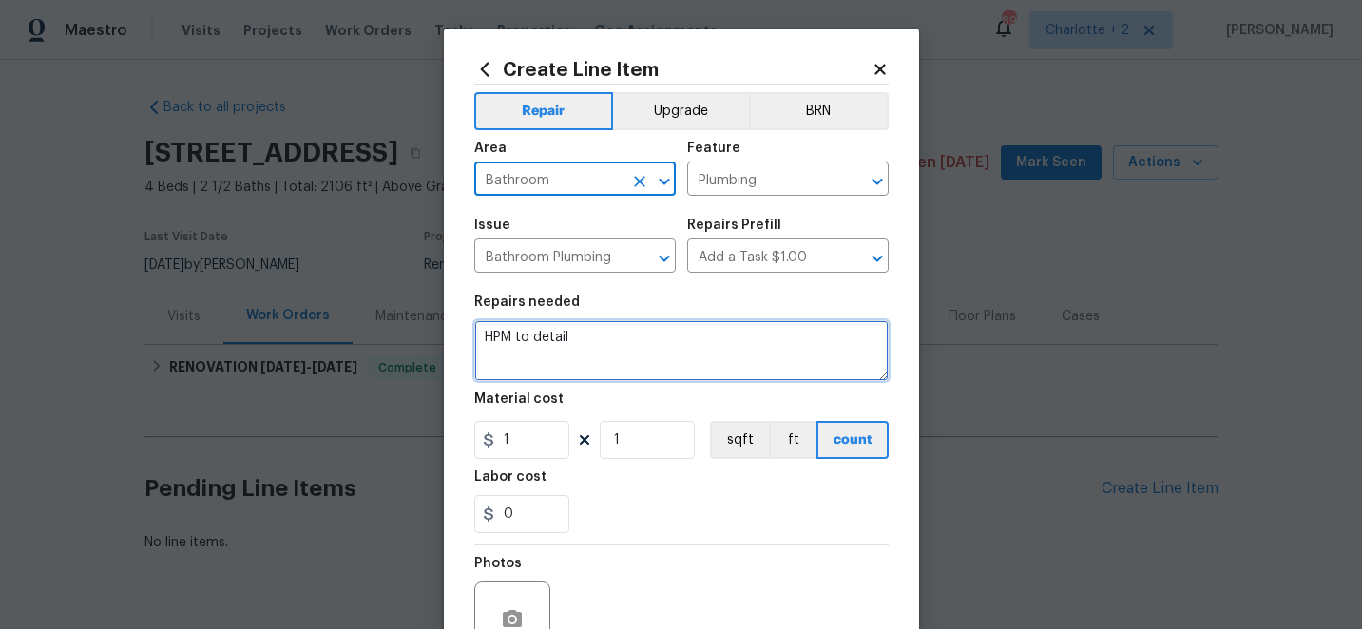
click at [582, 339] on textarea "HPM to detail" at bounding box center [681, 350] width 414 height 61
type textarea "H"
type textarea "P"
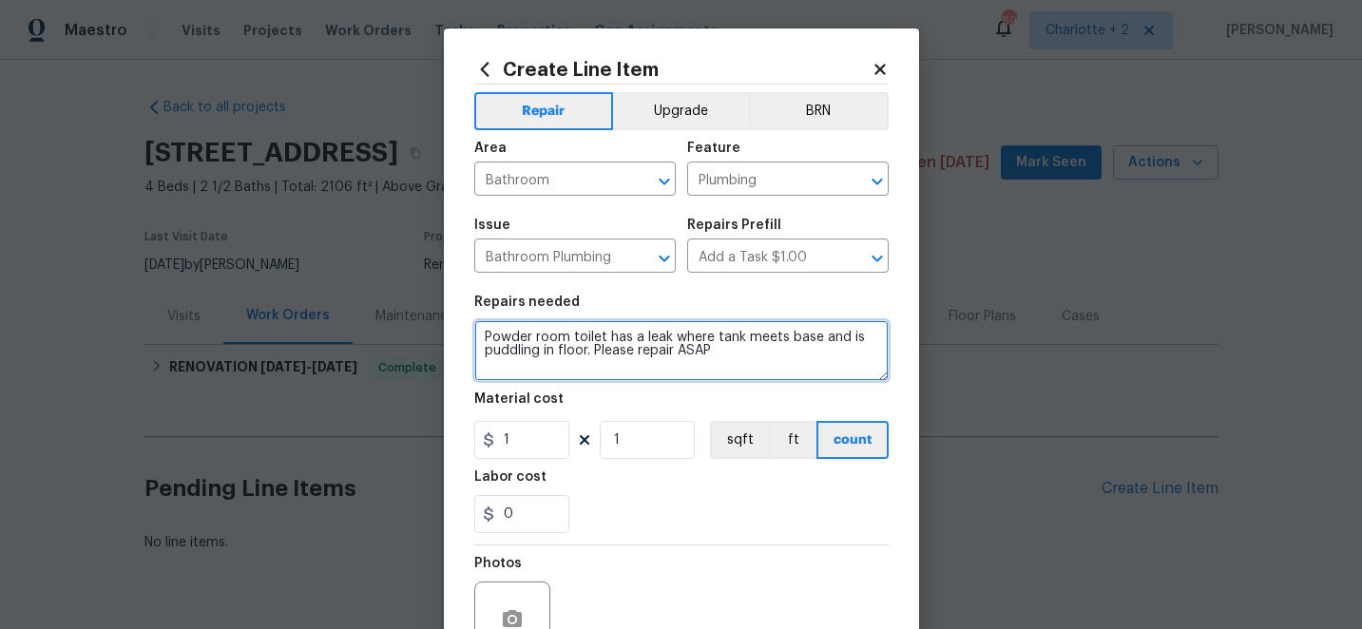
type textarea "Powder room toilet has a leak where tank meets base and is puddling in floor. P…"
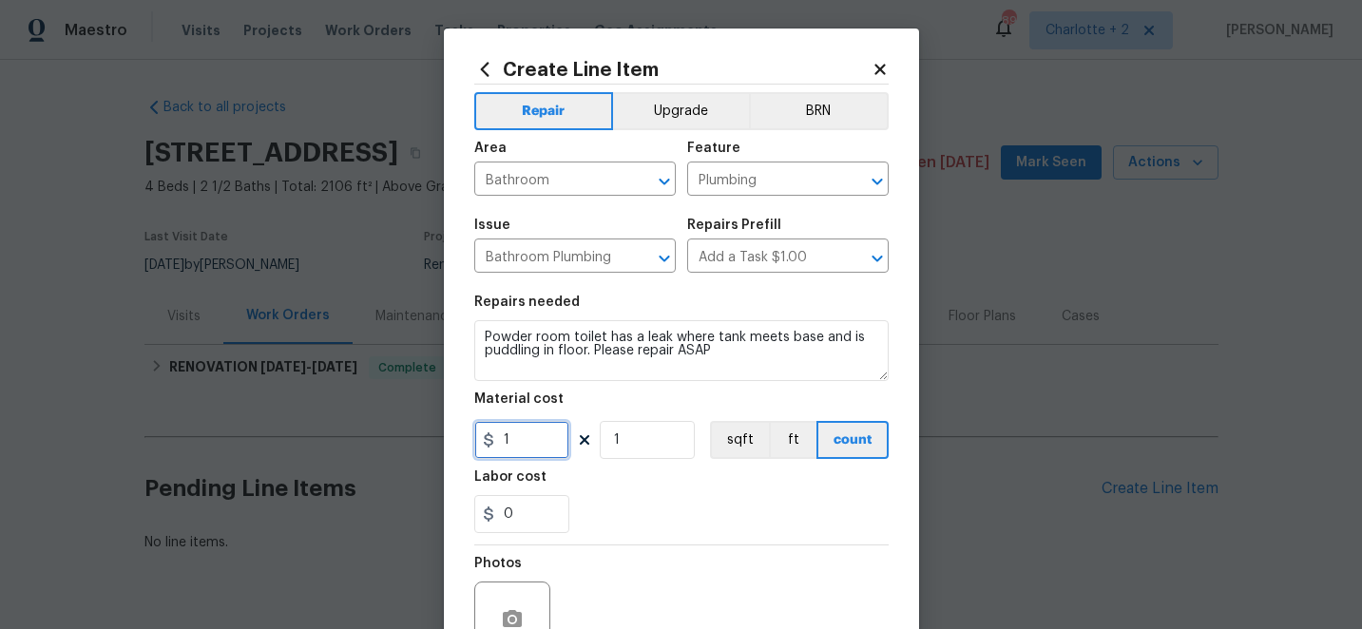
click at [538, 429] on input "1" at bounding box center [521, 440] width 95 height 38
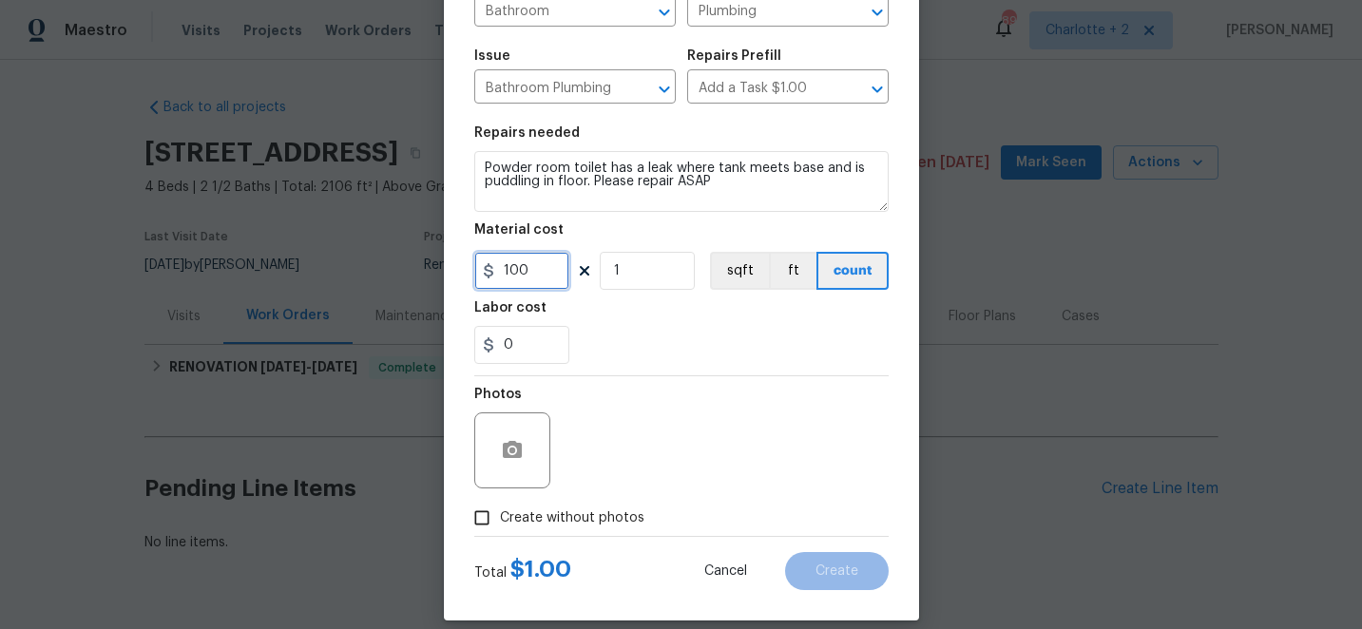
scroll to position [190, 0]
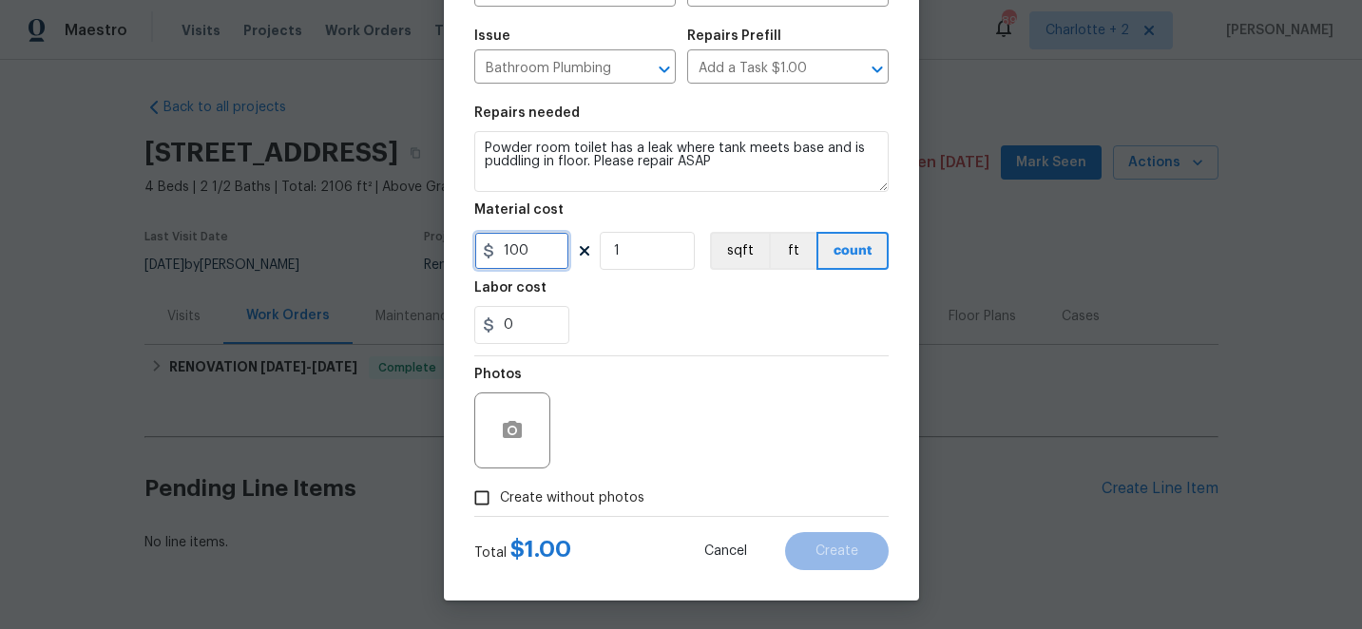
type input "100"
click at [486, 497] on input "Create without photos" at bounding box center [482, 498] width 36 height 36
checkbox input "true"
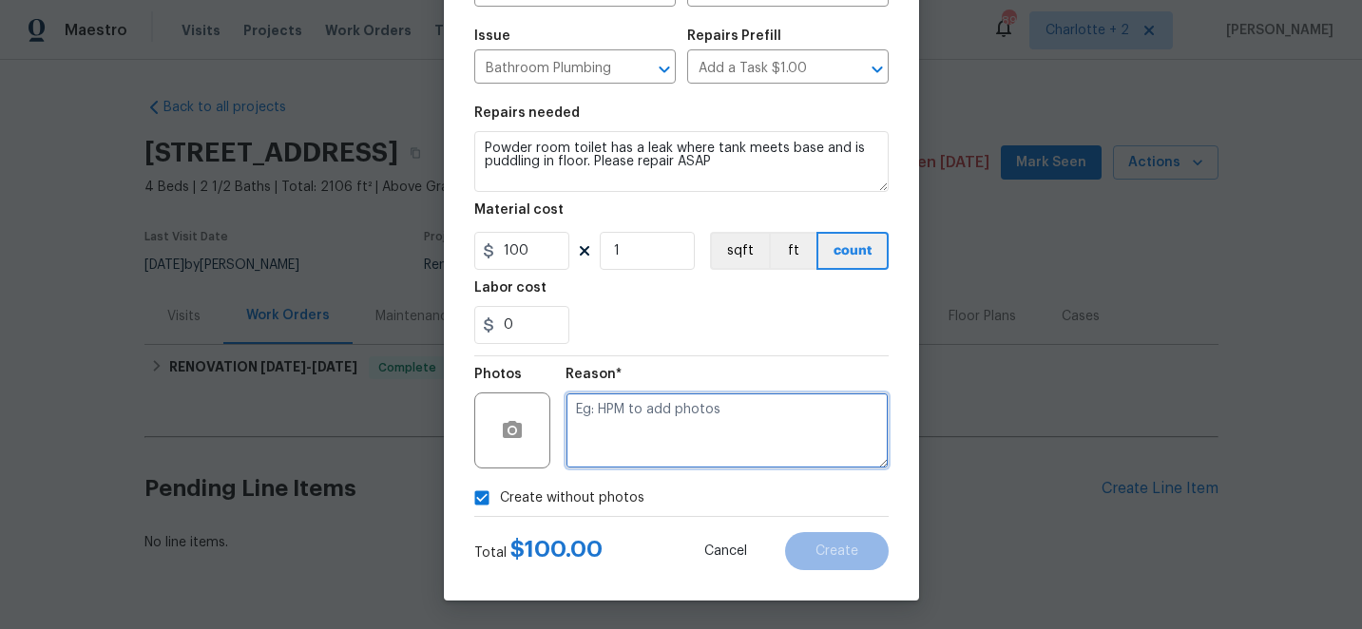
click at [717, 441] on textarea at bounding box center [727, 431] width 323 height 76
type textarea "edit"
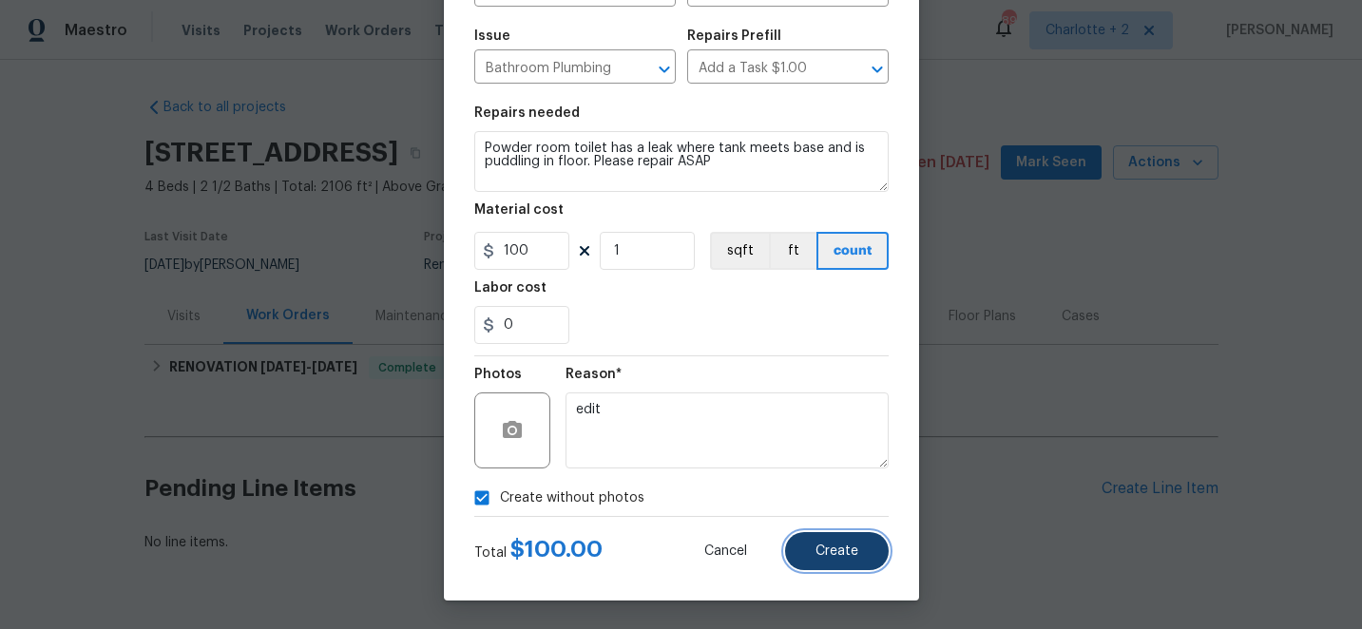
click at [839, 551] on span "Create" at bounding box center [837, 552] width 43 height 14
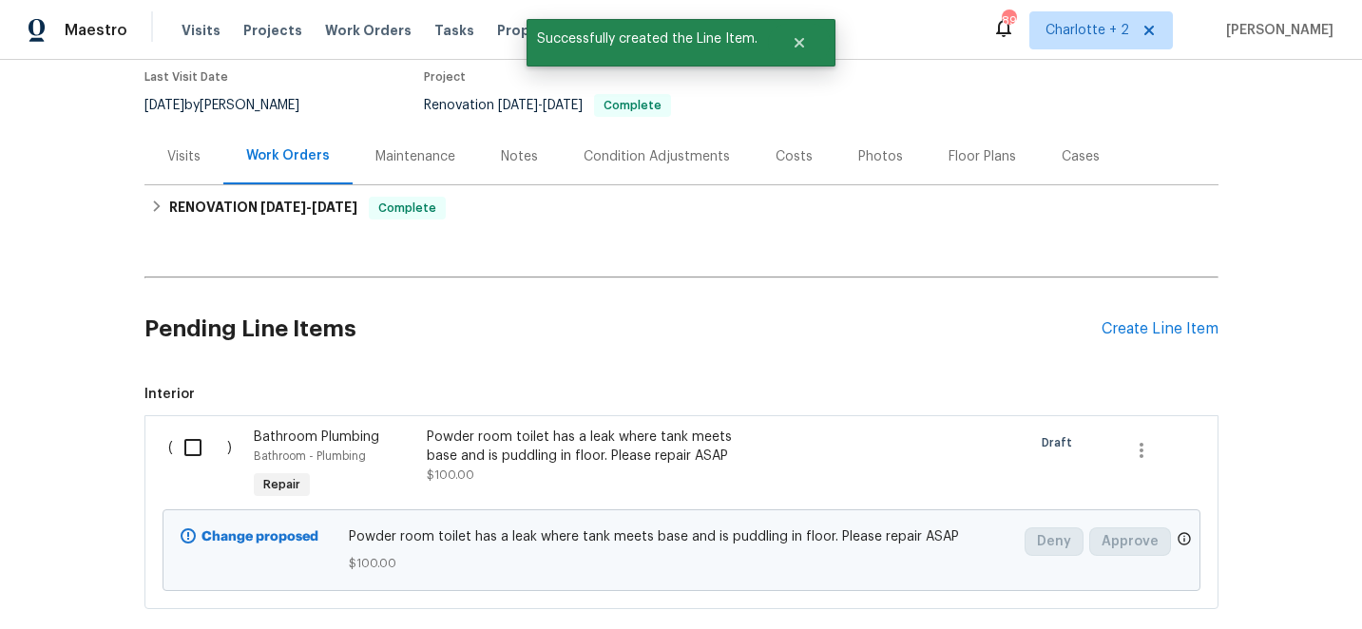
scroll to position [177, 0]
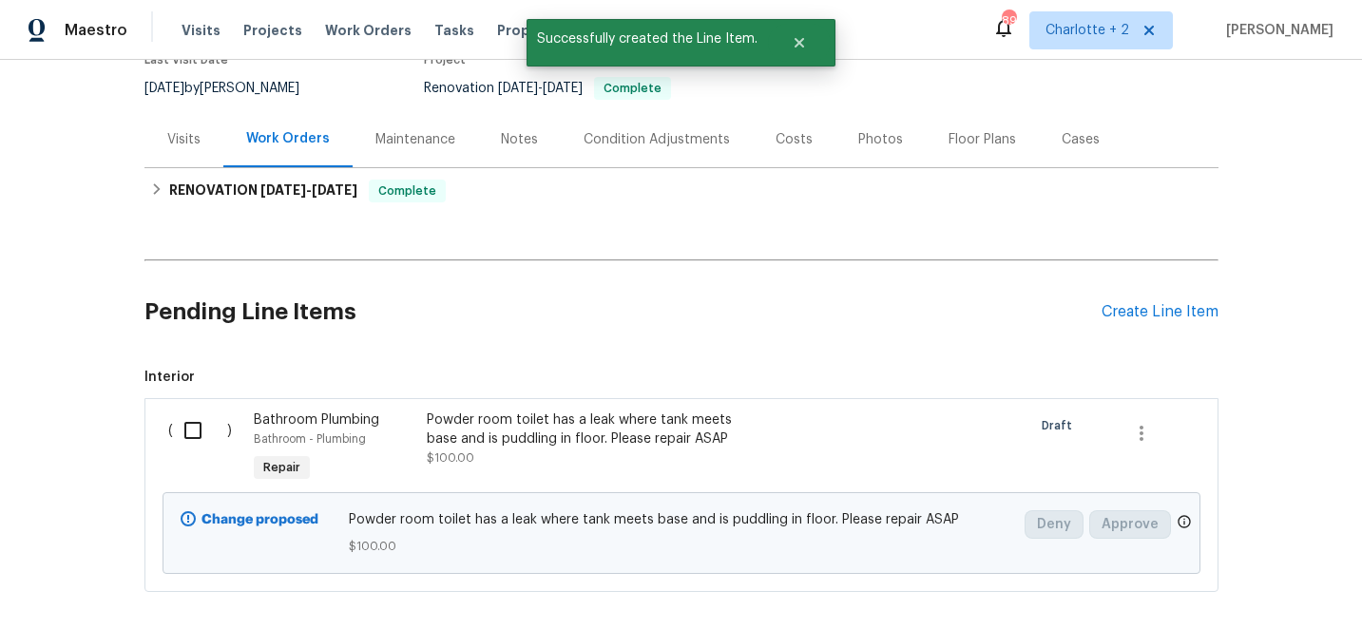
click at [198, 427] on input "checkbox" at bounding box center [200, 431] width 54 height 40
checkbox input "true"
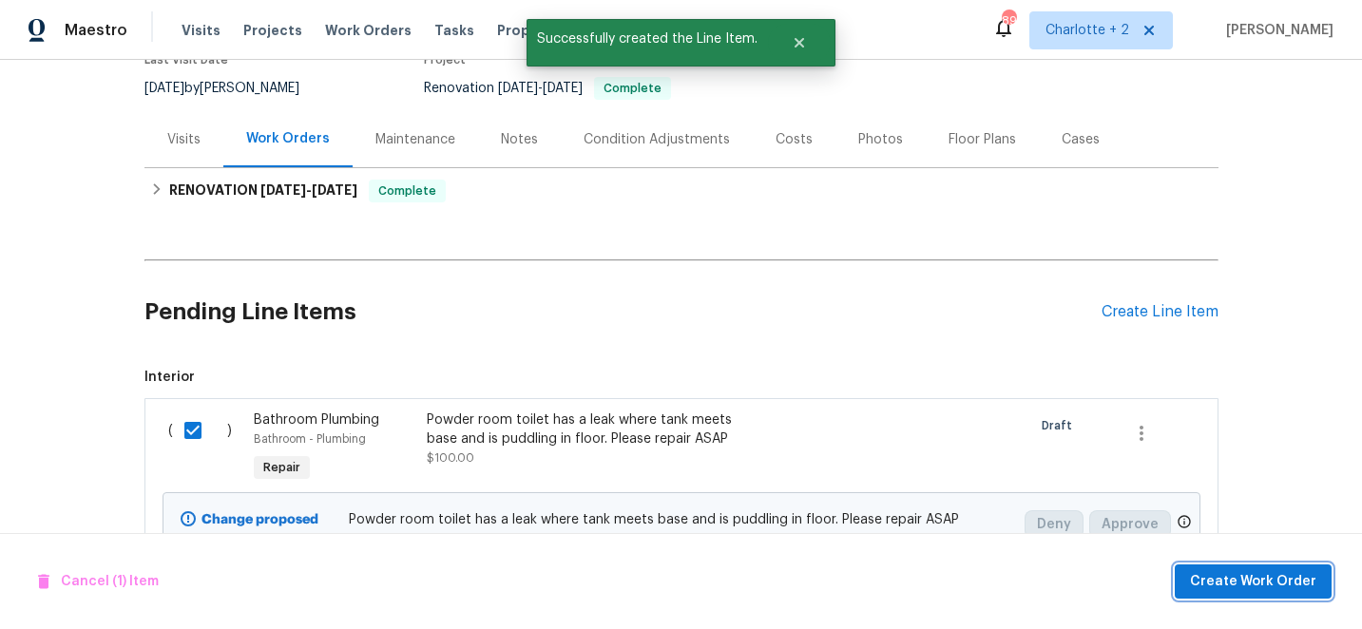
click at [1279, 588] on span "Create Work Order" at bounding box center [1253, 582] width 126 height 24
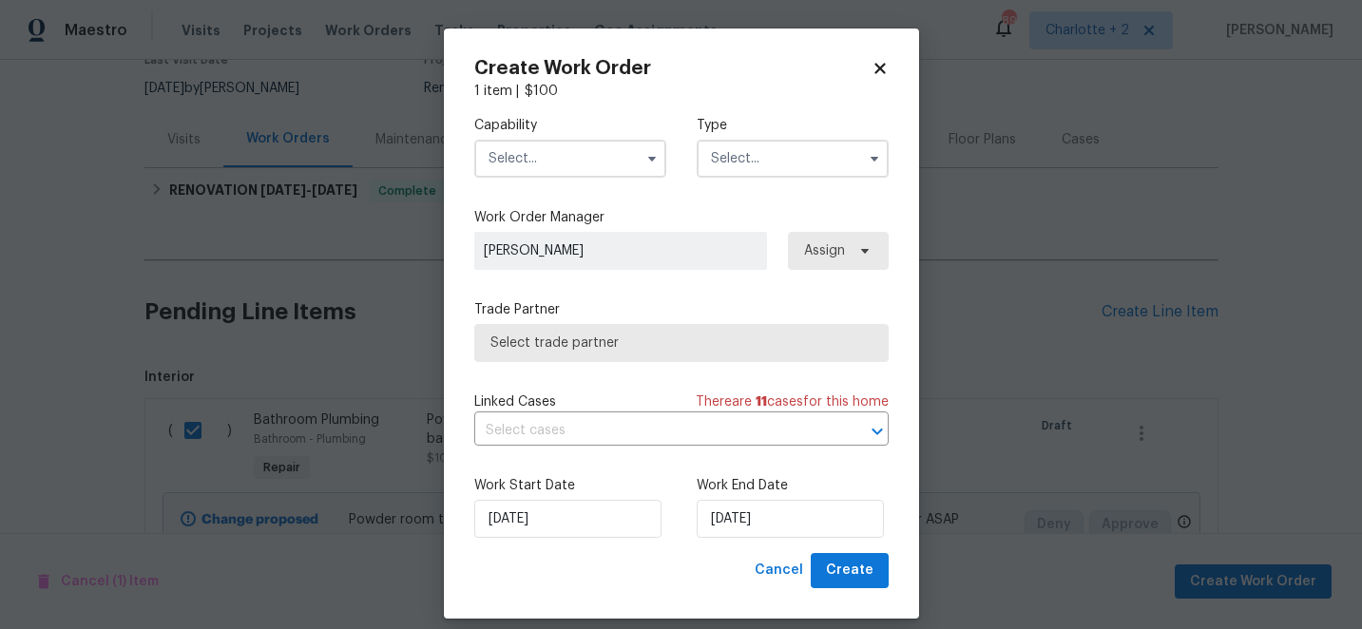
click at [577, 168] on input "text" at bounding box center [570, 159] width 192 height 38
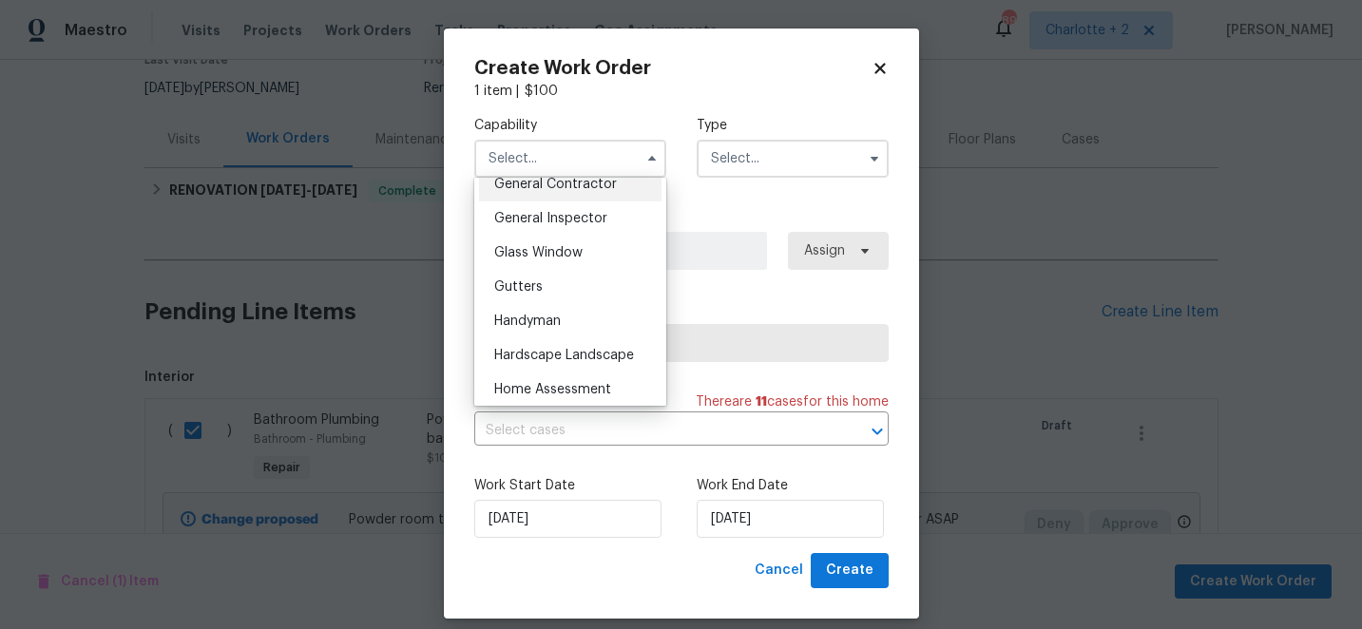
click at [607, 190] on span "General Contractor" at bounding box center [555, 184] width 123 height 13
type input "General Contractor"
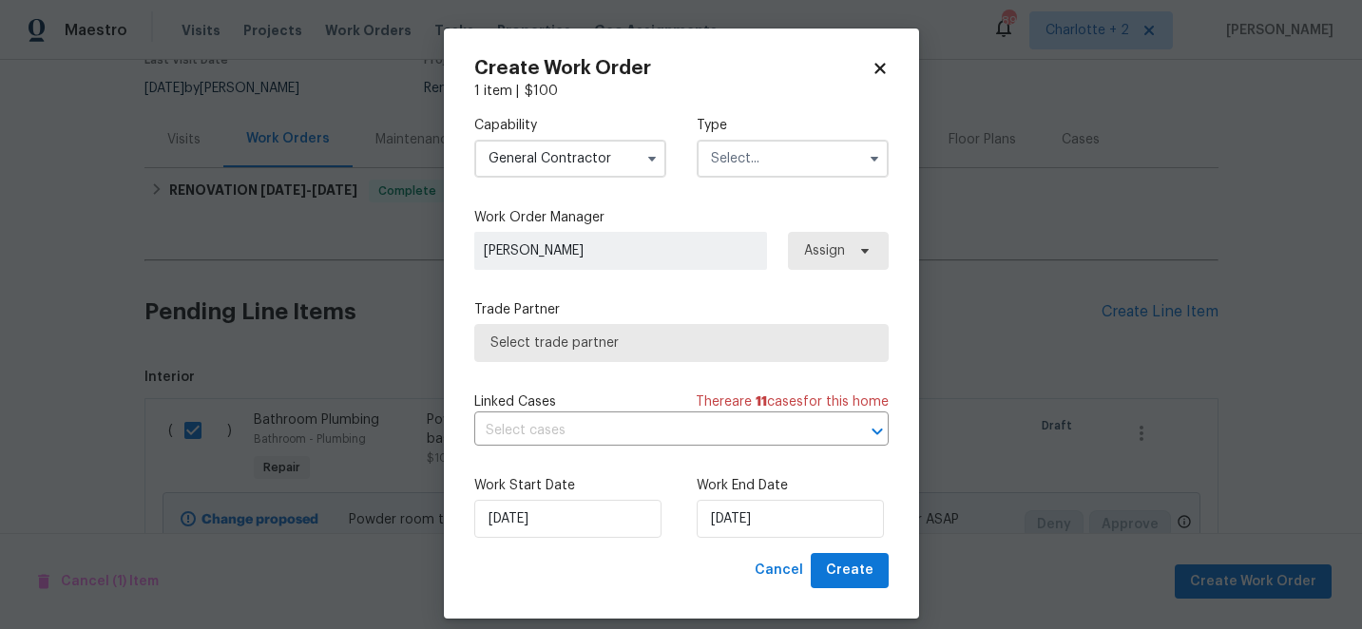
click at [745, 152] on input "text" at bounding box center [793, 159] width 192 height 38
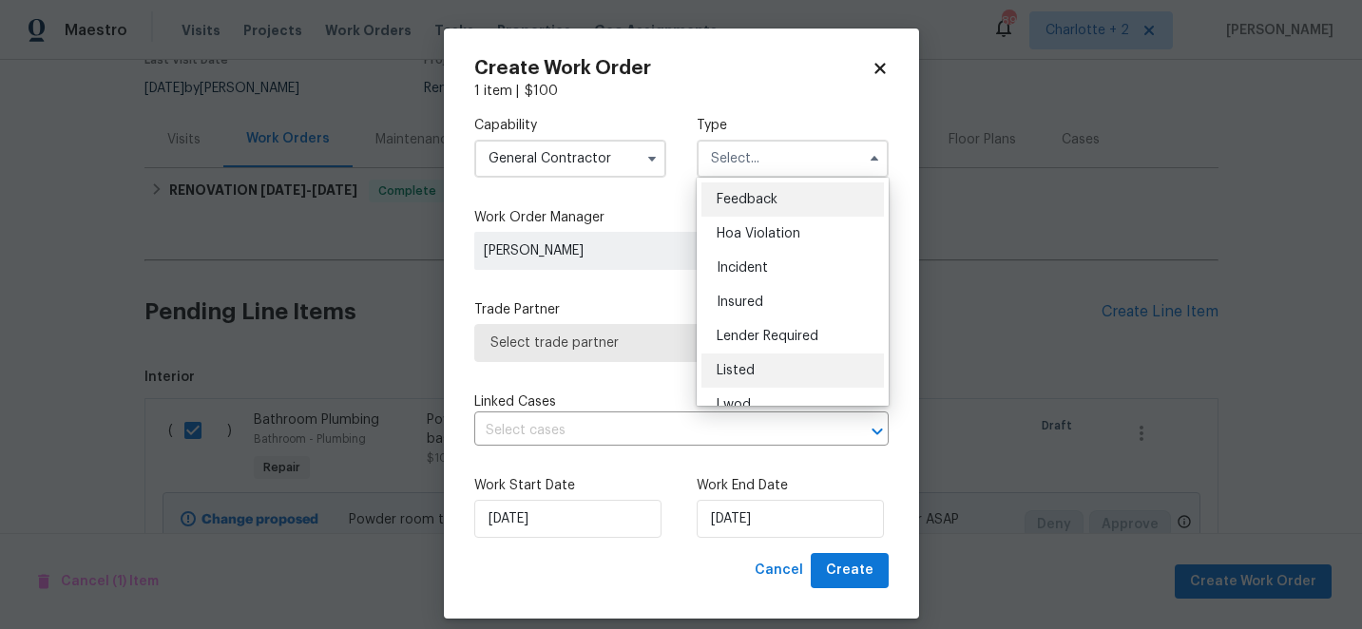
click at [738, 362] on div "Listed" at bounding box center [793, 371] width 183 height 34
type input "Listed"
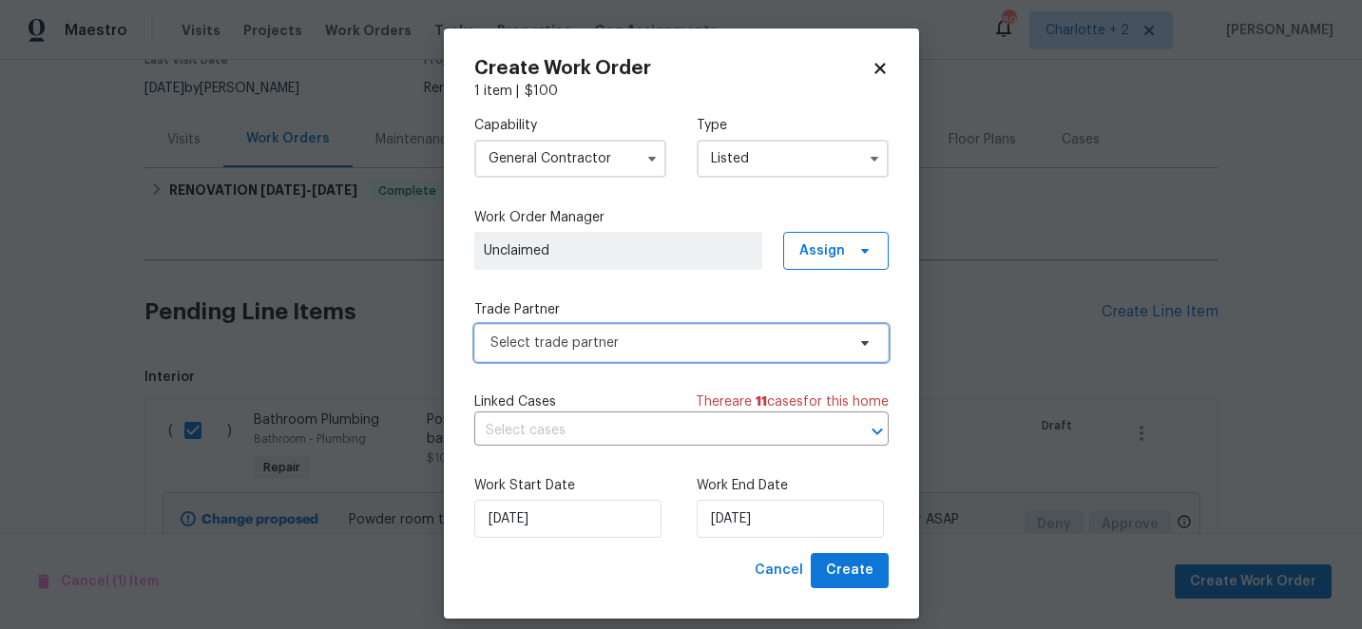
click at [645, 349] on span "Select trade partner" at bounding box center [667, 343] width 355 height 19
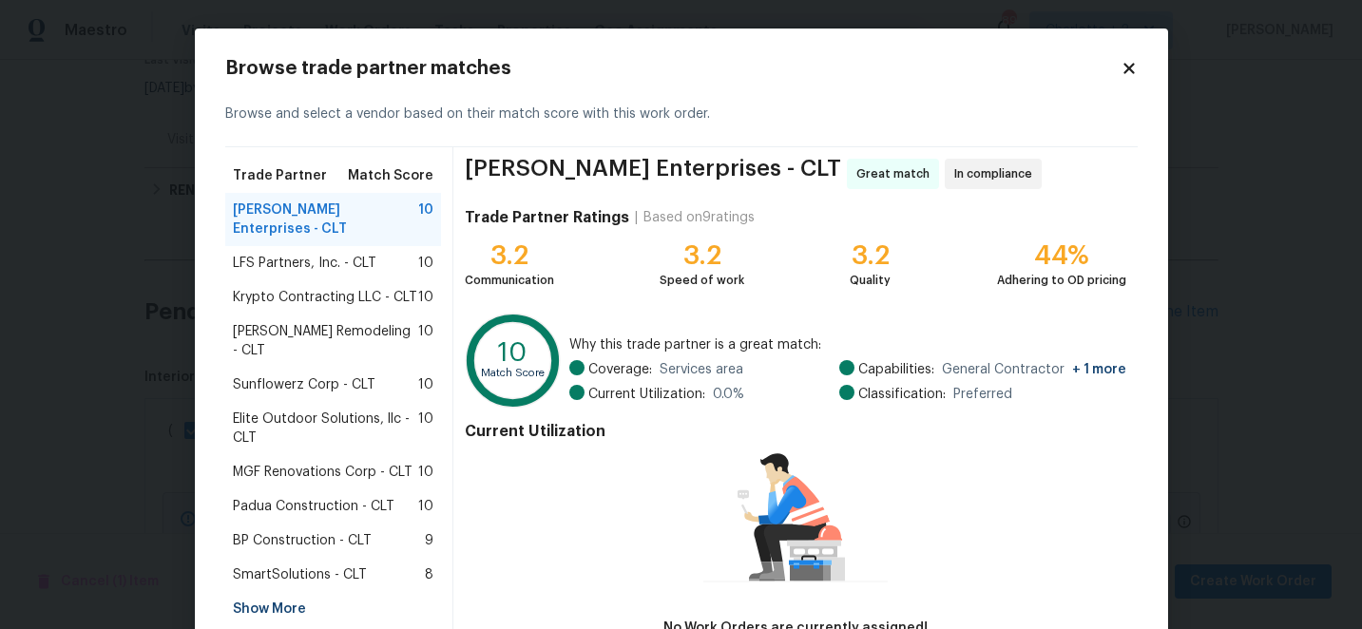
click at [320, 566] on span "SmartSolutions - CLT" at bounding box center [300, 575] width 134 height 19
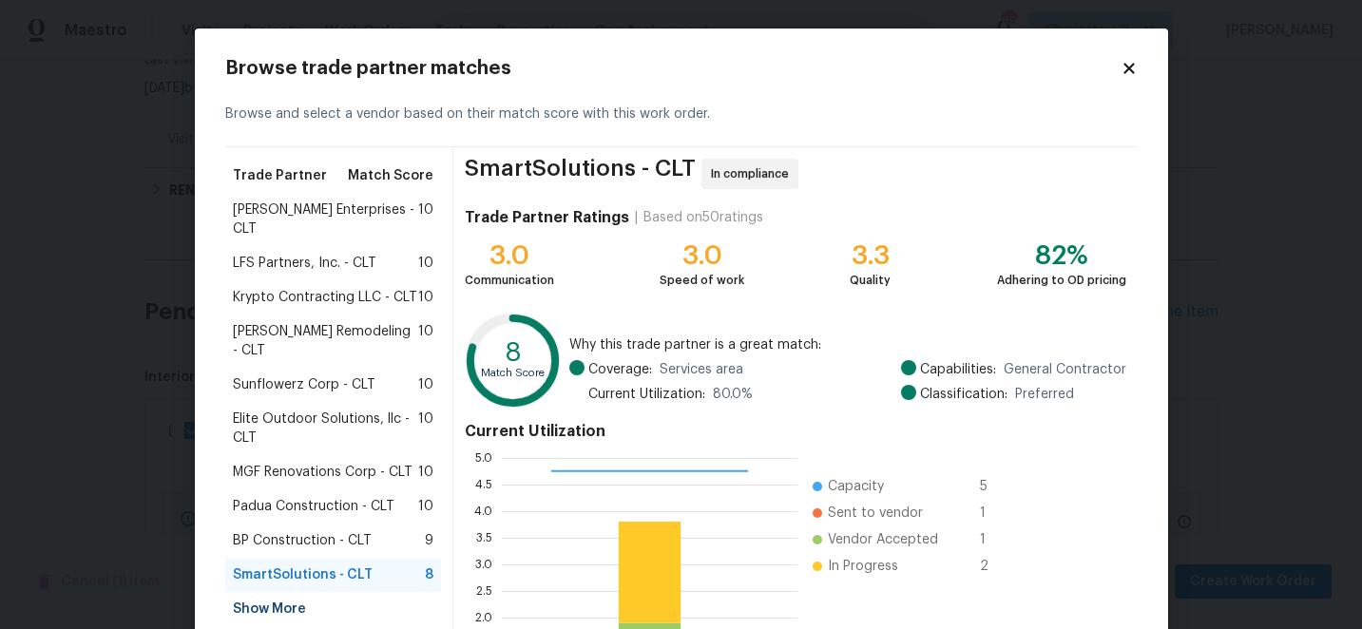
scroll to position [209, 0]
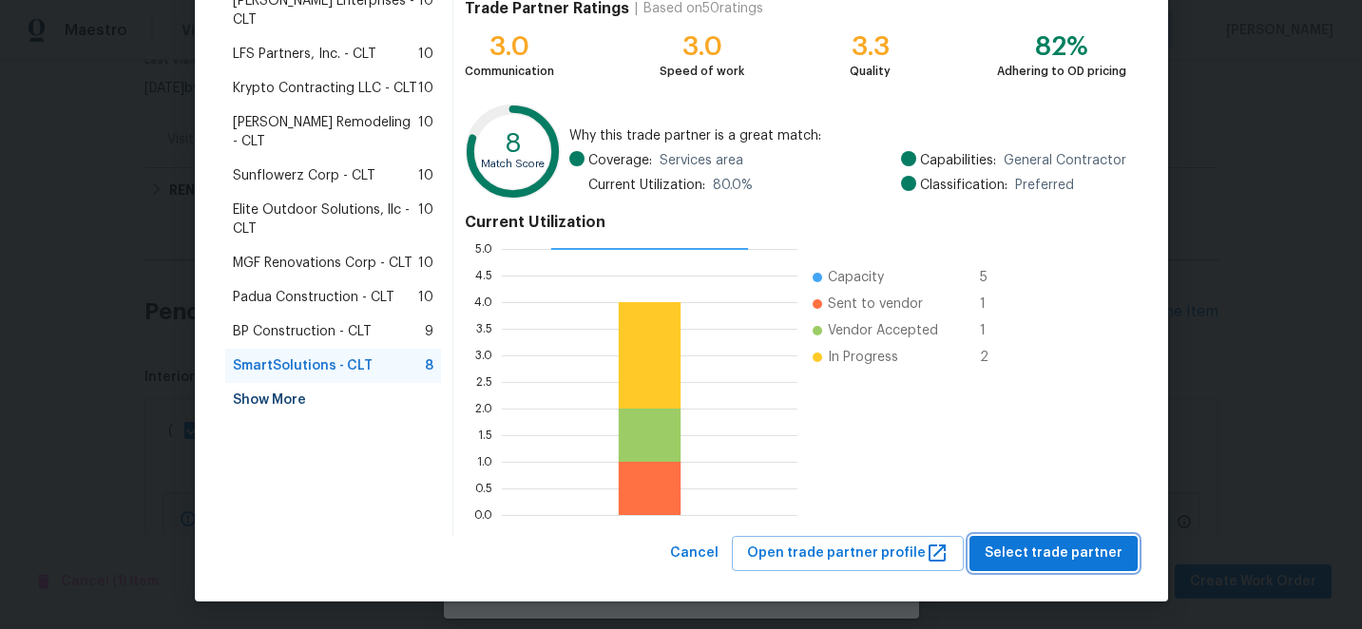
click at [1102, 557] on span "Select trade partner" at bounding box center [1054, 554] width 138 height 24
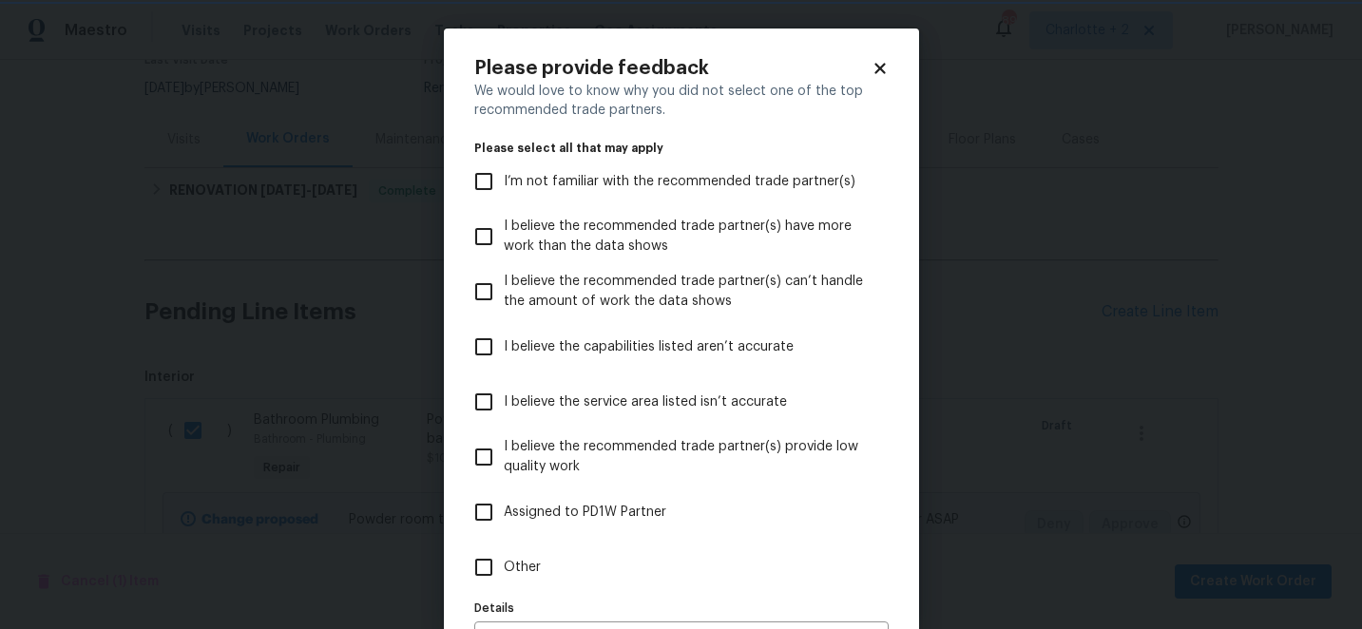
scroll to position [0, 0]
click at [492, 347] on input "I believe the capabilities listed aren’t accurate" at bounding box center [484, 347] width 40 height 40
checkbox input "true"
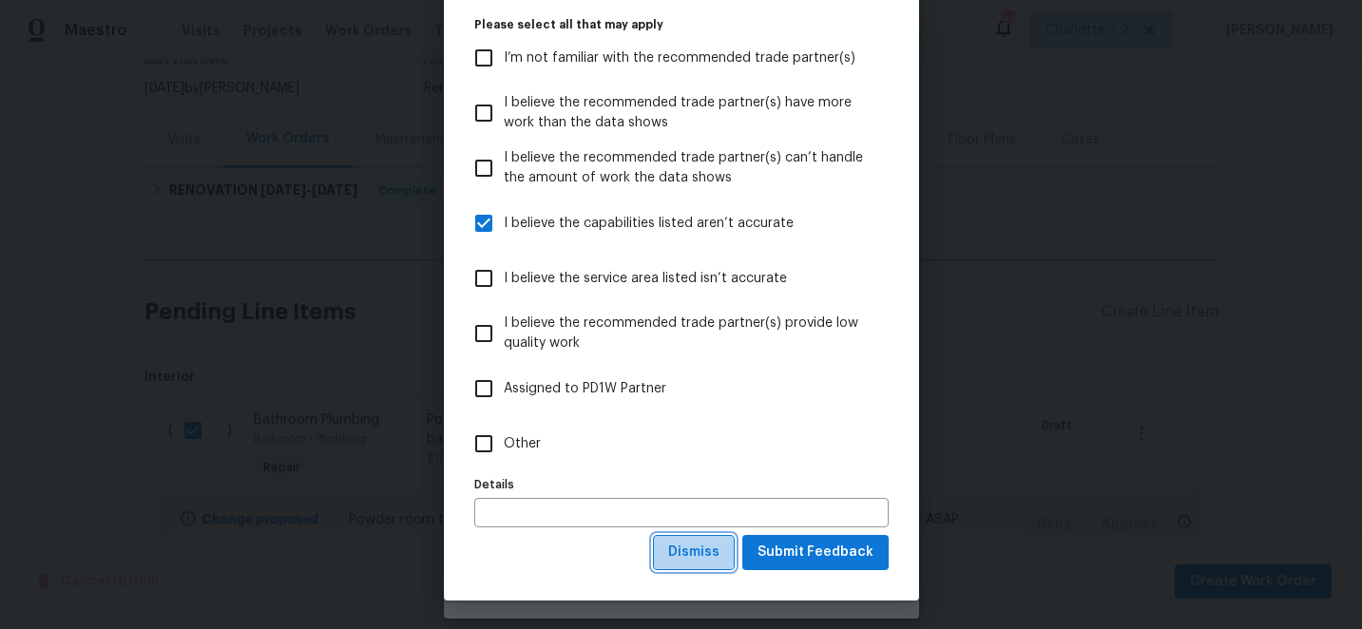
click at [705, 557] on span "Dismiss" at bounding box center [693, 553] width 51 height 24
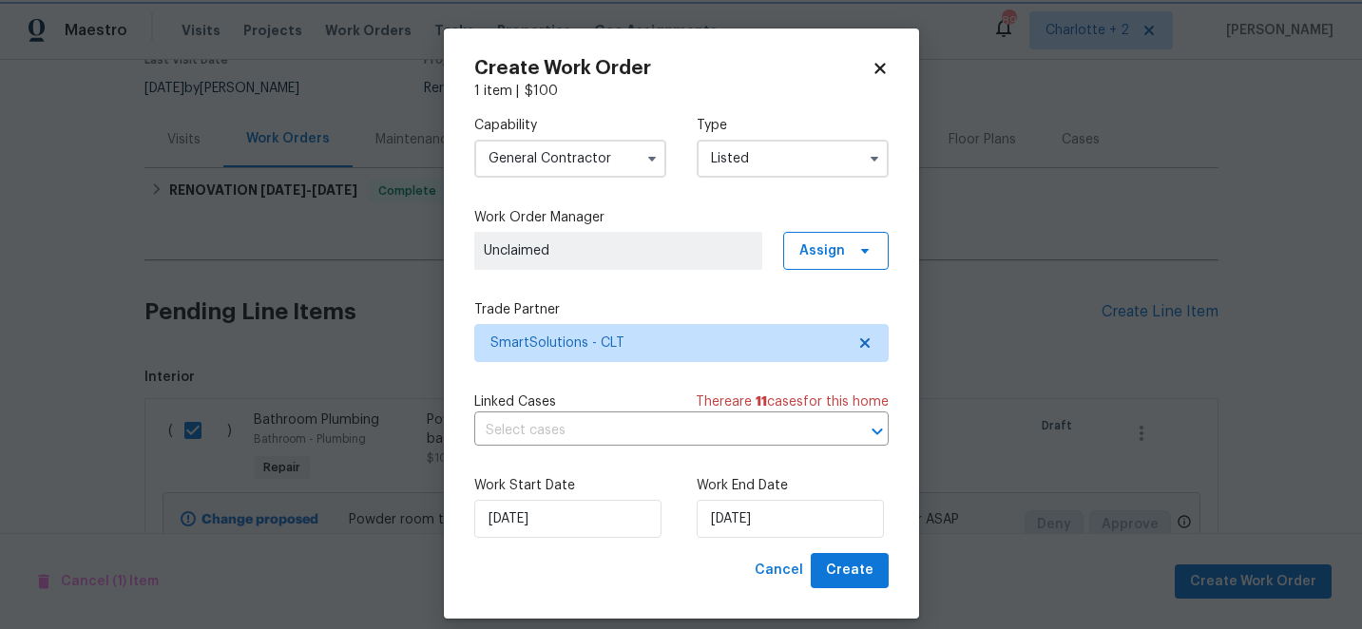
scroll to position [0, 0]
click at [876, 569] on button "Create" at bounding box center [850, 570] width 78 height 35
checkbox input "false"
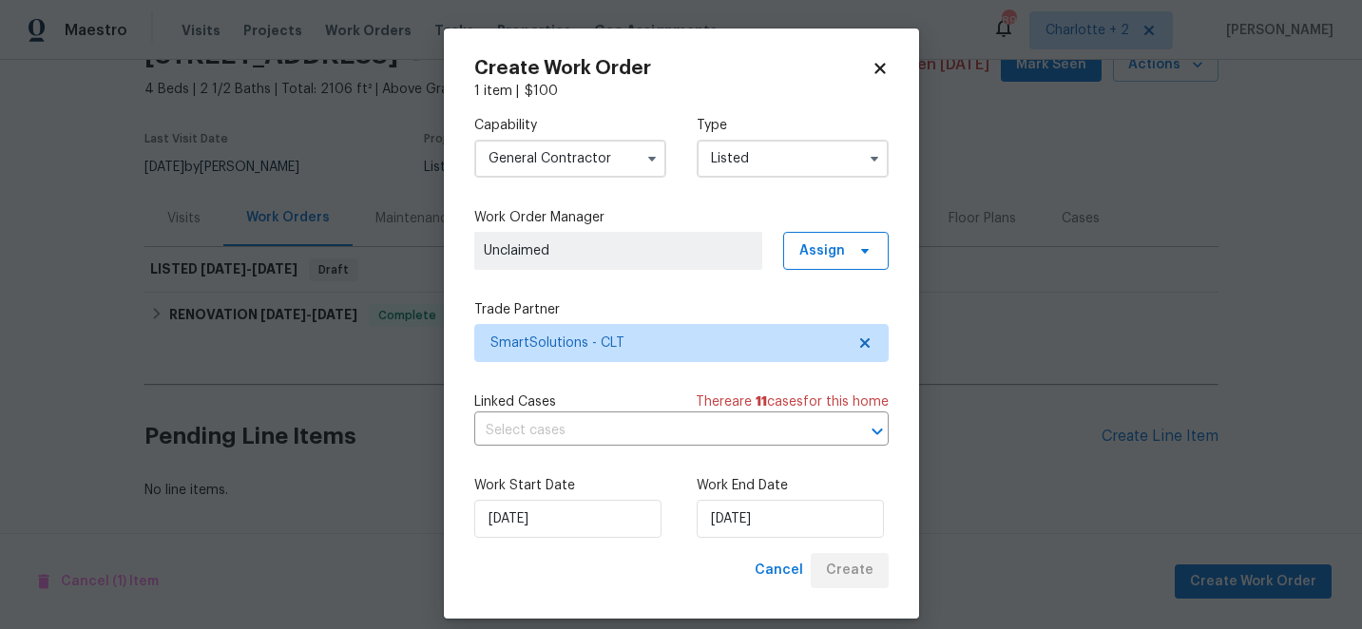
scroll to position [98, 0]
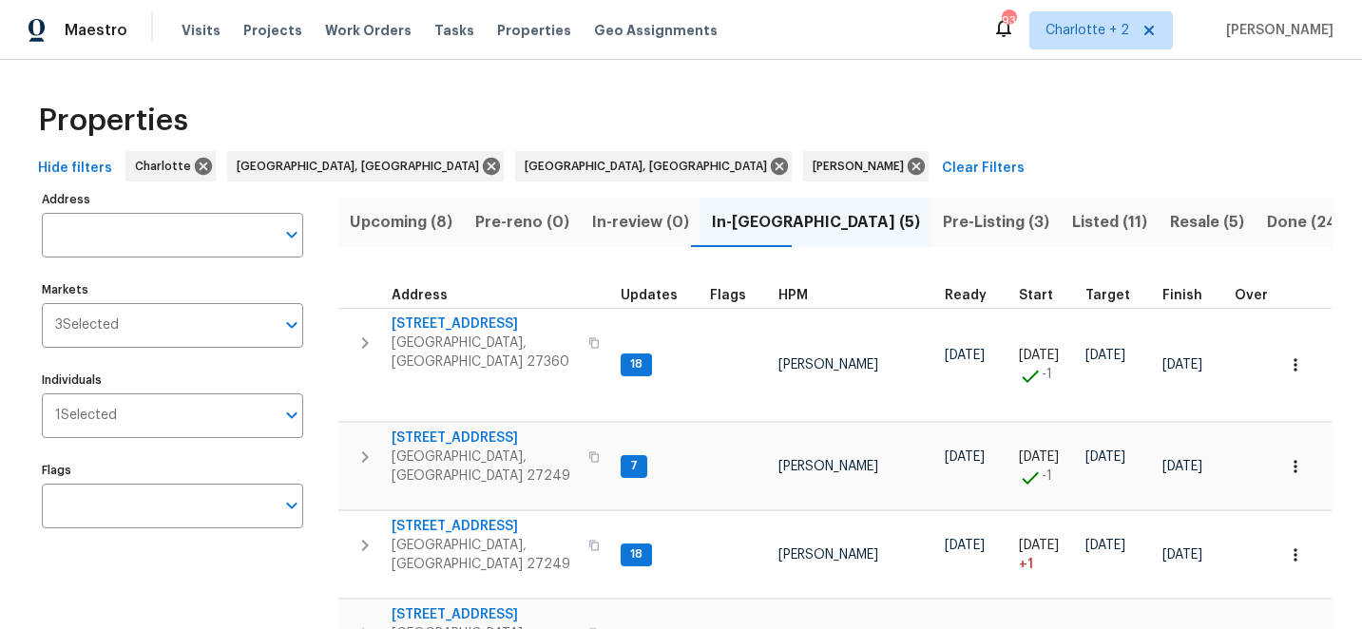
click at [369, 218] on span "Upcoming (8)" at bounding box center [401, 222] width 103 height 27
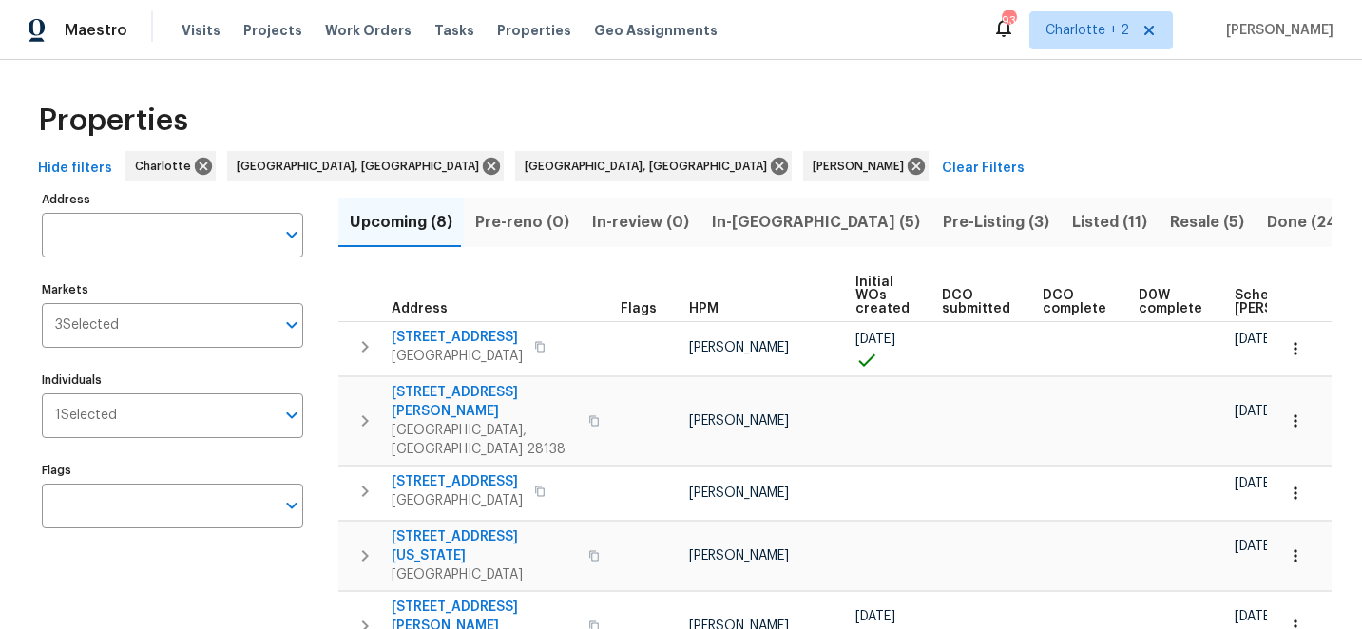
click at [1236, 297] on span "Scheduled [PERSON_NAME]" at bounding box center [1288, 302] width 107 height 27
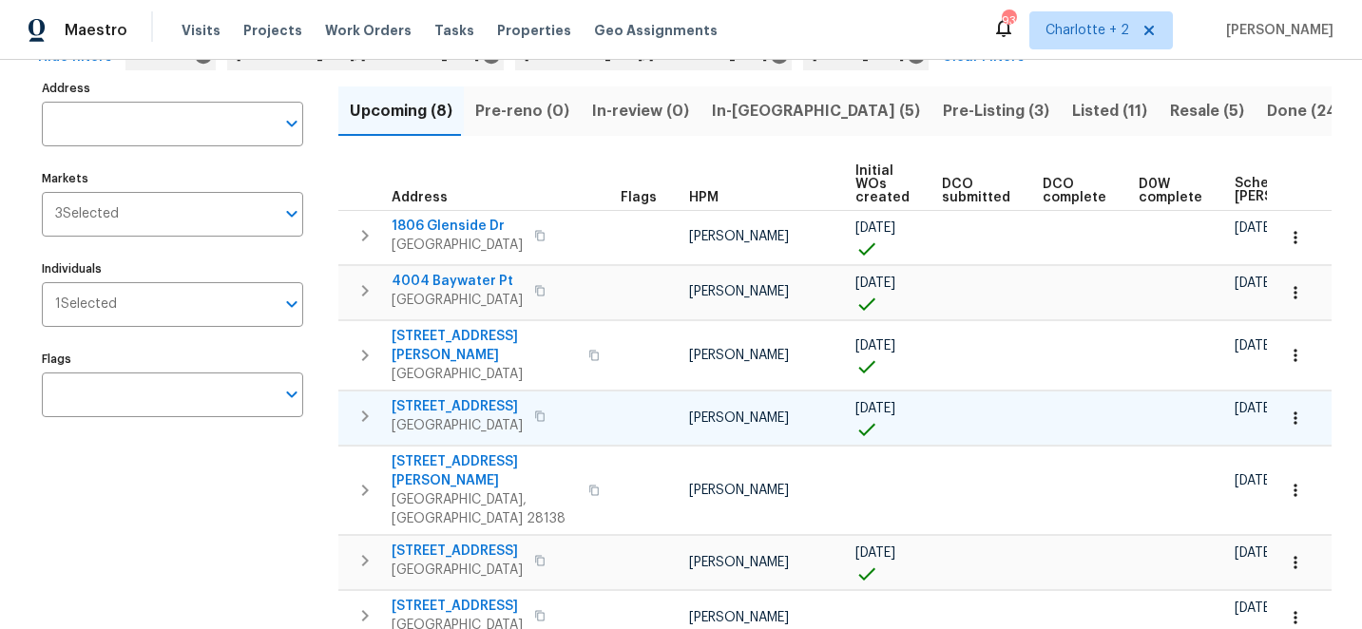
scroll to position [110, 0]
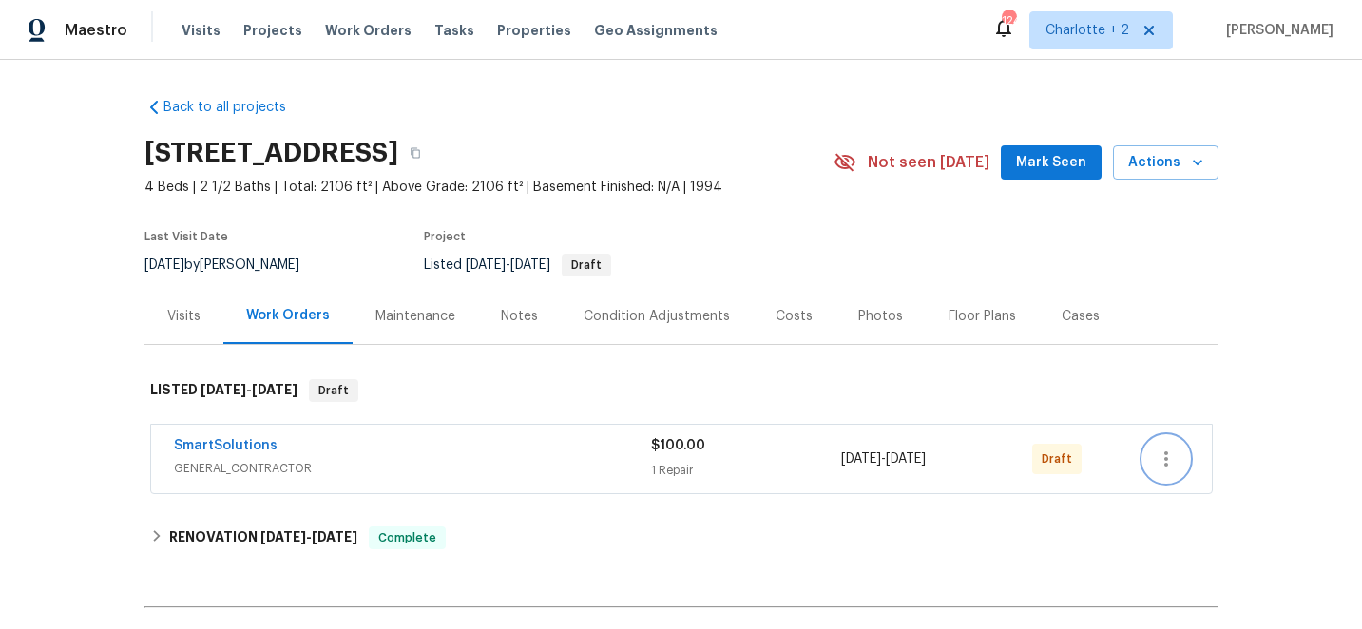
click at [1164, 462] on icon "button" at bounding box center [1166, 459] width 23 height 23
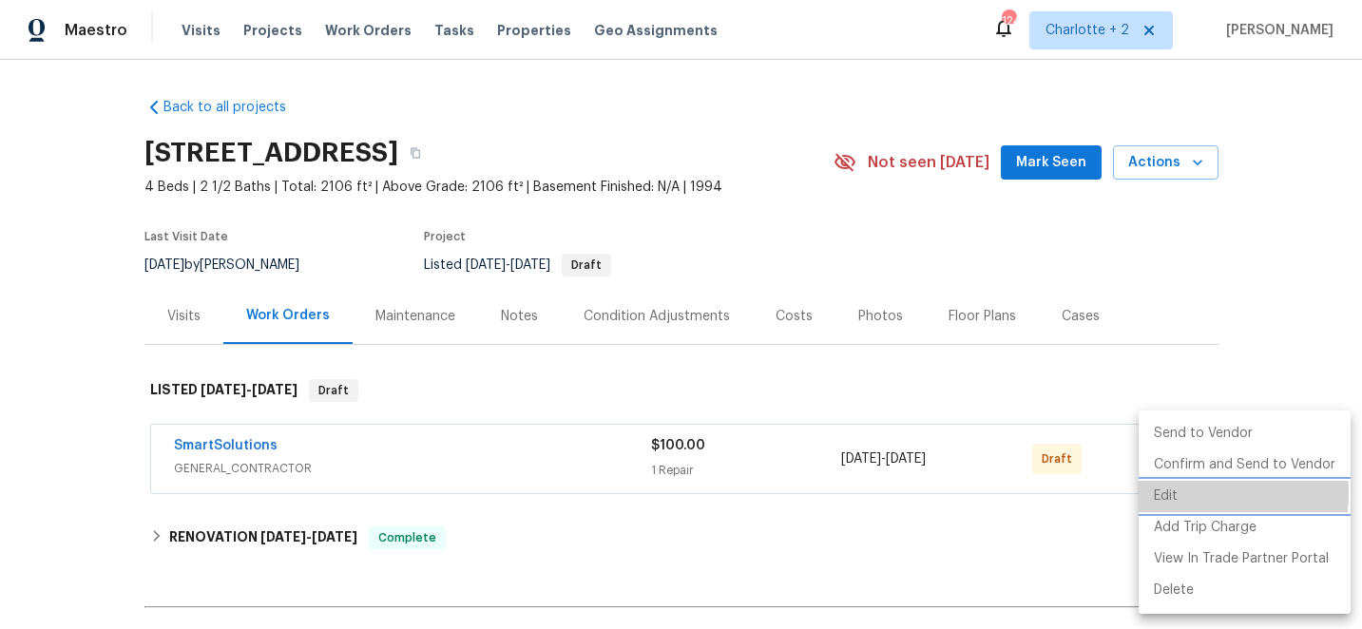
click at [1171, 492] on li "Edit" at bounding box center [1245, 496] width 212 height 31
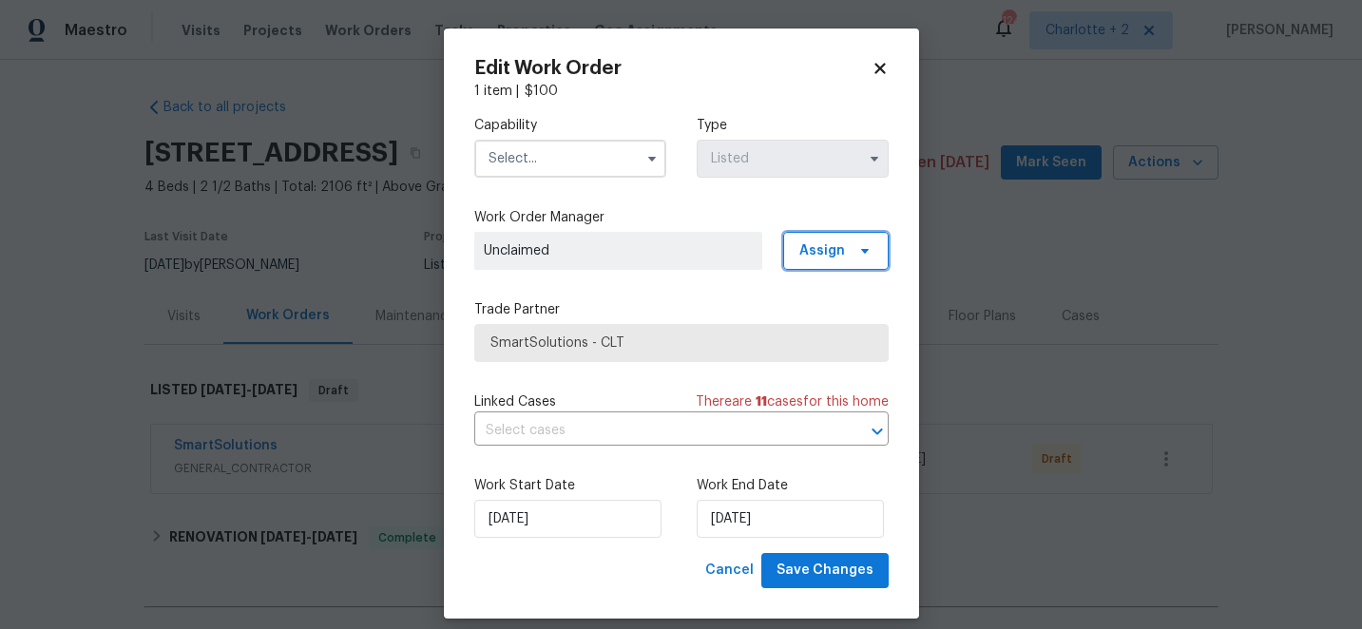
click at [849, 252] on span "Assign" at bounding box center [836, 251] width 106 height 38
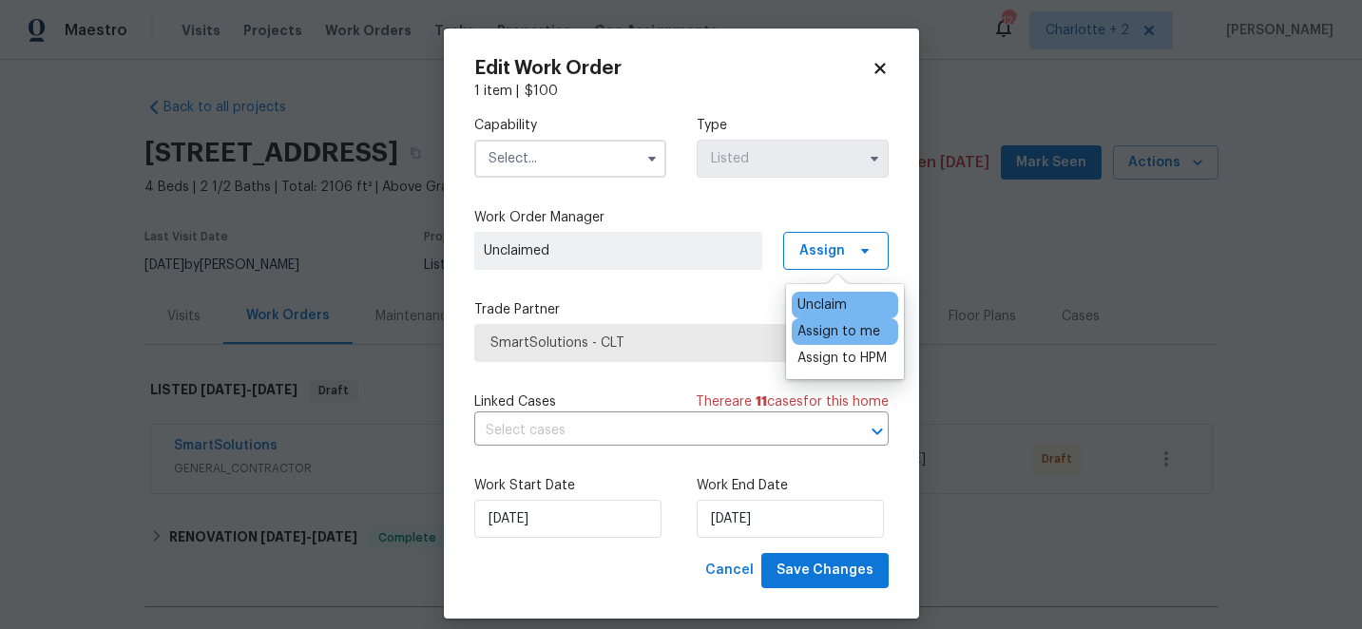
click at [854, 331] on div "Assign to me" at bounding box center [839, 331] width 83 height 19
click at [577, 153] on input "text" at bounding box center [570, 159] width 192 height 38
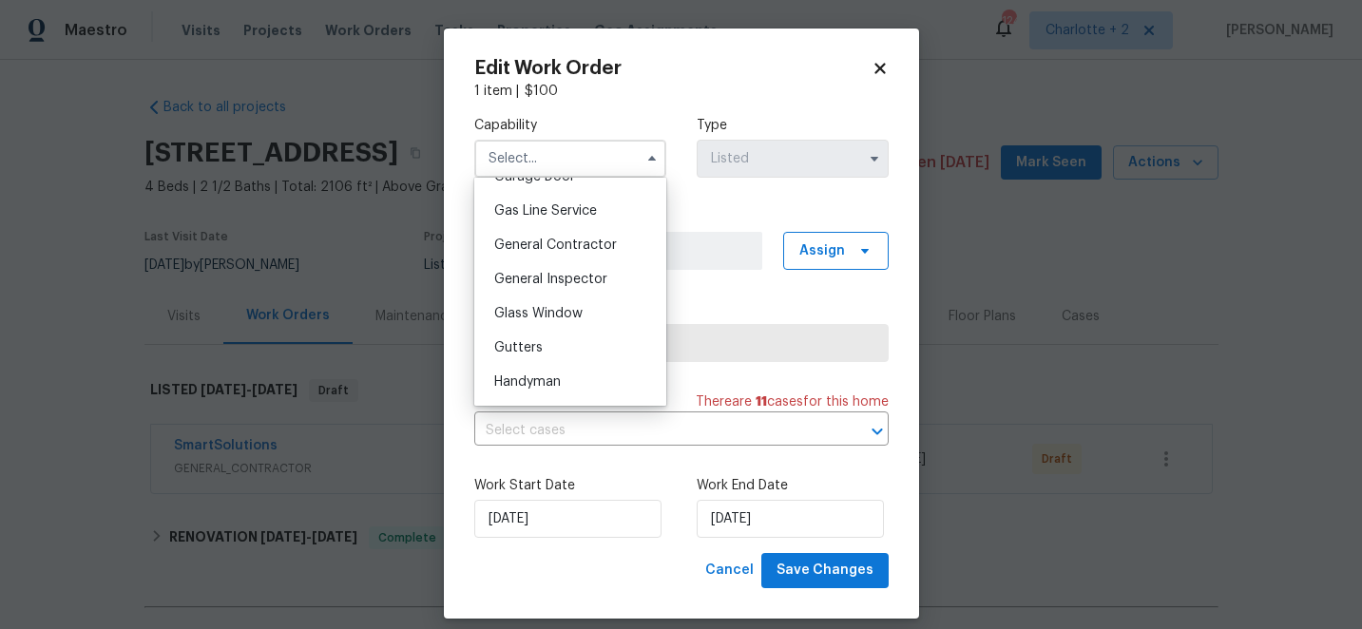
scroll to position [861, 0]
click at [596, 243] on span "General Contractor" at bounding box center [555, 246] width 123 height 13
type input "General Contractor"
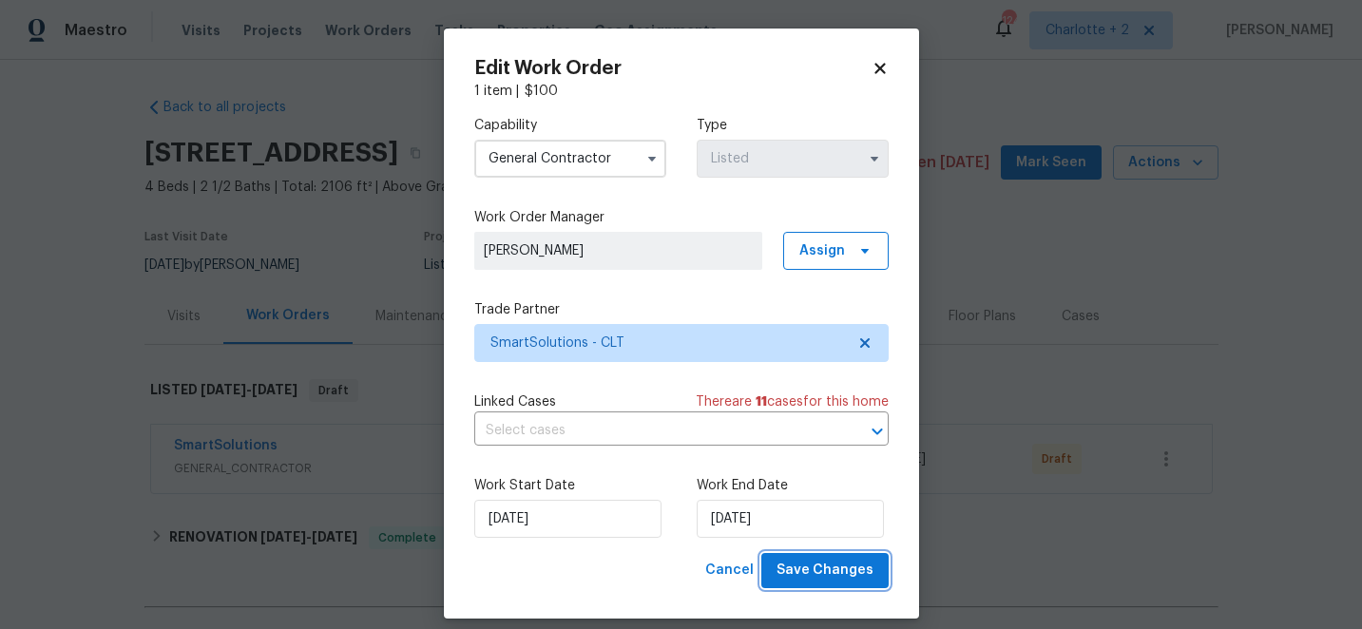
click at [821, 567] on span "Save Changes" at bounding box center [825, 571] width 97 height 24
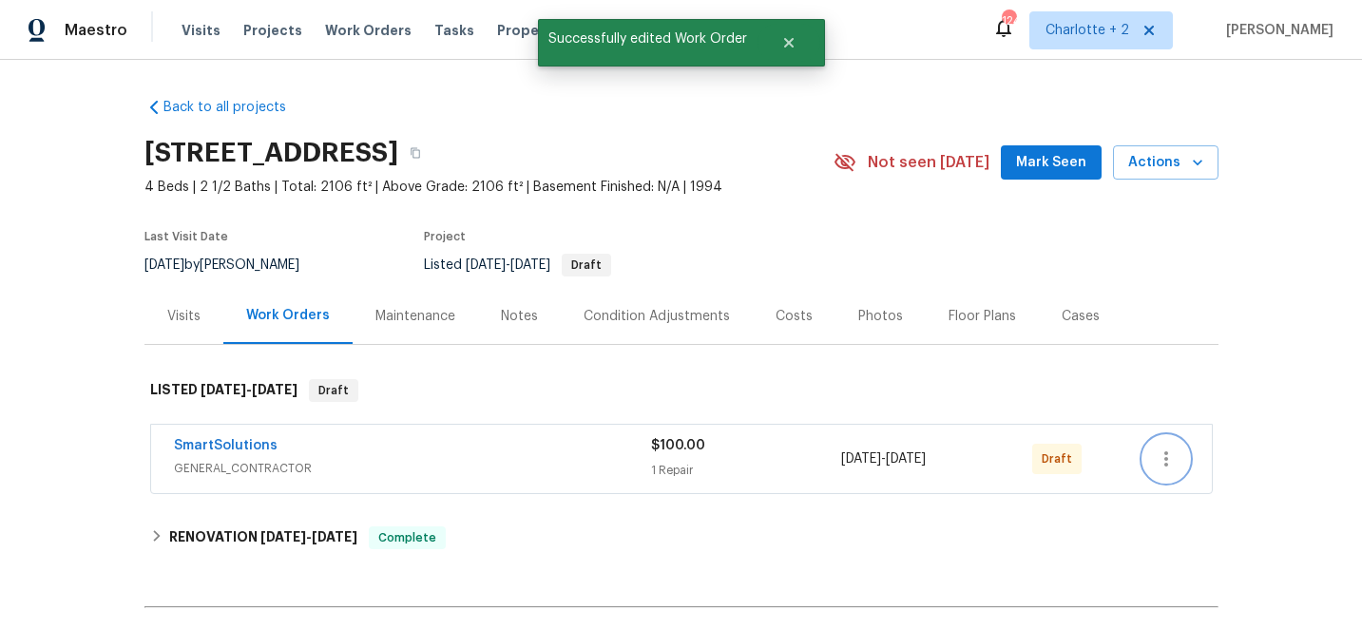
click at [1163, 469] on icon "button" at bounding box center [1166, 459] width 23 height 23
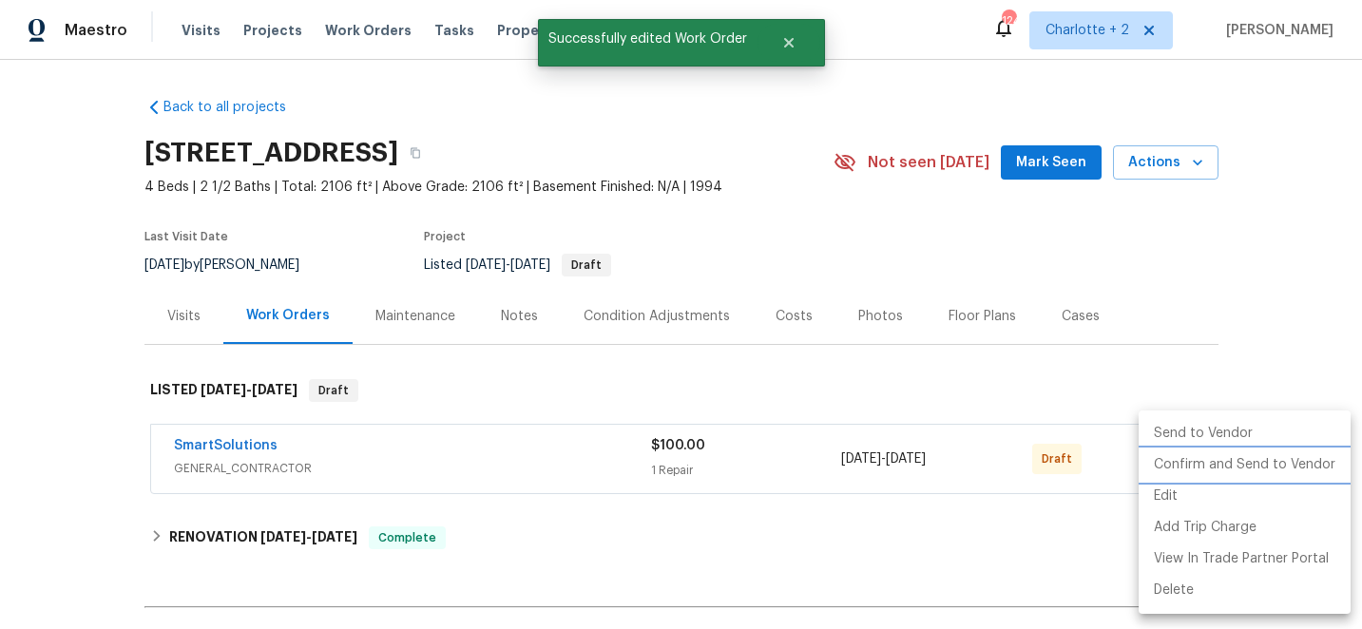
click at [1172, 469] on li "Confirm and Send to Vendor" at bounding box center [1245, 465] width 212 height 31
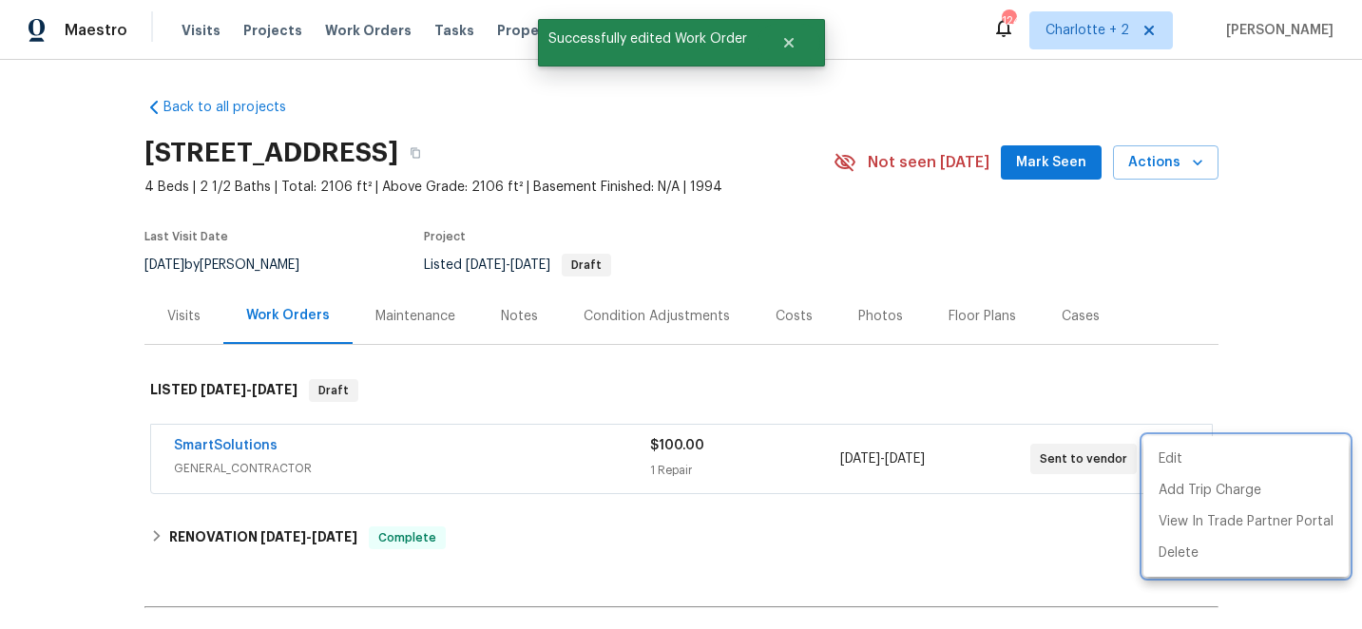
click at [1270, 241] on div at bounding box center [681, 314] width 1362 height 629
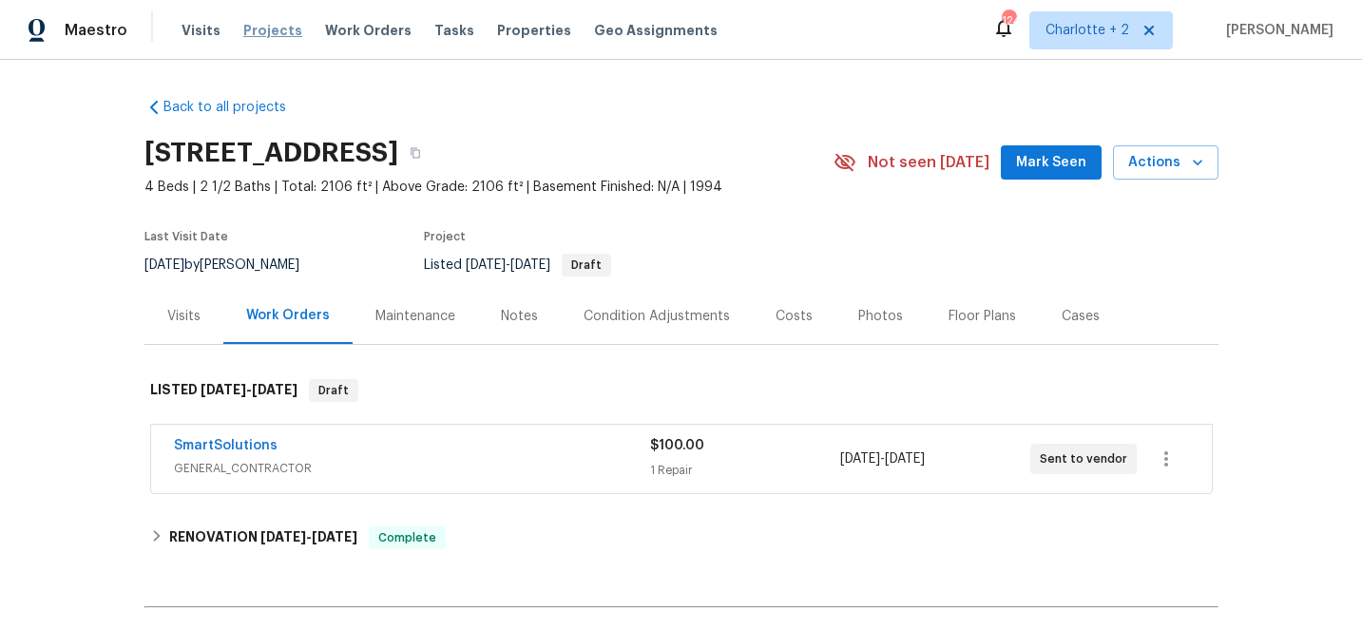
click at [259, 37] on span "Projects" at bounding box center [272, 30] width 59 height 19
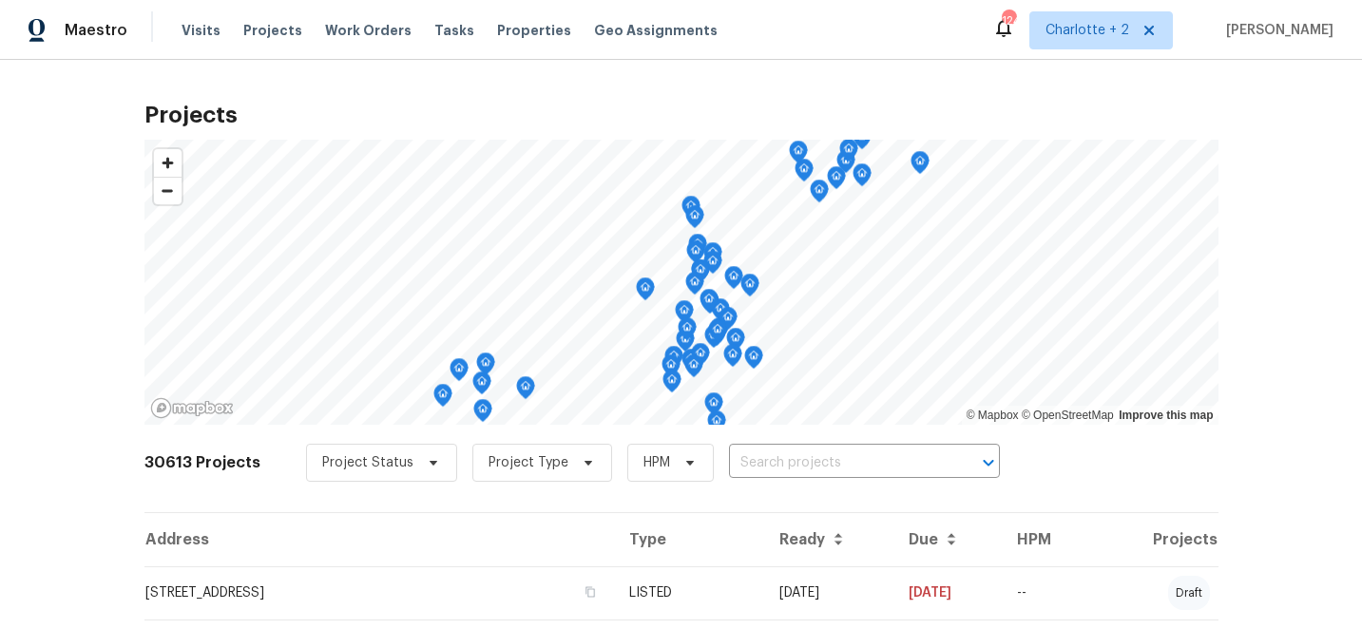
click at [783, 469] on input "text" at bounding box center [838, 463] width 218 height 29
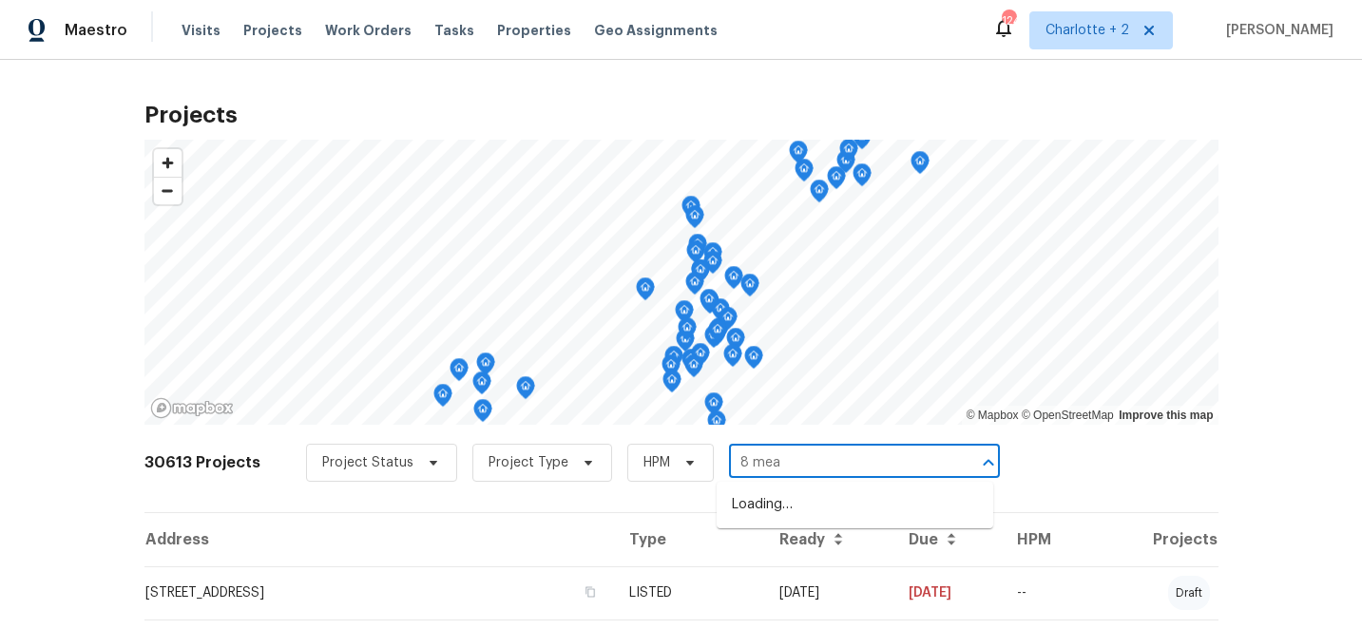
type input "8 mead"
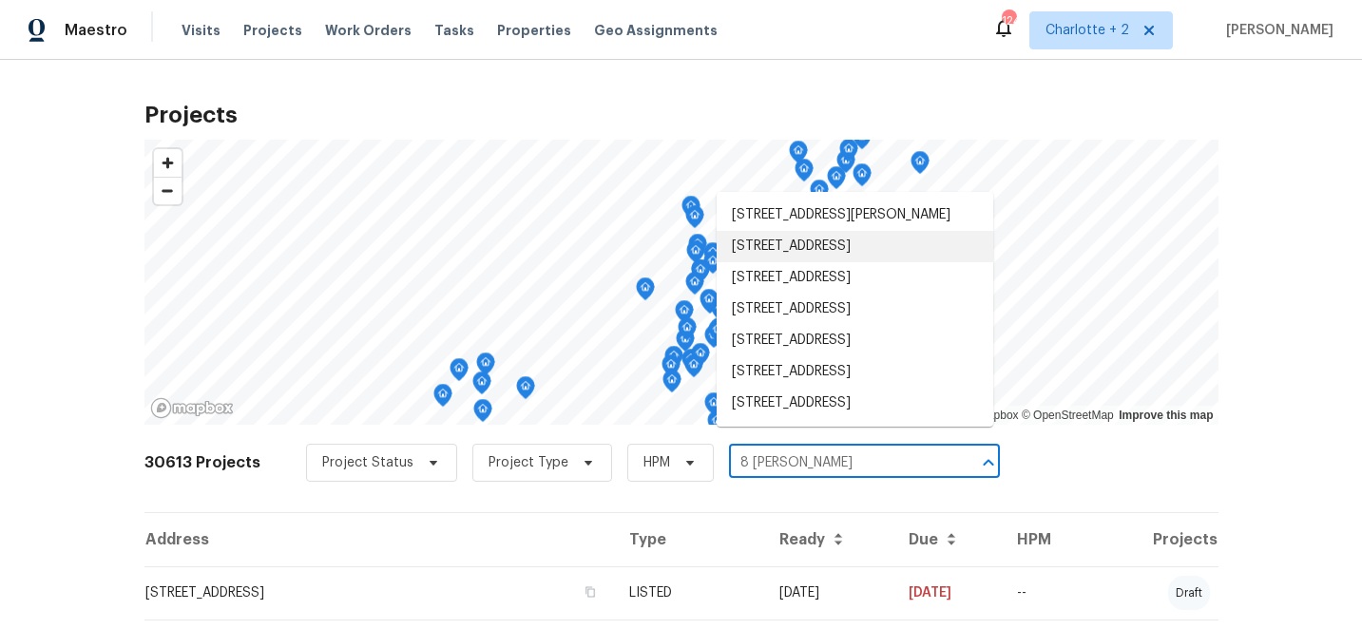
scroll to position [123, 0]
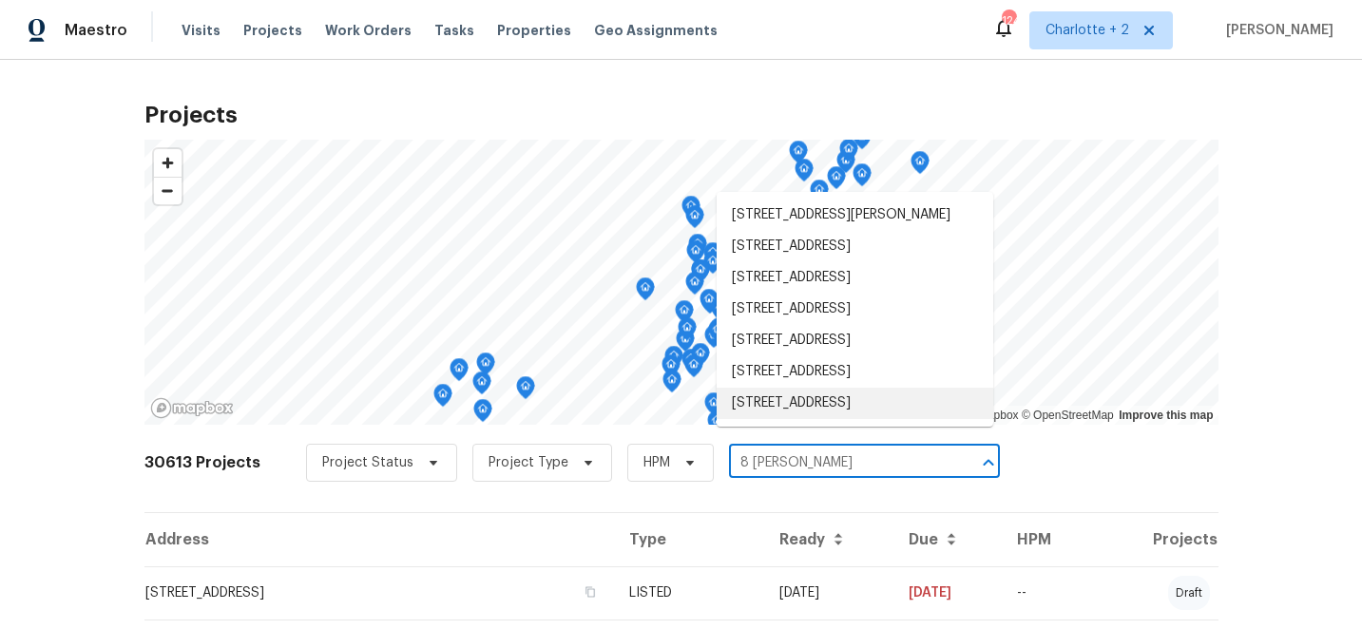
click at [826, 408] on li "8 Meadowview Ave SW, Concord, NC 28027" at bounding box center [855, 403] width 277 height 31
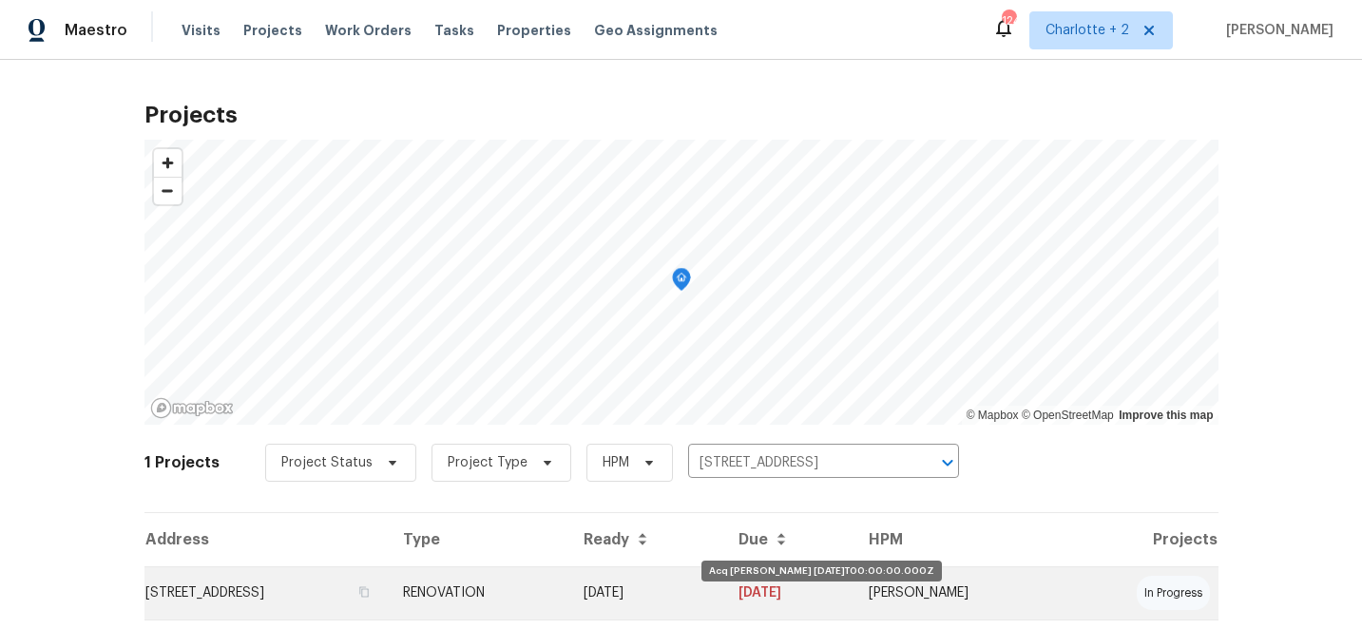
click at [724, 586] on td "[DATE]" at bounding box center [646, 593] width 156 height 53
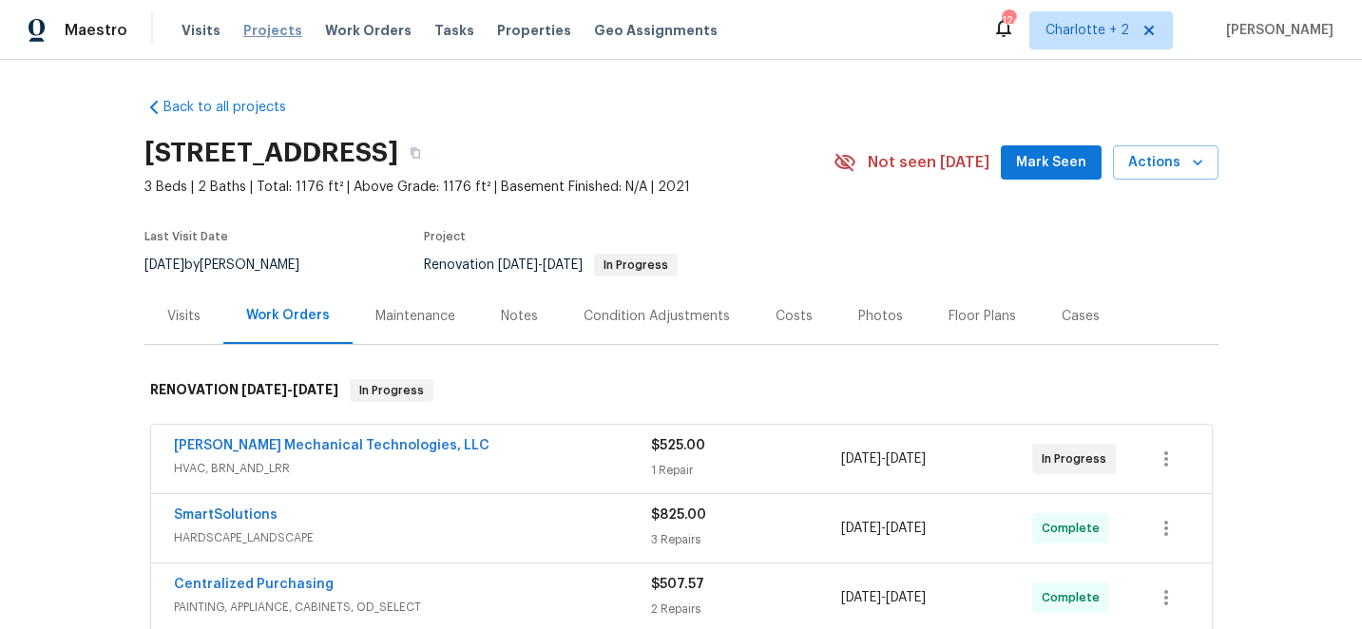
click at [257, 30] on span "Projects" at bounding box center [272, 30] width 59 height 19
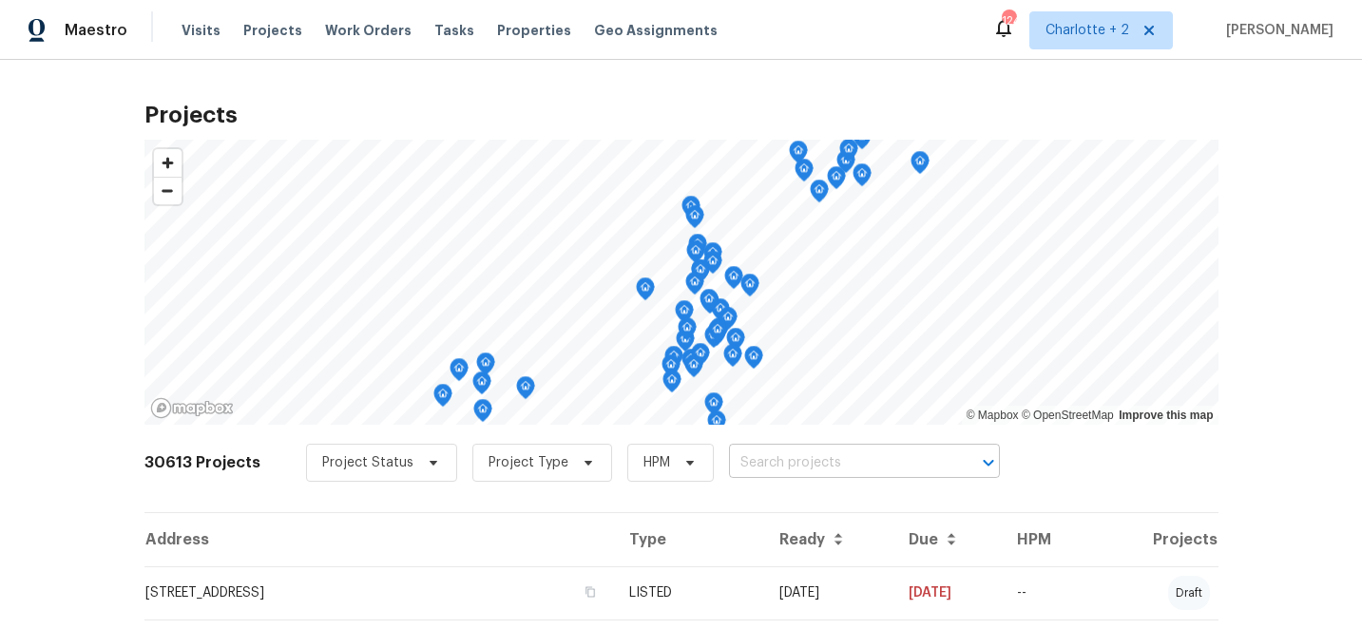
click at [789, 458] on input "text" at bounding box center [838, 463] width 218 height 29
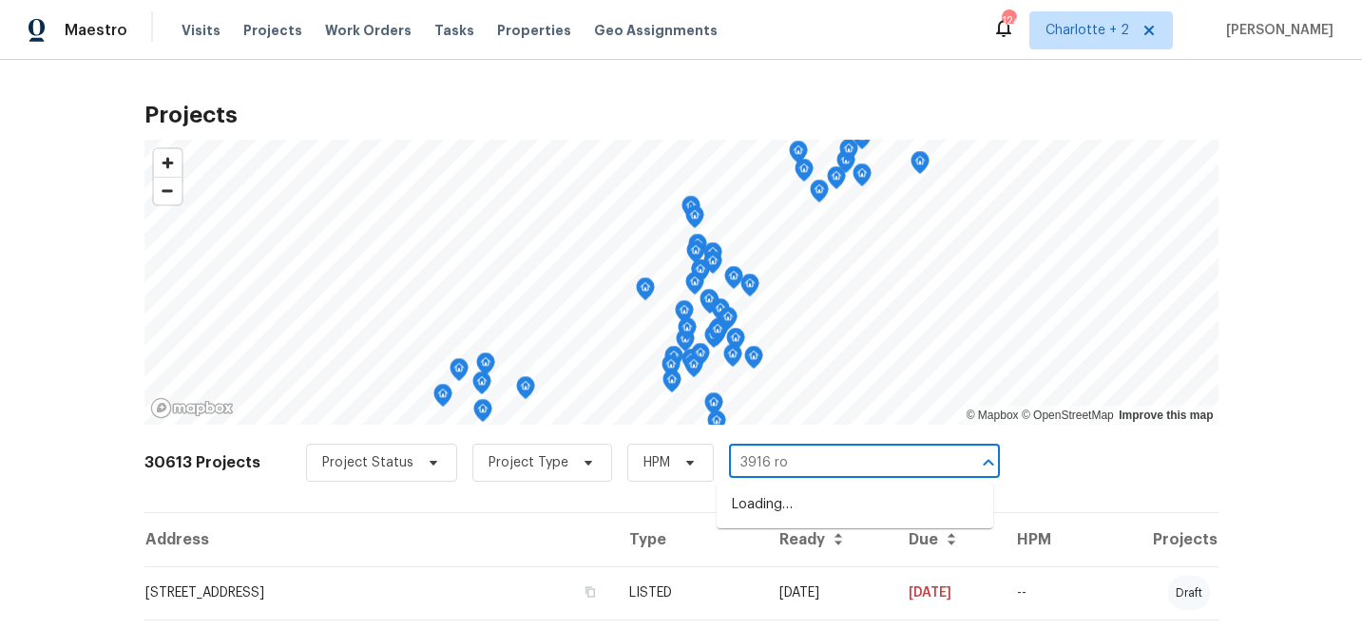
type input "3916 rol"
click at [836, 505] on li "3916 Rollingwood Ct, Trinity, NC 27370" at bounding box center [855, 505] width 277 height 31
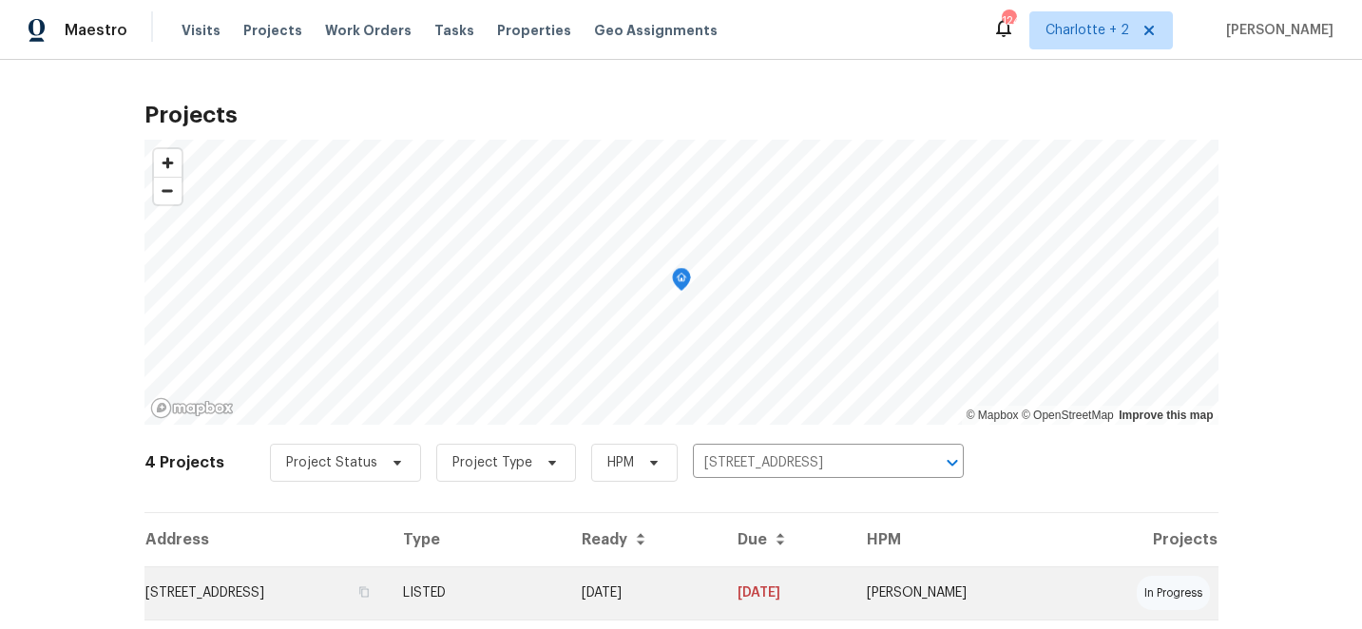
click at [567, 592] on td "LISTED" at bounding box center [478, 593] width 180 height 53
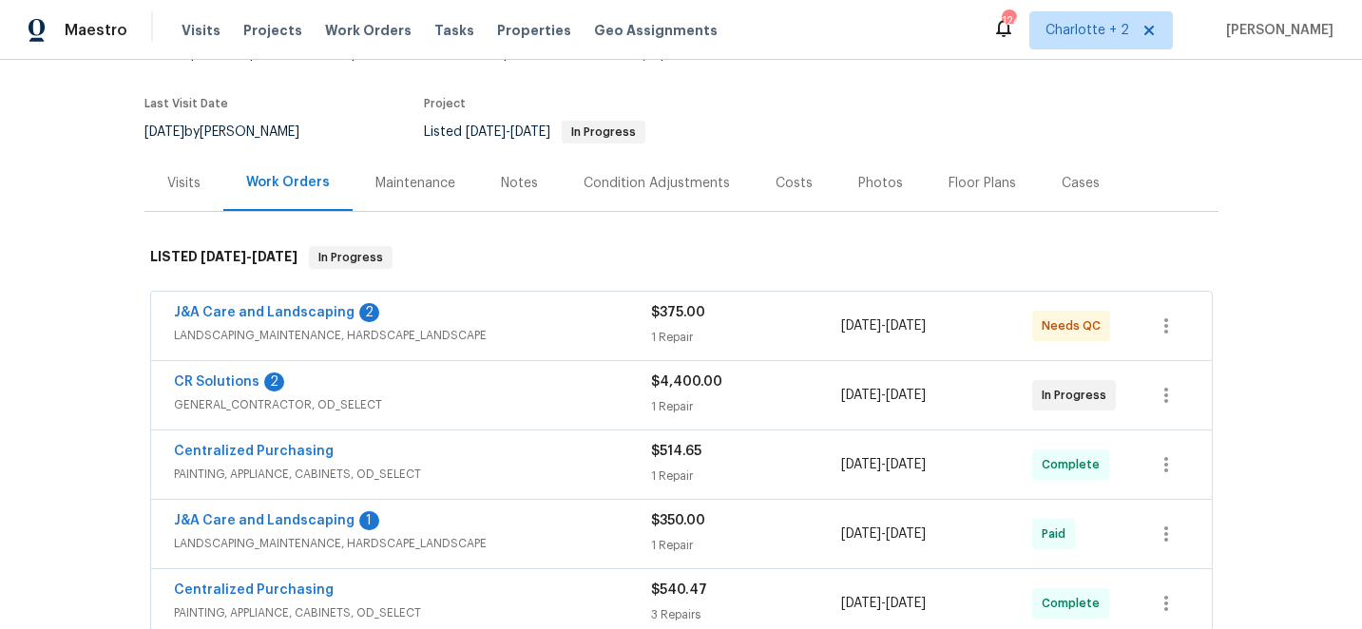
scroll to position [141, 0]
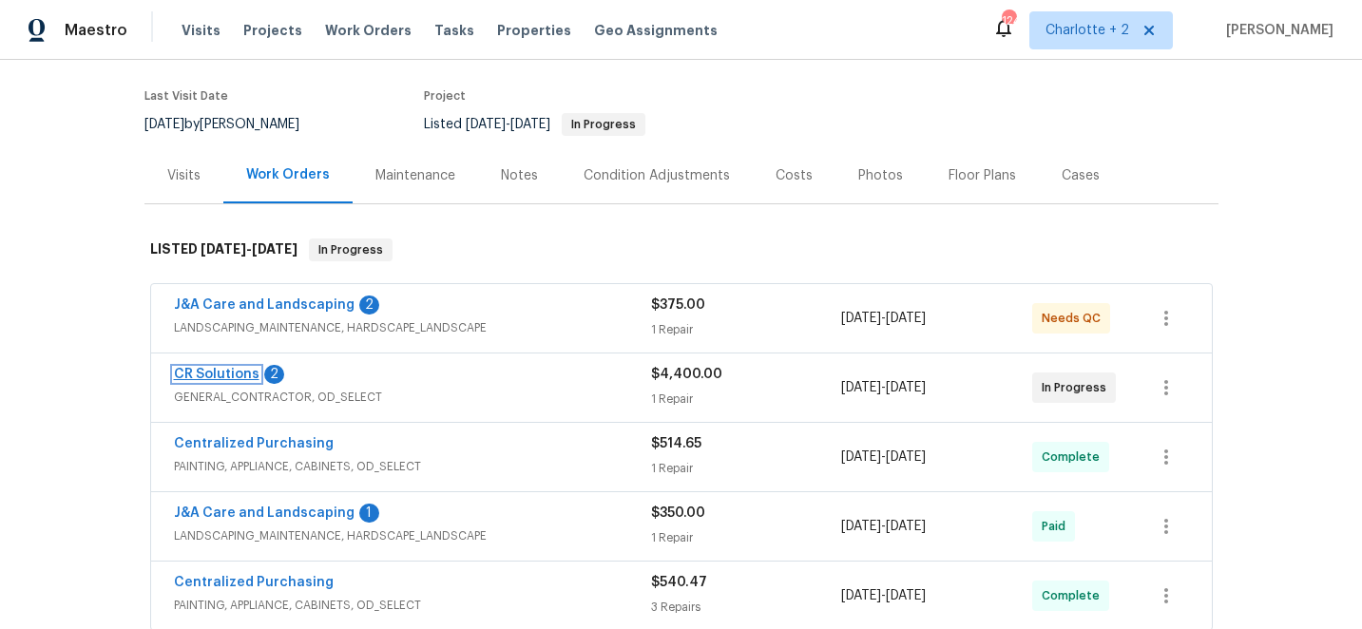
click at [223, 373] on link "CR Solutions" at bounding box center [217, 374] width 86 height 13
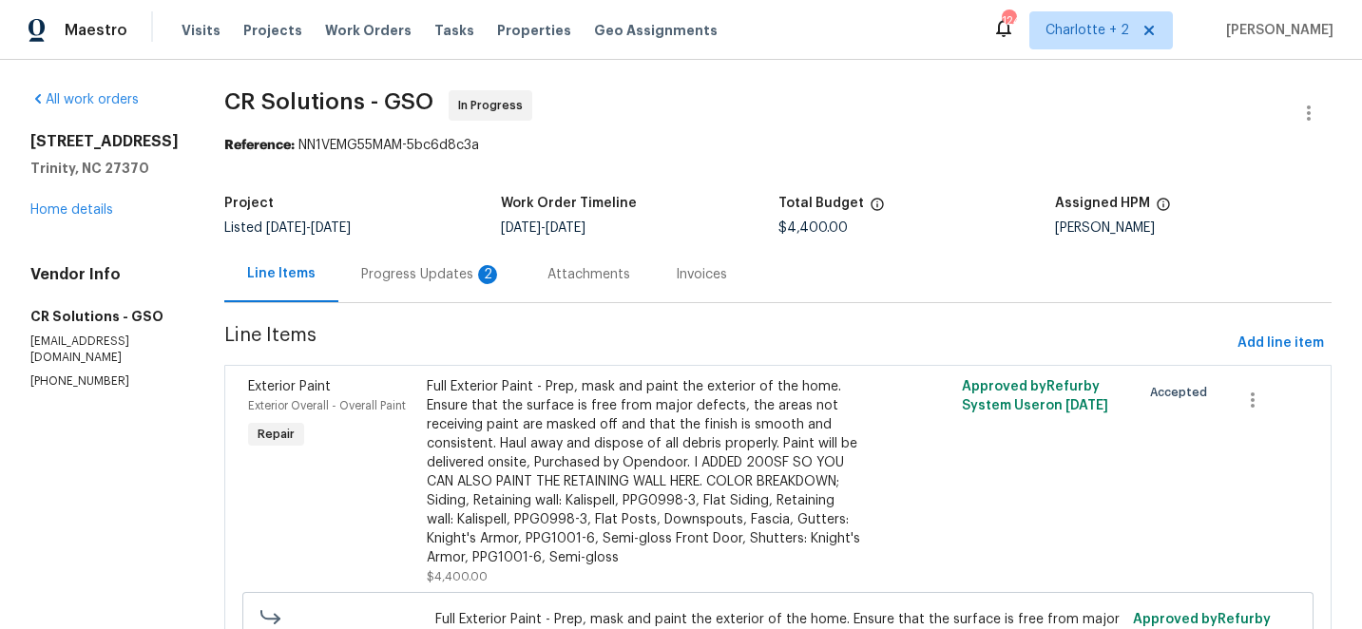
click at [361, 276] on div "Progress Updates 2" at bounding box center [431, 274] width 141 height 19
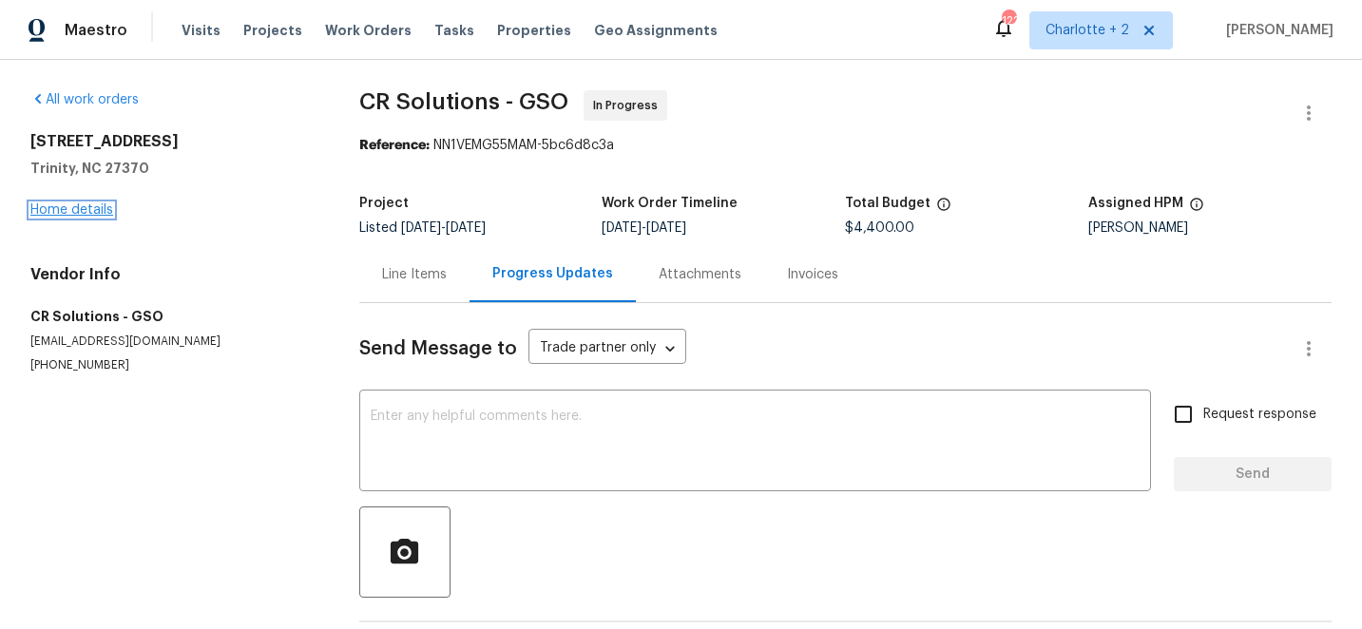
click at [77, 203] on link "Home details" at bounding box center [71, 209] width 83 height 13
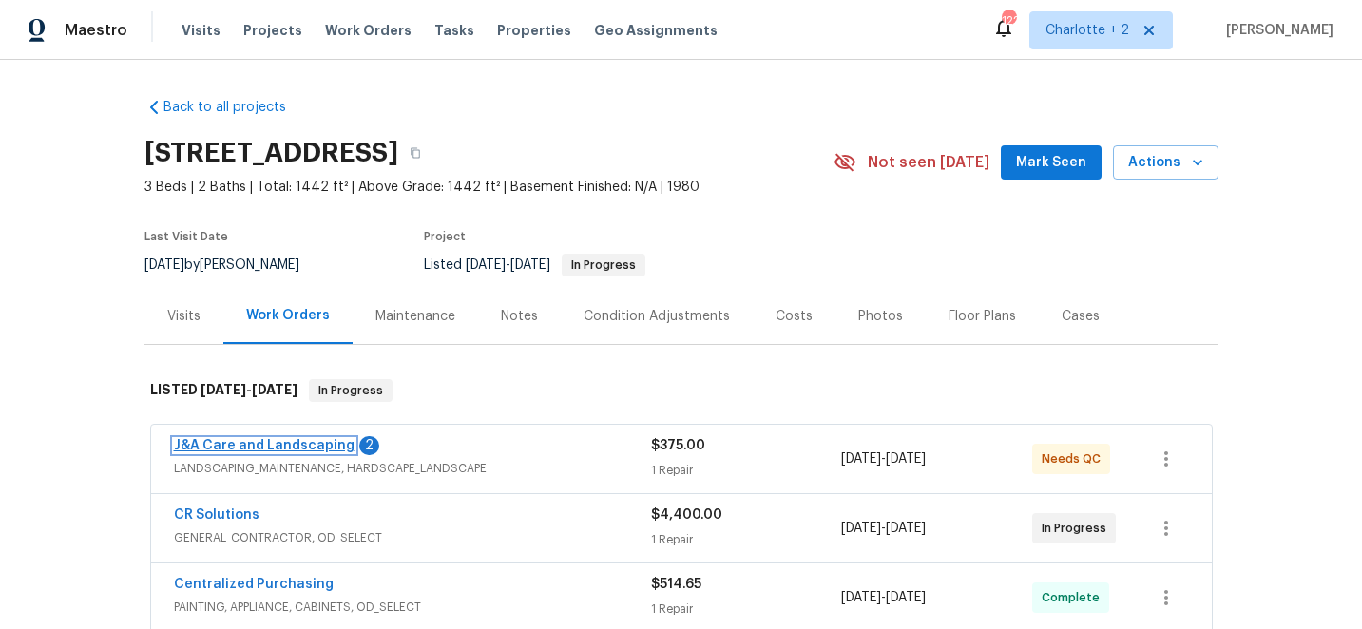
click at [261, 443] on link "J&A Care and Landscaping" at bounding box center [264, 445] width 181 height 13
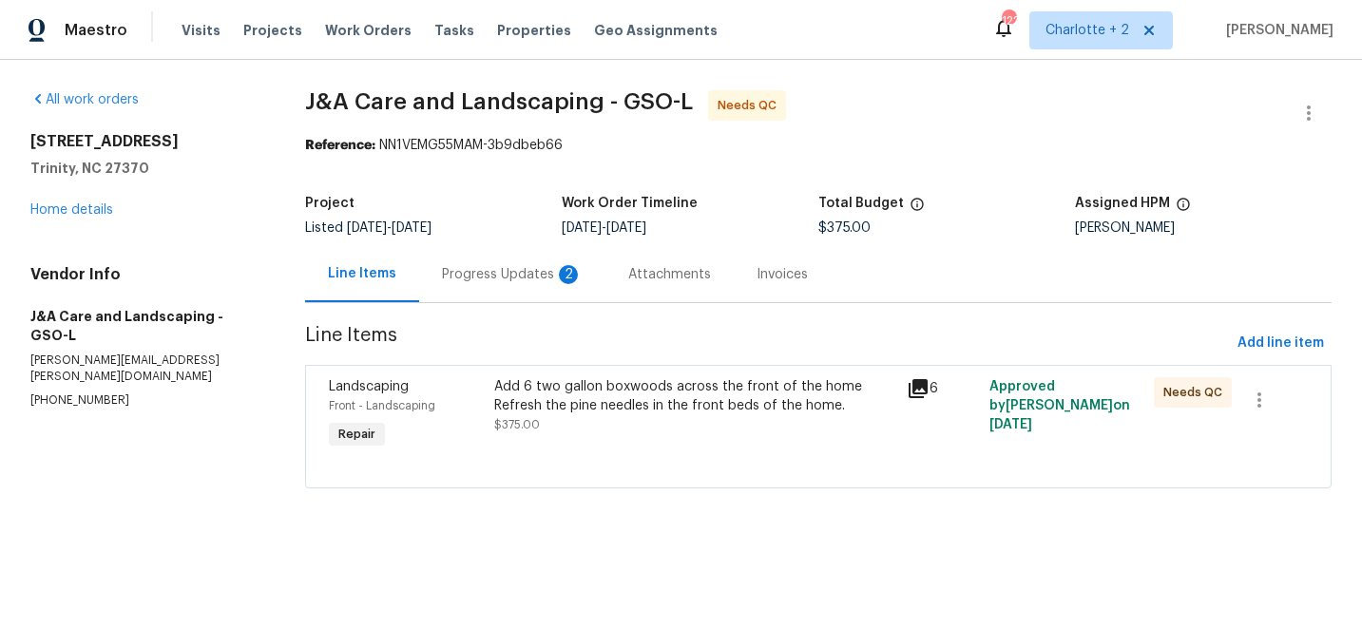
click at [483, 274] on div "Progress Updates 2" at bounding box center [512, 274] width 141 height 19
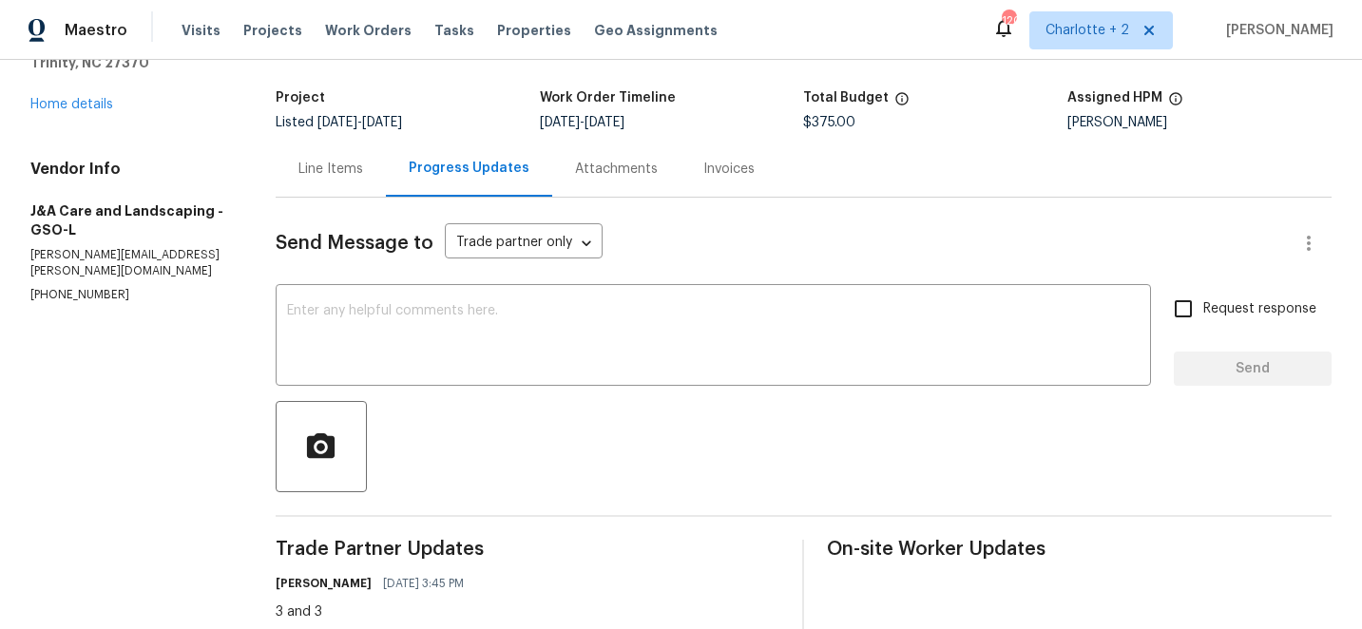
scroll to position [96, 0]
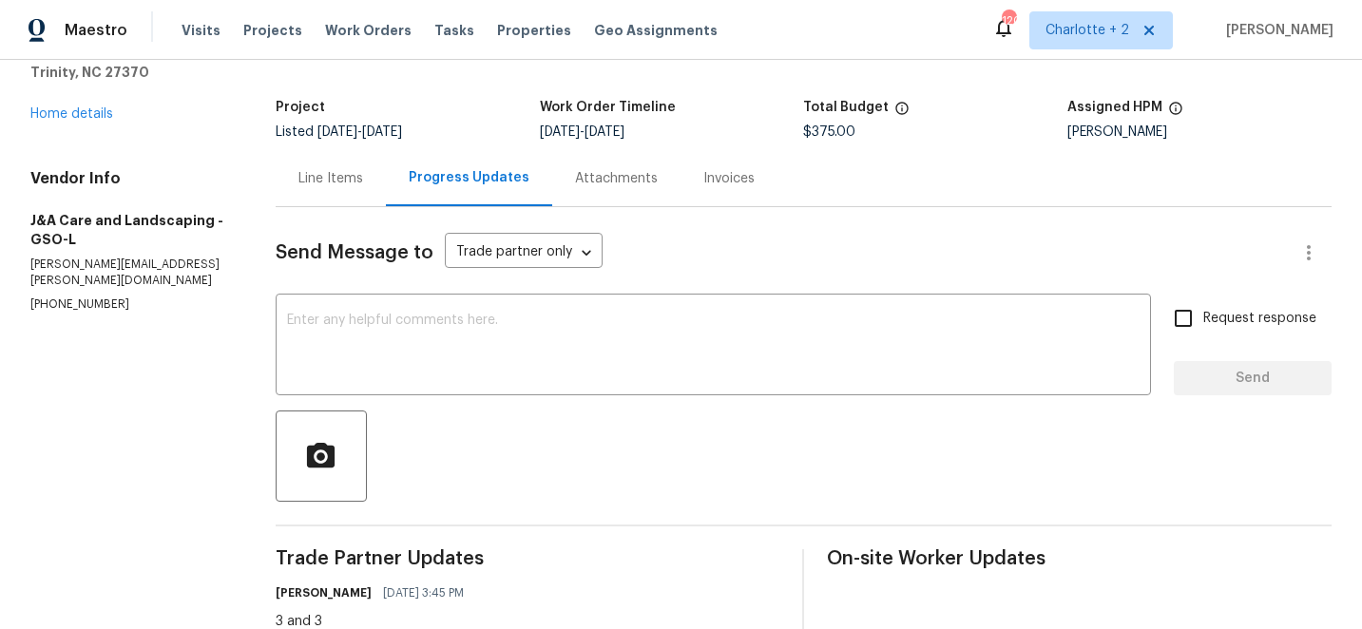
click at [340, 171] on div "Line Items" at bounding box center [330, 178] width 65 height 19
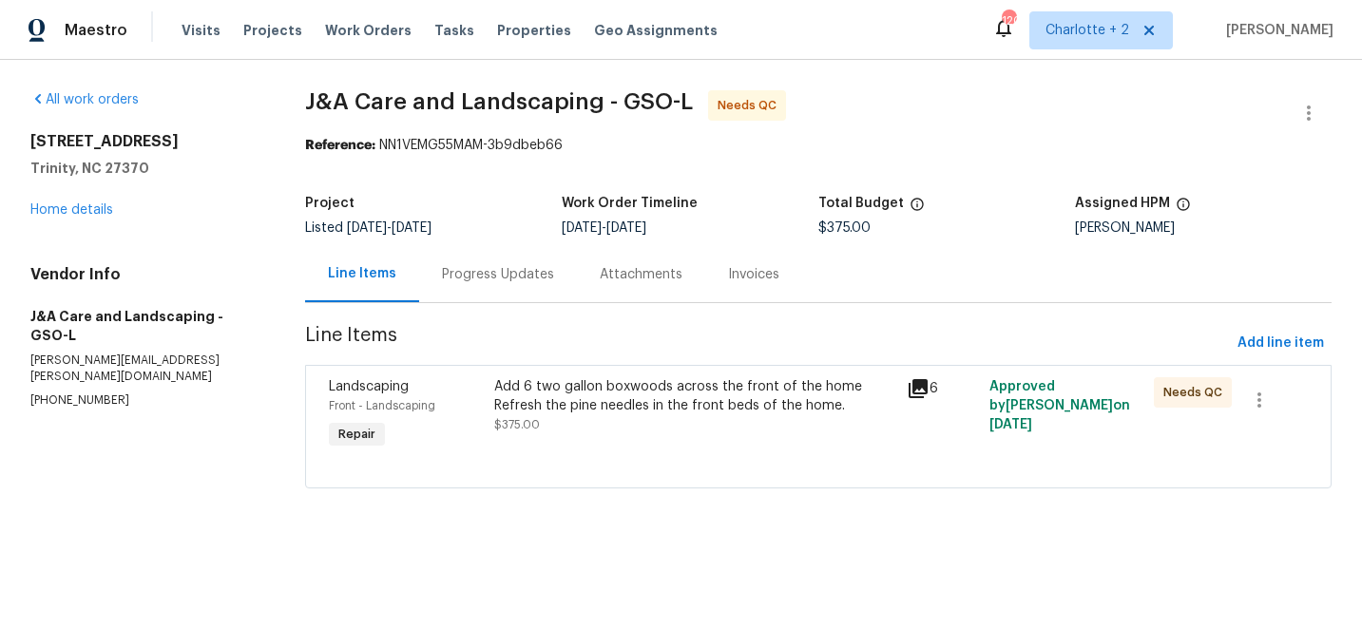
click at [621, 391] on div "Add 6 two gallon boxwoods across the front of the home Refresh the pine needles…" at bounding box center [694, 396] width 401 height 38
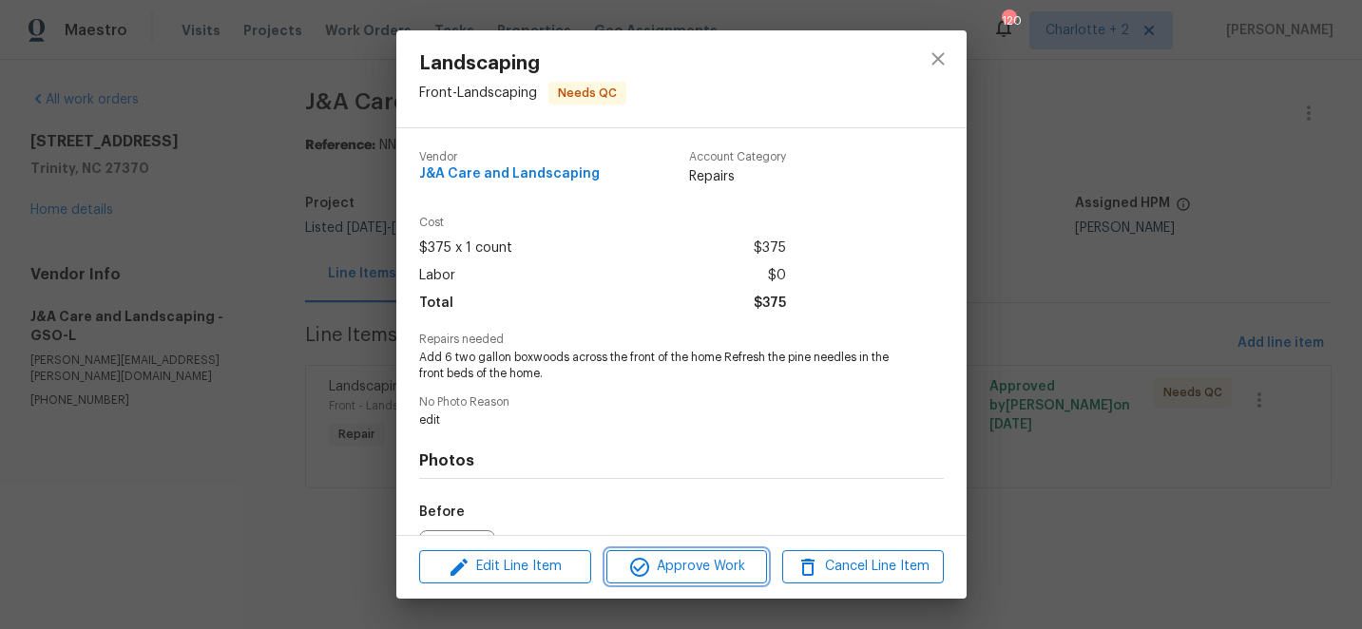
click at [687, 565] on span "Approve Work" at bounding box center [686, 567] width 149 height 24
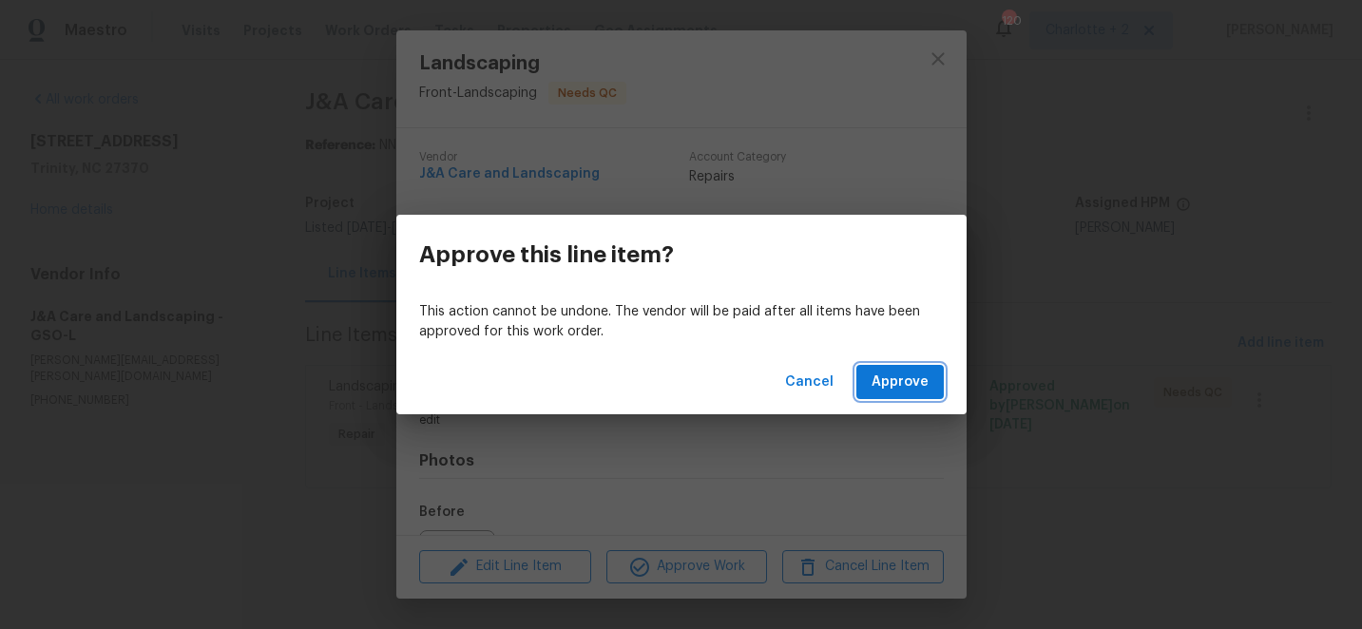
click at [903, 384] on span "Approve" at bounding box center [900, 383] width 57 height 24
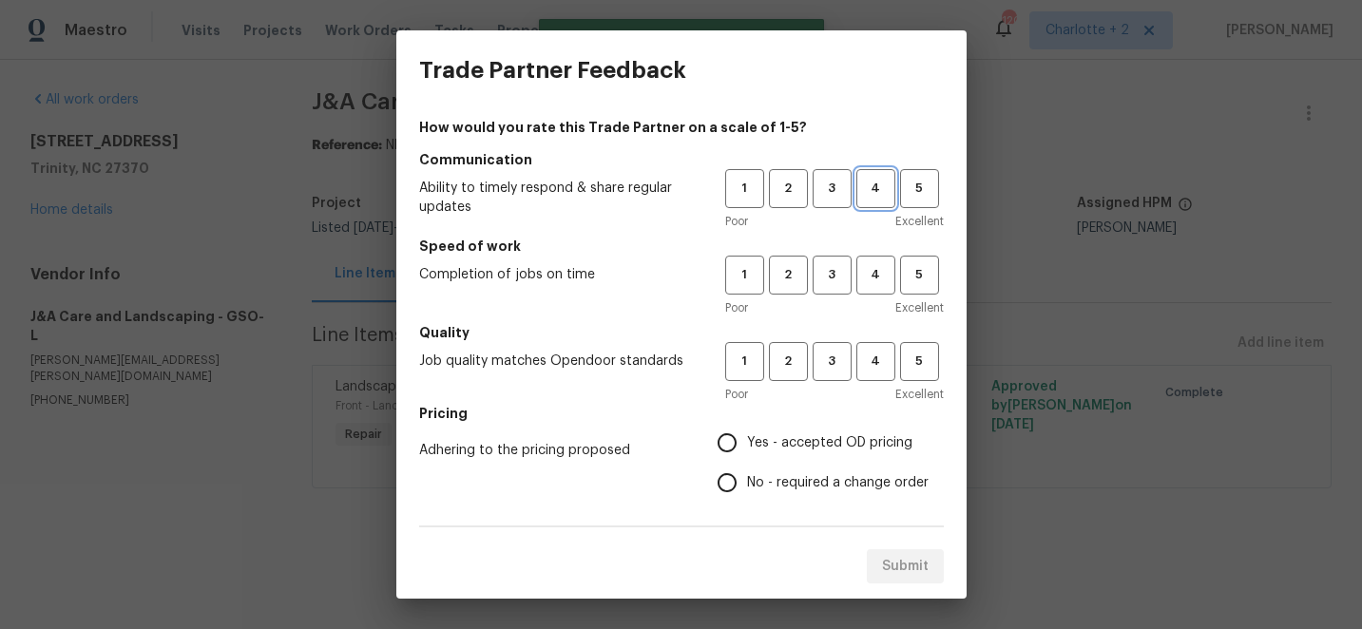
click at [875, 196] on span "4" at bounding box center [875, 189] width 35 height 22
click at [875, 272] on span "4" at bounding box center [875, 275] width 35 height 22
click at [874, 368] on span "4" at bounding box center [875, 362] width 35 height 22
click at [731, 445] on input "Yes - accepted OD pricing" at bounding box center [727, 443] width 40 height 40
radio input "true"
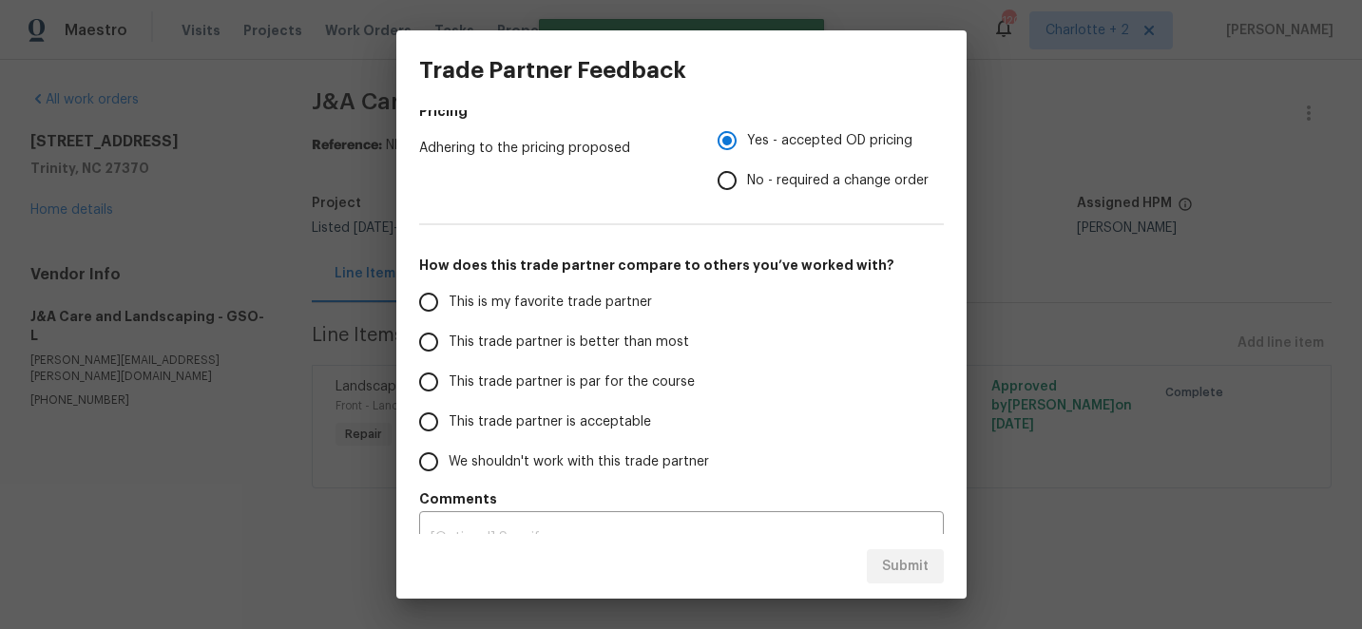
scroll to position [336, 0]
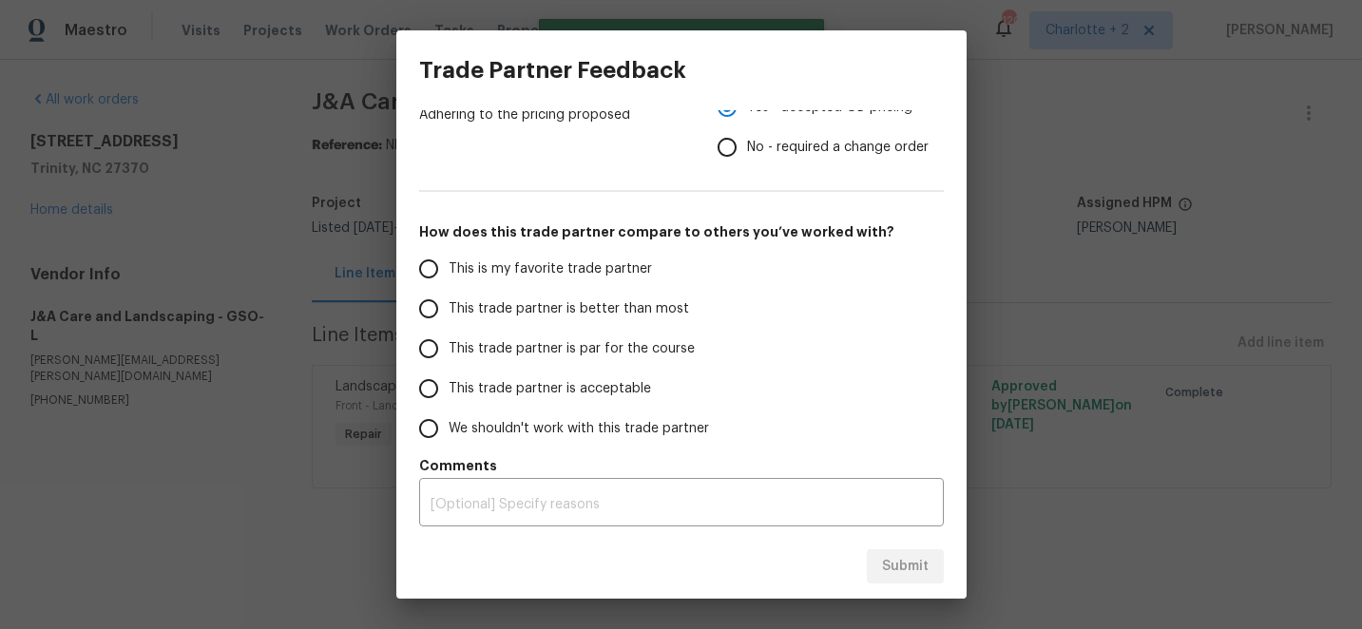
click at [437, 308] on input "This trade partner is better than most" at bounding box center [429, 309] width 40 height 40
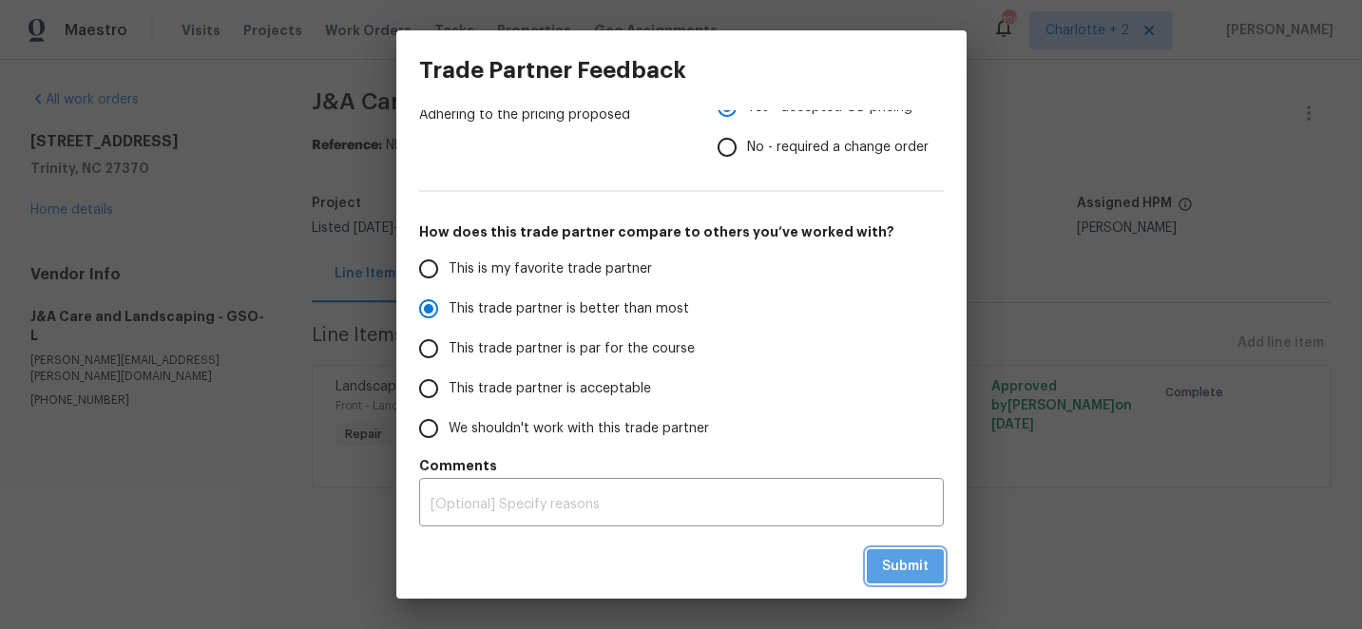
click at [905, 566] on span "Submit" at bounding box center [905, 567] width 47 height 24
radio input "true"
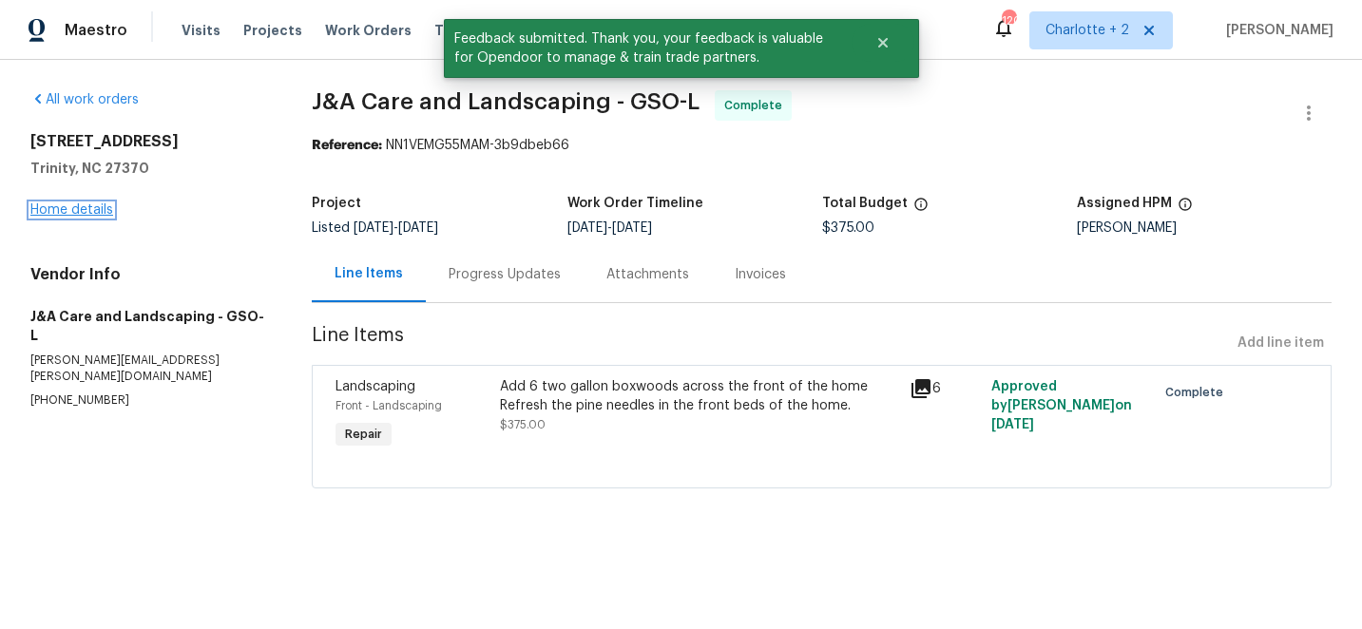
click at [96, 206] on link "Home details" at bounding box center [71, 209] width 83 height 13
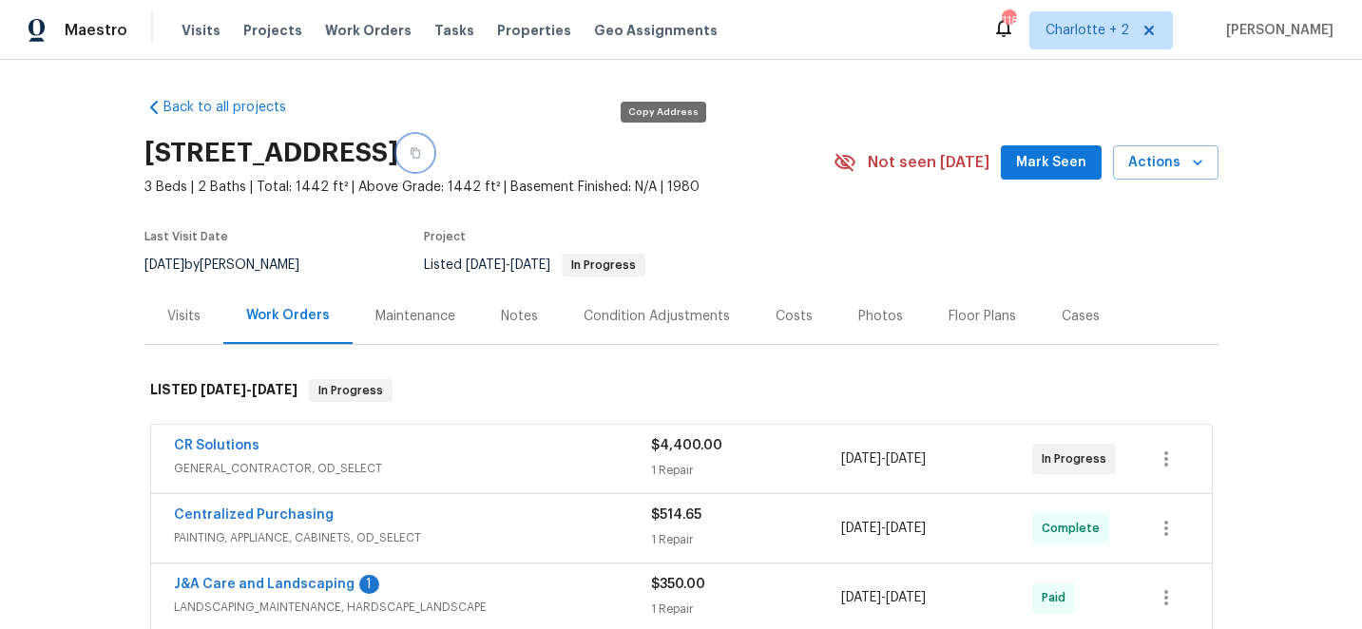
click at [420, 150] on icon "button" at bounding box center [416, 153] width 10 height 10
